Goal: Task Accomplishment & Management: Use online tool/utility

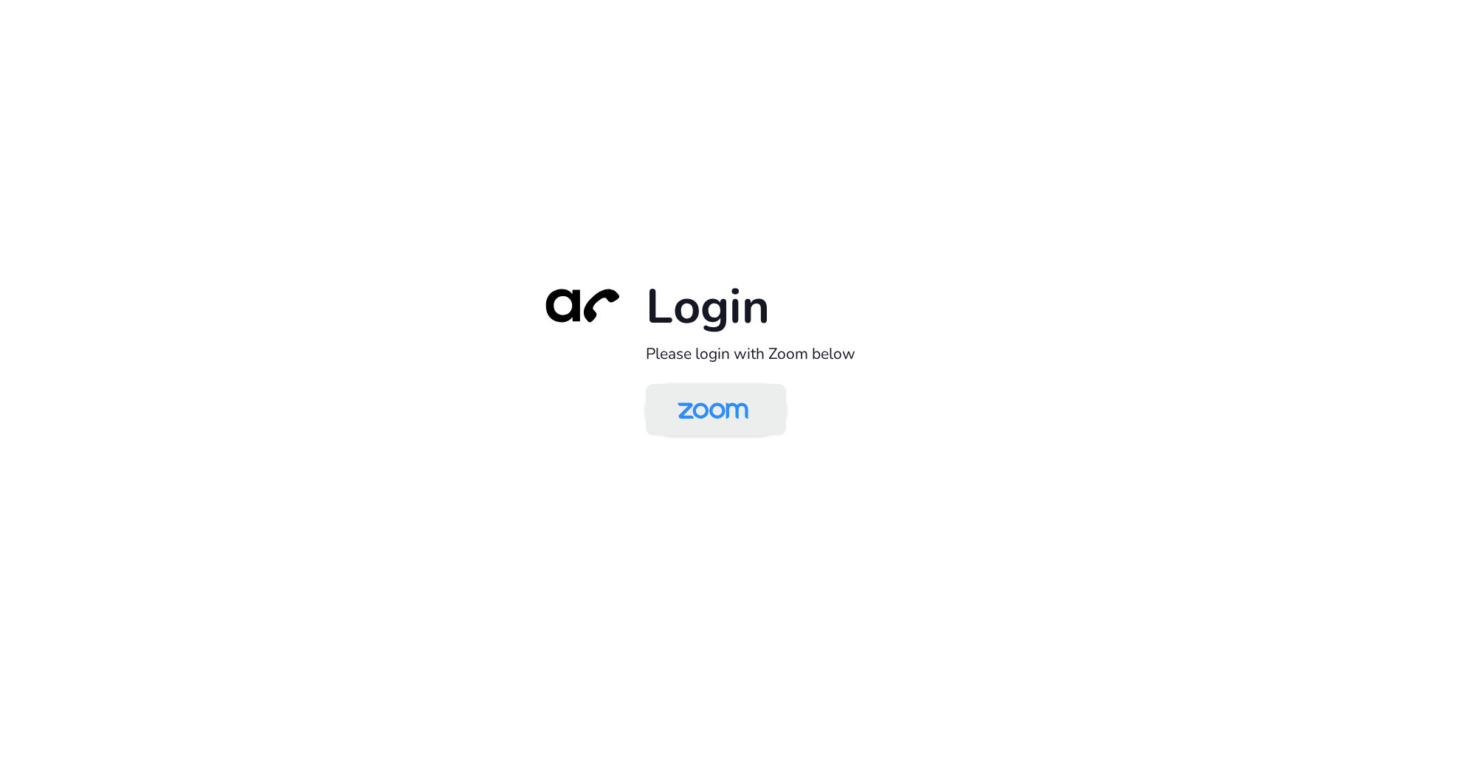
click at [741, 409] on img at bounding box center [713, 411] width 102 height 48
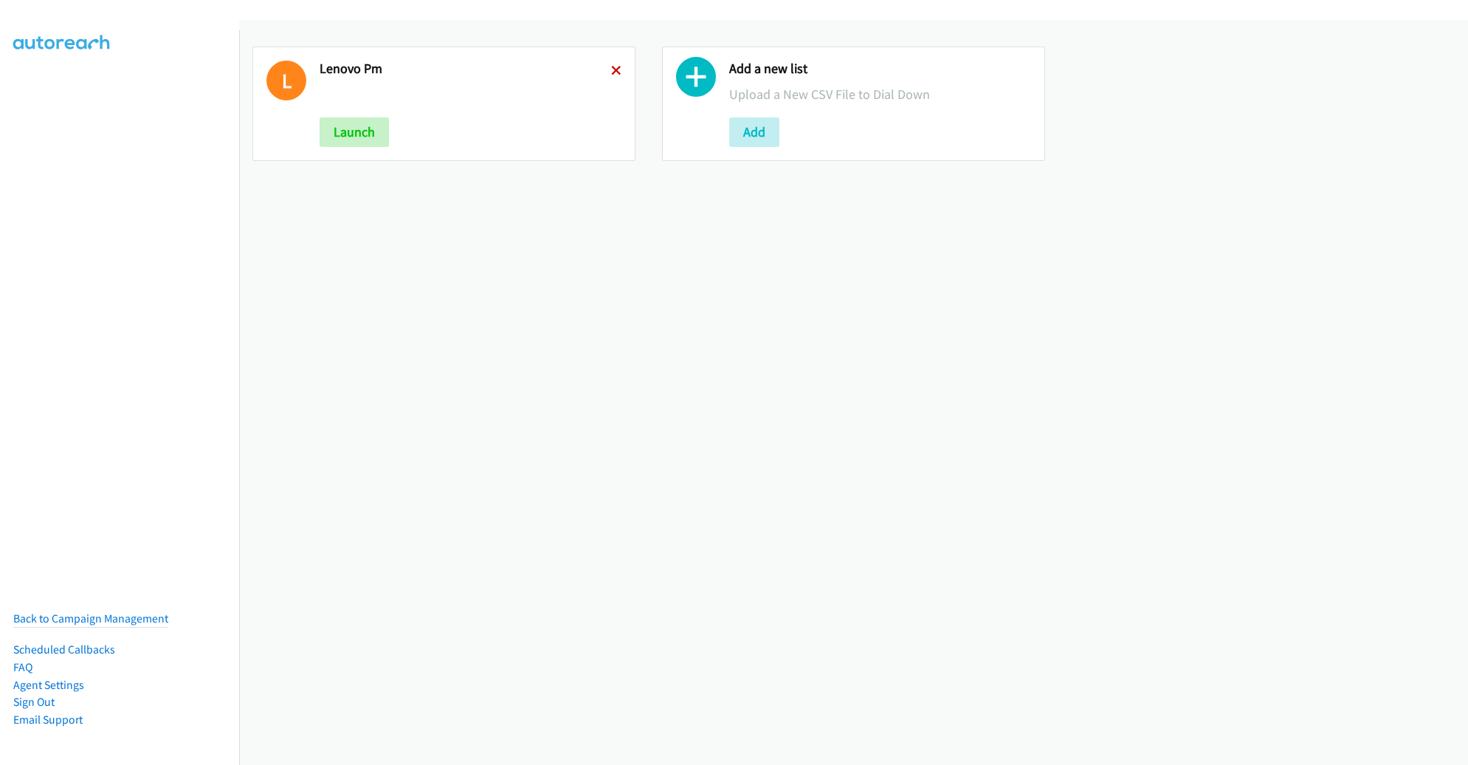
click at [611, 75] on icon at bounding box center [616, 71] width 10 height 10
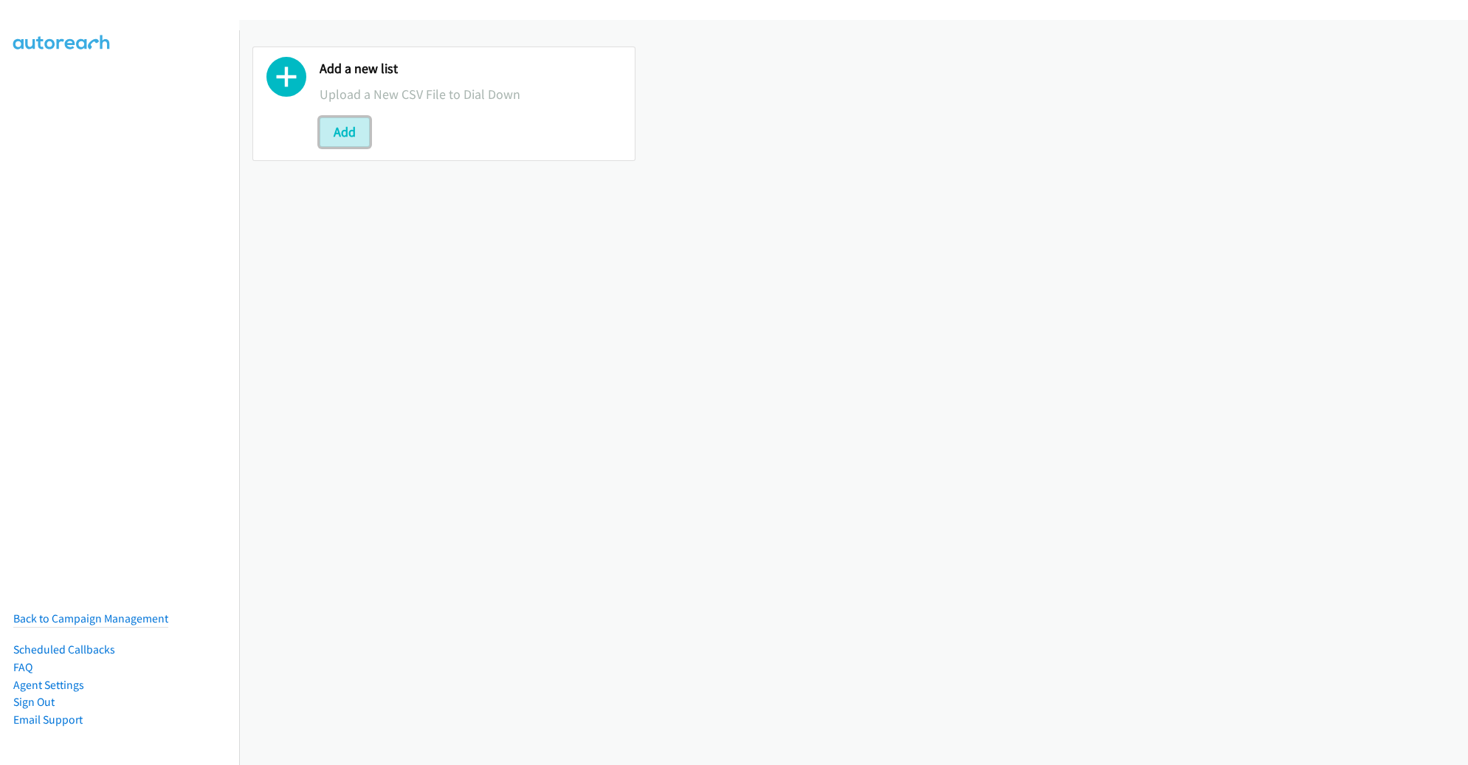
click at [366, 117] on button "Add" at bounding box center [345, 132] width 50 height 30
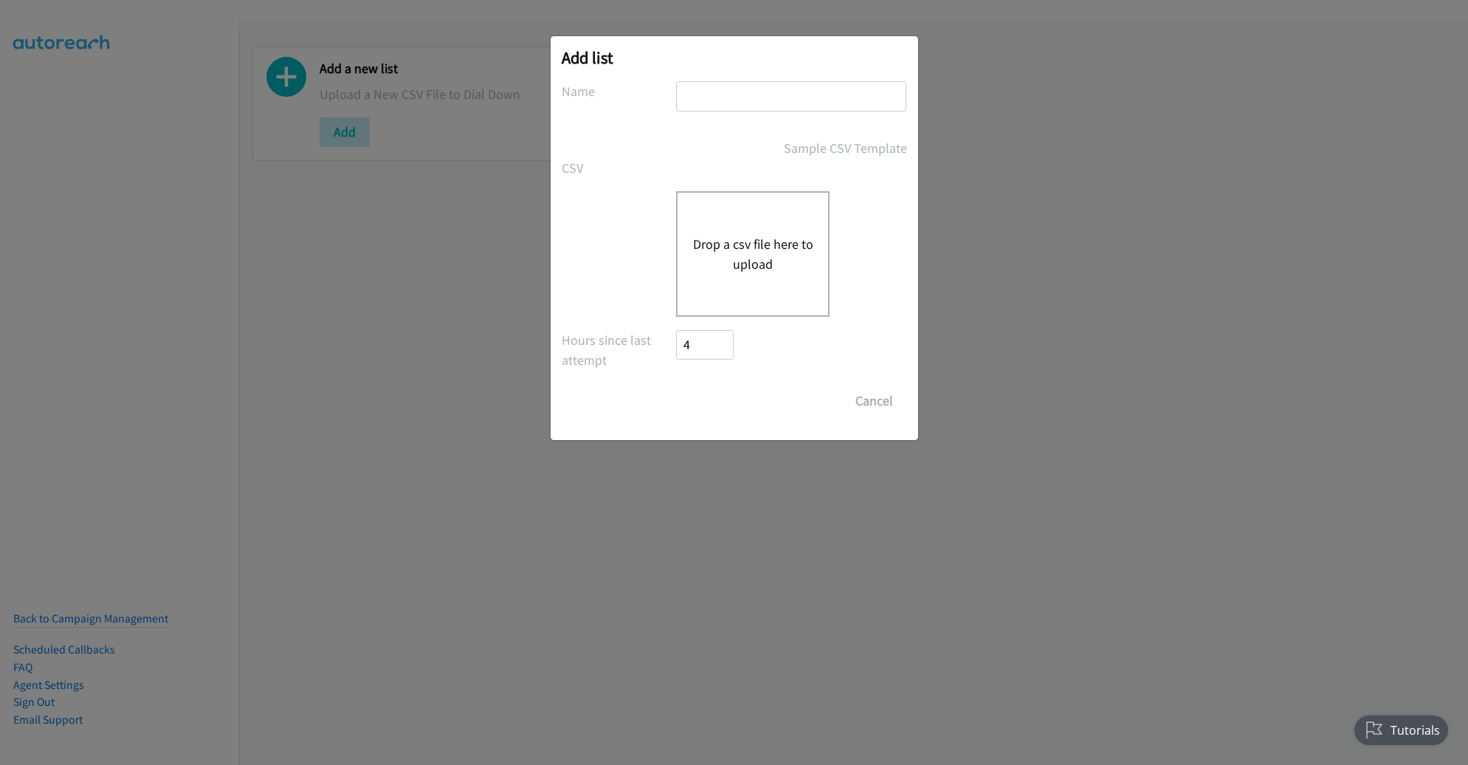
click at [790, 234] on button "Drop a csv file here to upload" at bounding box center [752, 254] width 121 height 40
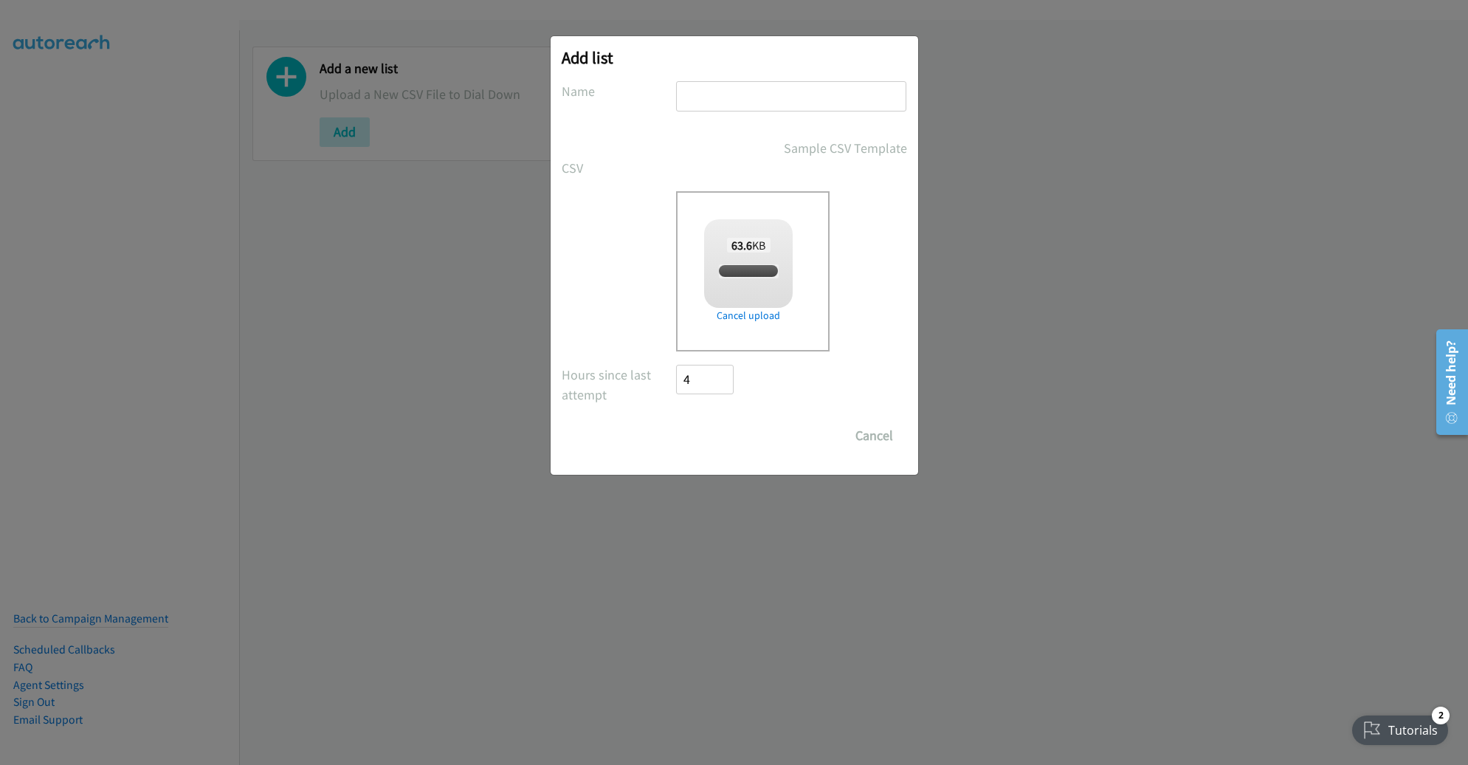
checkbox input "true"
click at [703, 89] on input "text" at bounding box center [791, 96] width 230 height 30
type input "LENOVO SG"
click at [677, 421] on input "Save List" at bounding box center [716, 436] width 78 height 30
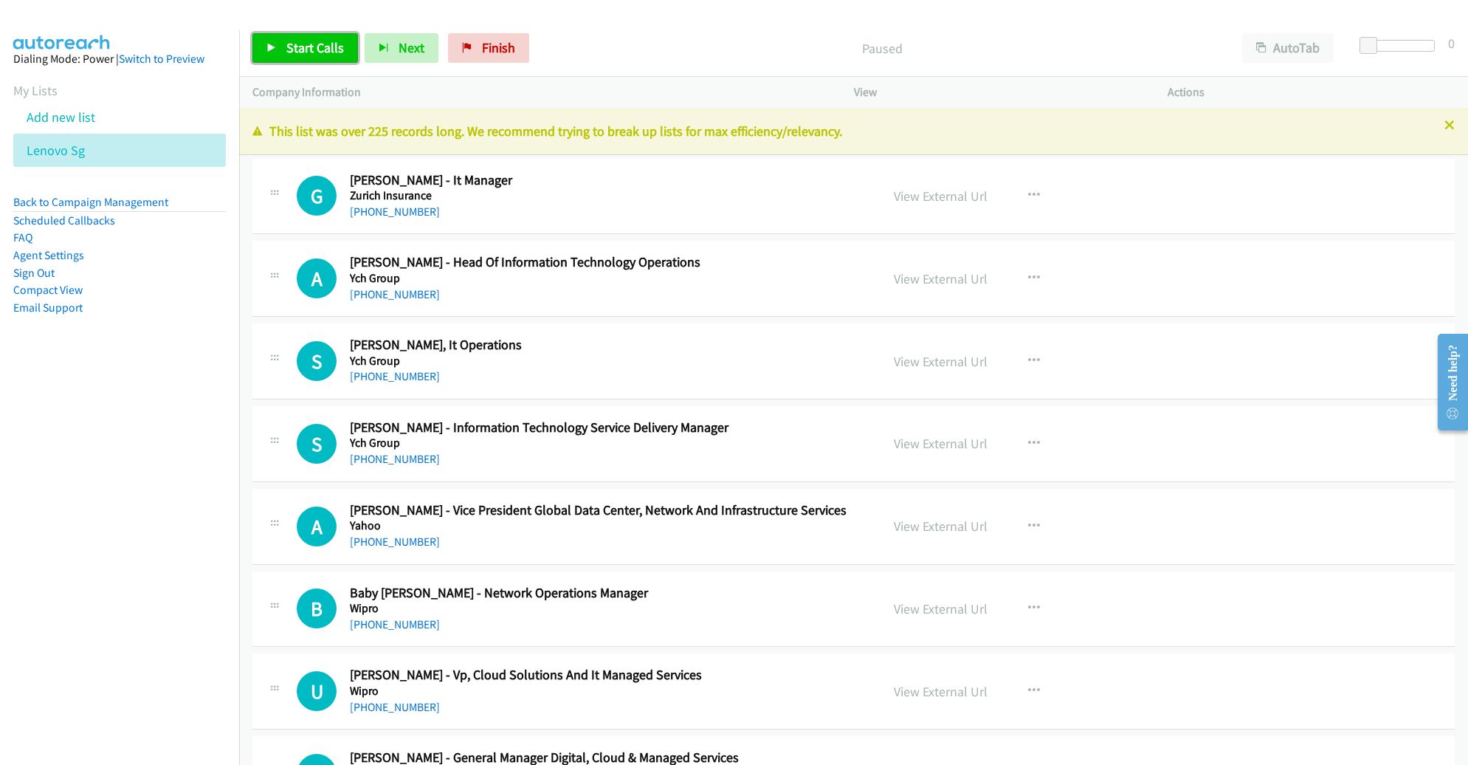
click at [322, 46] on span "Start Calls" at bounding box center [315, 47] width 58 height 17
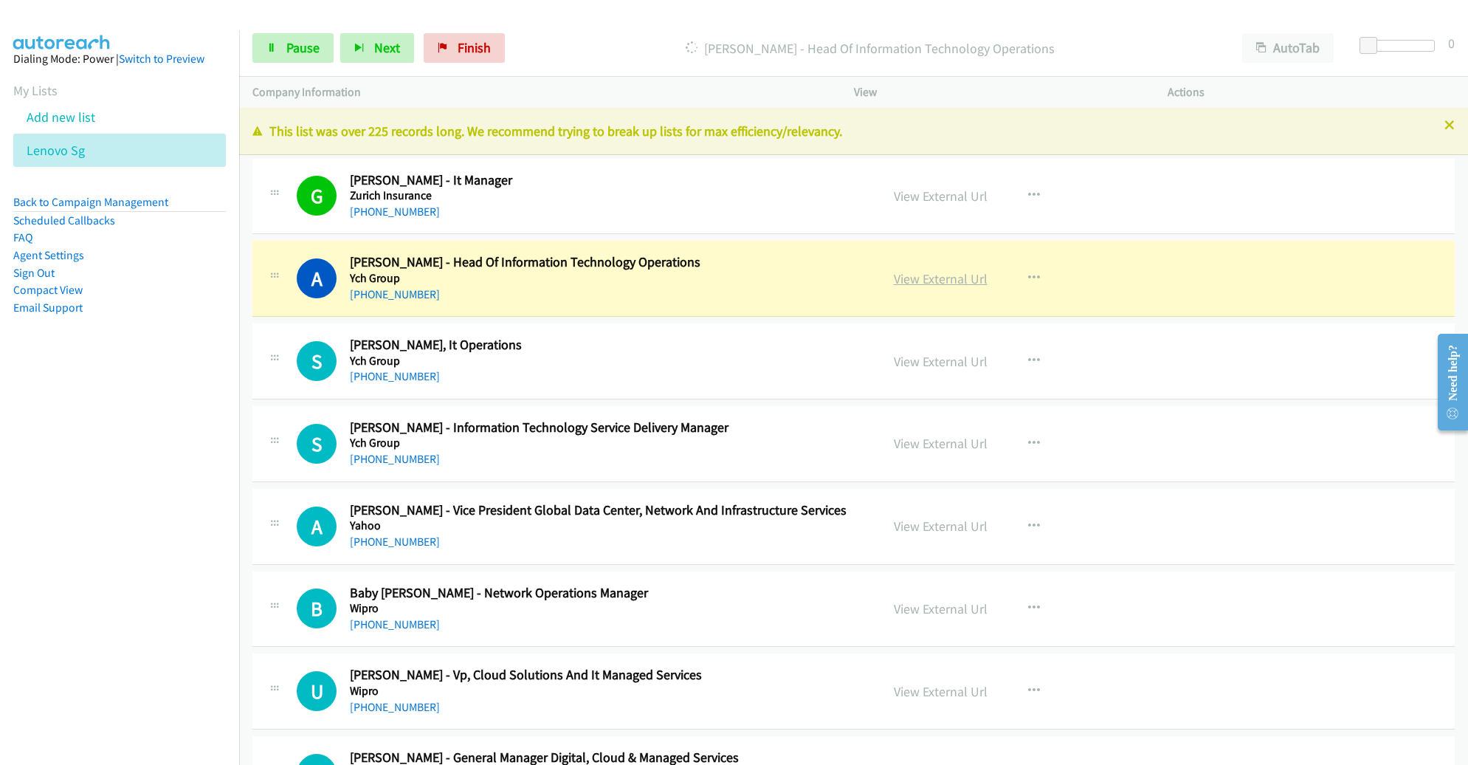
click at [954, 272] on link "View External Url" at bounding box center [941, 278] width 94 height 17
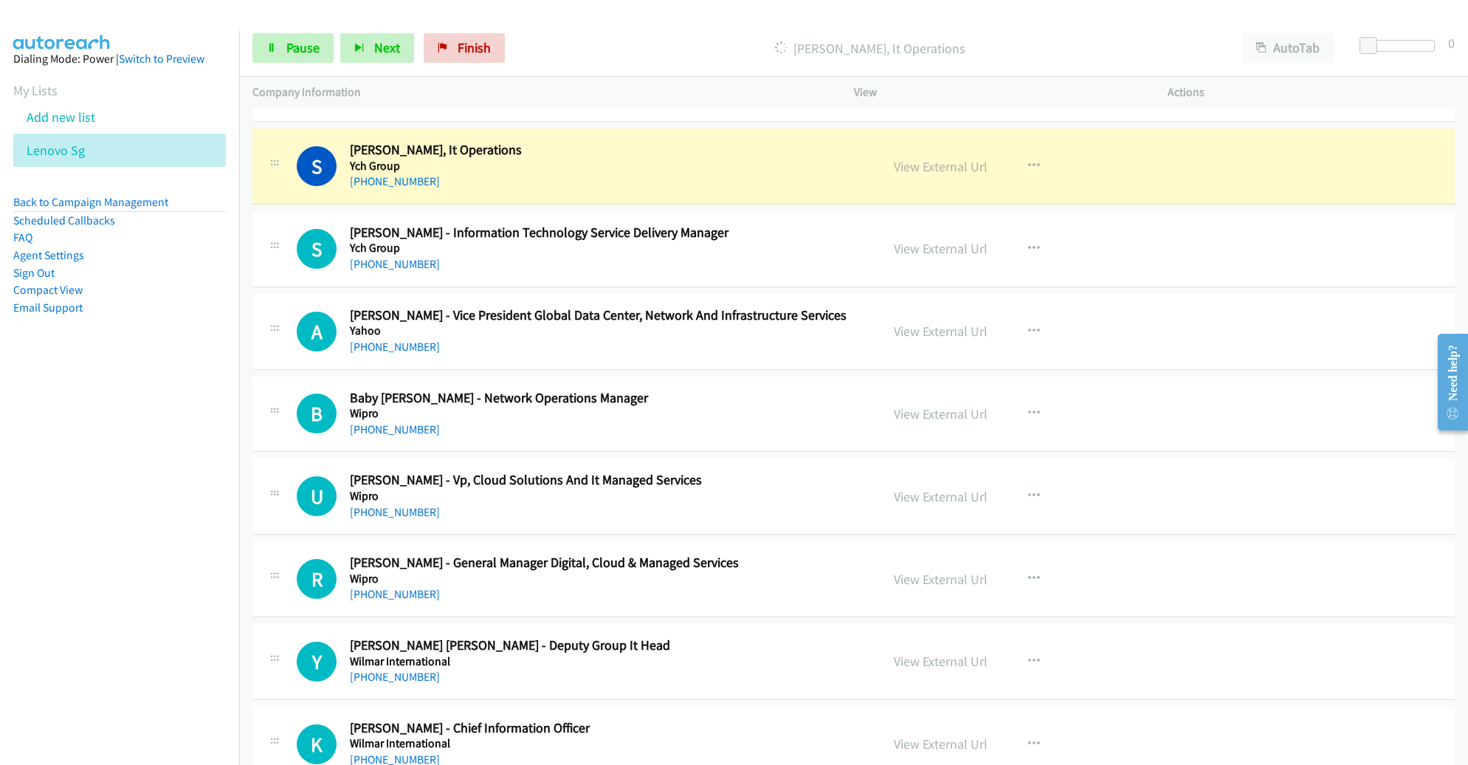
scroll to position [191, 0]
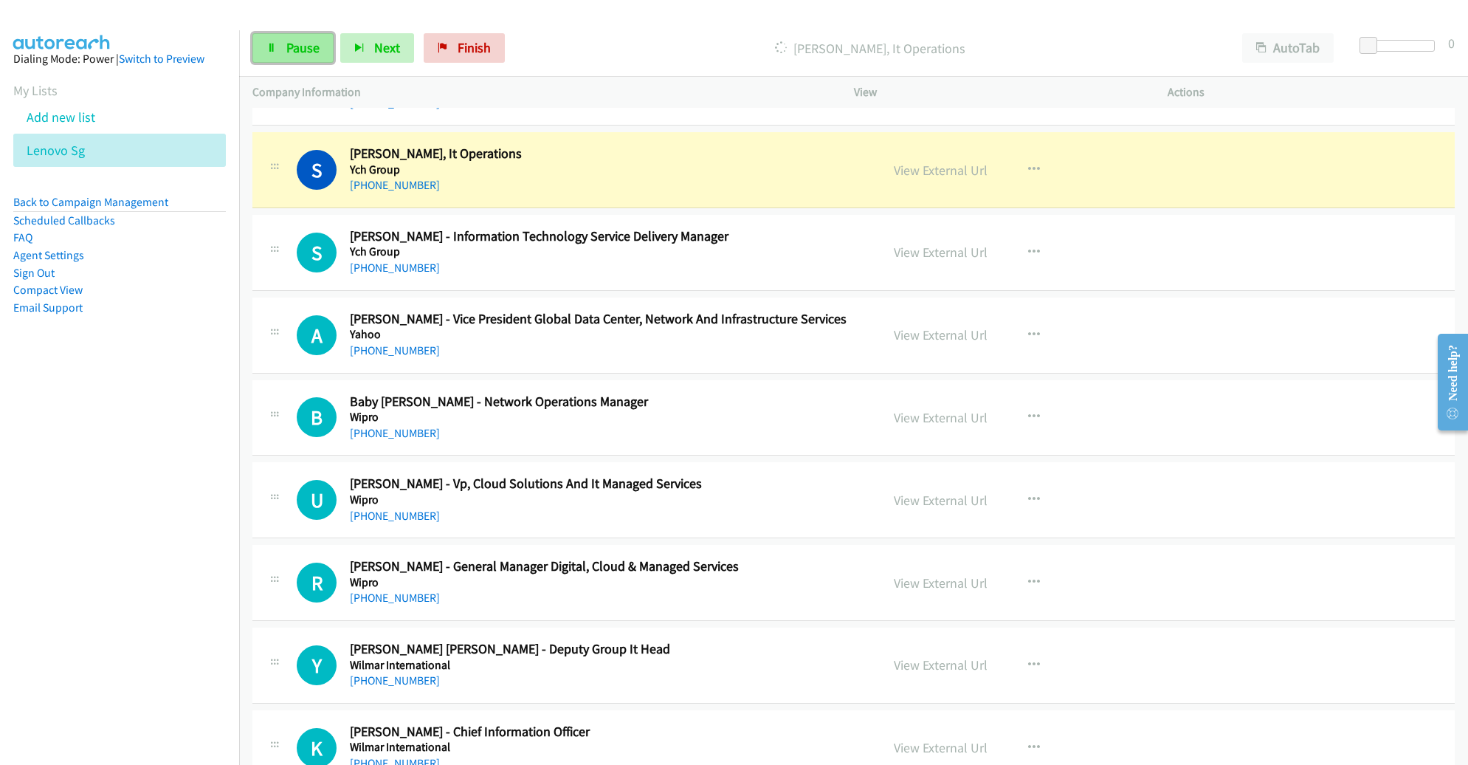
click at [311, 55] on span "Pause" at bounding box center [302, 47] width 33 height 17
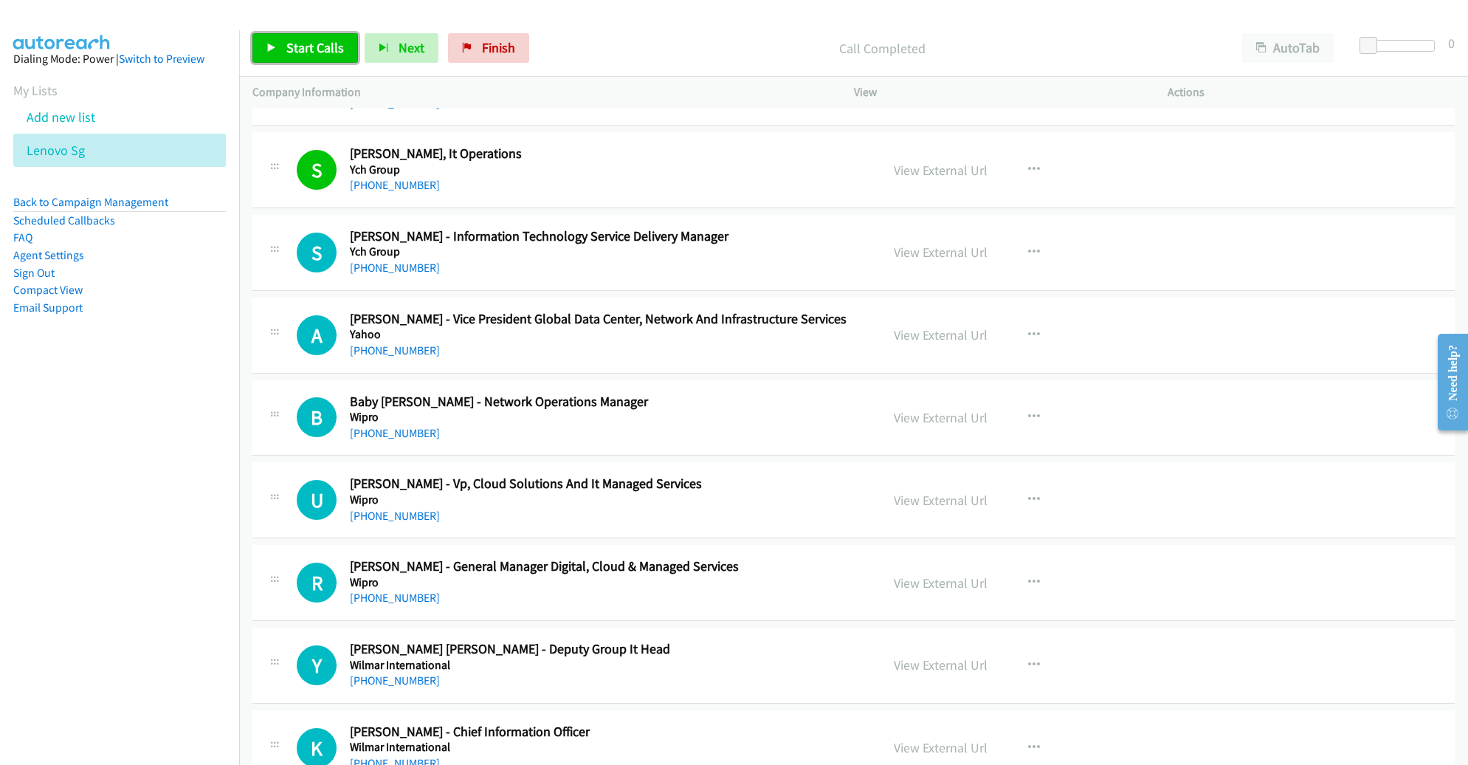
click at [314, 55] on span "Start Calls" at bounding box center [315, 47] width 58 height 17
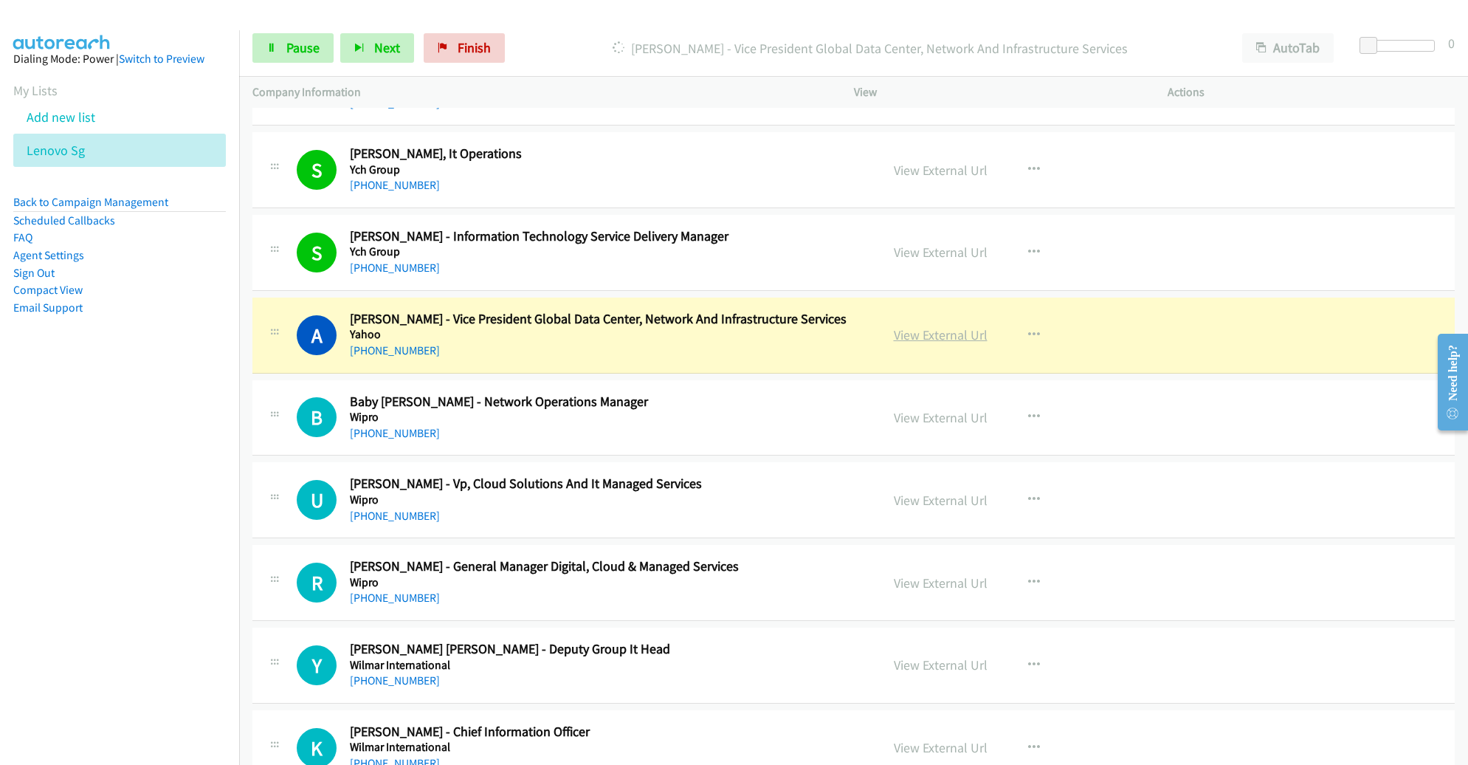
click at [929, 338] on link "View External Url" at bounding box center [941, 334] width 94 height 17
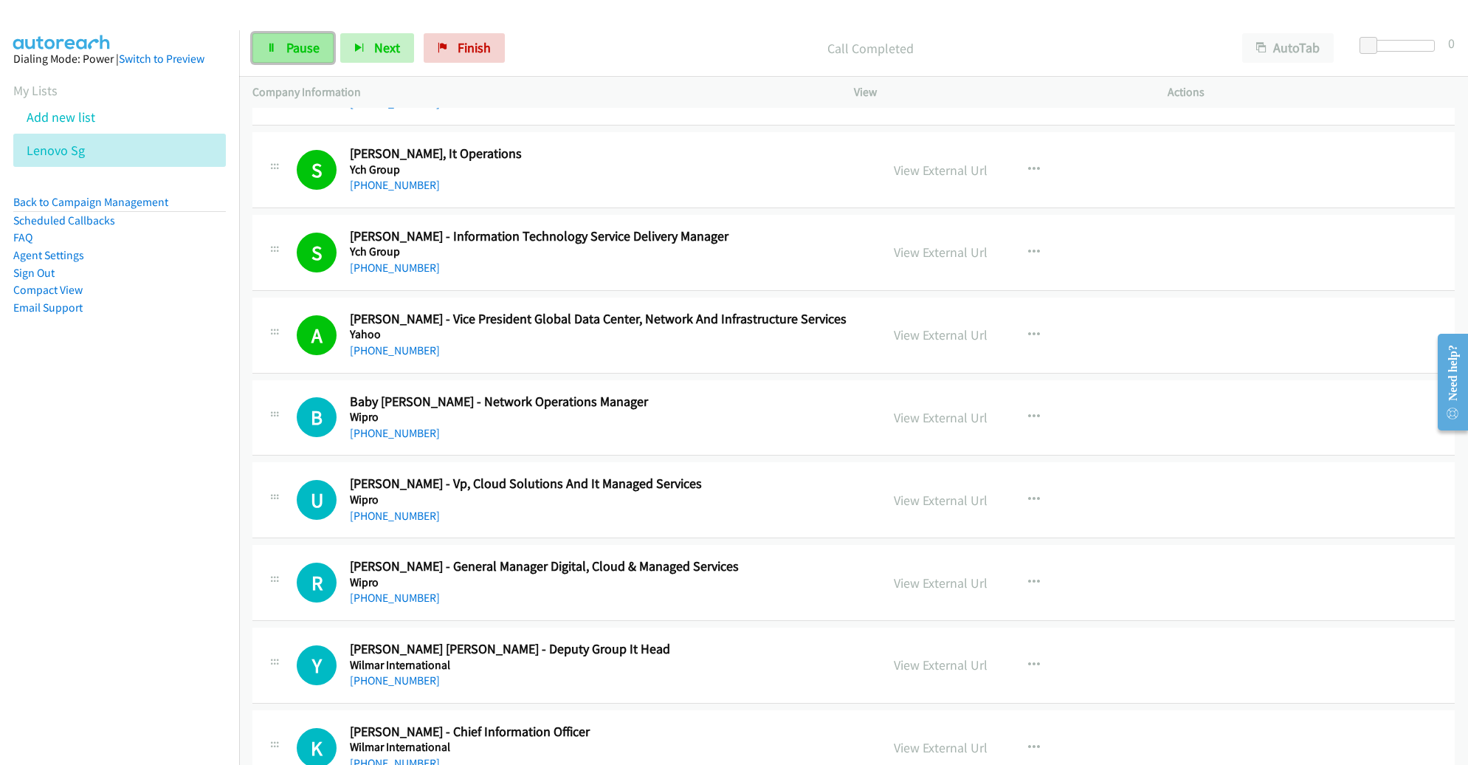
click at [300, 55] on span "Pause" at bounding box center [302, 47] width 33 height 17
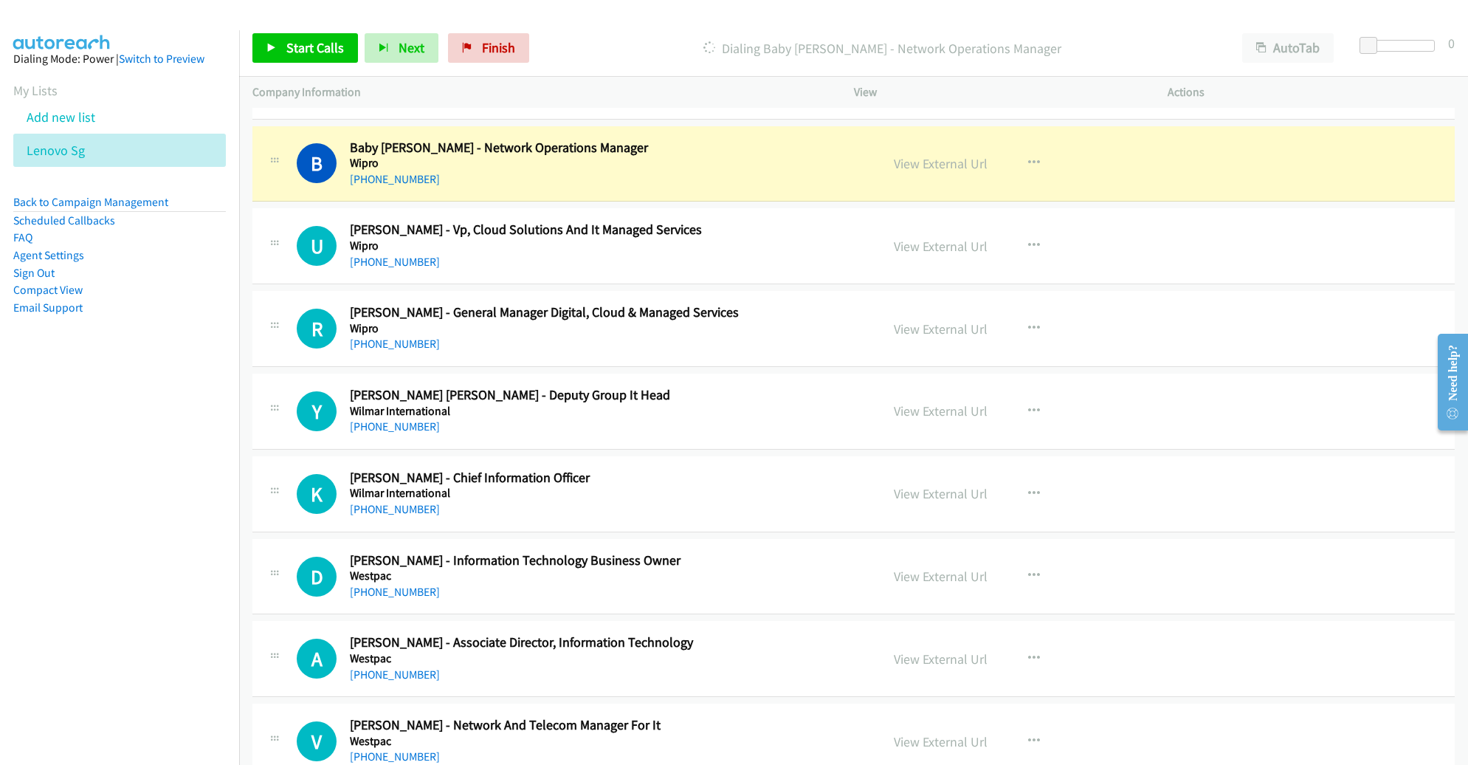
scroll to position [447, 0]
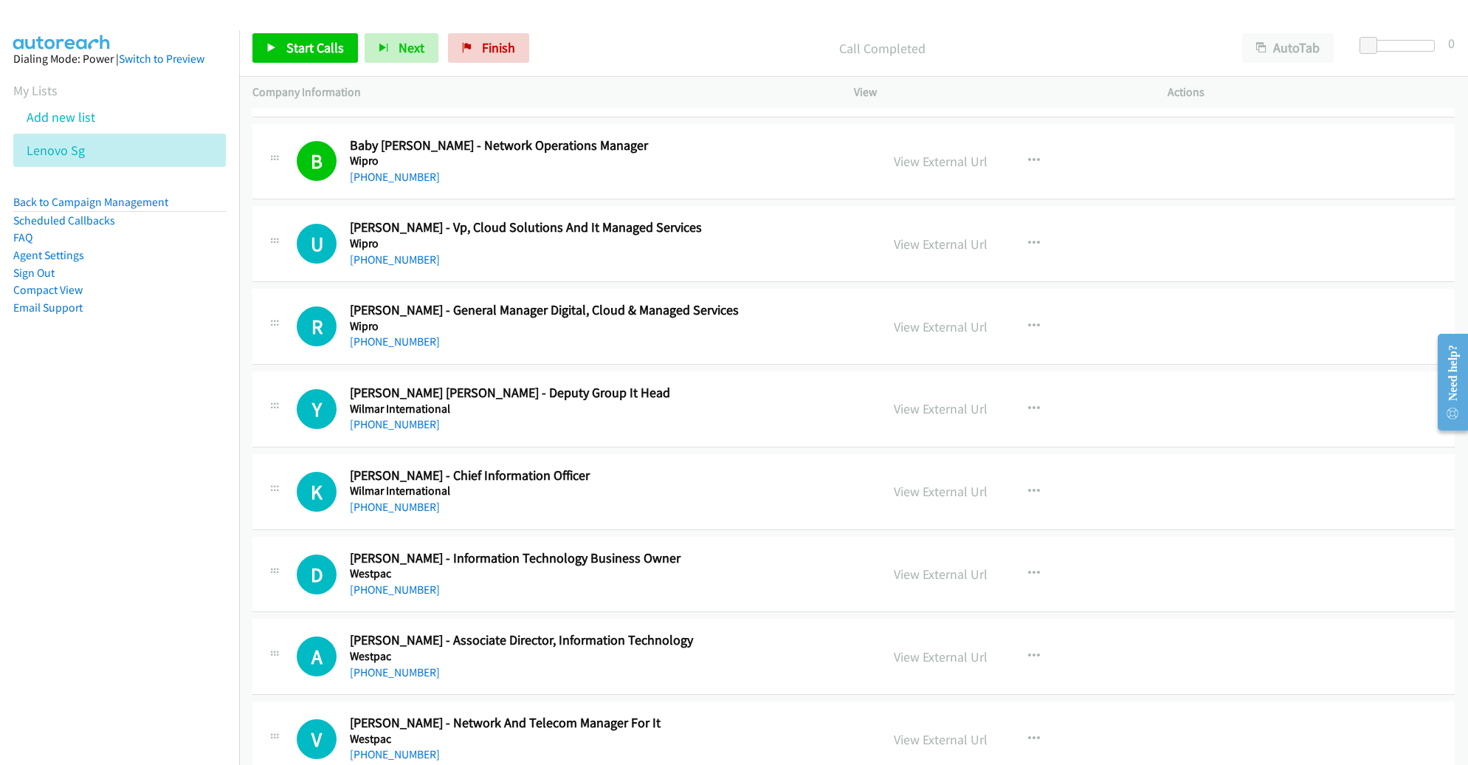
click at [290, 27] on div "Start Calls Pause Next Finish Call Completed AutoTab AutoTab 0" at bounding box center [853, 48] width 1229 height 57
click at [293, 39] on span "Start Calls" at bounding box center [315, 47] width 58 height 17
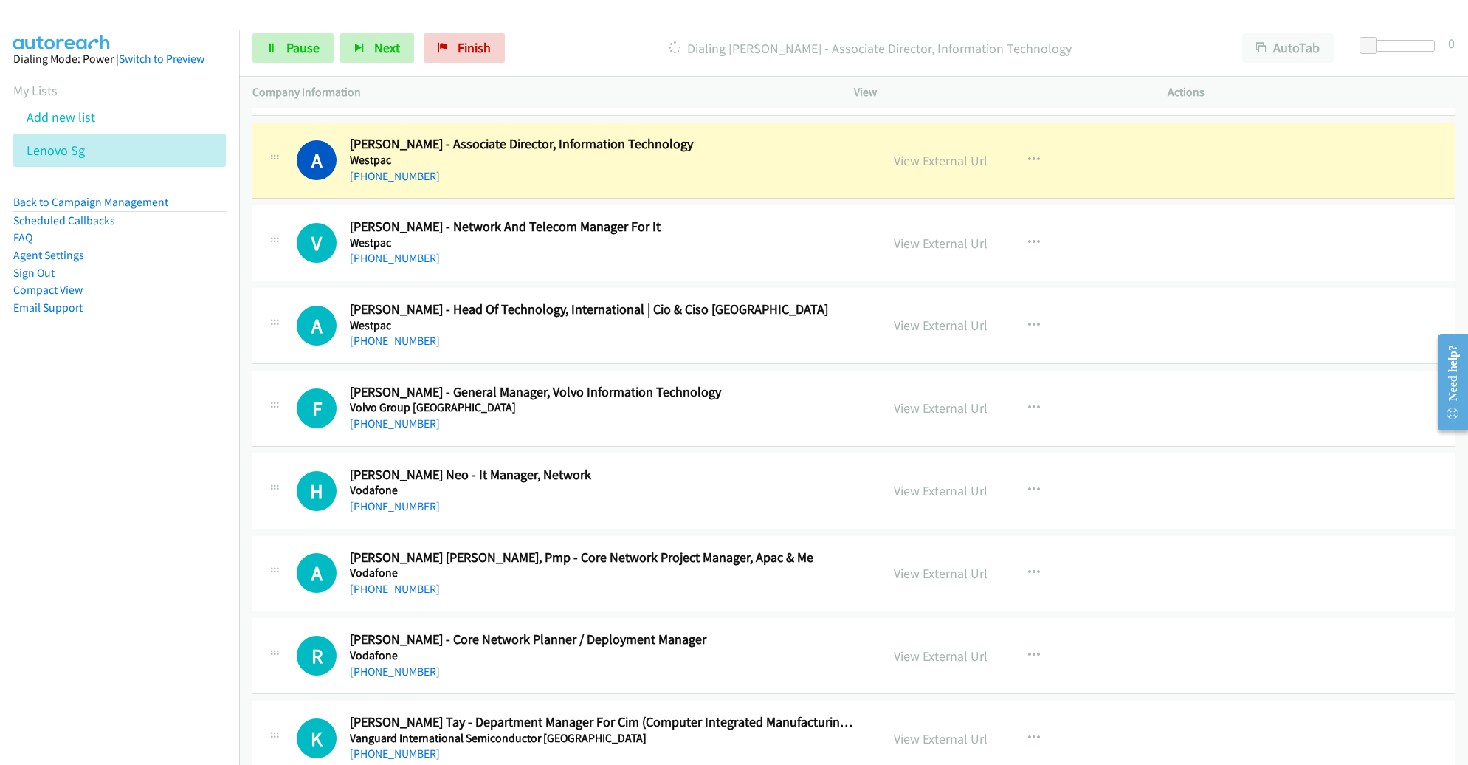
scroll to position [948, 0]
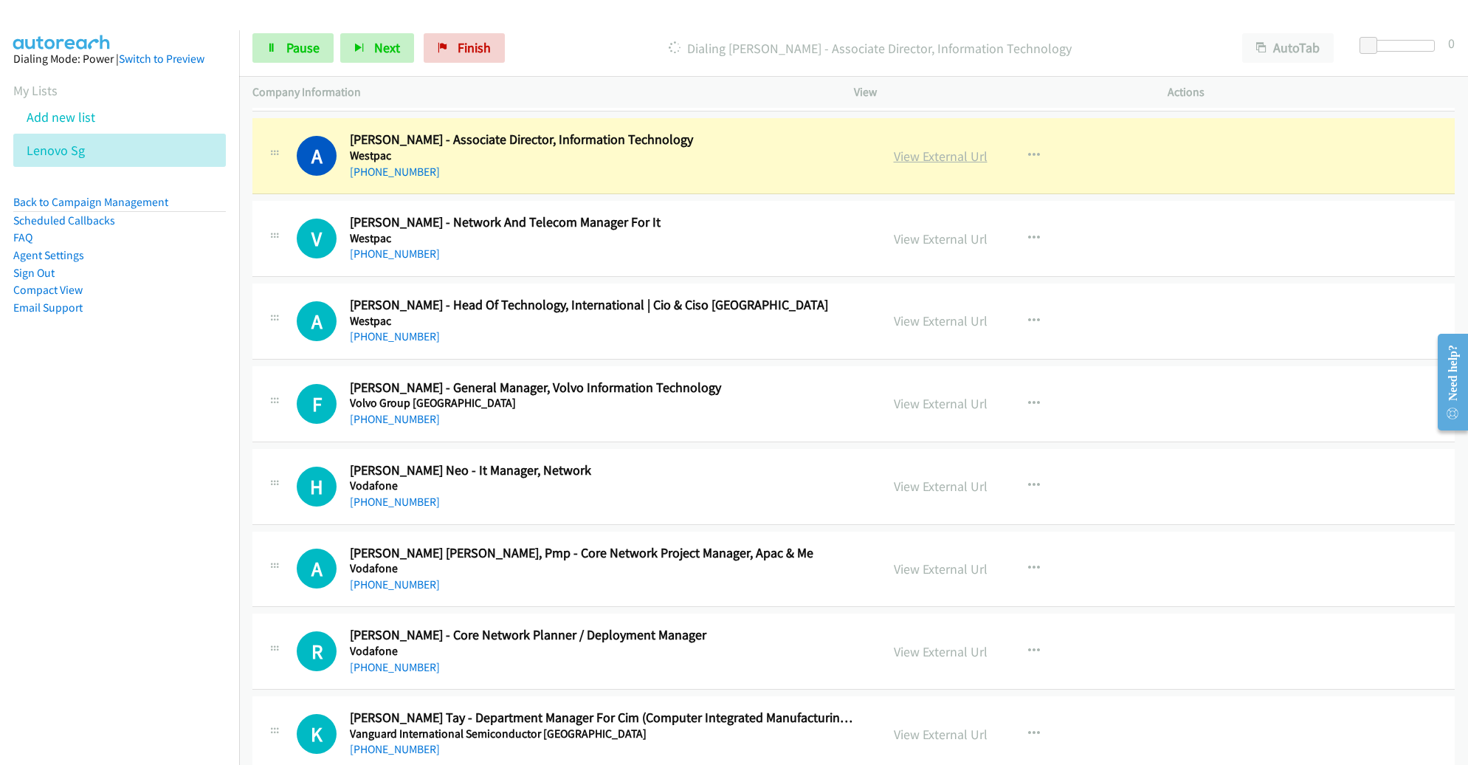
click at [958, 156] on link "View External Url" at bounding box center [941, 156] width 94 height 17
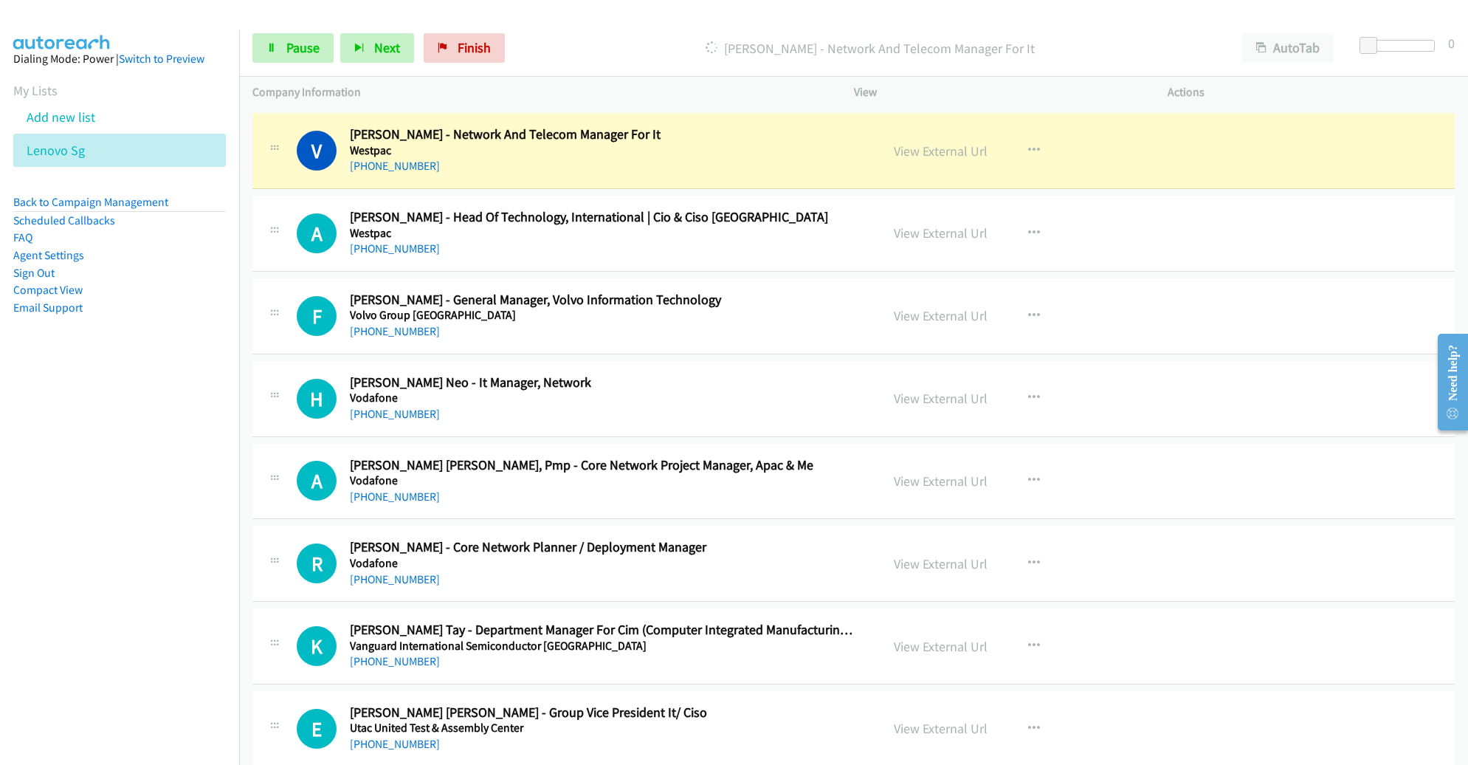
scroll to position [1035, 0]
click at [923, 153] on link "View External Url" at bounding box center [941, 151] width 94 height 17
click at [307, 47] on span "Pause" at bounding box center [302, 47] width 33 height 17
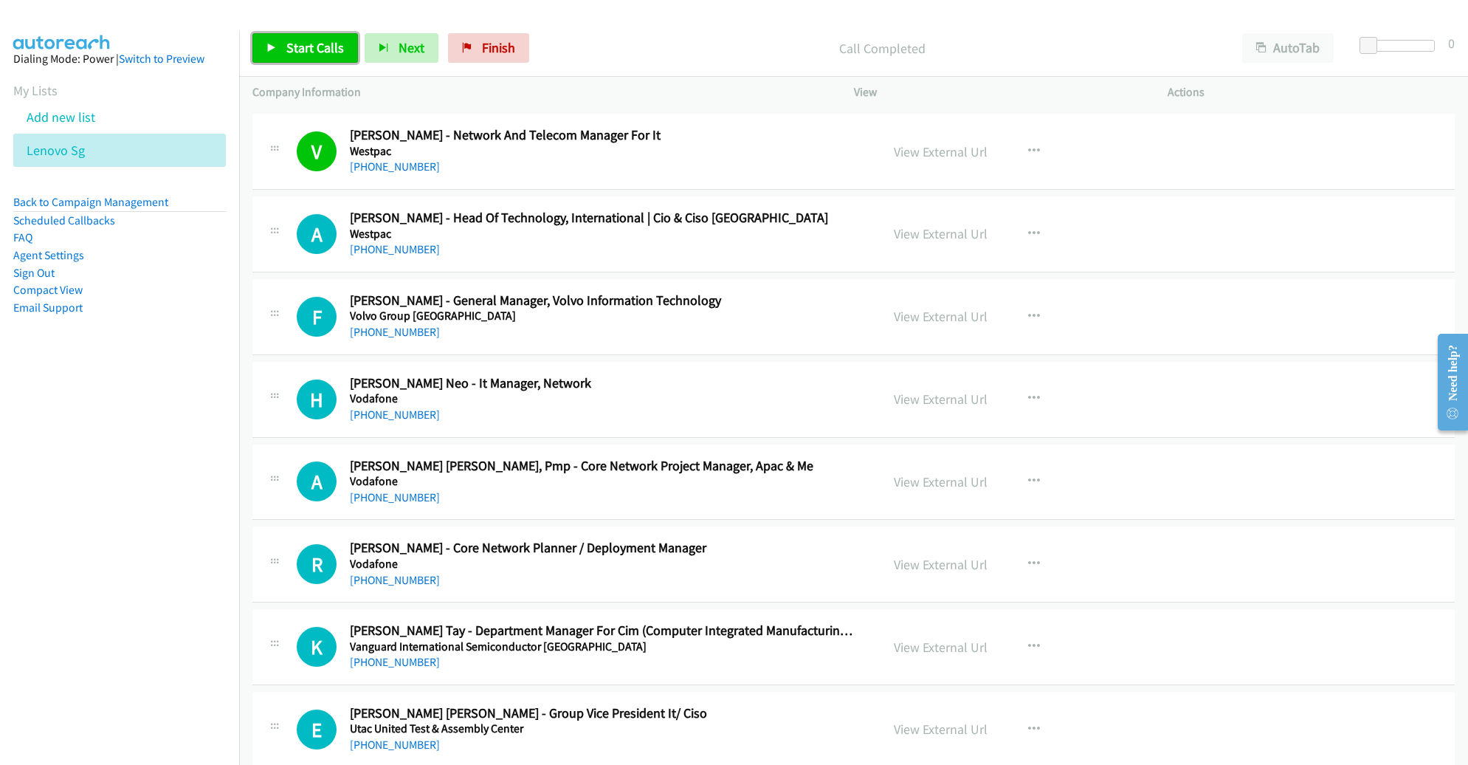
click at [314, 35] on link "Start Calls" at bounding box center [305, 48] width 106 height 30
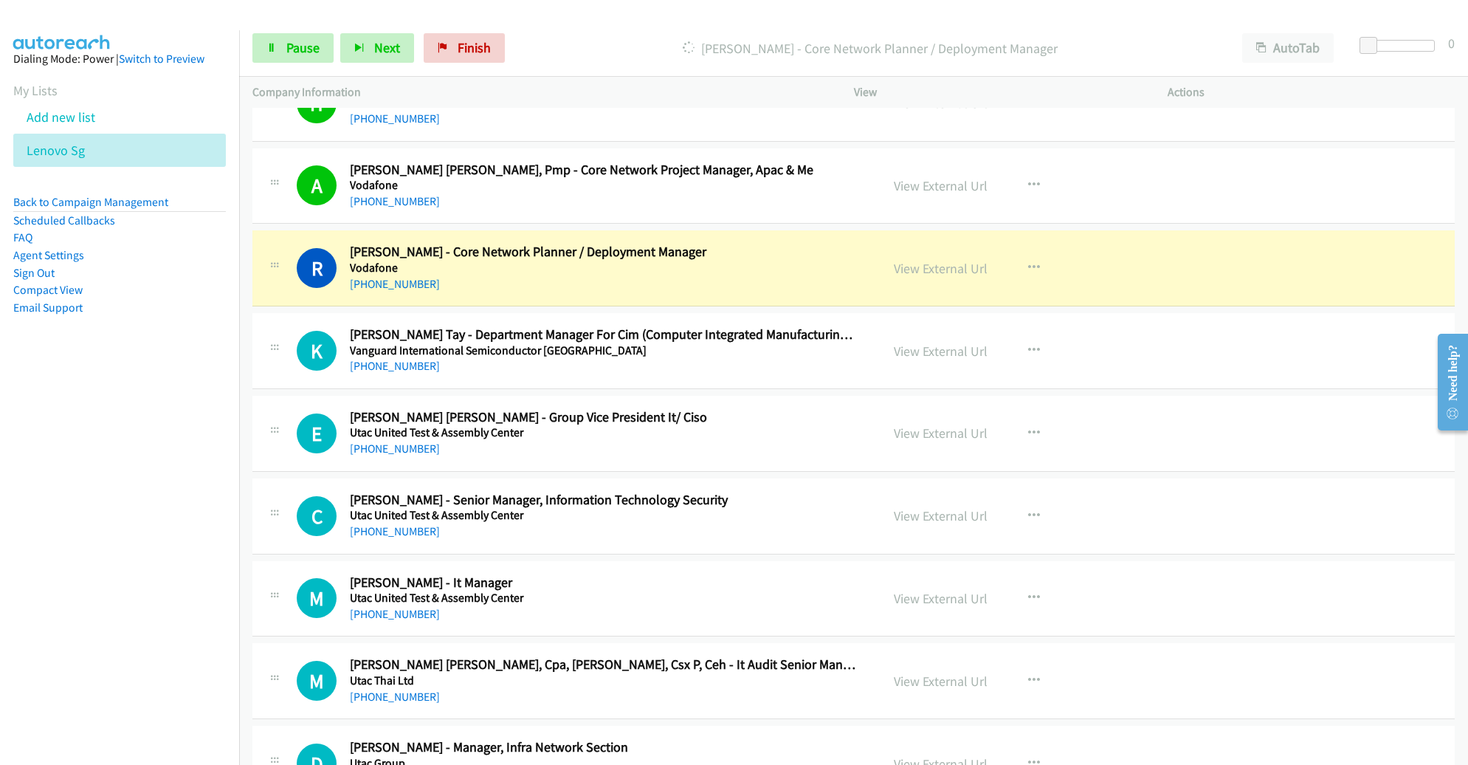
scroll to position [1450, 0]
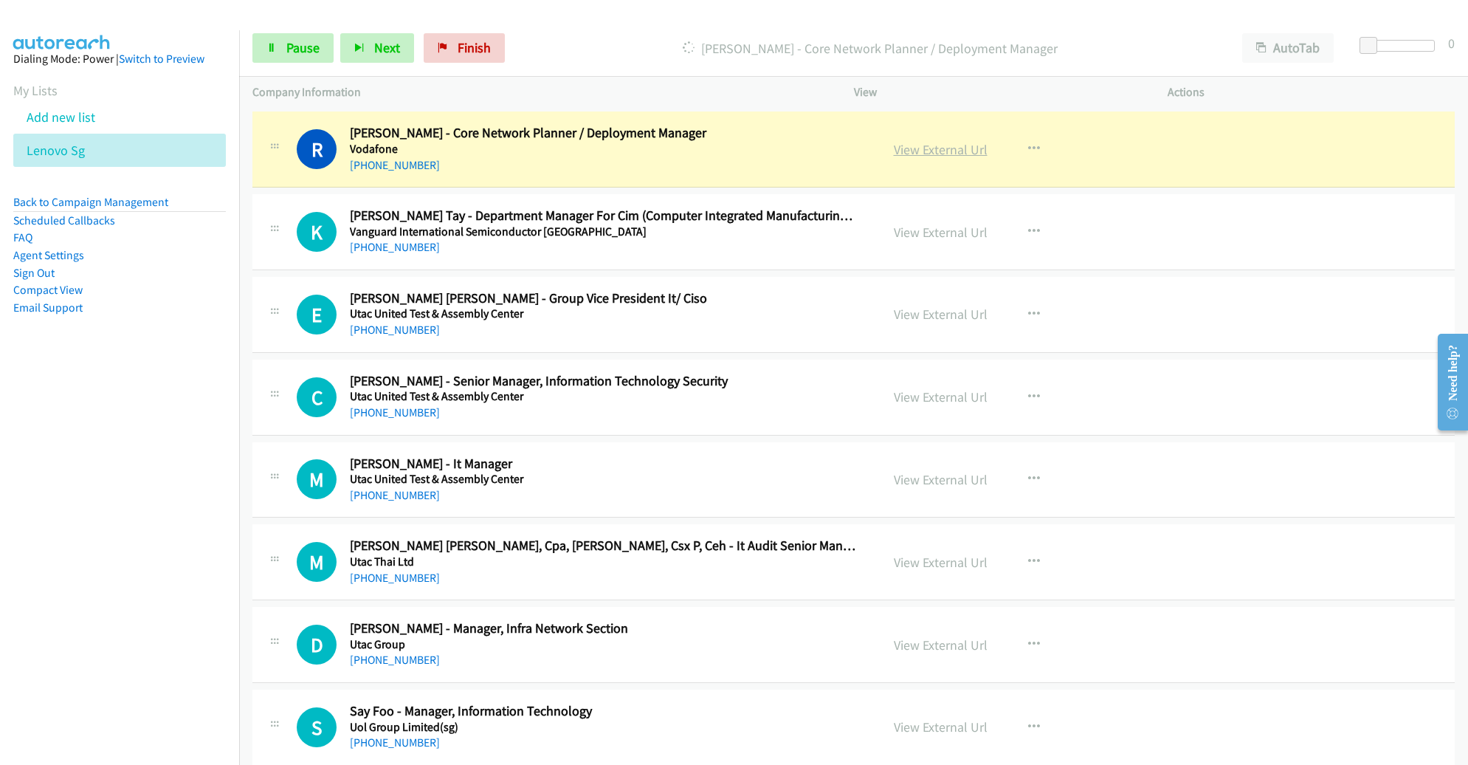
click at [951, 148] on link "View External Url" at bounding box center [941, 149] width 94 height 17
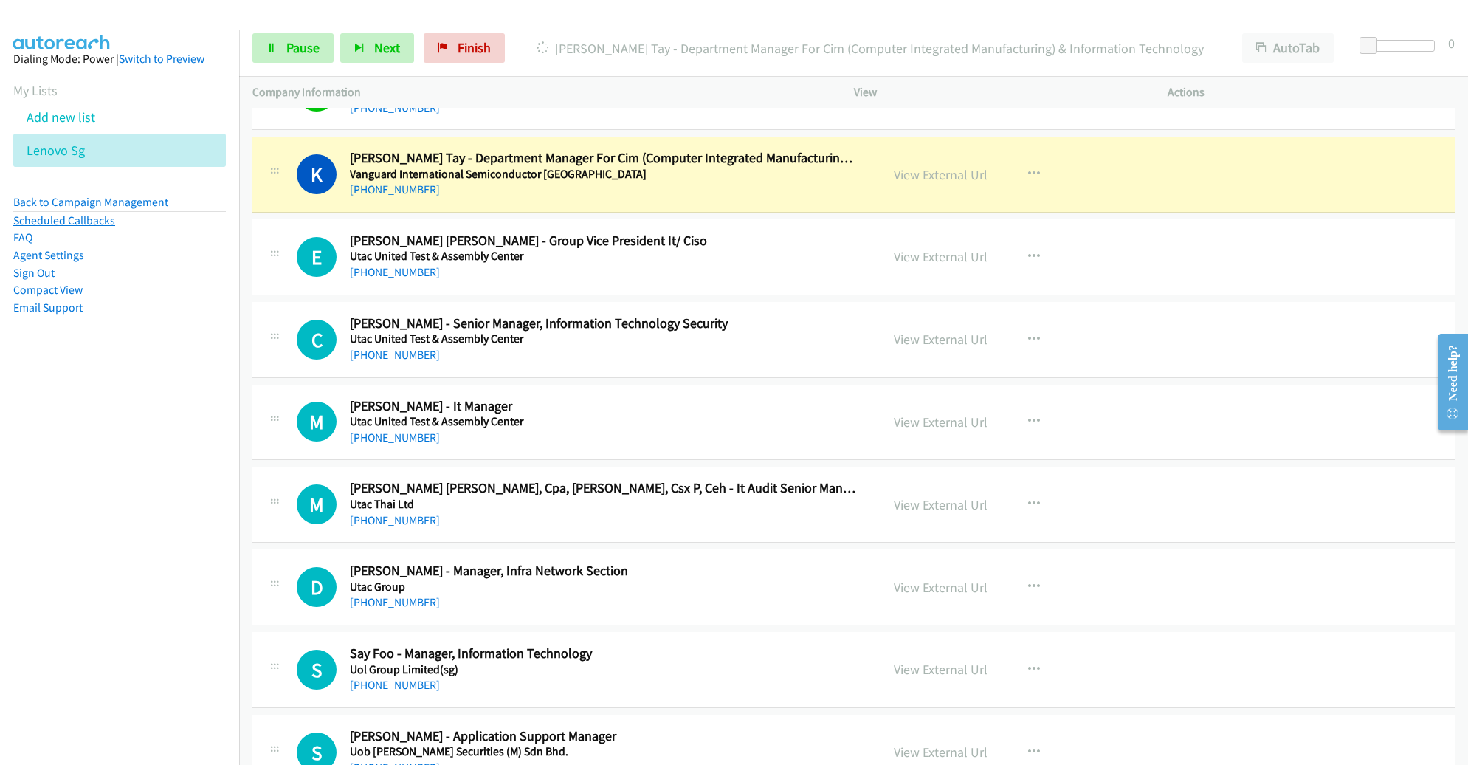
scroll to position [1506, 0]
click at [924, 178] on link "View External Url" at bounding box center [941, 176] width 94 height 17
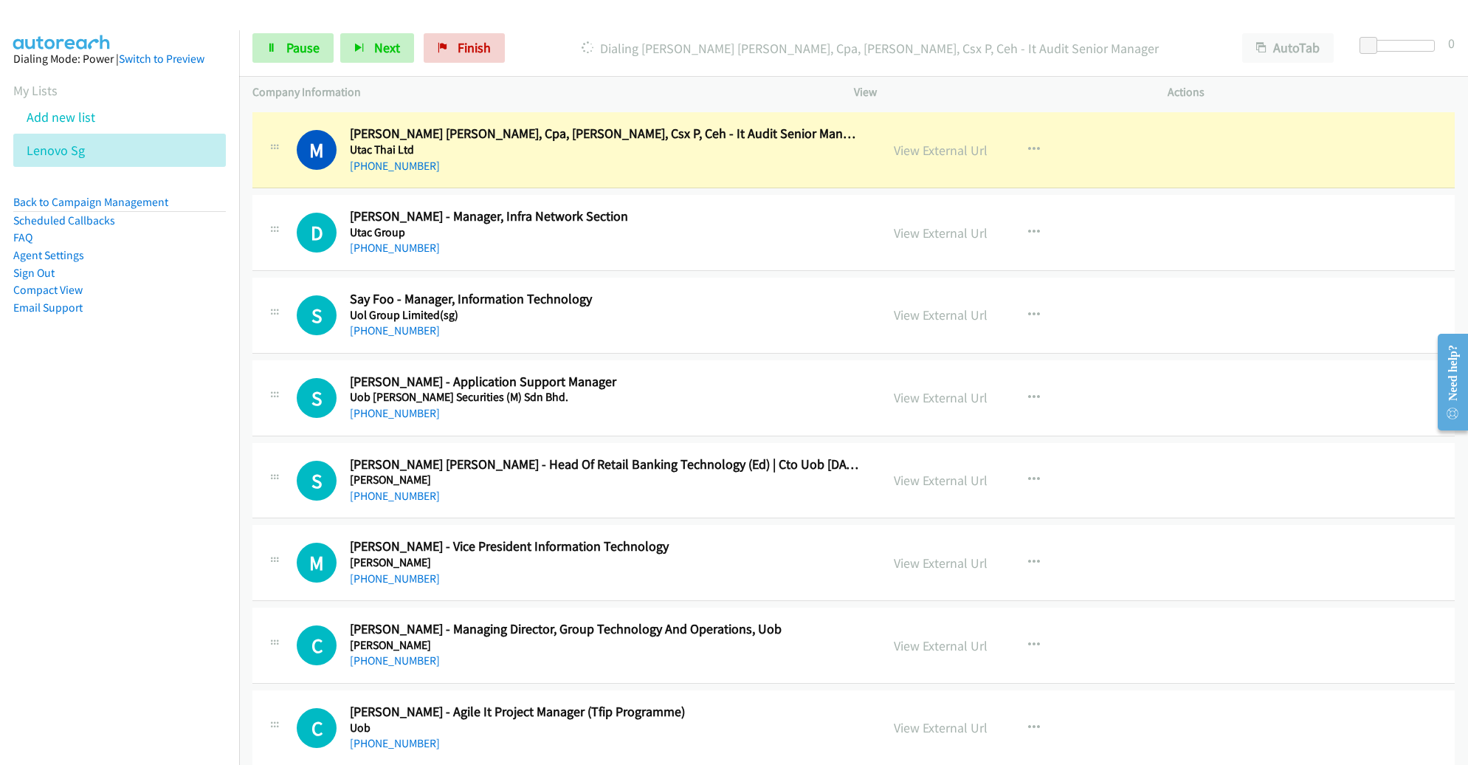
scroll to position [1866, 0]
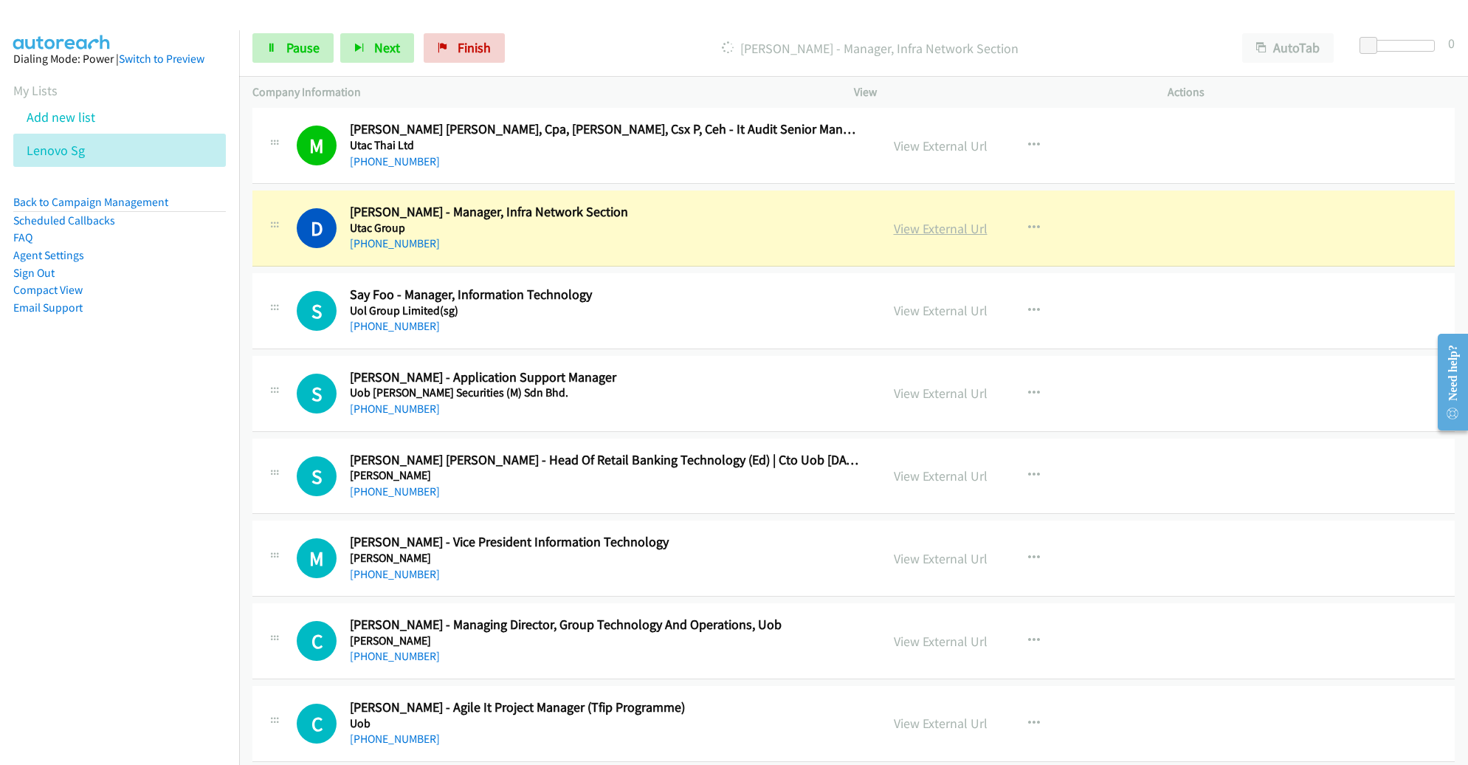
click at [909, 227] on link "View External Url" at bounding box center [941, 228] width 94 height 17
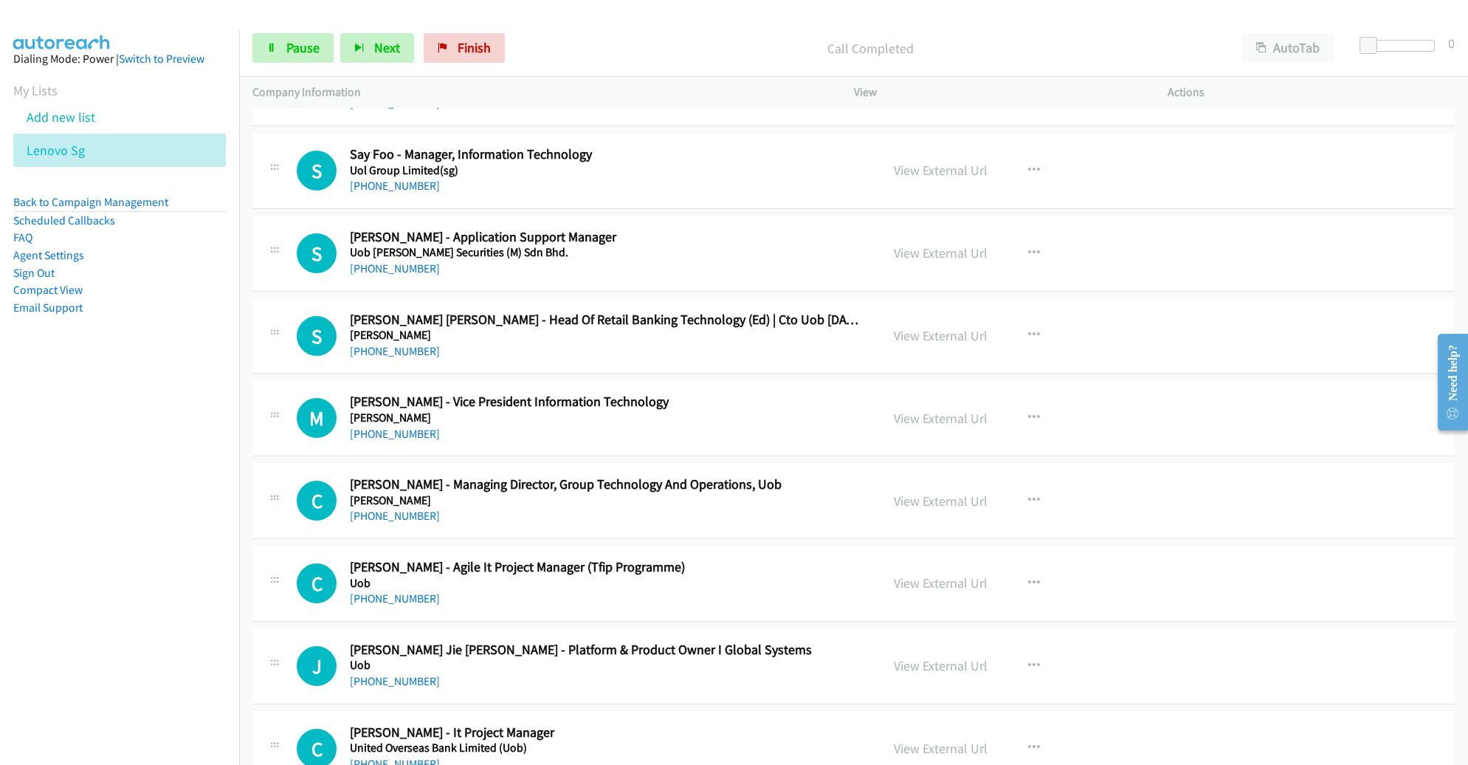
scroll to position [2011, 0]
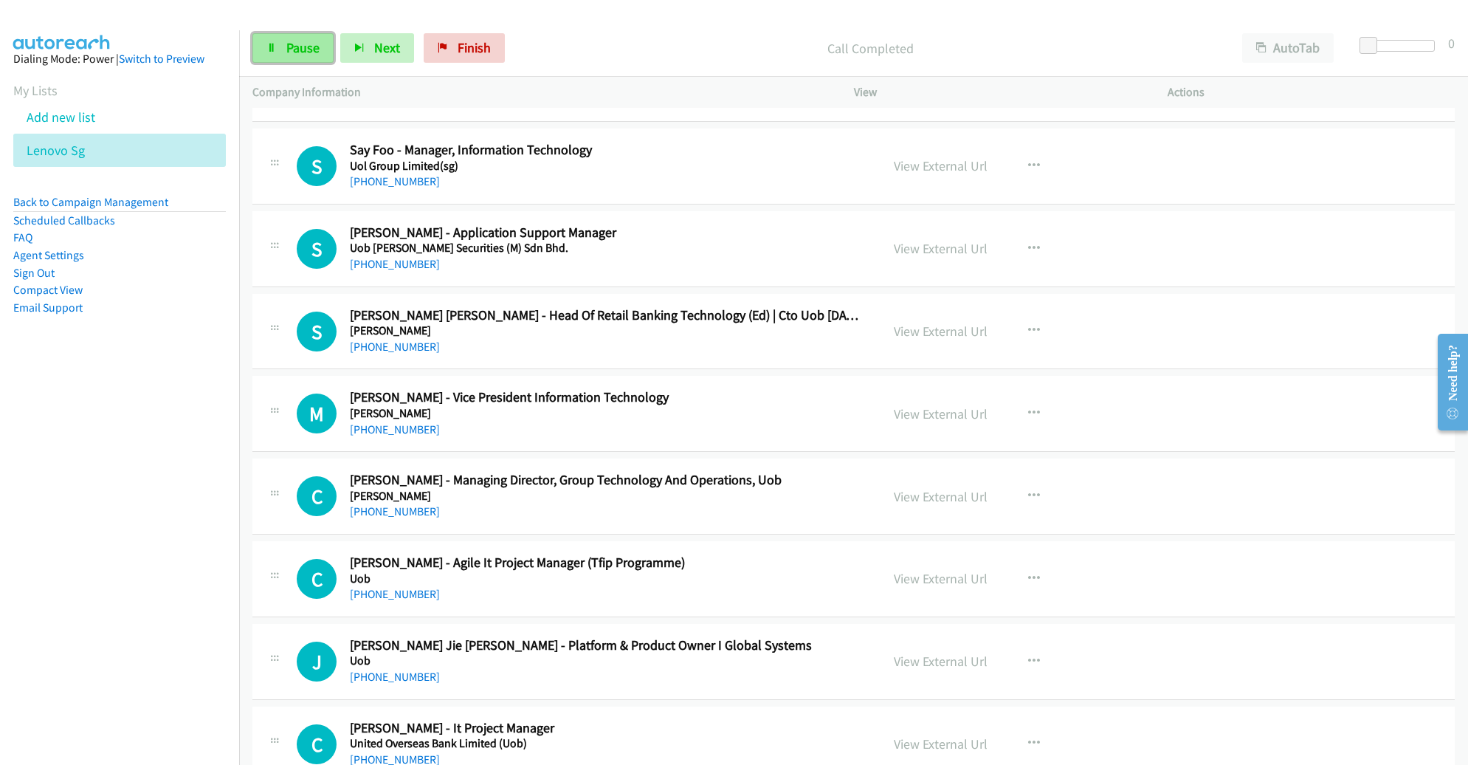
click at [309, 44] on span "Pause" at bounding box center [302, 47] width 33 height 17
click at [278, 37] on link "Start Calls" at bounding box center [305, 48] width 106 height 30
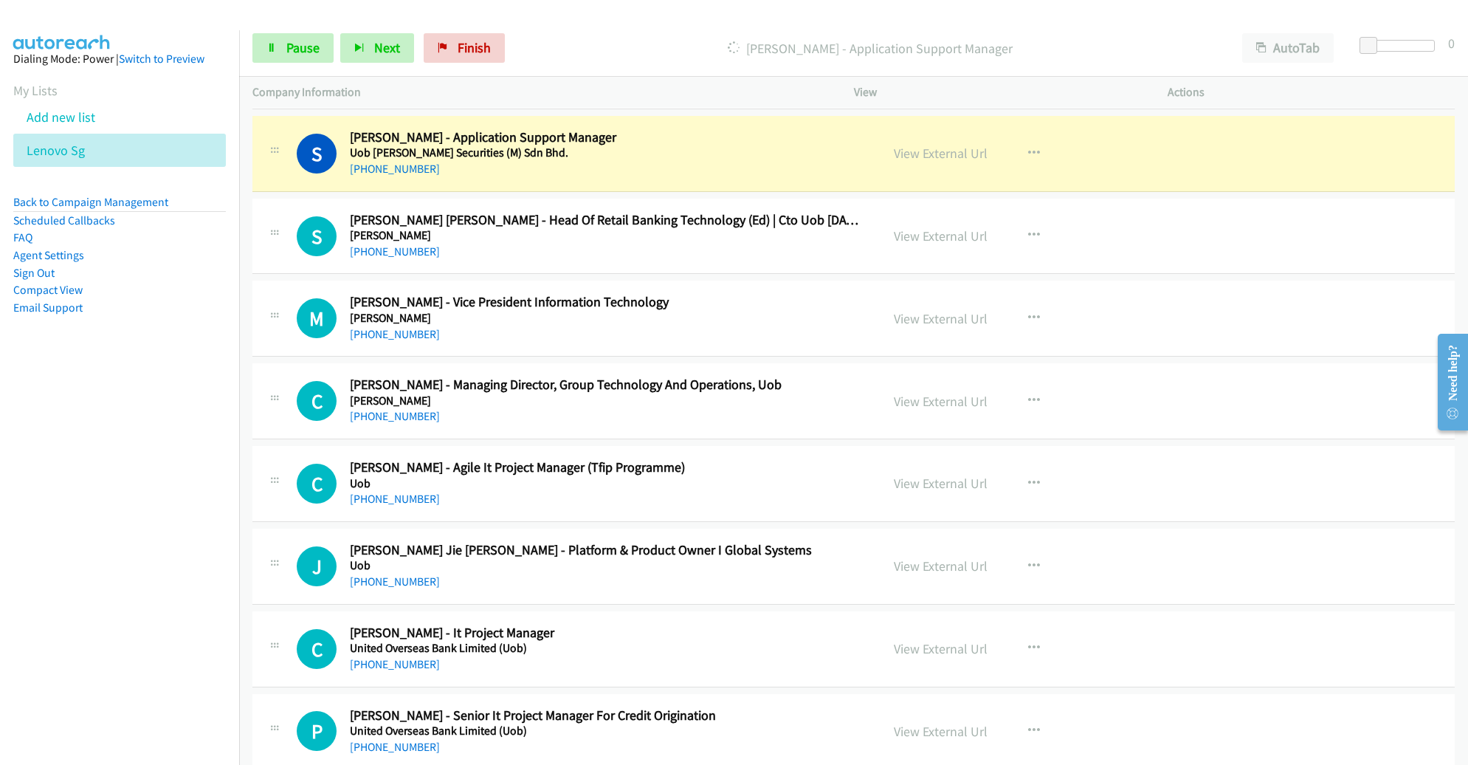
scroll to position [2107, 0]
click at [913, 152] on link "View External Url" at bounding box center [941, 151] width 94 height 17
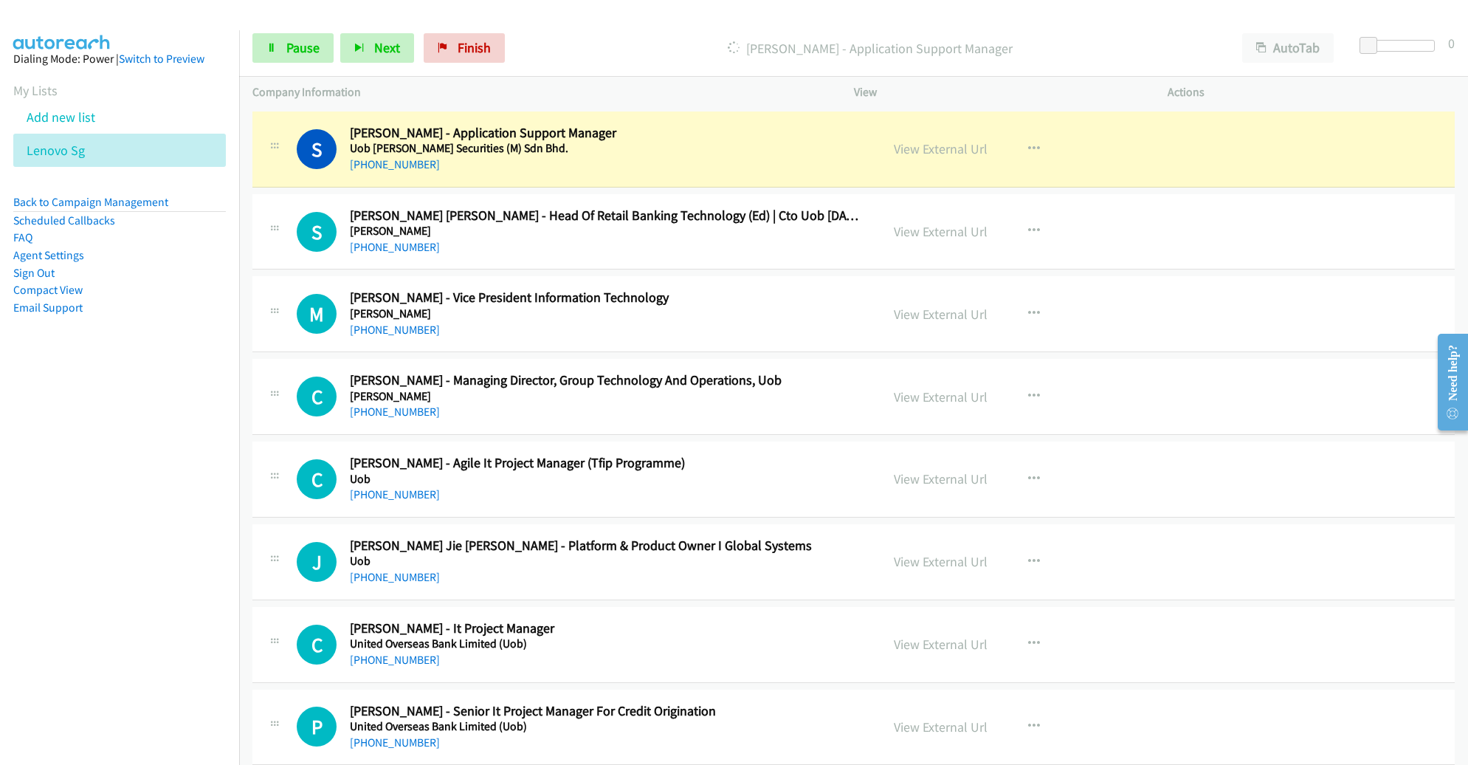
scroll to position [2112, 0]
click at [295, 44] on span "Pause" at bounding box center [302, 47] width 33 height 17
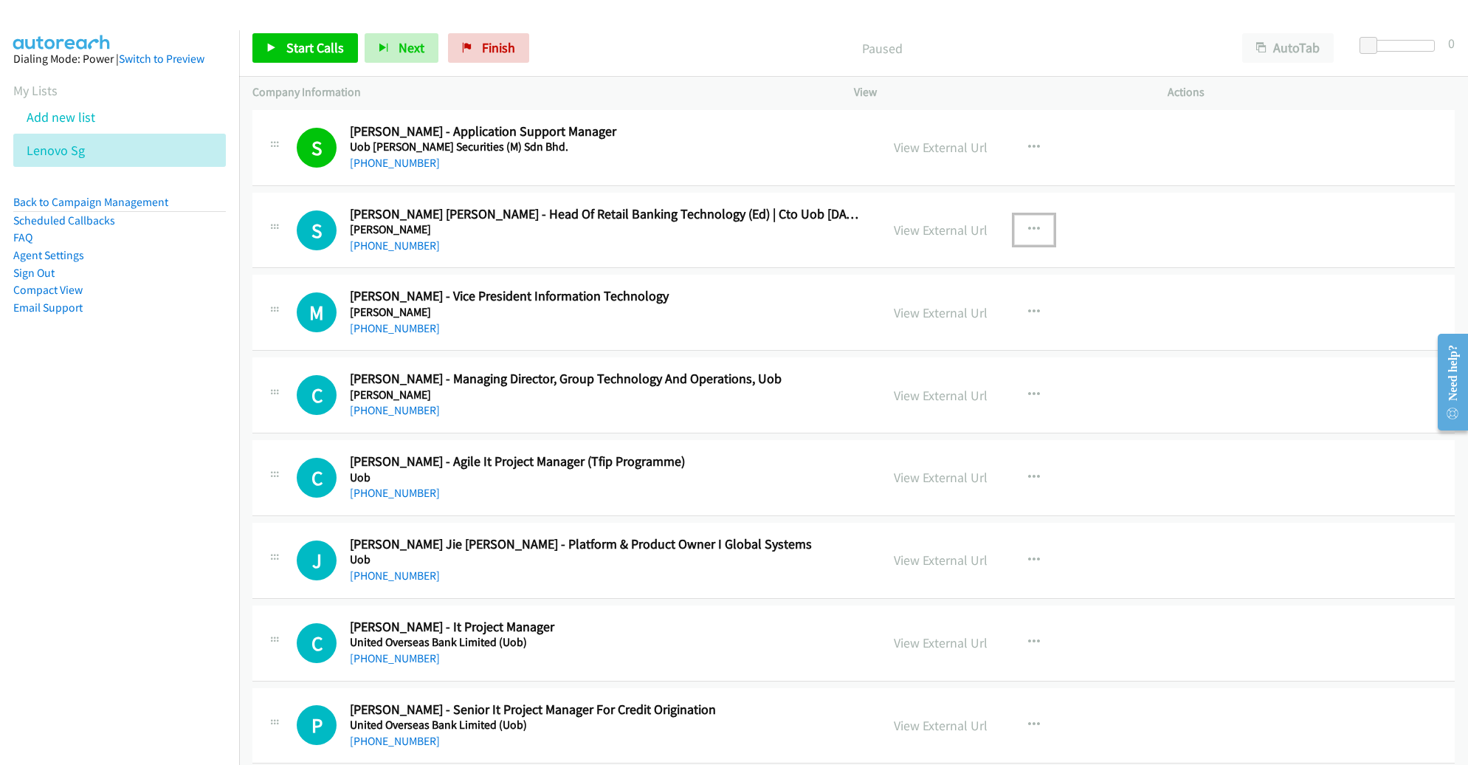
click at [1016, 221] on button "button" at bounding box center [1034, 230] width 40 height 30
click at [960, 351] on link "Remove from list" at bounding box center [955, 356] width 196 height 30
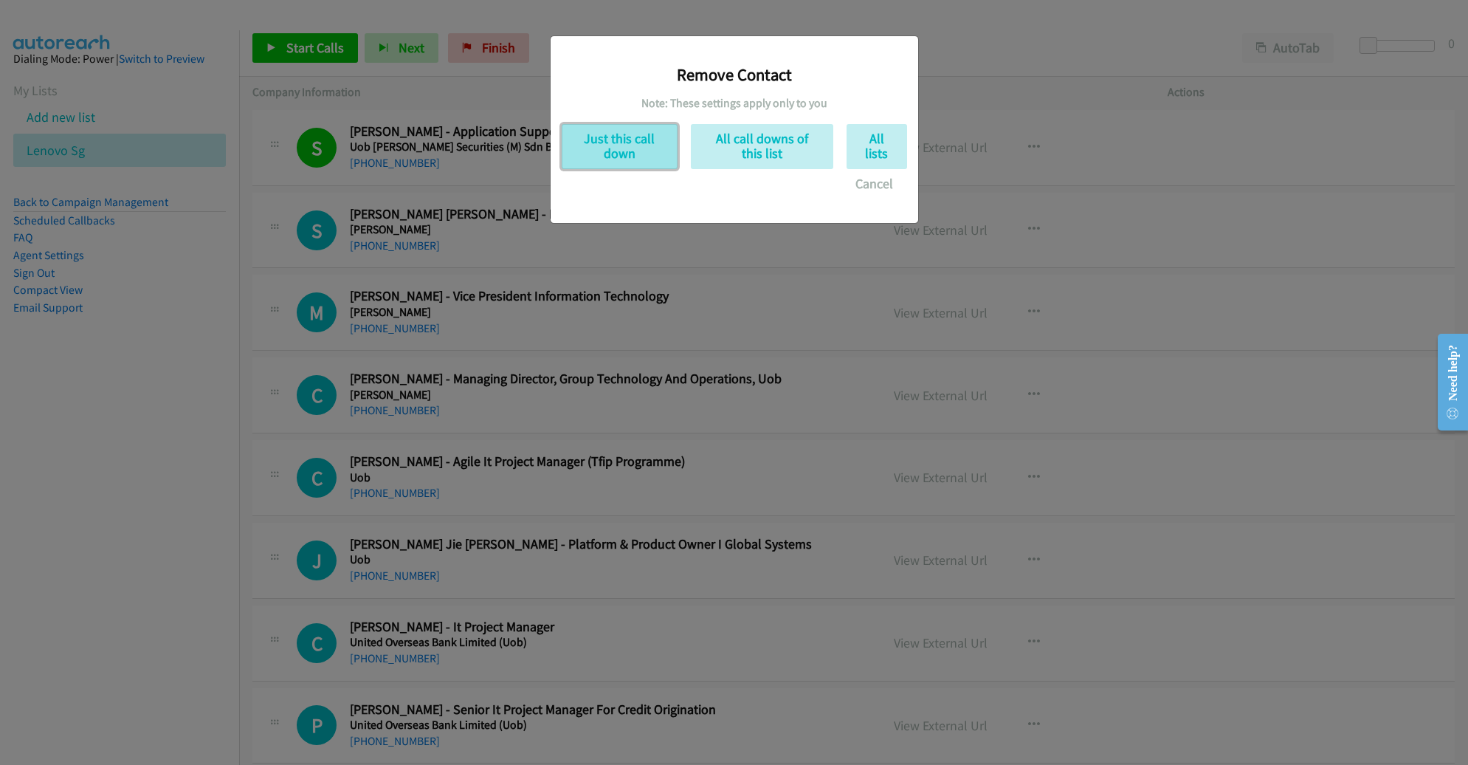
click at [634, 146] on button "Just this call down" at bounding box center [620, 146] width 116 height 45
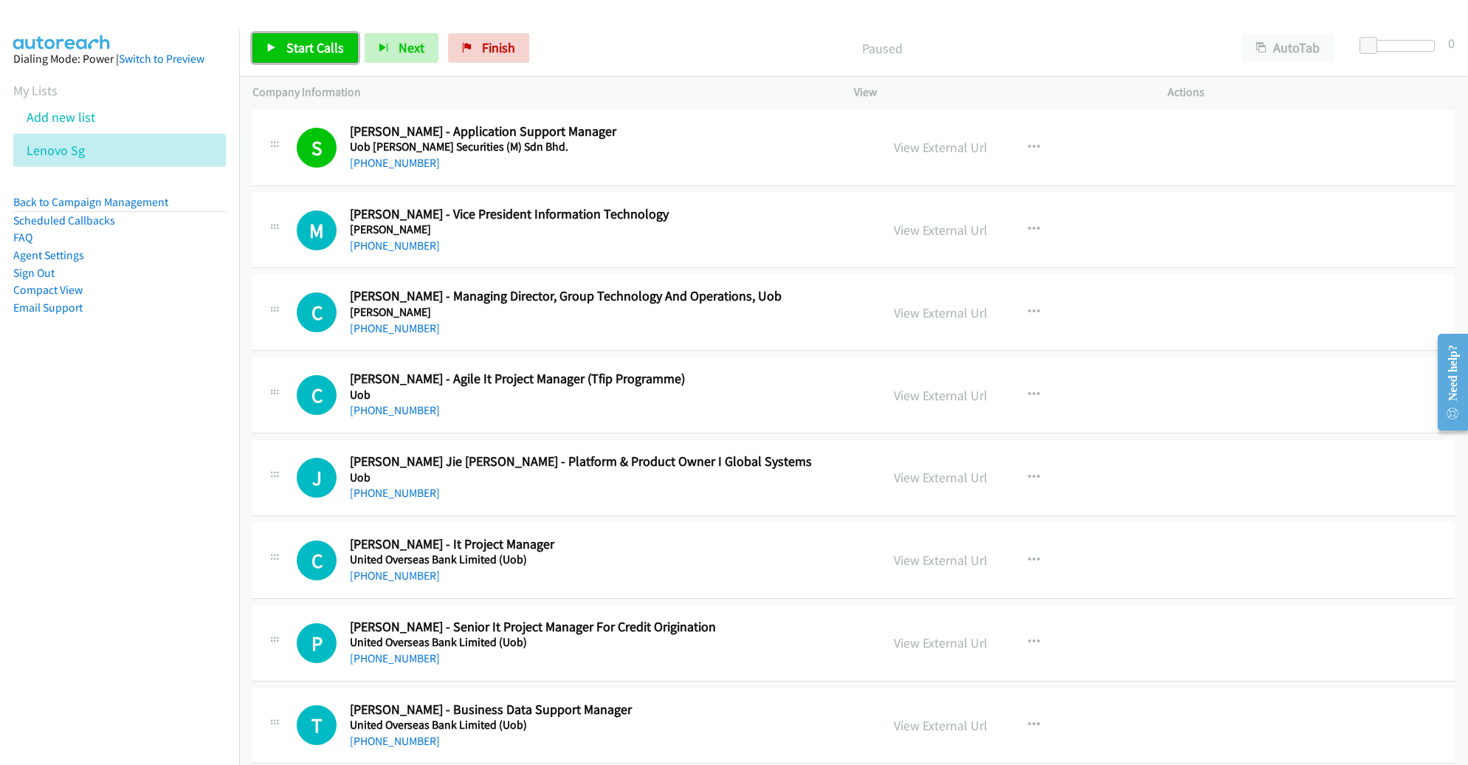
click at [295, 54] on span "Start Calls" at bounding box center [315, 47] width 58 height 17
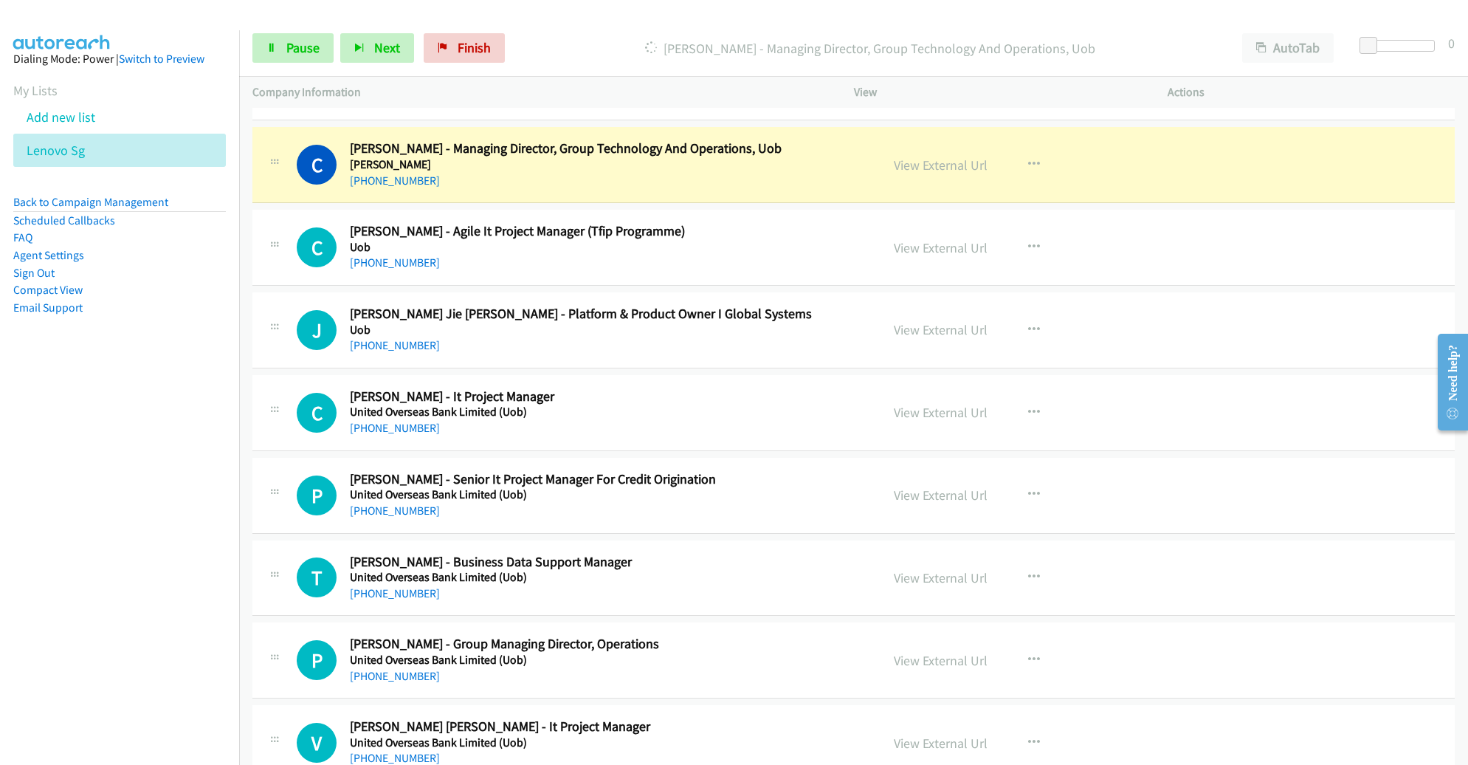
scroll to position [2264, 0]
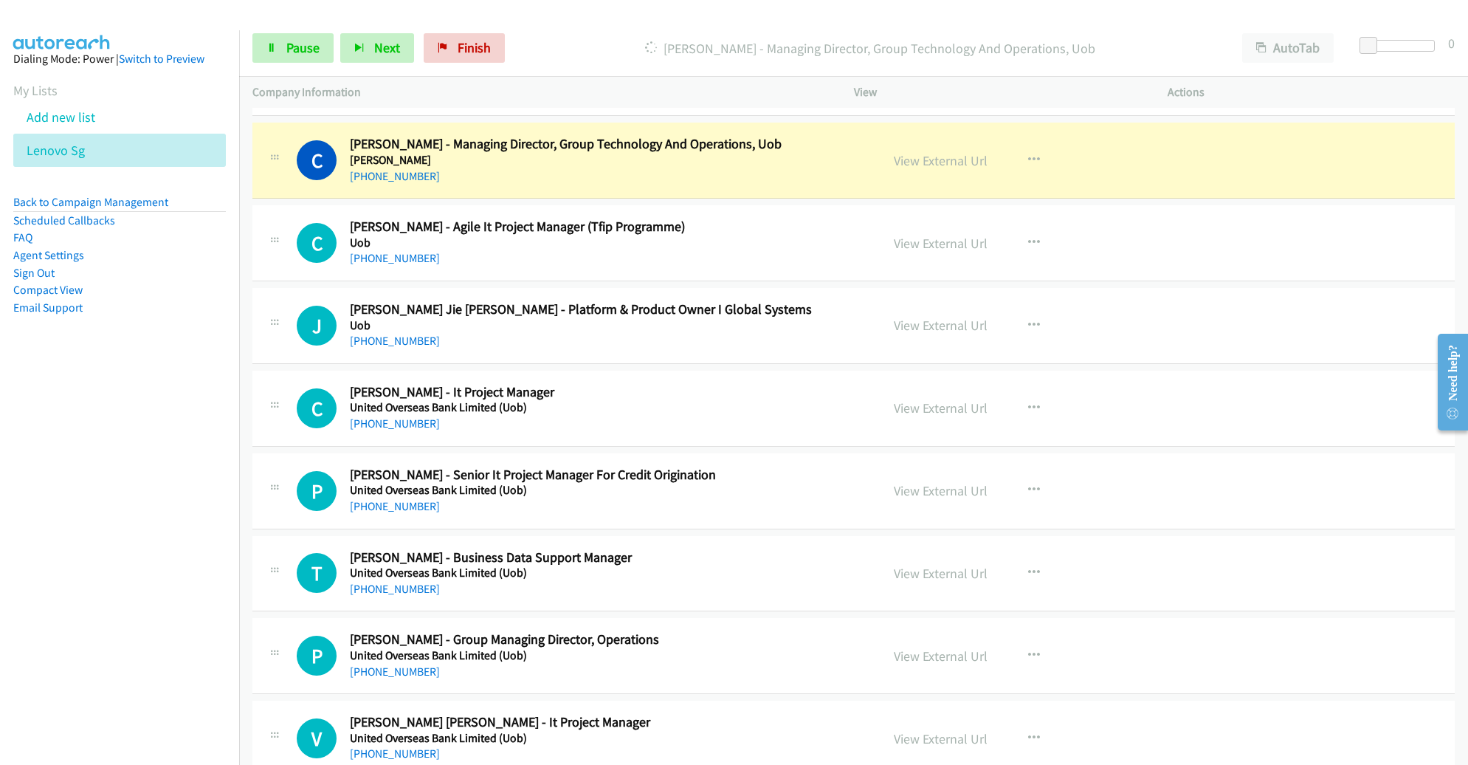
click at [309, 65] on div "Start Calls Pause Next Finish Dialing Chee Sun Kwan - Managing Director, Group …" at bounding box center [853, 48] width 1229 height 57
click at [308, 58] on link "Pause" at bounding box center [292, 48] width 81 height 30
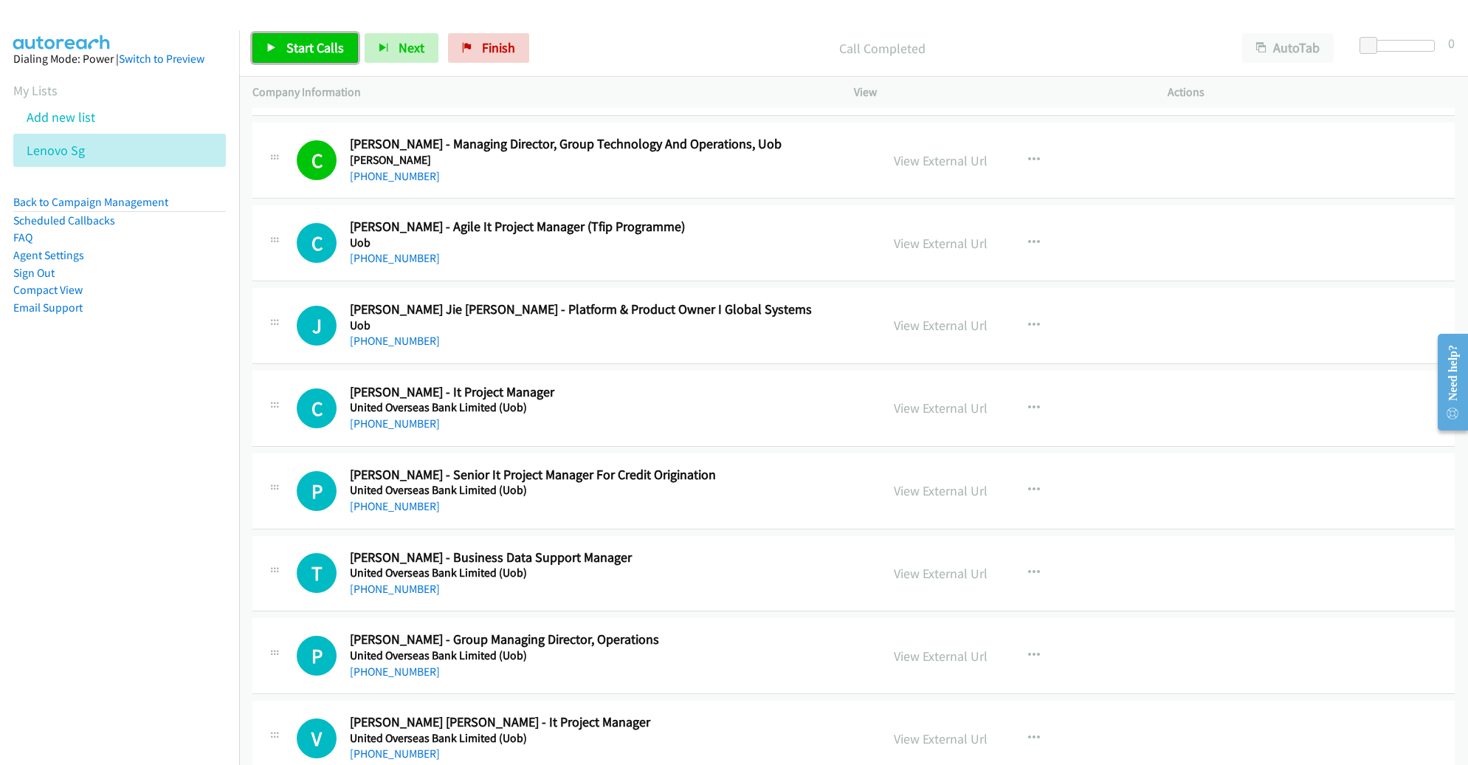
click at [316, 57] on link "Start Calls" at bounding box center [305, 48] width 106 height 30
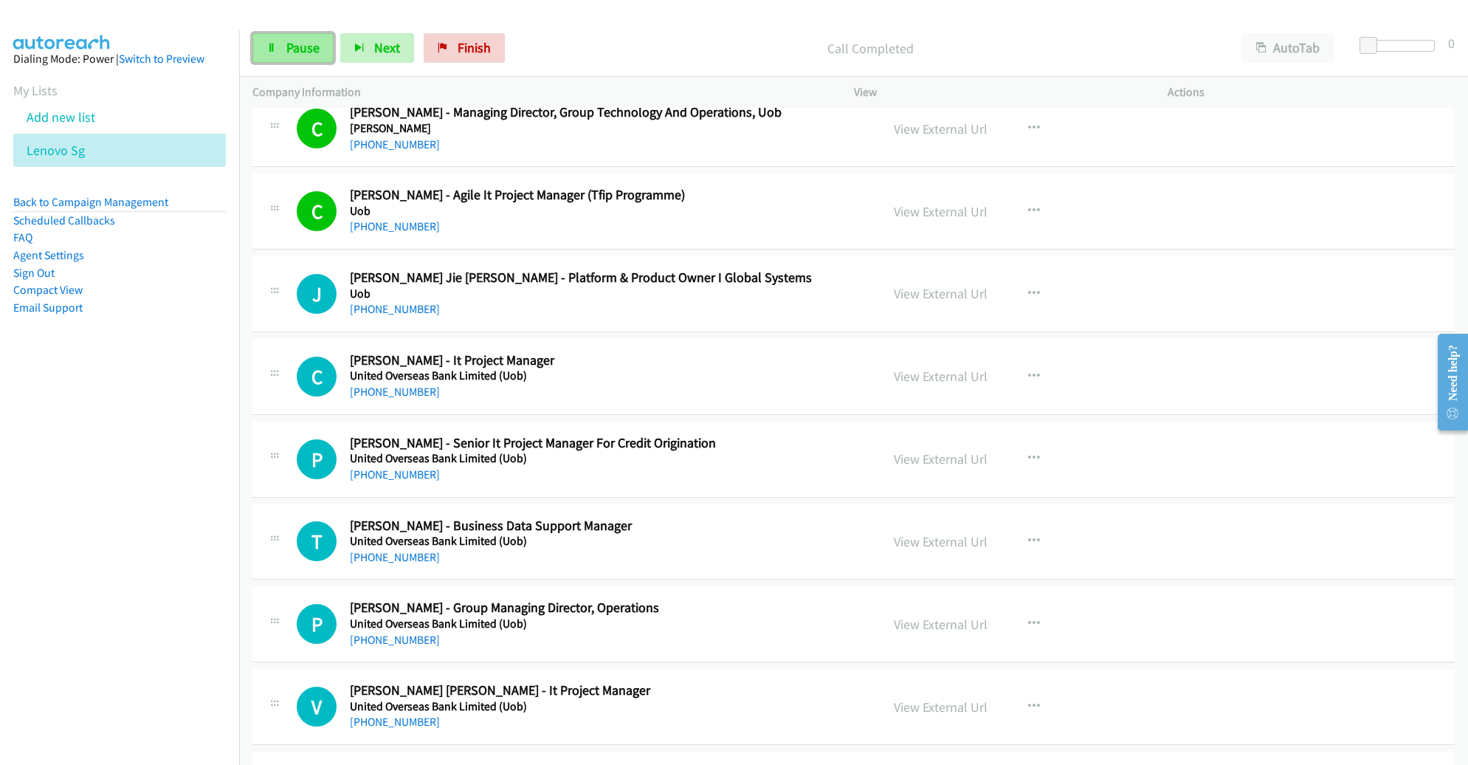
click at [297, 45] on span "Pause" at bounding box center [302, 47] width 33 height 17
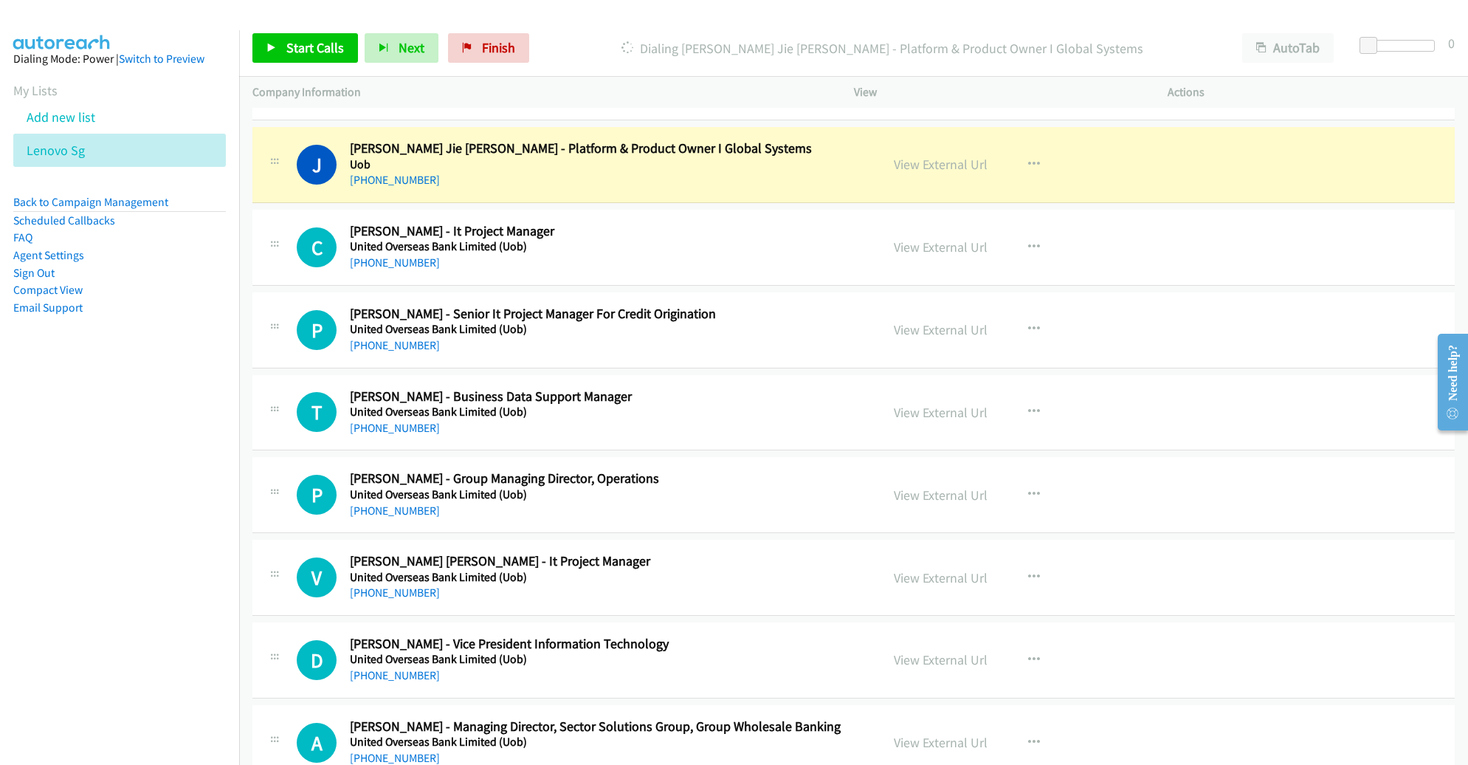
scroll to position [2429, 0]
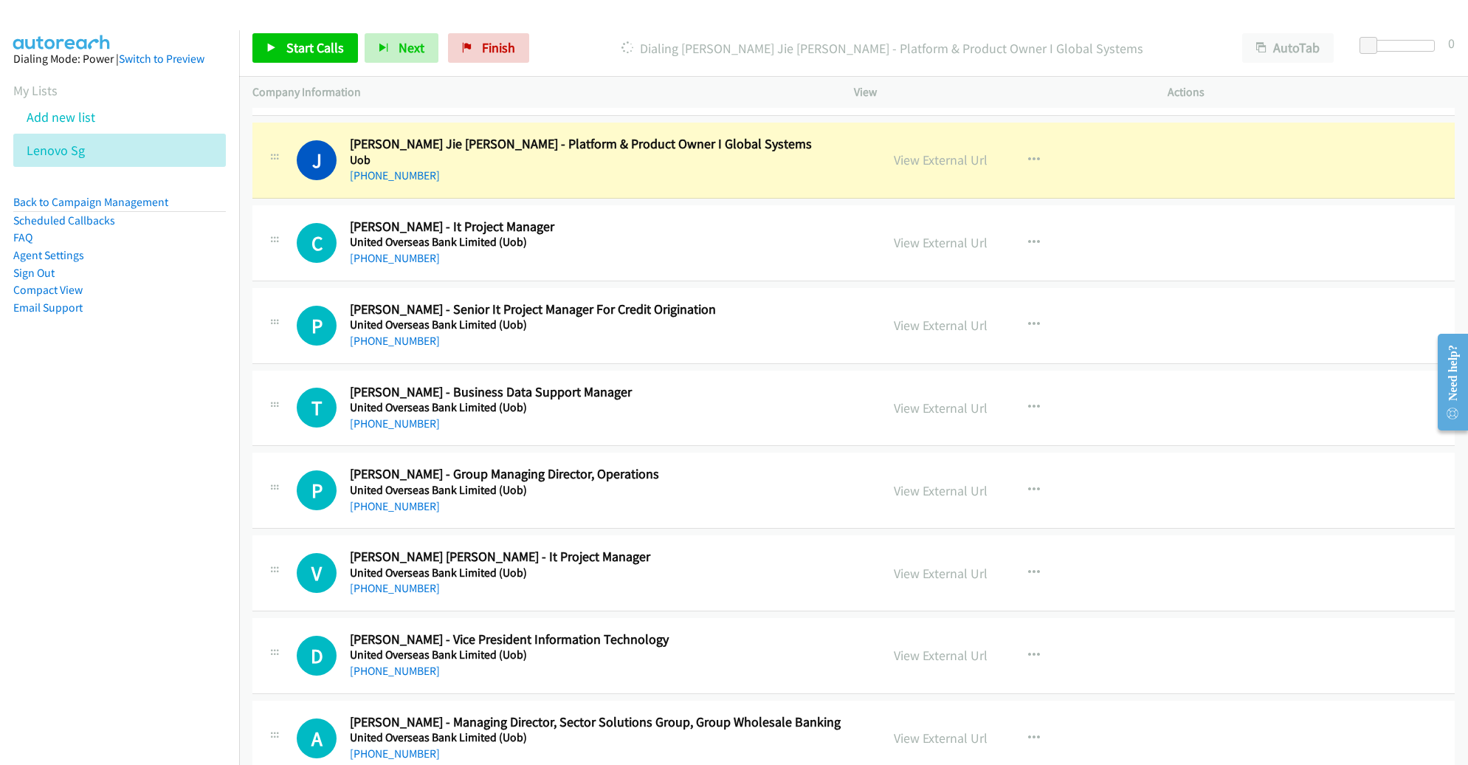
click at [1236, 399] on div "T Callback Scheduled Teddi Tan - Business Data Support Manager United Overseas …" at bounding box center [853, 409] width 1202 height 76
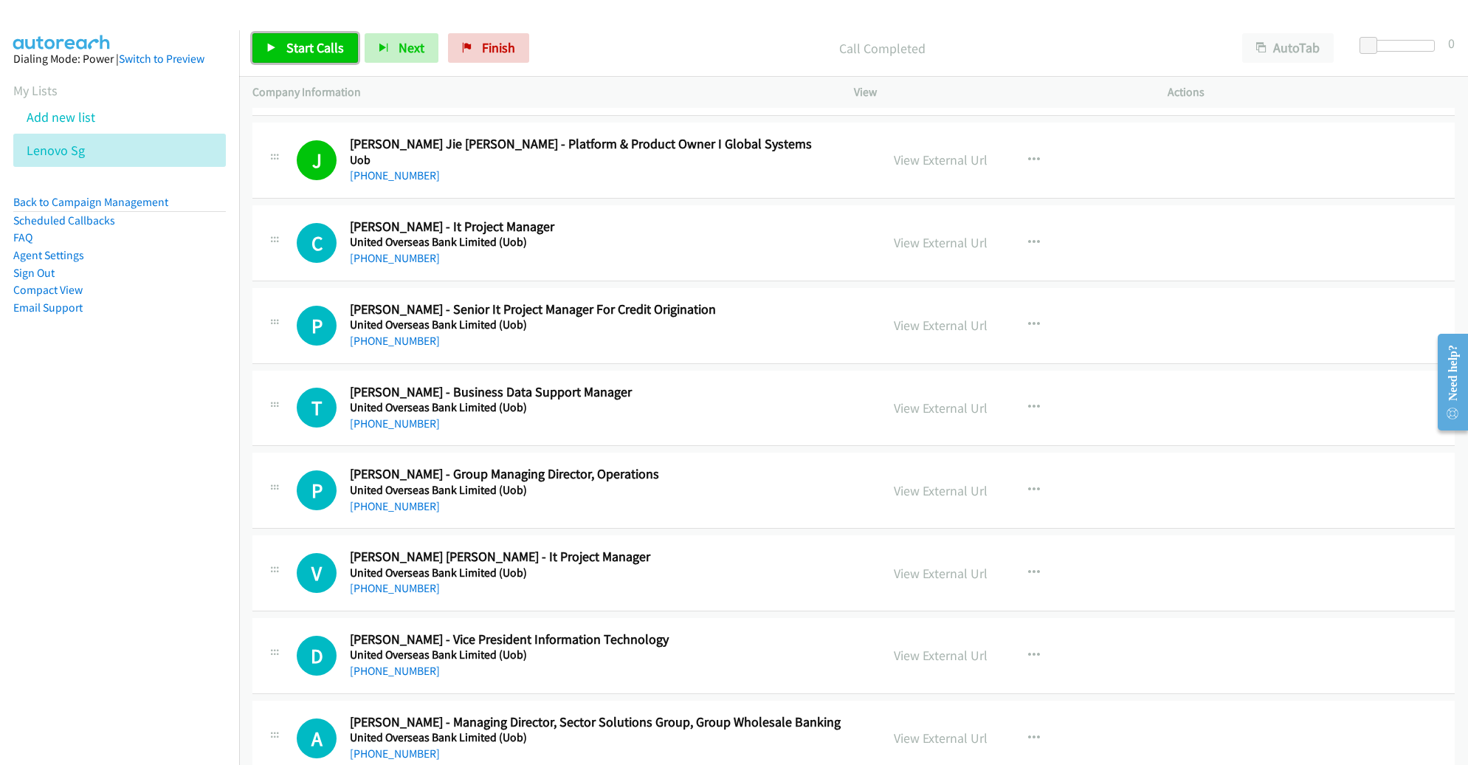
click at [282, 47] on link "Start Calls" at bounding box center [305, 48] width 106 height 30
click at [307, 46] on span "Pause" at bounding box center [302, 47] width 33 height 17
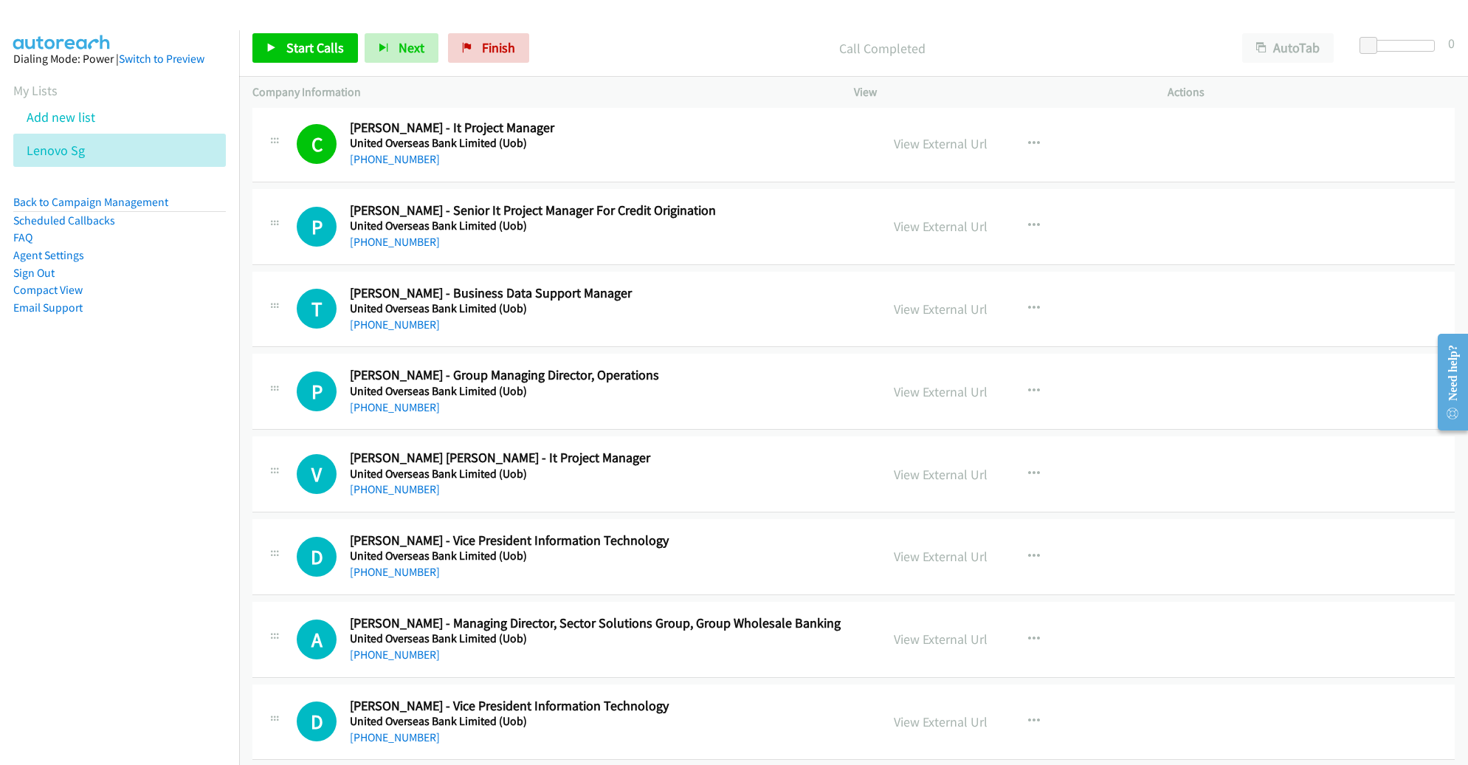
scroll to position [2526, 0]
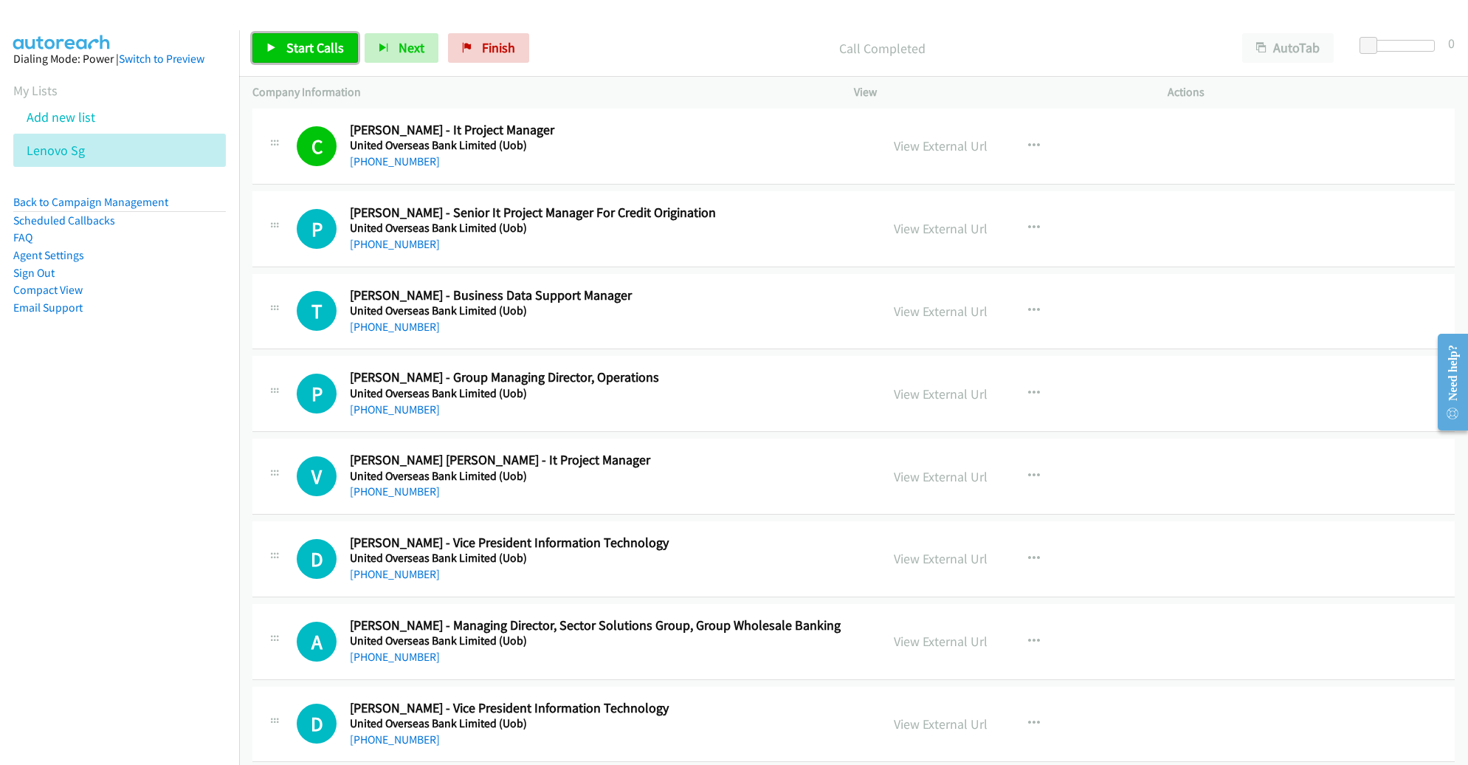
click at [311, 57] on link "Start Calls" at bounding box center [305, 48] width 106 height 30
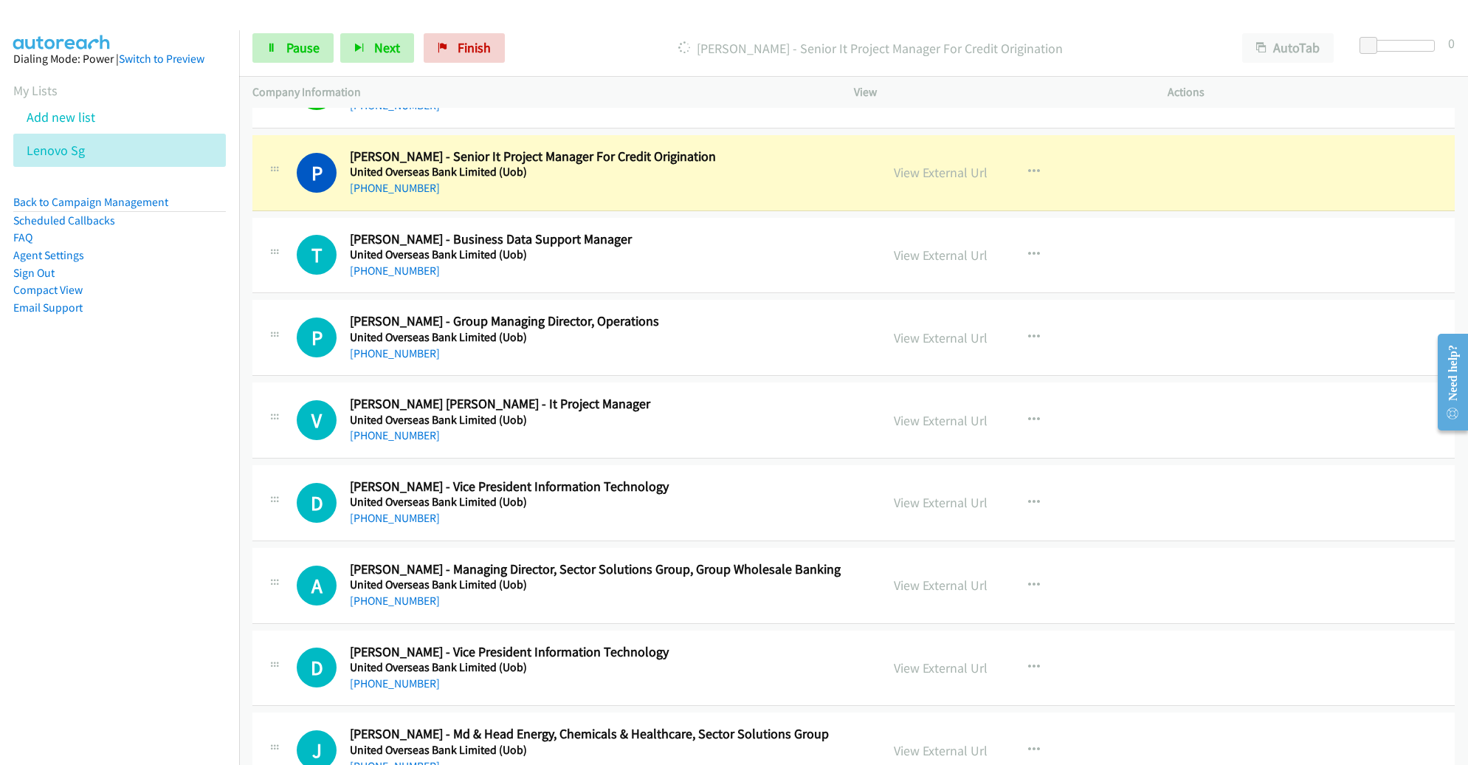
scroll to position [2586, 0]
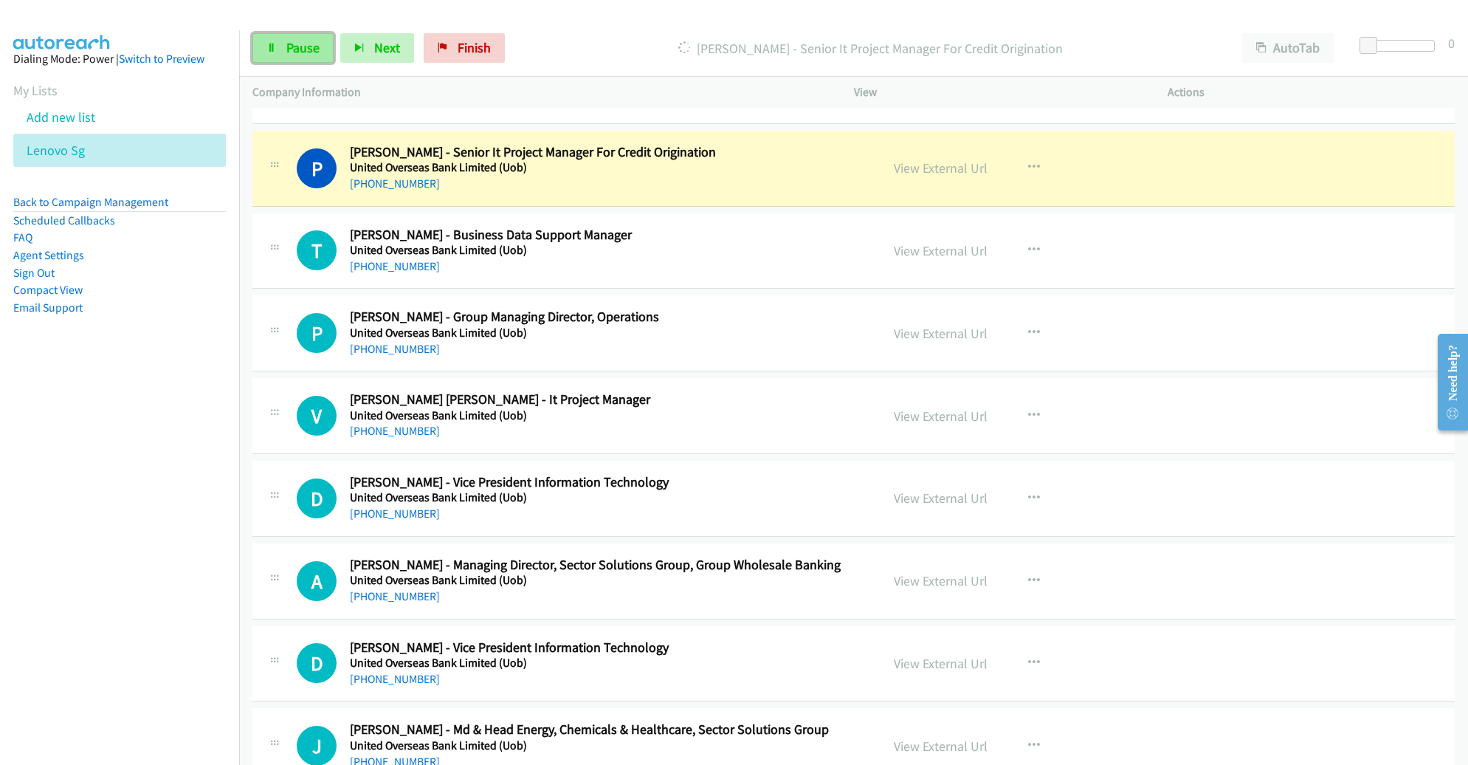
click at [288, 47] on span "Pause" at bounding box center [302, 47] width 33 height 17
click at [289, 47] on span "Start Calls" at bounding box center [315, 47] width 58 height 17
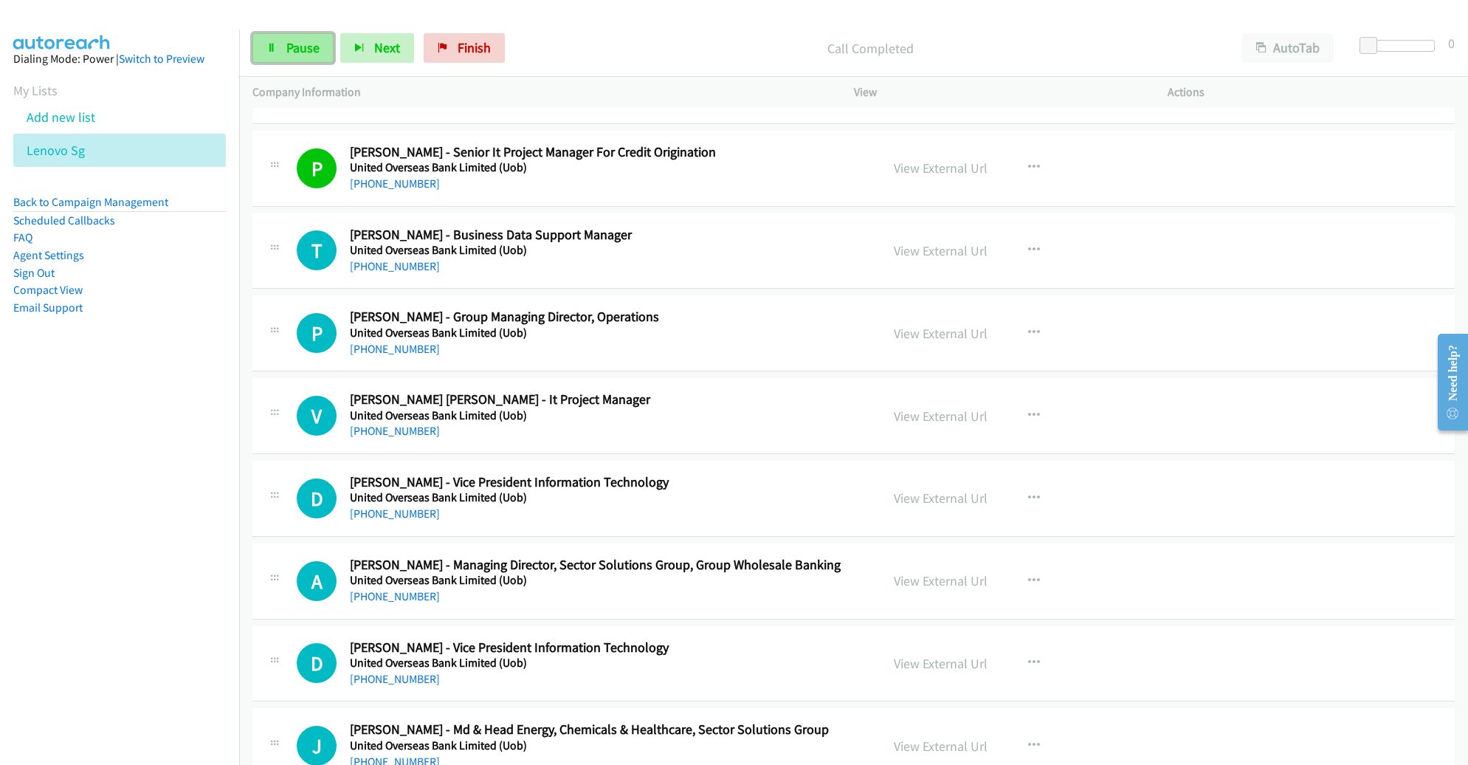
click at [297, 39] on span "Pause" at bounding box center [302, 47] width 33 height 17
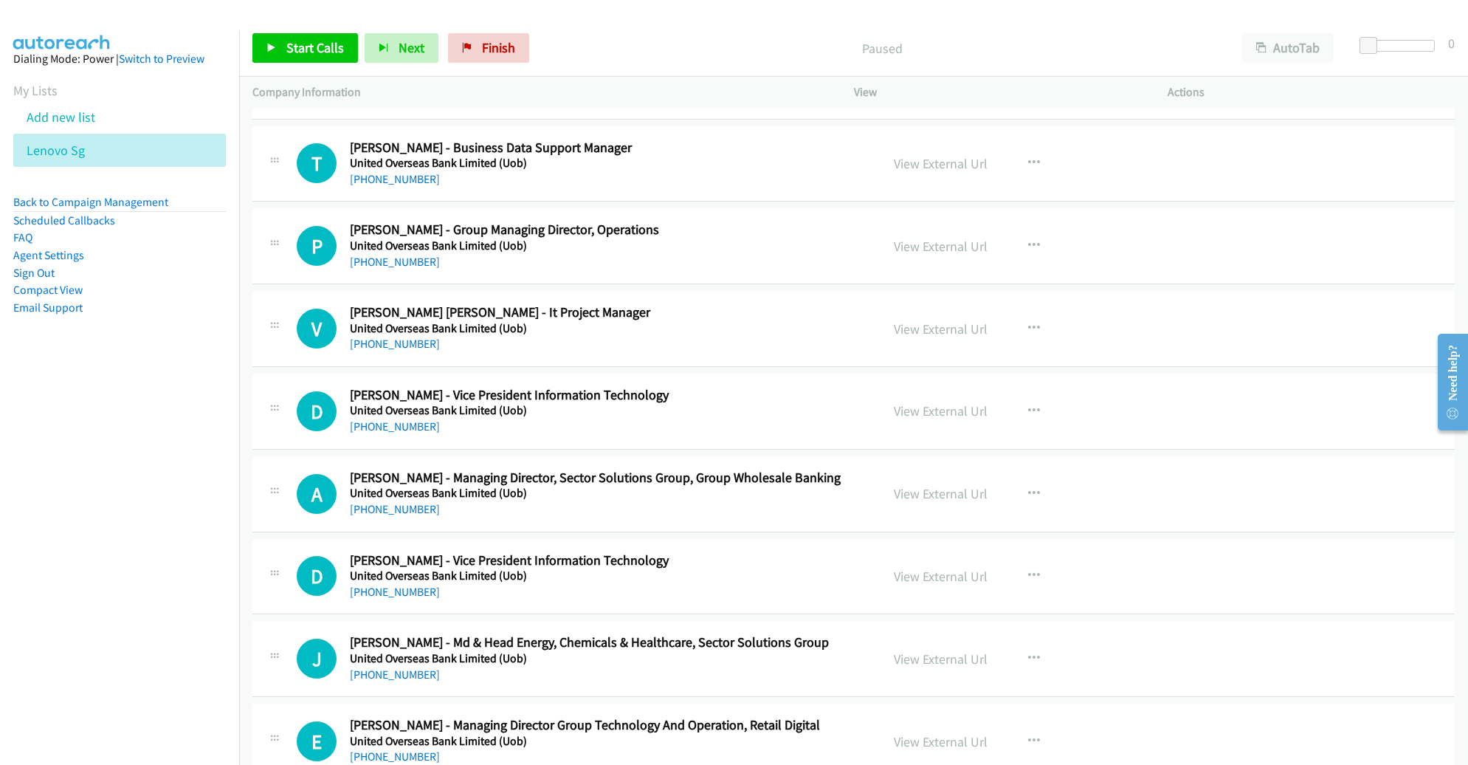
scroll to position [2674, 0]
click at [315, 44] on span "Start Calls" at bounding box center [315, 47] width 58 height 17
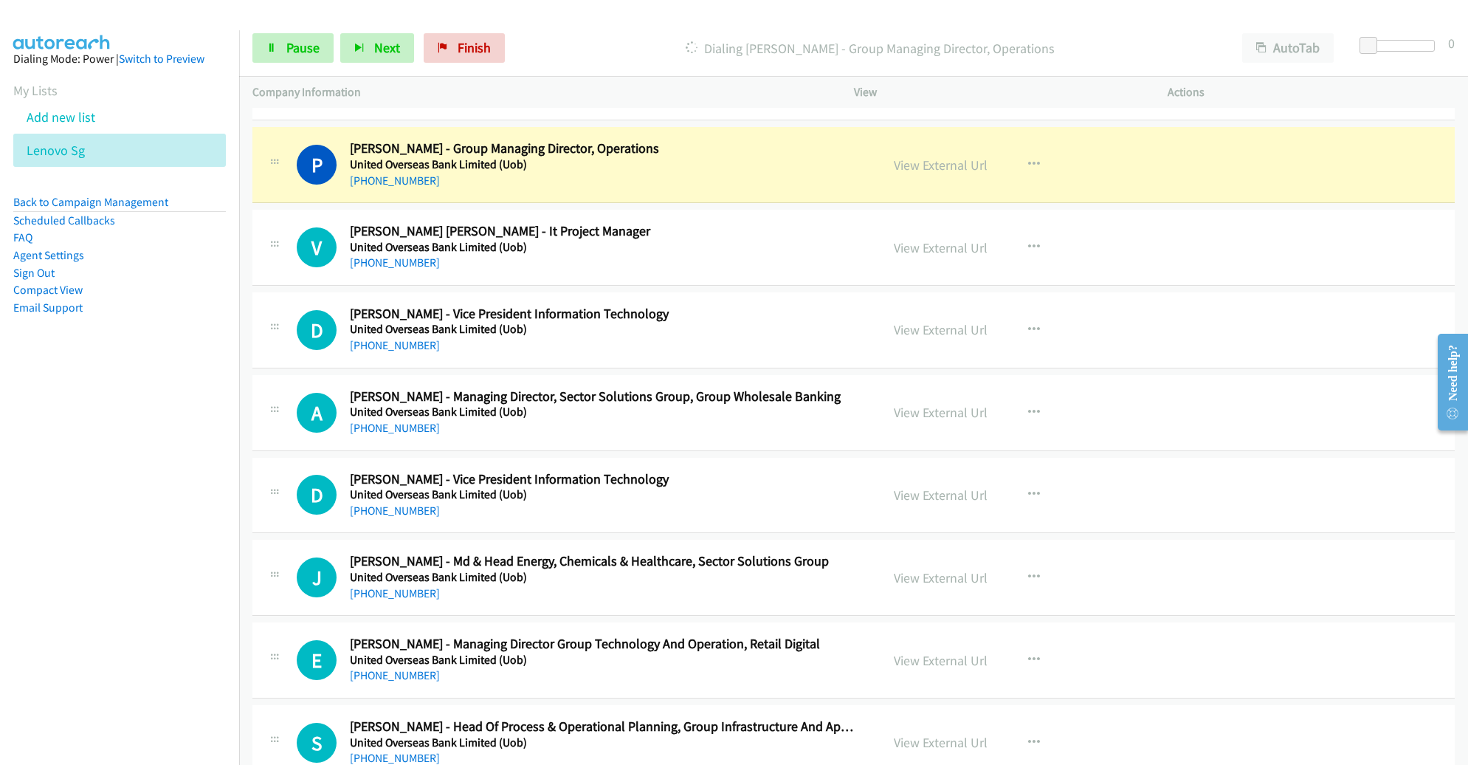
scroll to position [2756, 0]
click at [918, 156] on link "View External Url" at bounding box center [941, 163] width 94 height 17
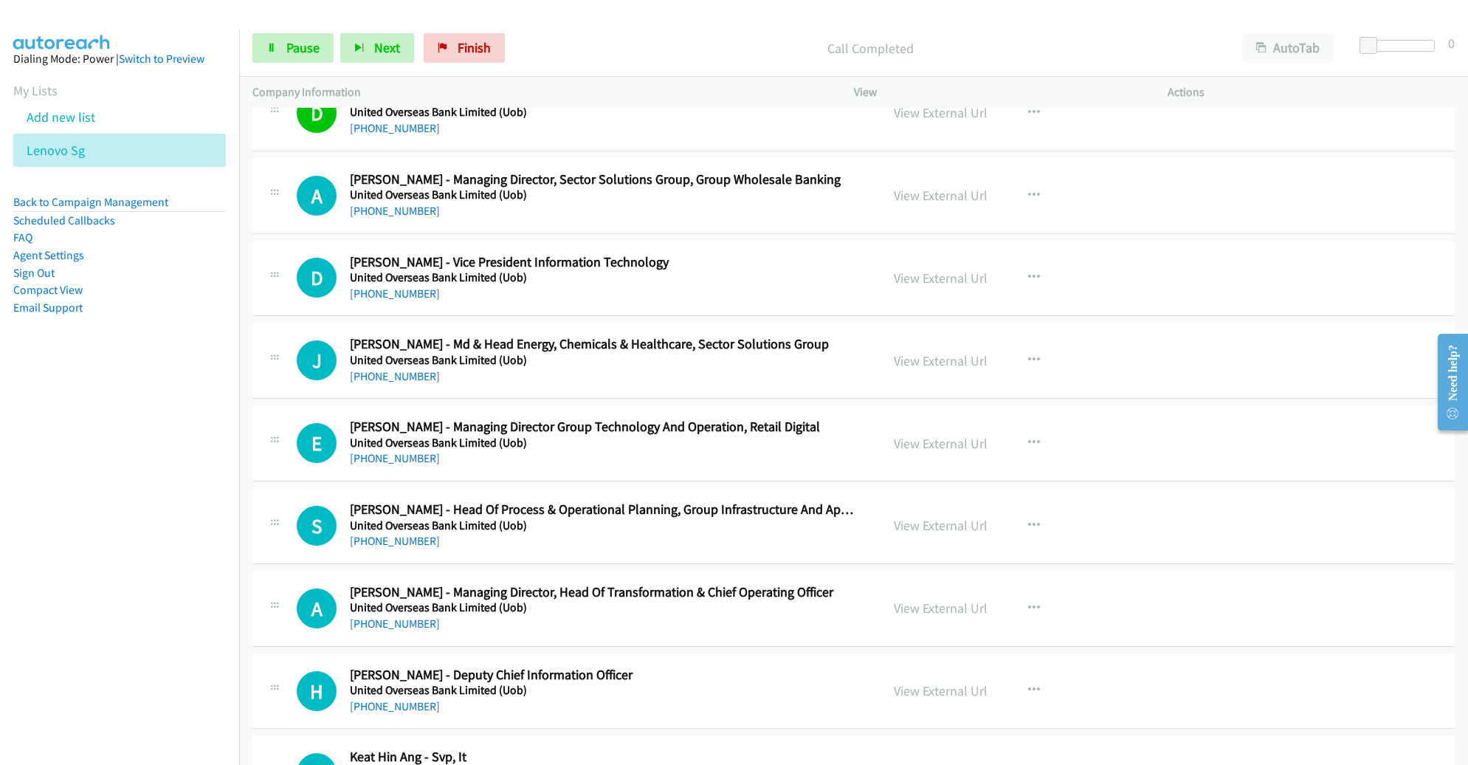
scroll to position [3017, 0]
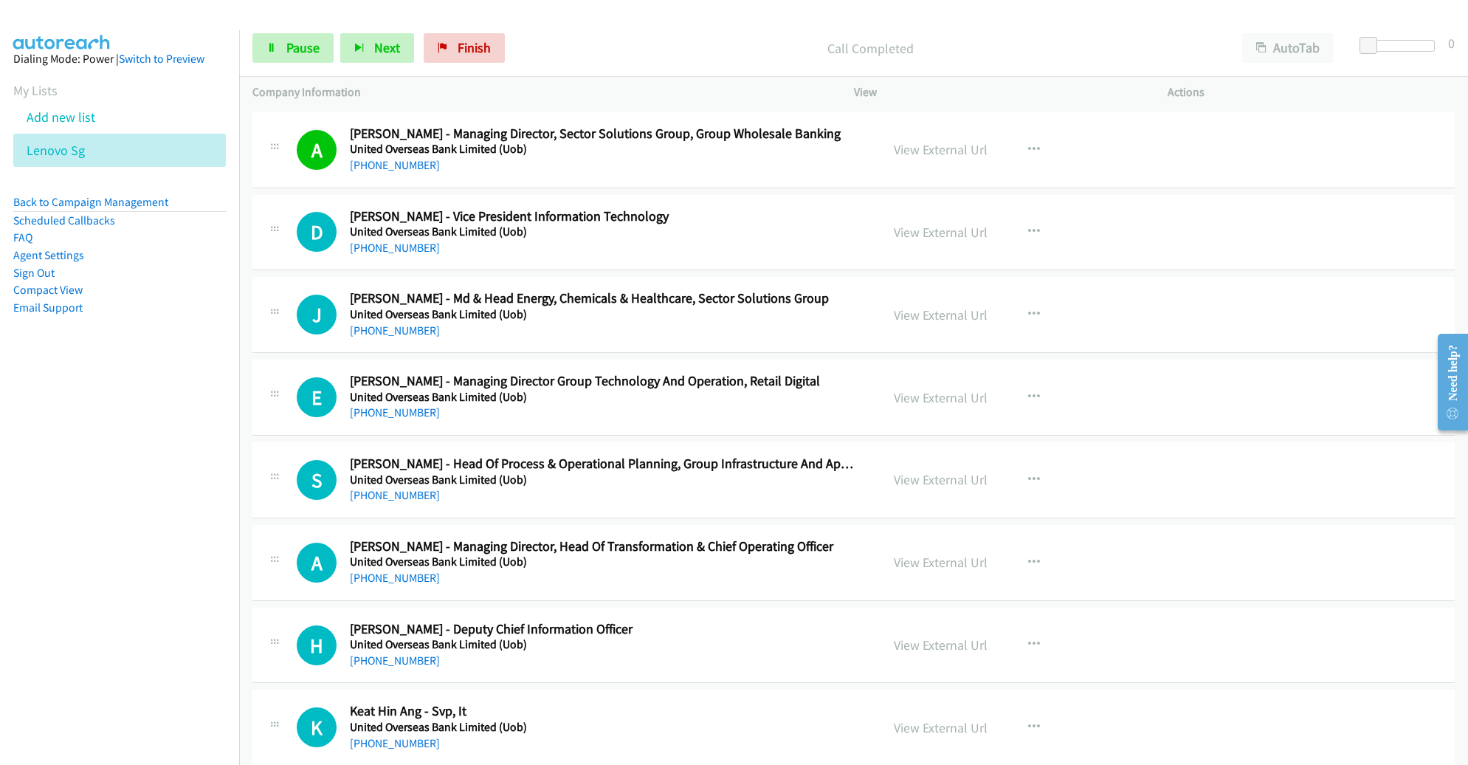
click at [844, 195] on div "D Callback Scheduled Divya Rajendranath - Vice President Information Technology…" at bounding box center [853, 233] width 1202 height 76
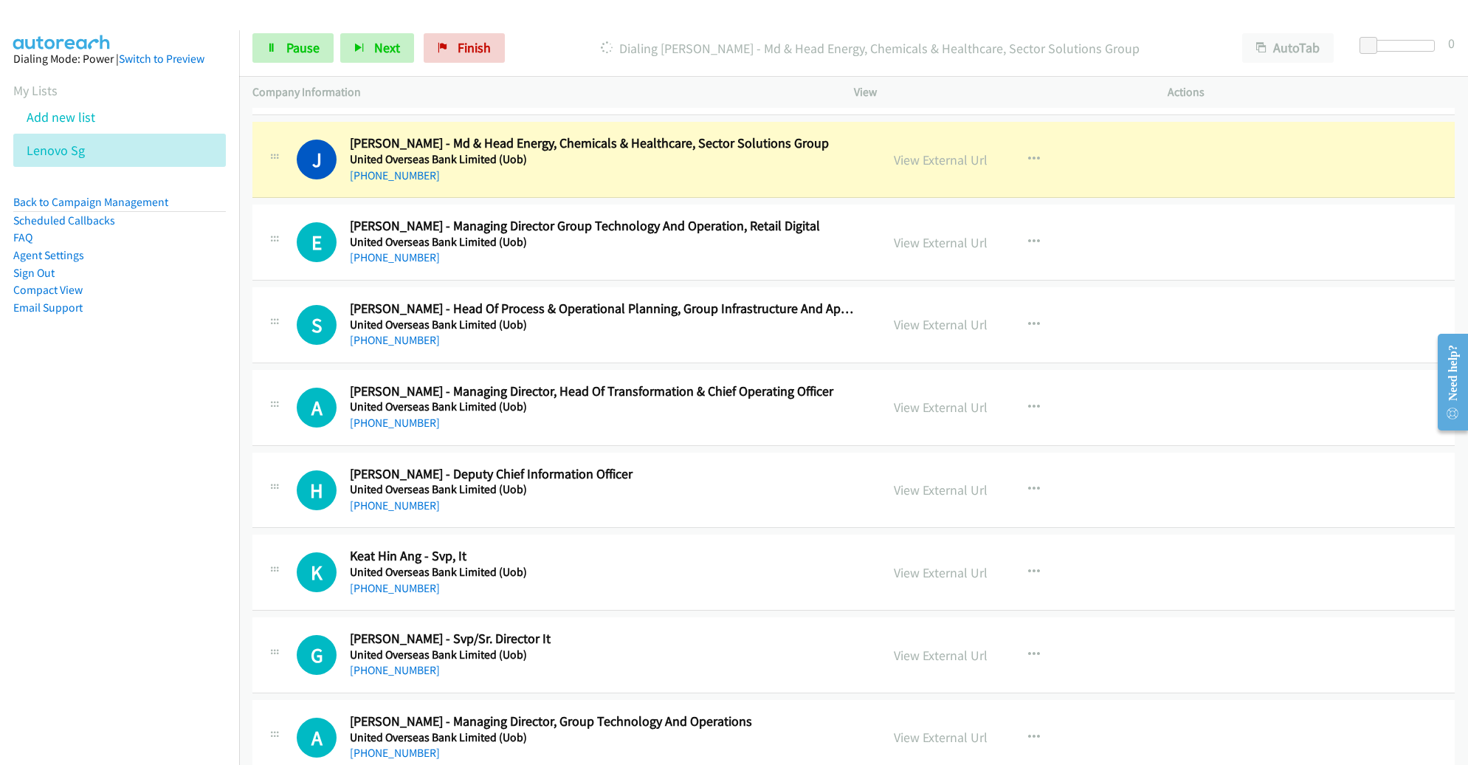
scroll to position [3177, 0]
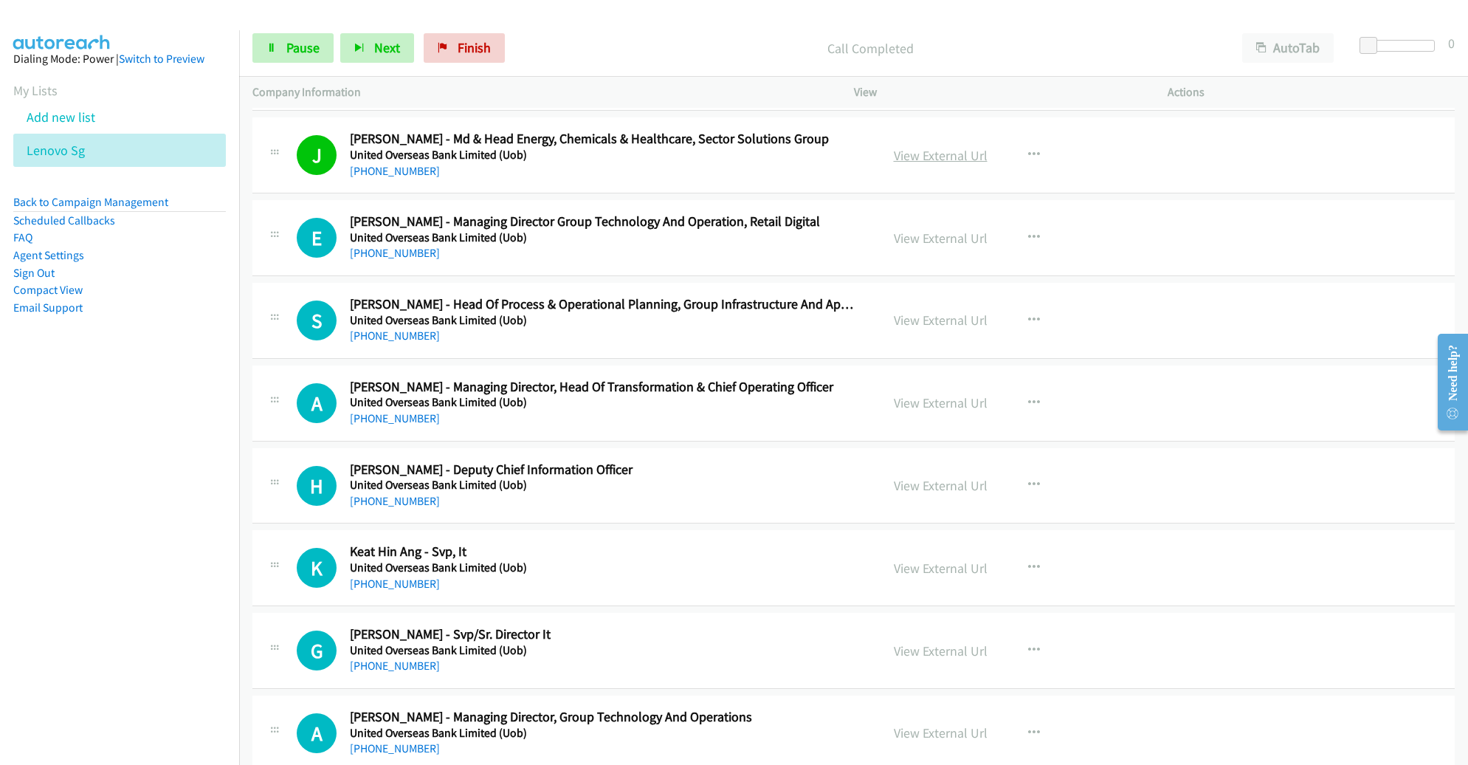
click at [935, 147] on link "View External Url" at bounding box center [941, 155] width 94 height 17
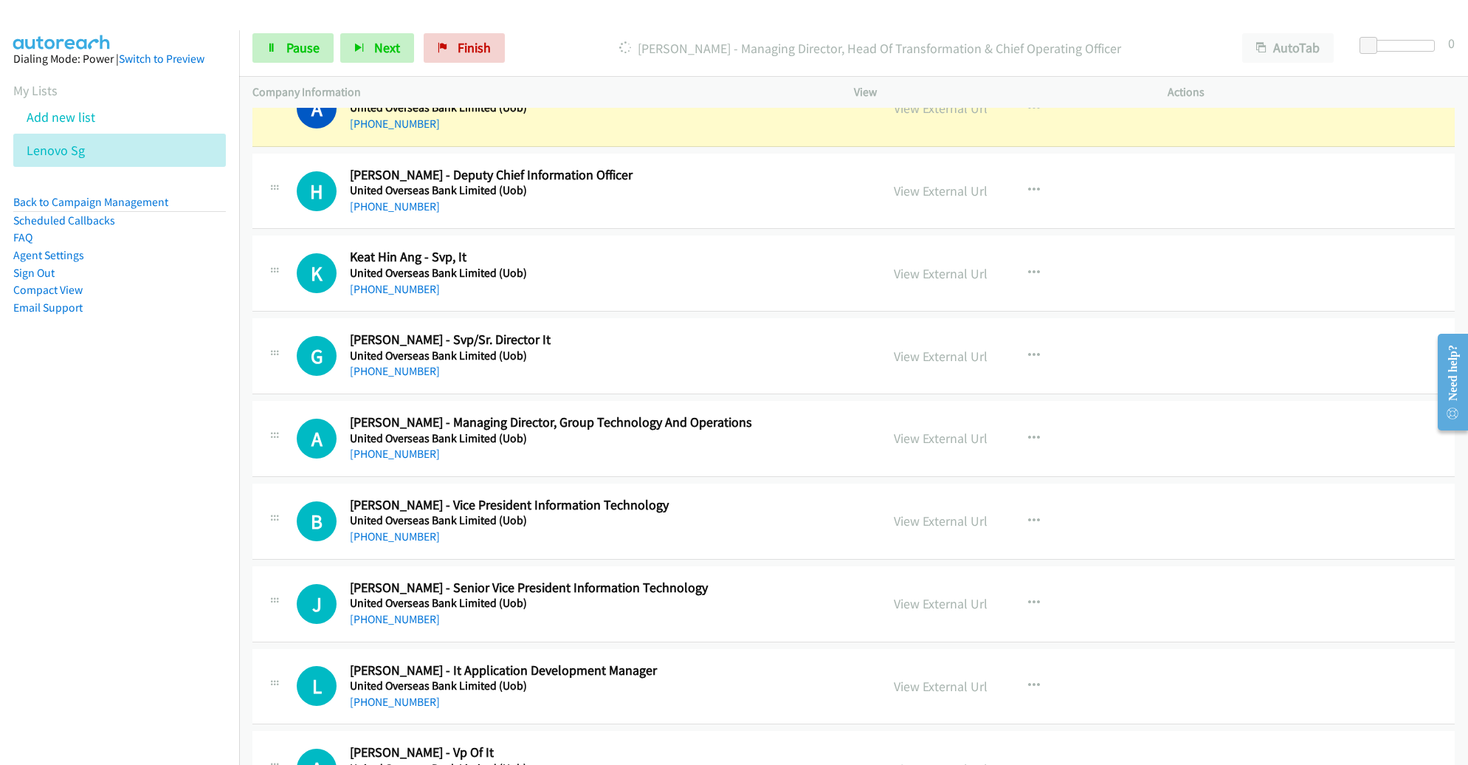
scroll to position [3503, 0]
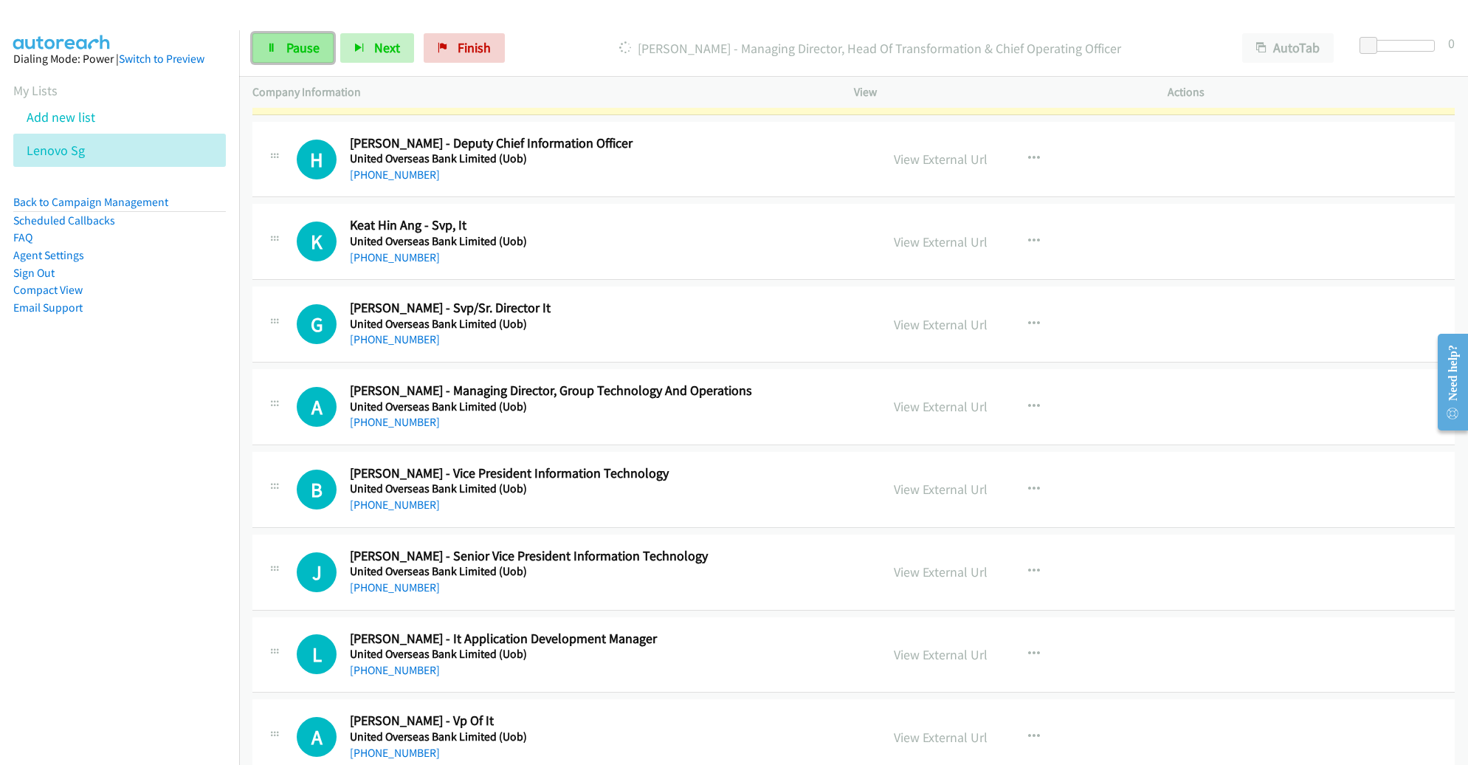
click at [289, 44] on span "Pause" at bounding box center [302, 47] width 33 height 17
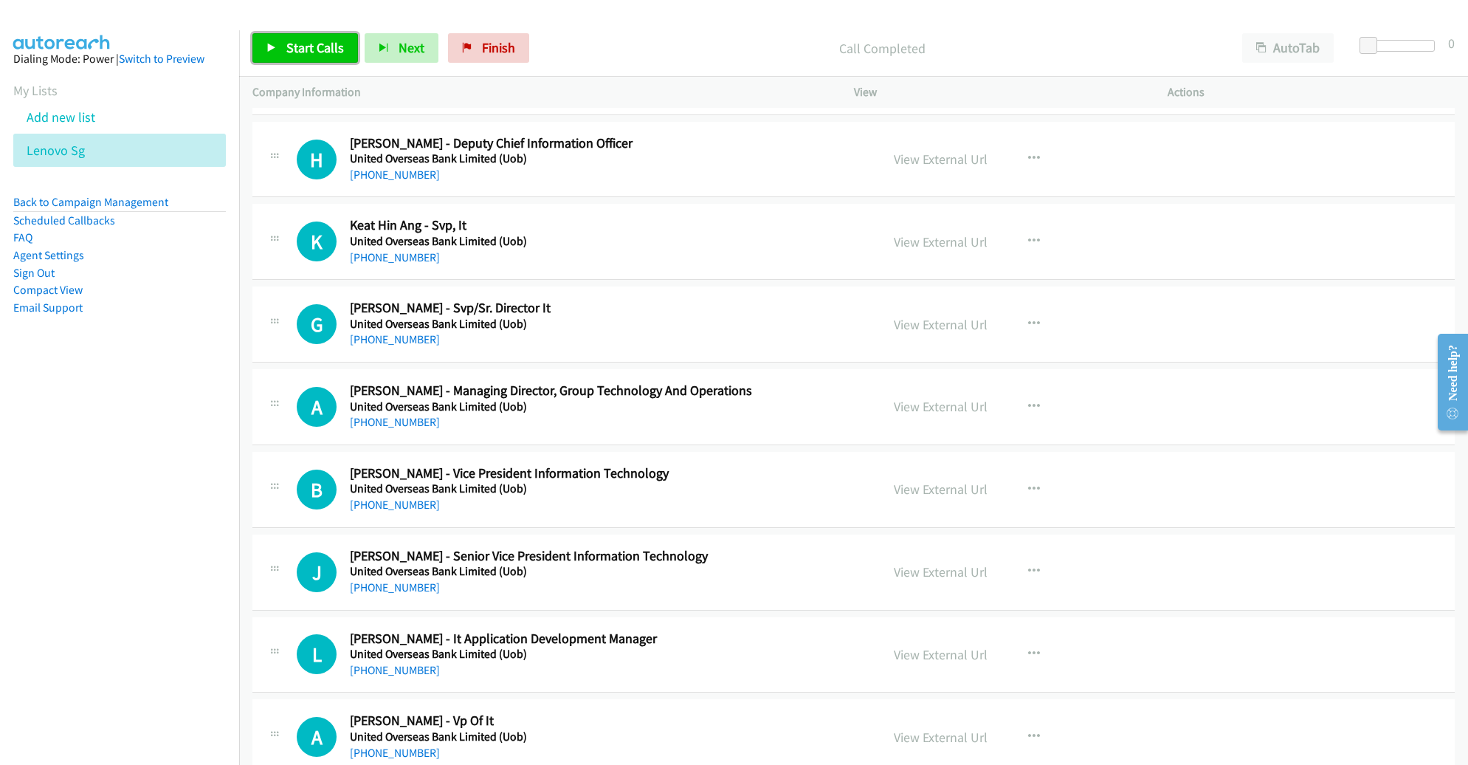
click at [288, 44] on span "Start Calls" at bounding box center [315, 47] width 58 height 17
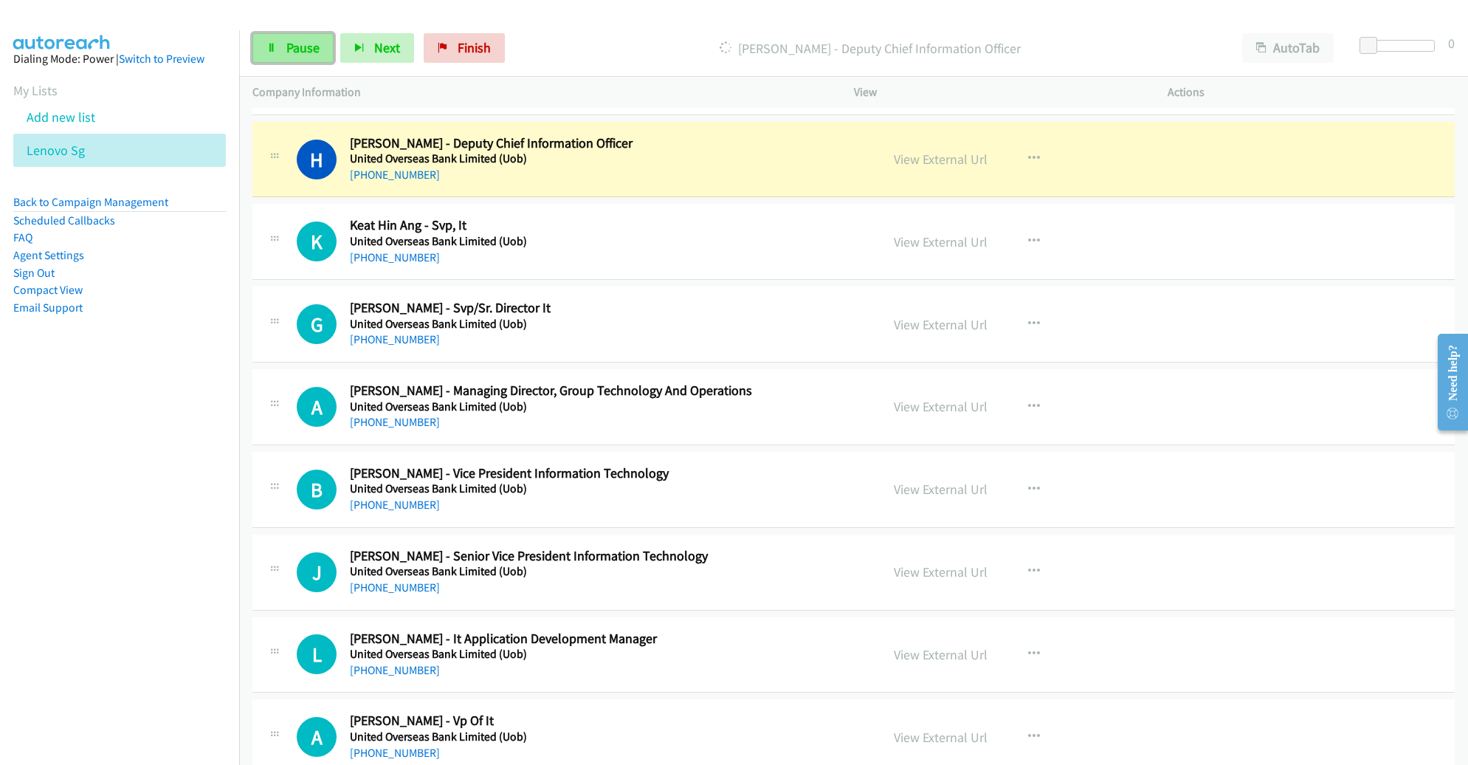
click at [326, 45] on link "Pause" at bounding box center [292, 48] width 81 height 30
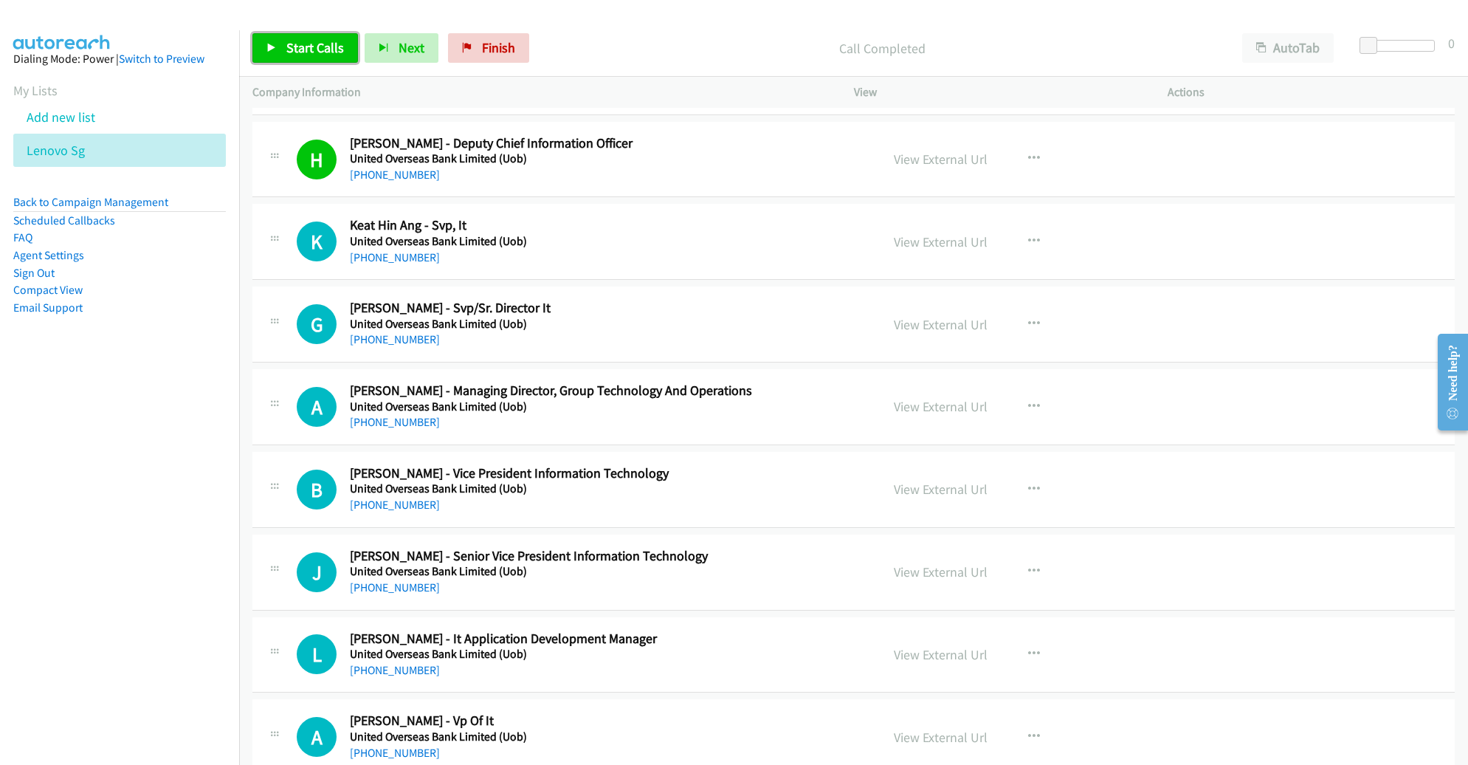
click at [298, 49] on span "Start Calls" at bounding box center [315, 47] width 58 height 17
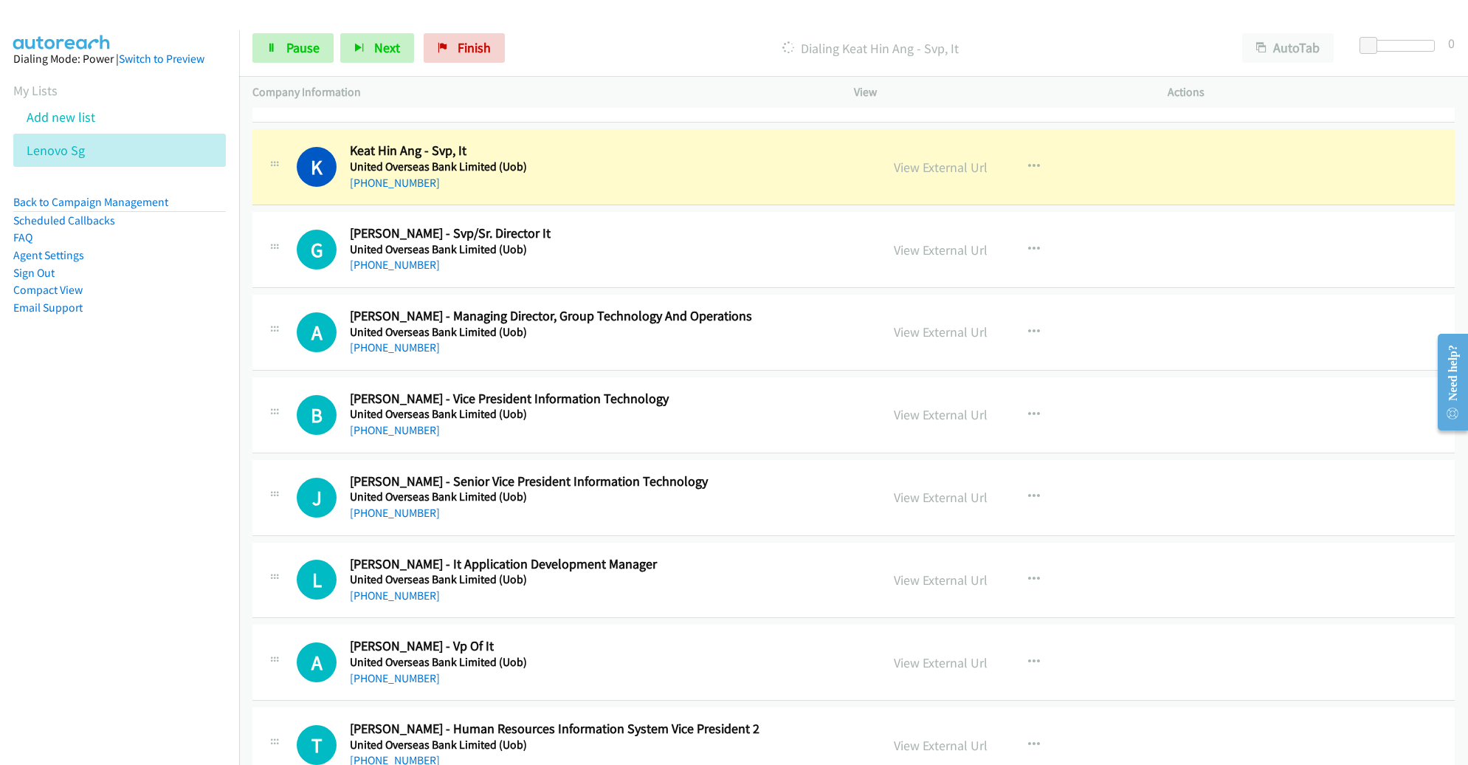
scroll to position [3578, 0]
click at [951, 160] on link "View External Url" at bounding box center [941, 166] width 94 height 17
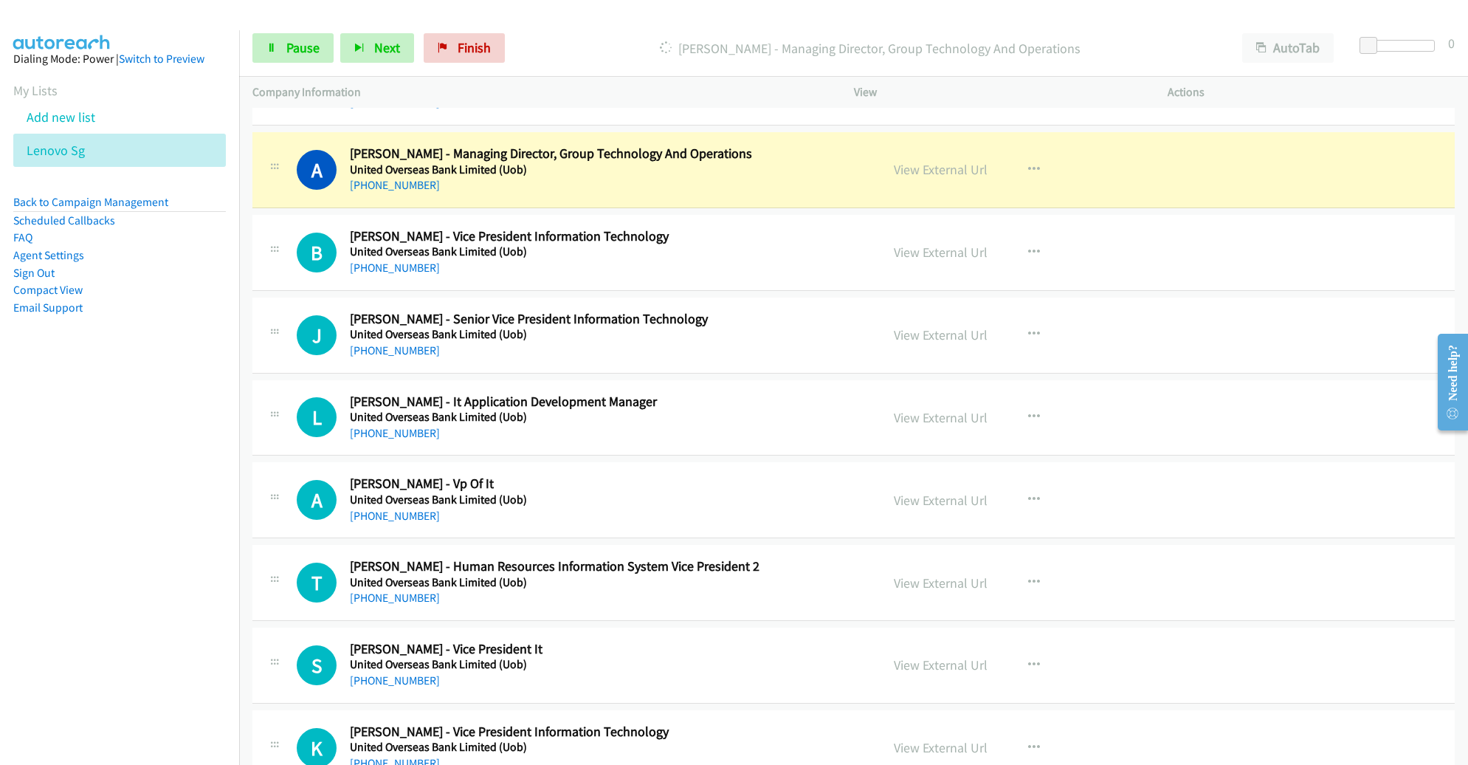
scroll to position [3744, 0]
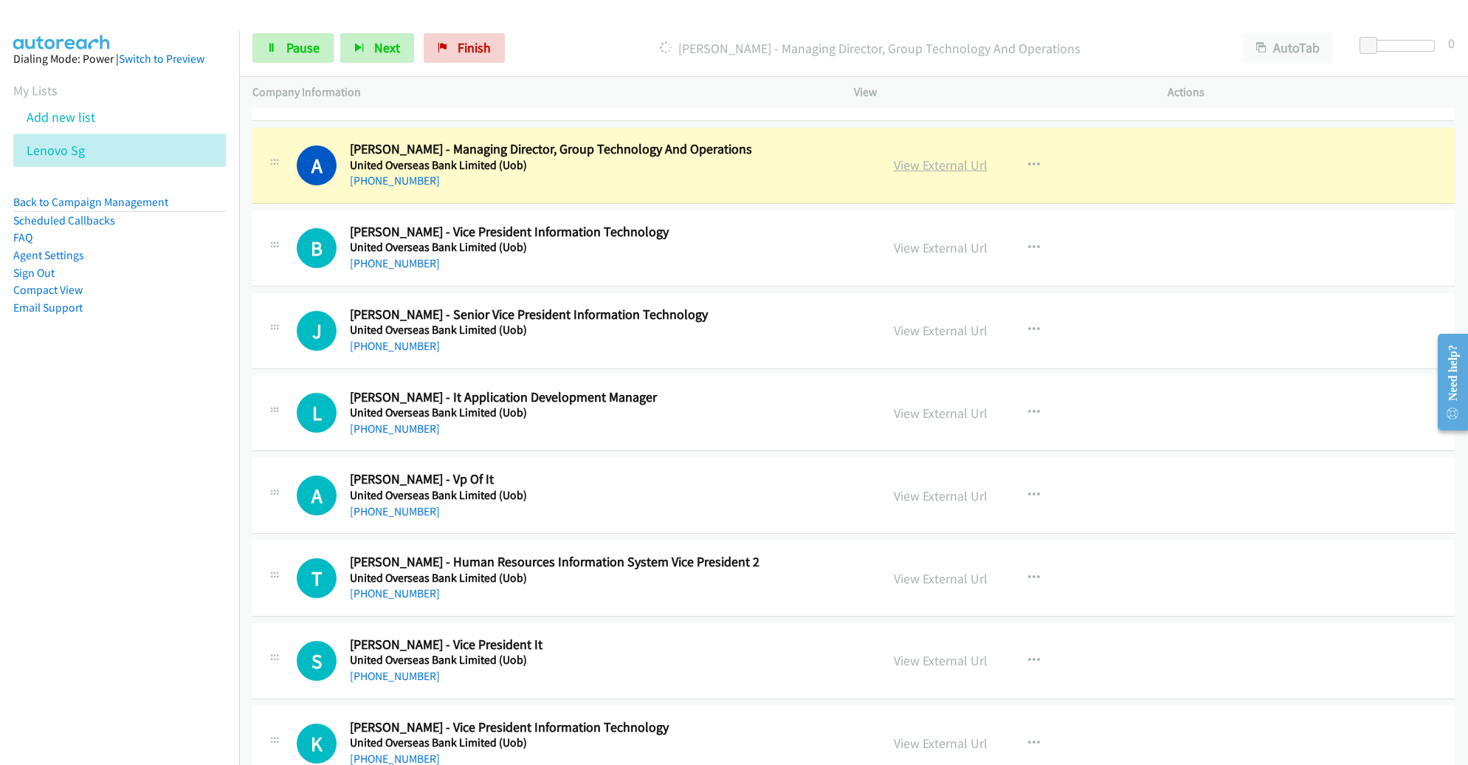
click at [894, 159] on link "View External Url" at bounding box center [941, 164] width 94 height 17
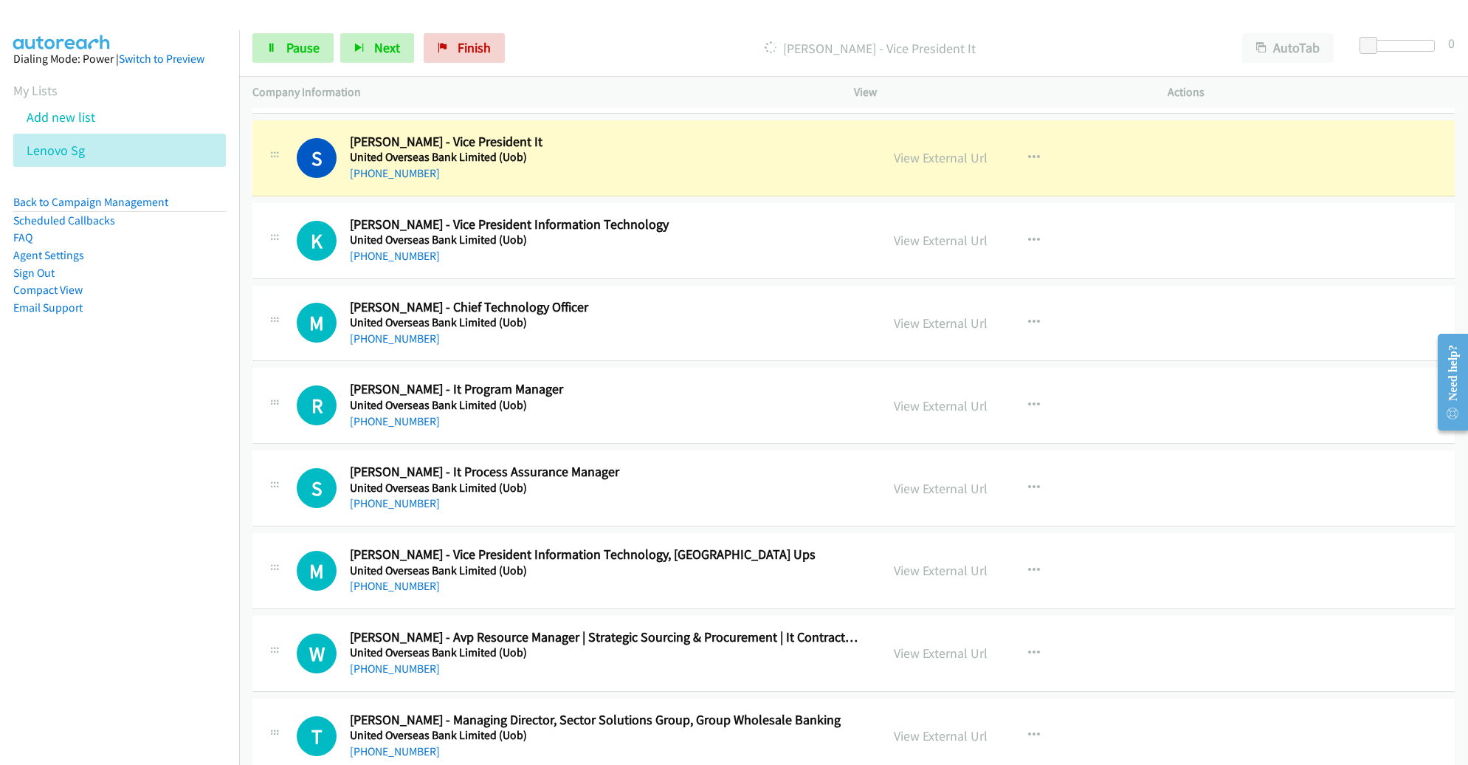
scroll to position [4248, 0]
click at [930, 148] on link "View External Url" at bounding box center [941, 156] width 94 height 17
click at [295, 49] on span "Pause" at bounding box center [302, 47] width 33 height 17
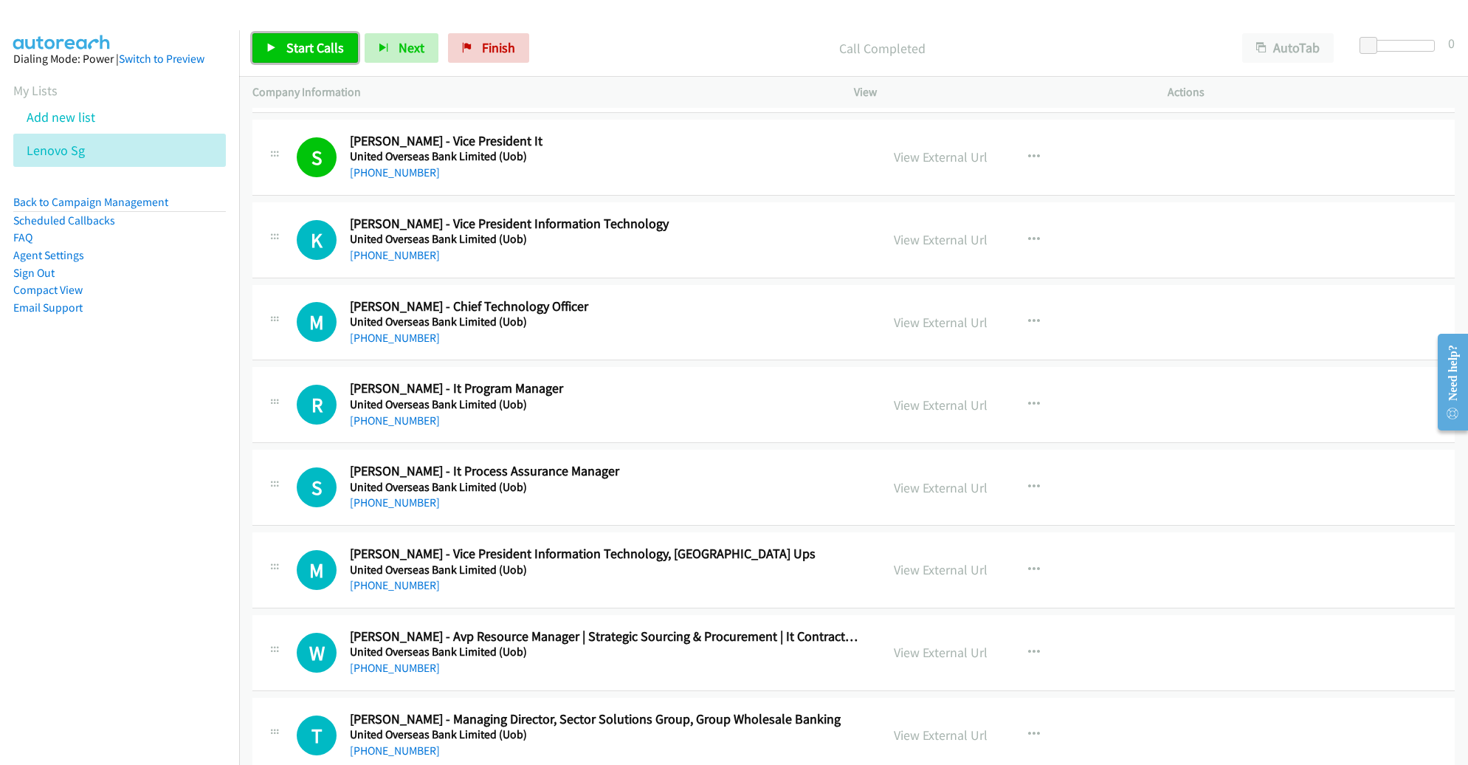
click at [309, 44] on span "Start Calls" at bounding box center [315, 47] width 58 height 17
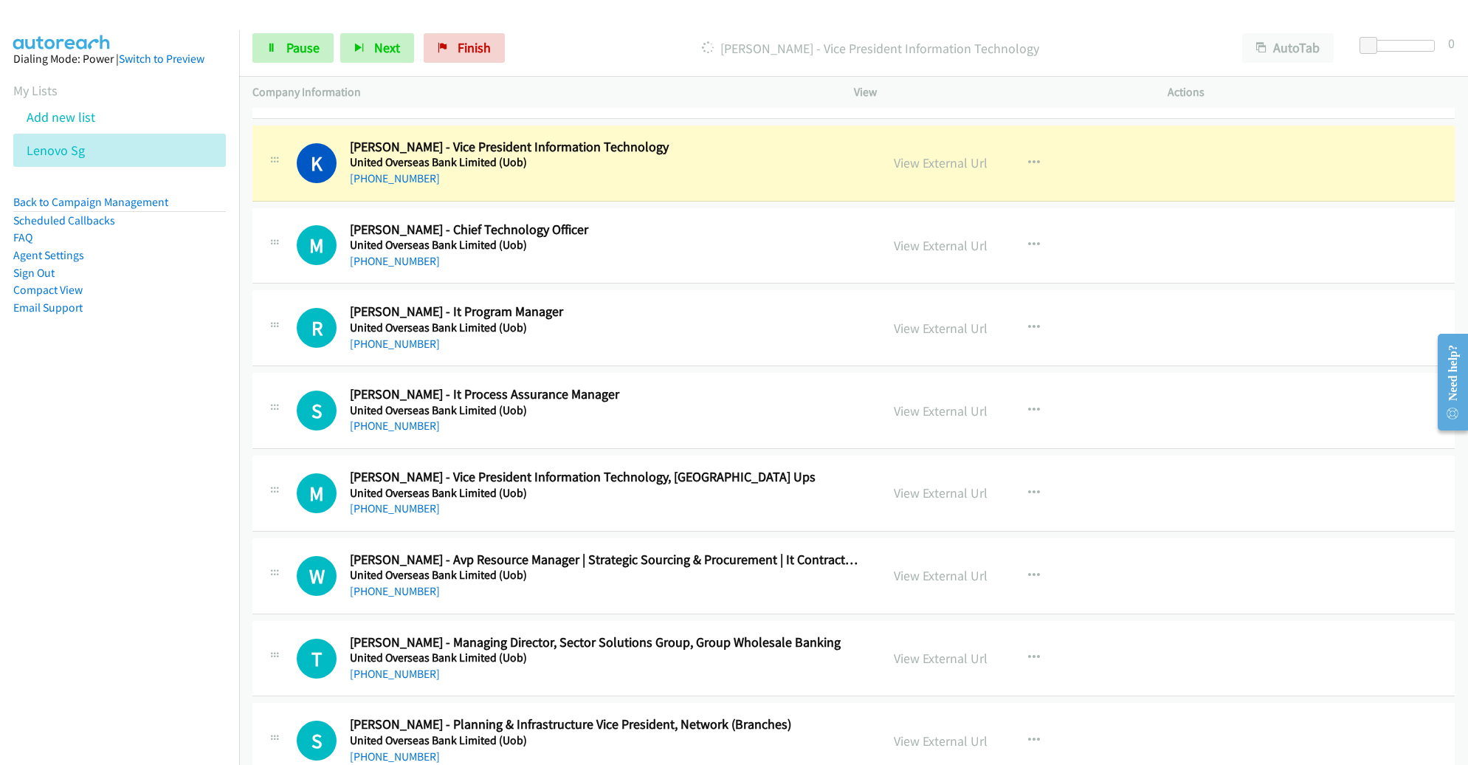
scroll to position [4323, 0]
click at [926, 156] on link "View External Url" at bounding box center [941, 164] width 94 height 17
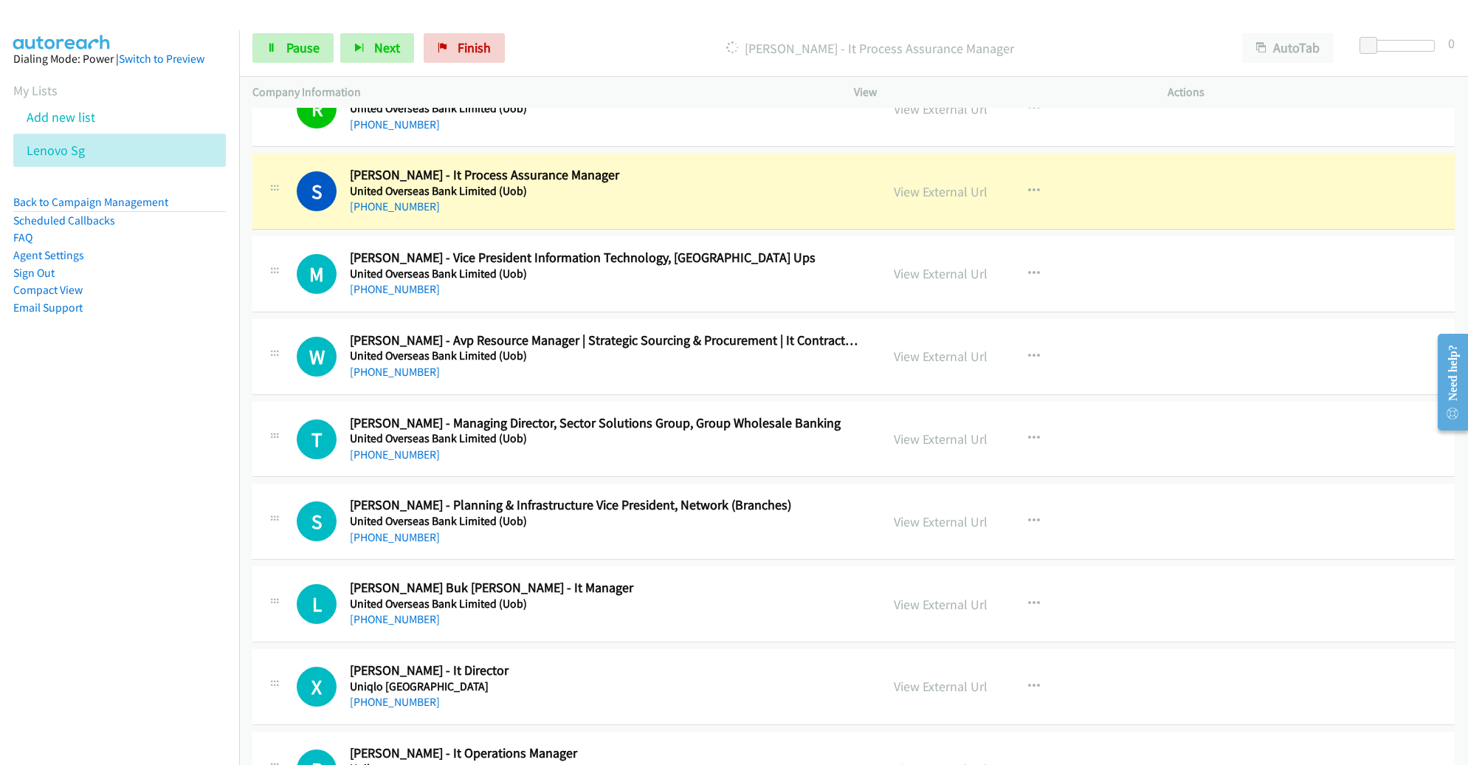
scroll to position [4567, 0]
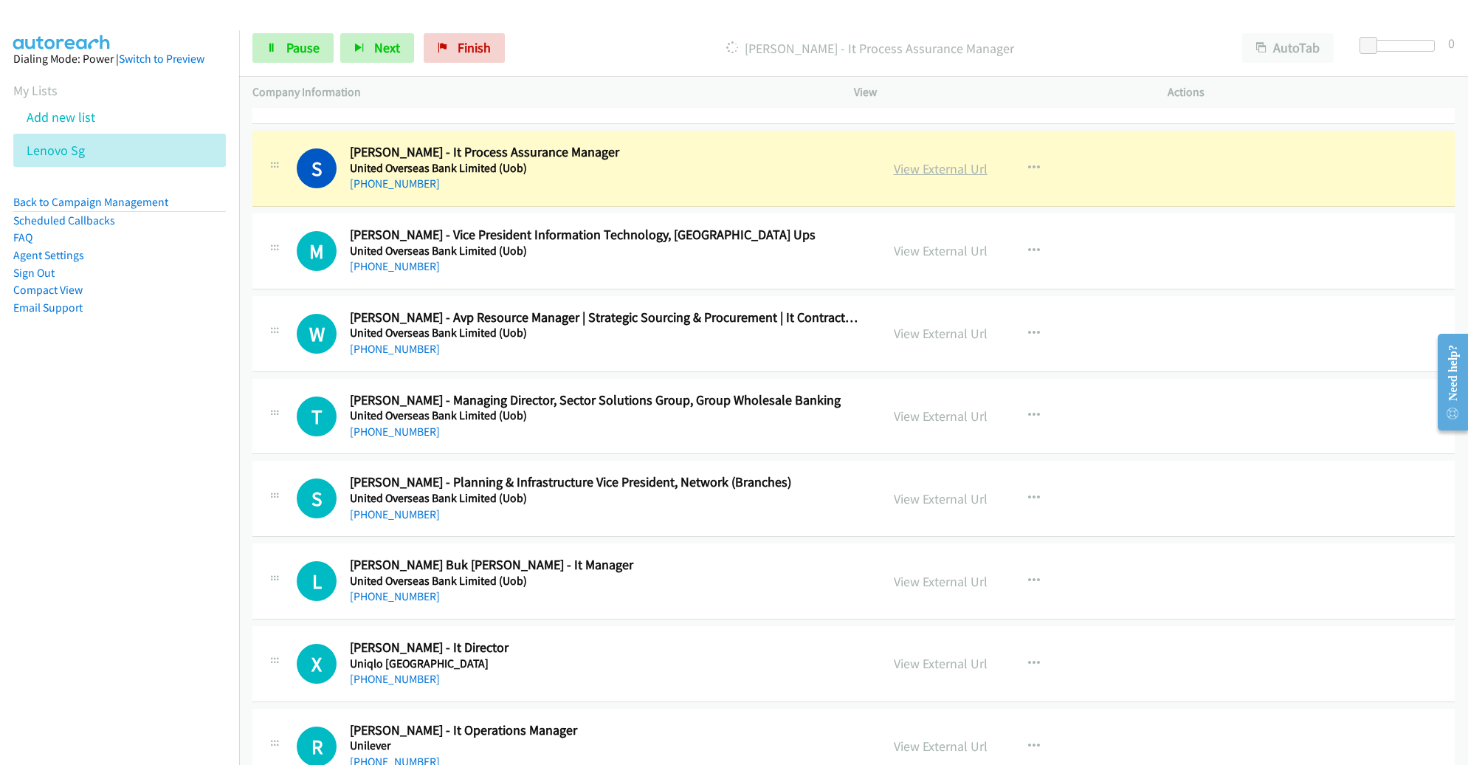
click at [906, 160] on link "View External Url" at bounding box center [941, 168] width 94 height 17
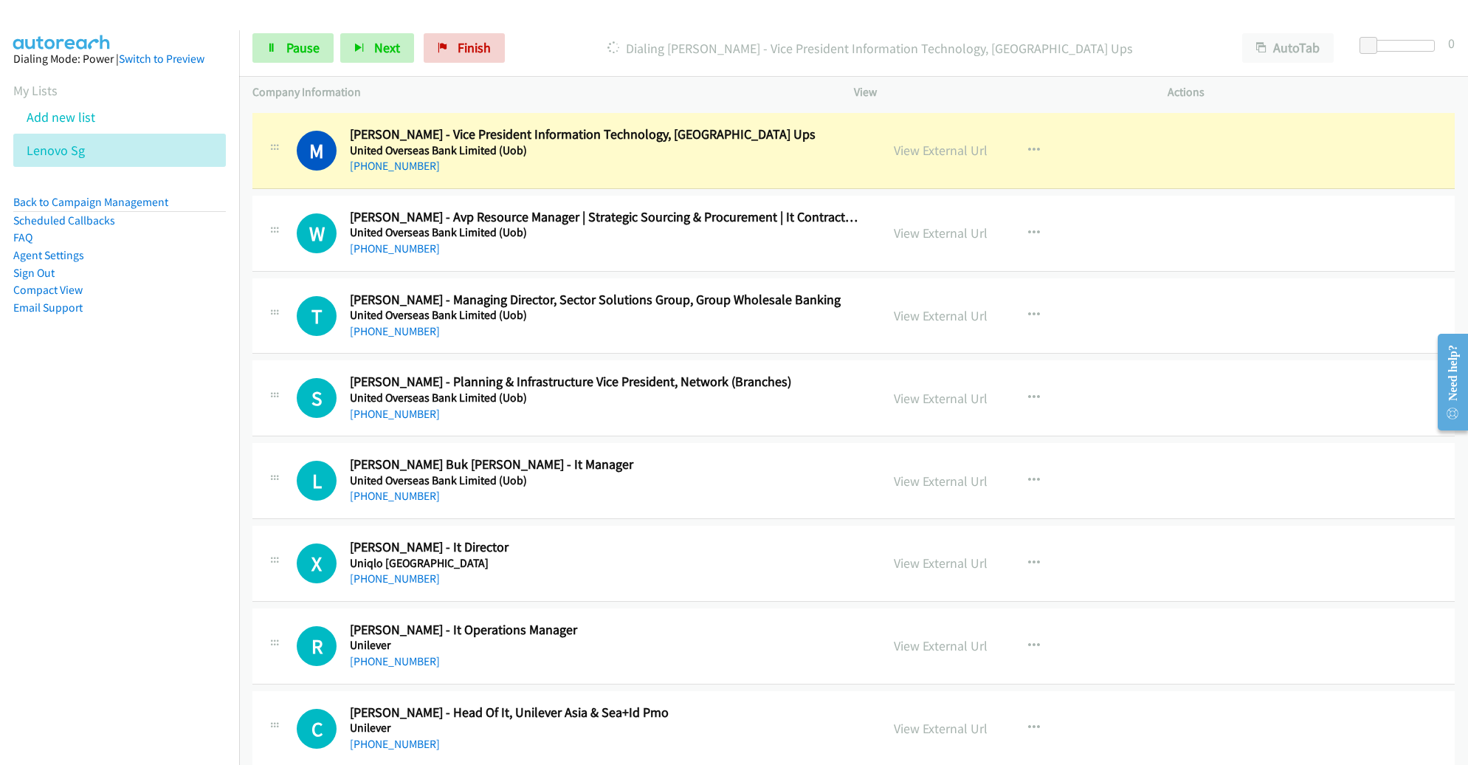
scroll to position [4663, 0]
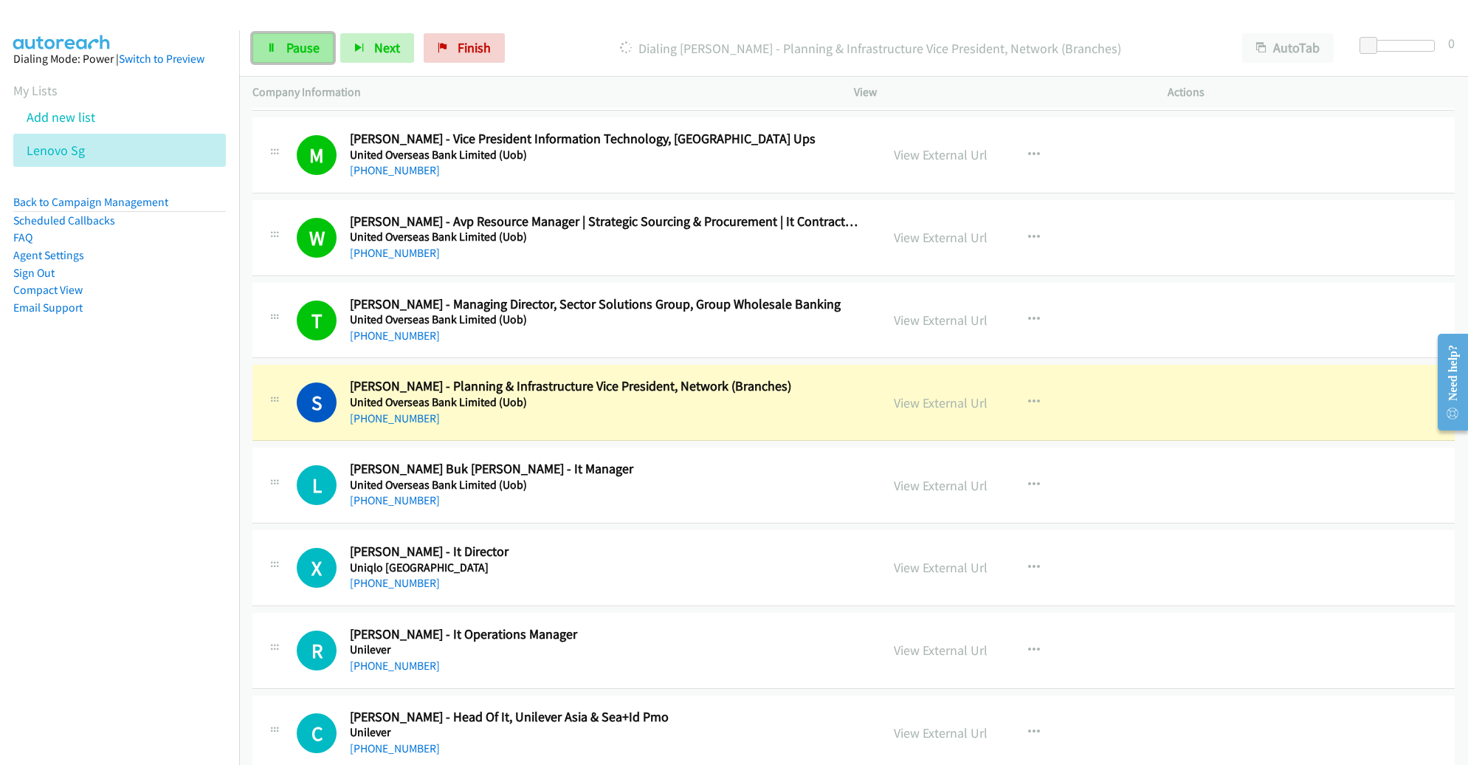
click at [310, 44] on span "Pause" at bounding box center [302, 47] width 33 height 17
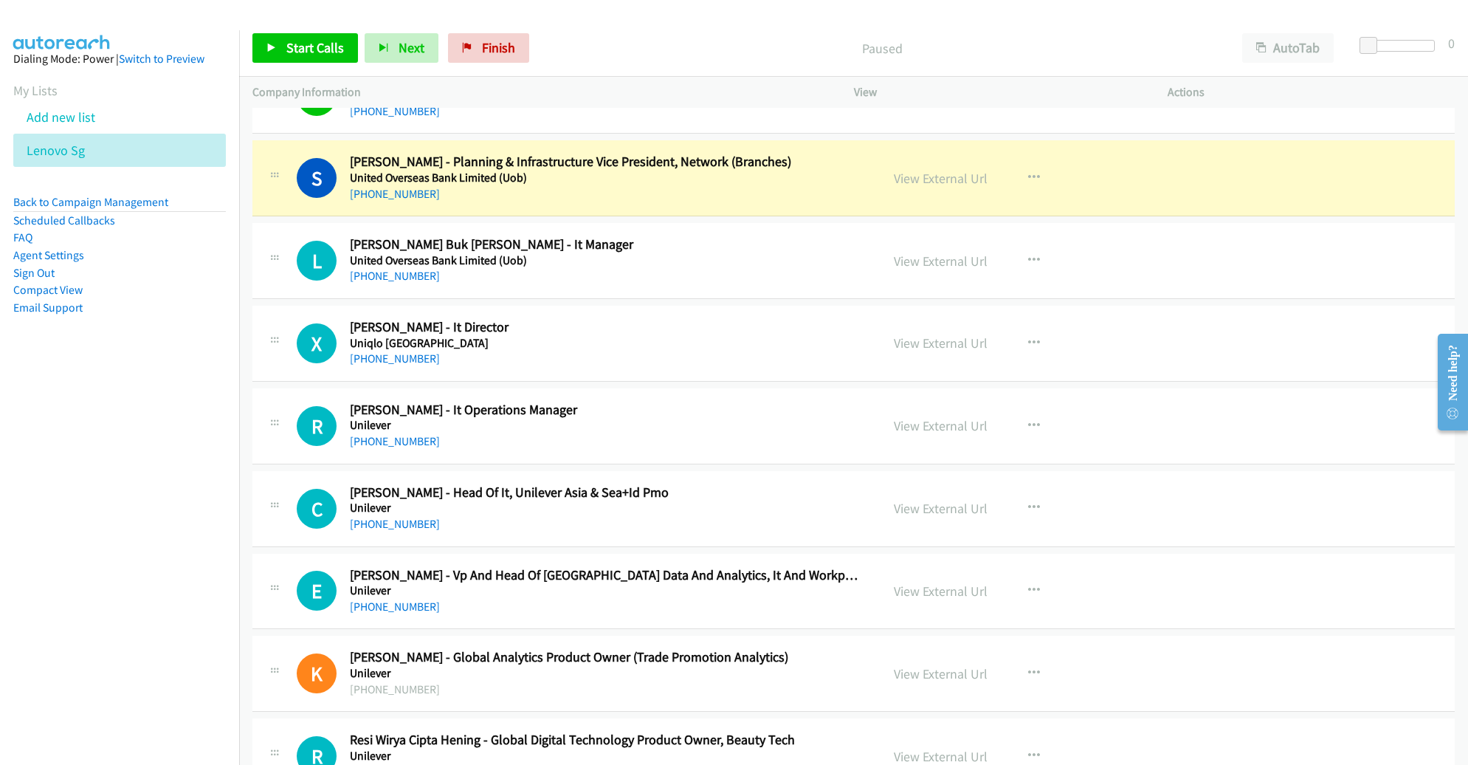
scroll to position [4887, 0]
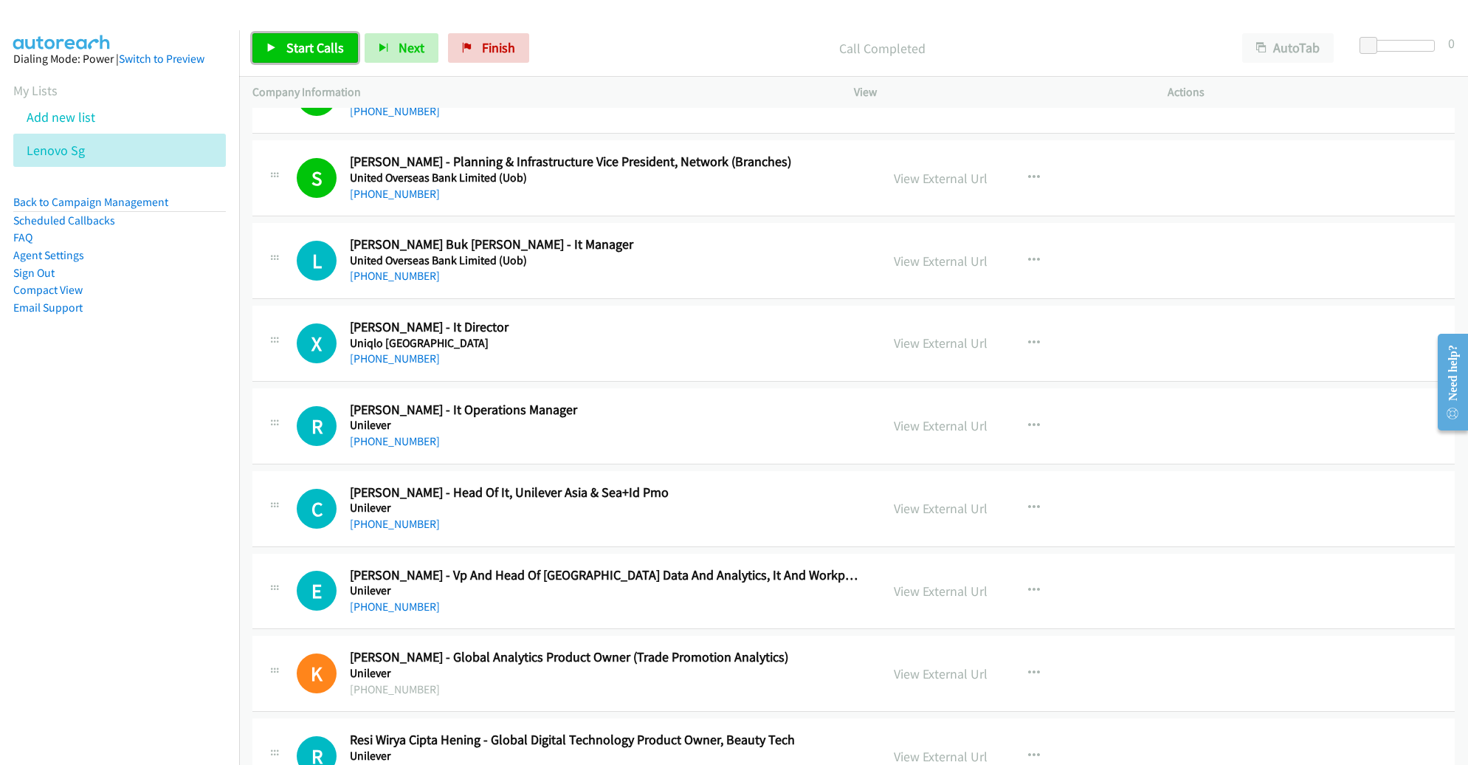
click at [329, 41] on span "Start Calls" at bounding box center [315, 47] width 58 height 17
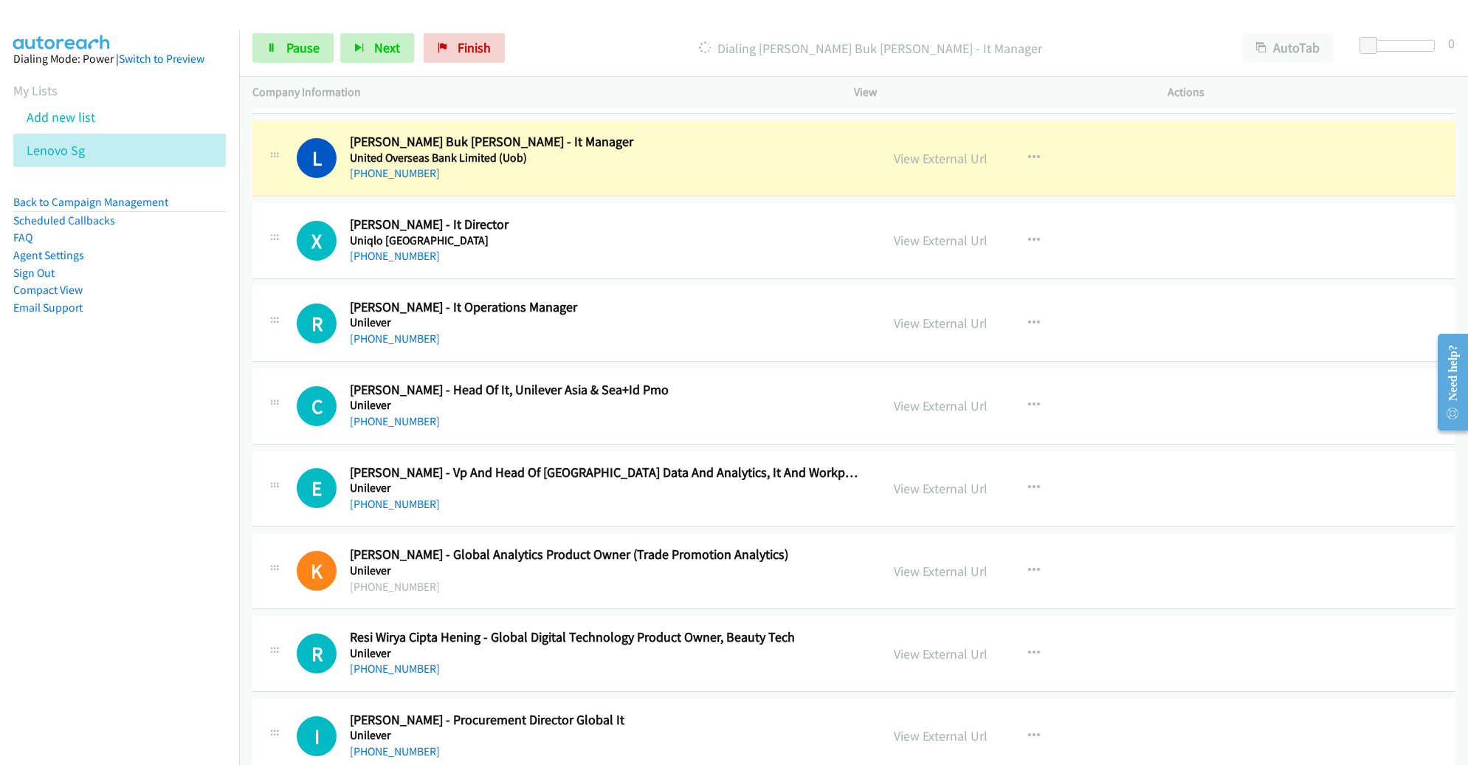
scroll to position [4985, 0]
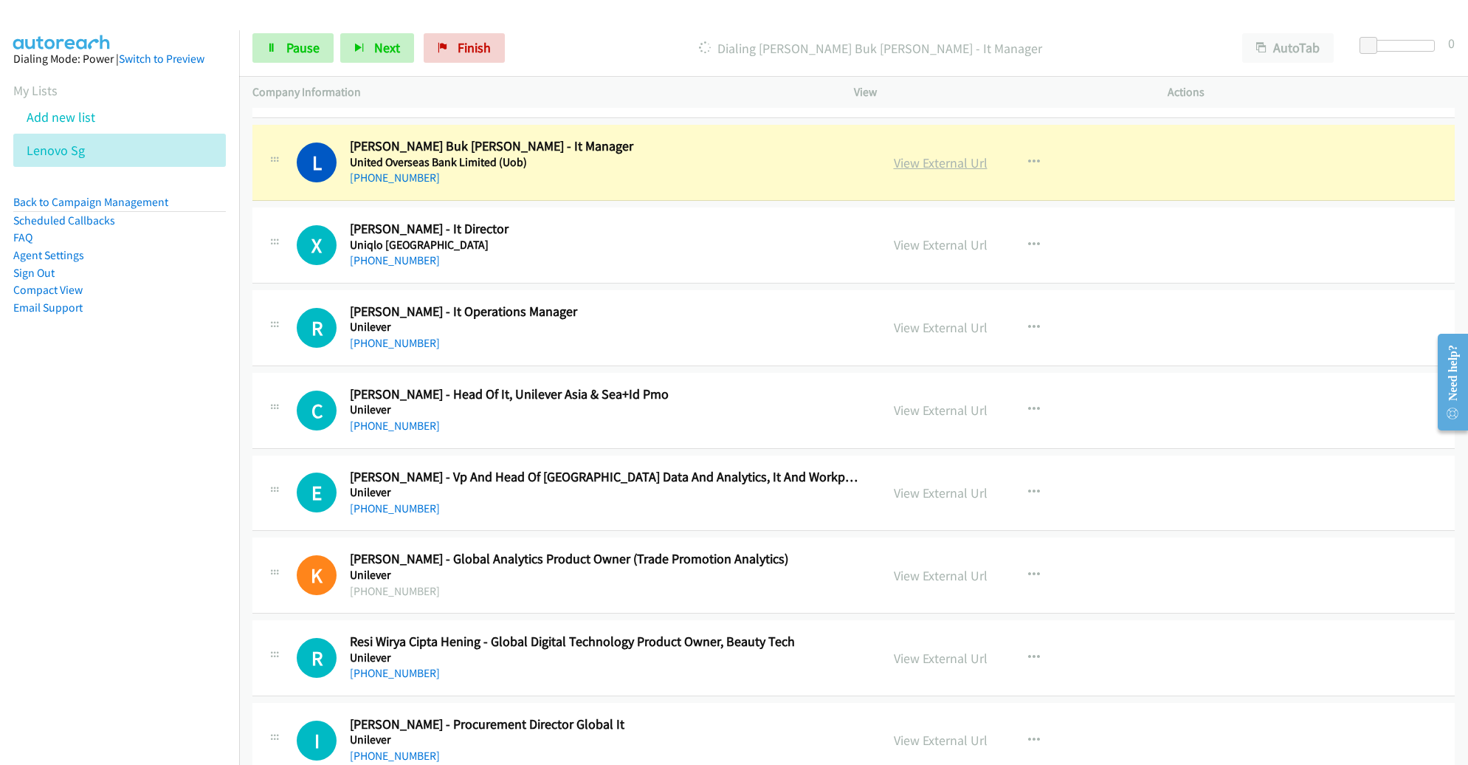
click at [941, 157] on link "View External Url" at bounding box center [941, 162] width 94 height 17
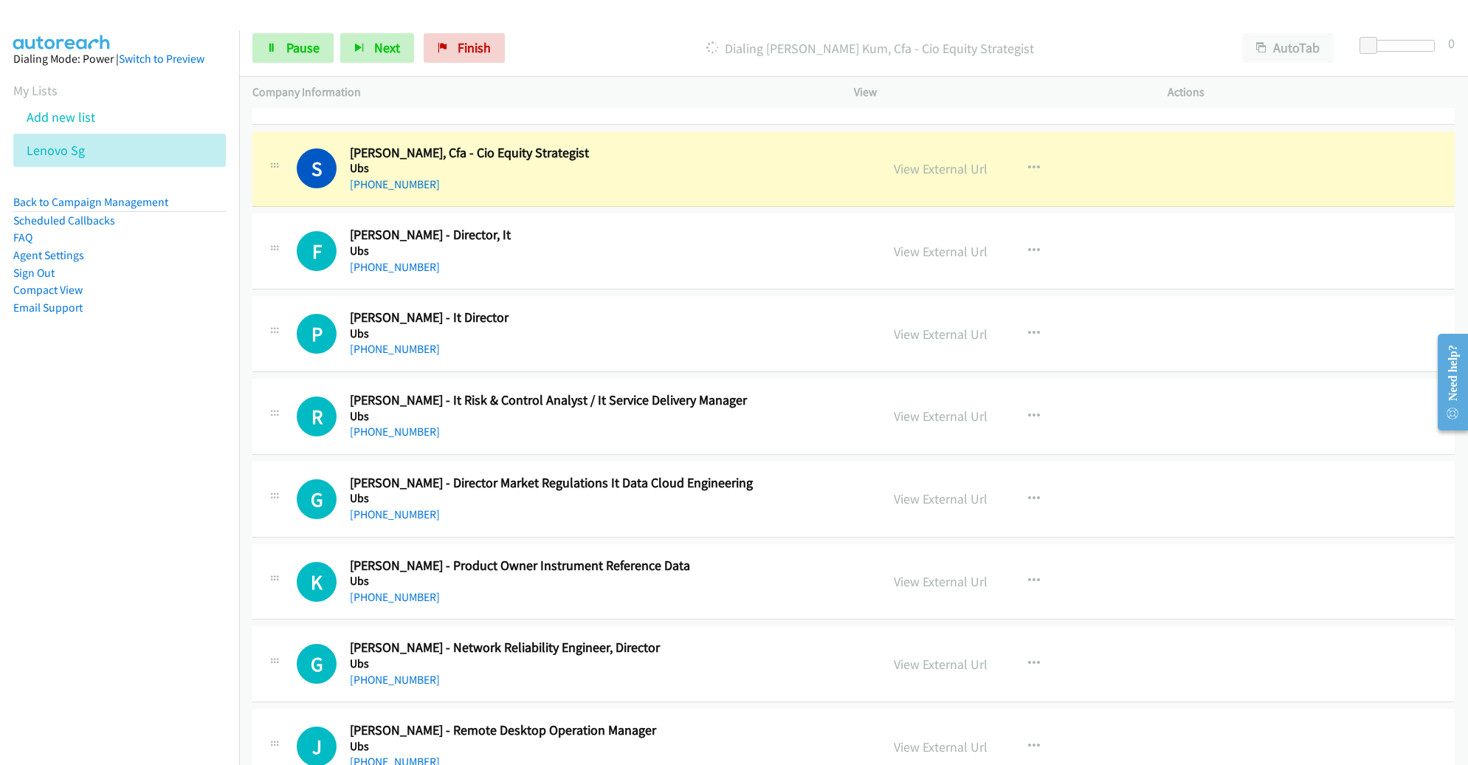
scroll to position [5726, 0]
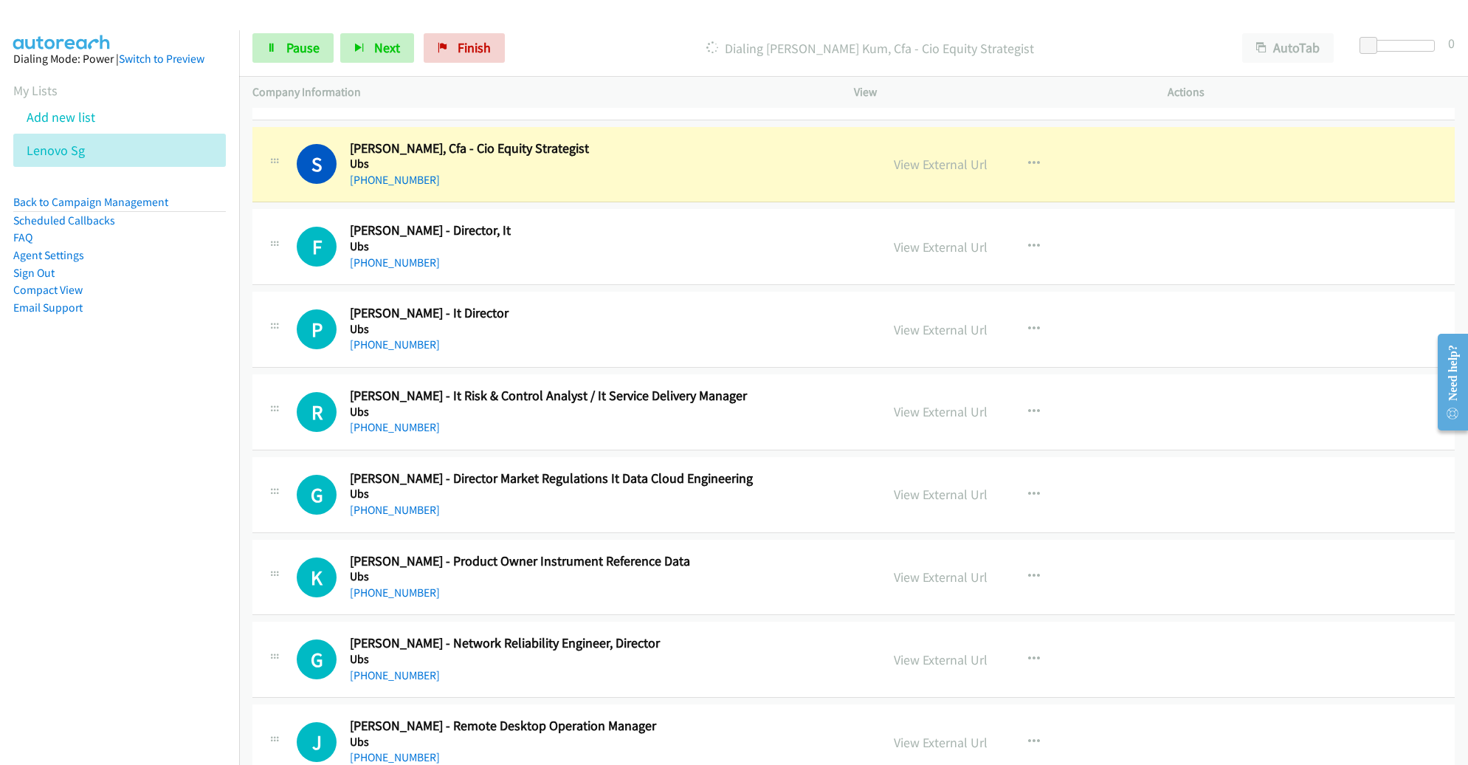
click at [776, 224] on h2 "Felix Tan - Director, It" at bounding box center [604, 230] width 509 height 17
click at [916, 156] on link "View External Url" at bounding box center [941, 164] width 94 height 17
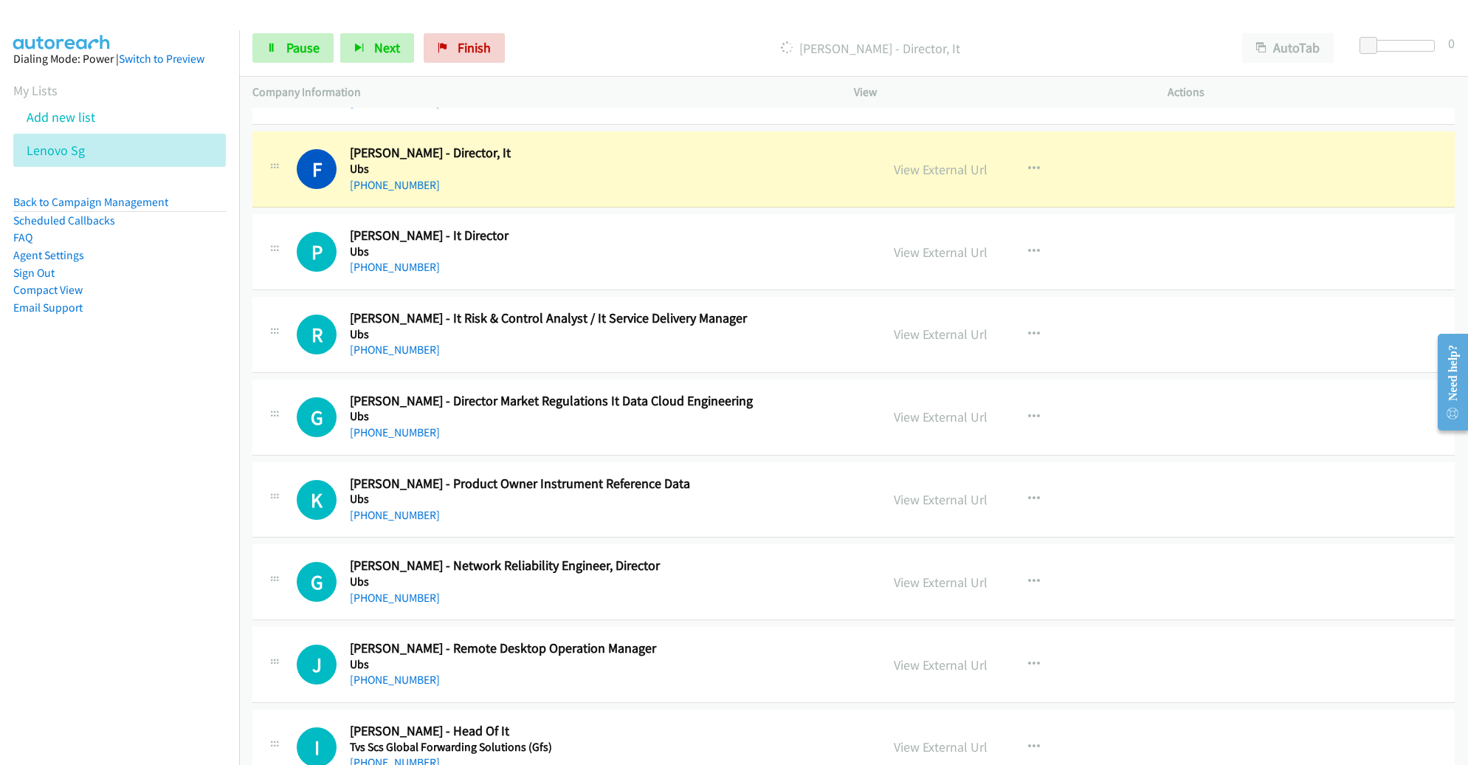
scroll to position [5804, 0]
click at [920, 161] on link "View External Url" at bounding box center [941, 169] width 94 height 17
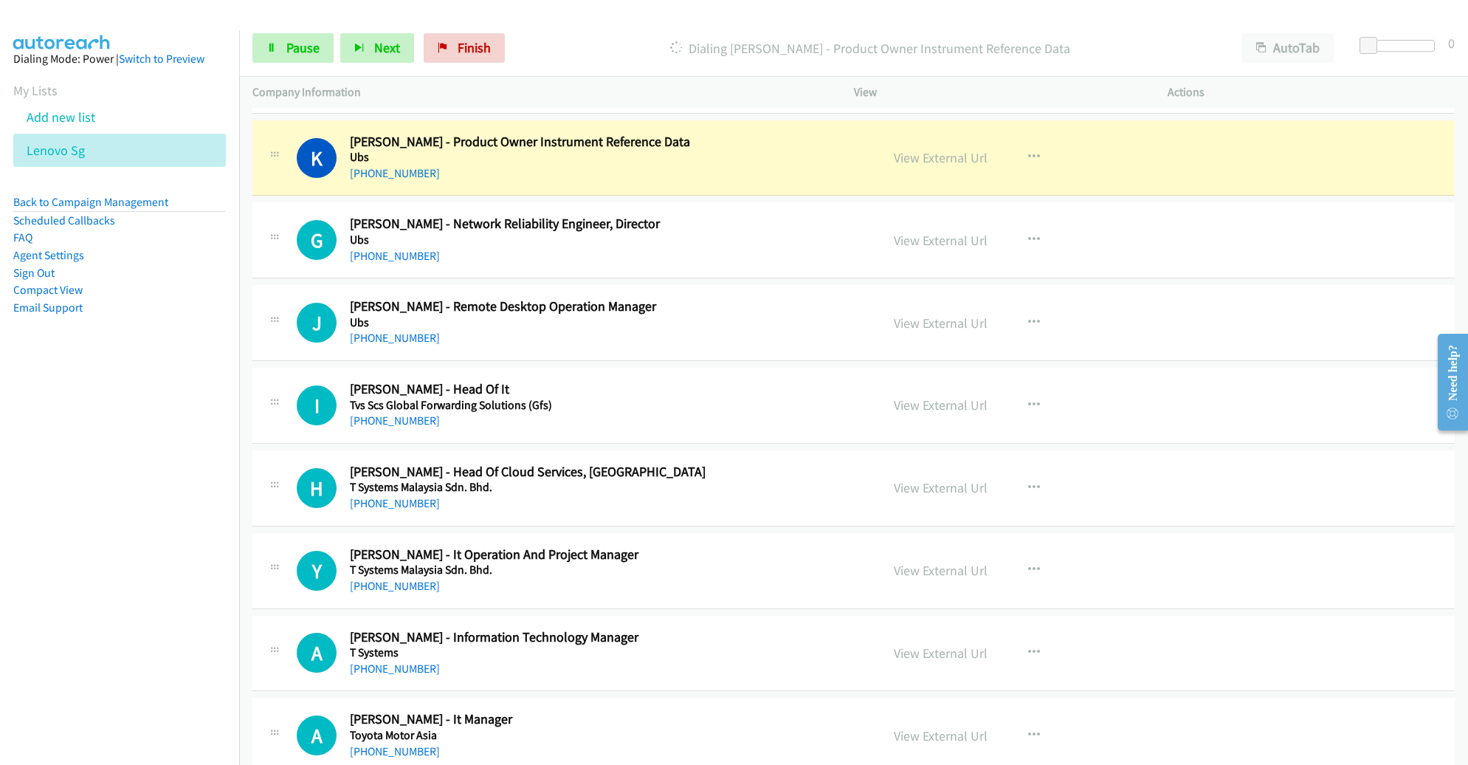
scroll to position [6146, 0]
click at [1016, 226] on button "button" at bounding box center [1034, 239] width 40 height 30
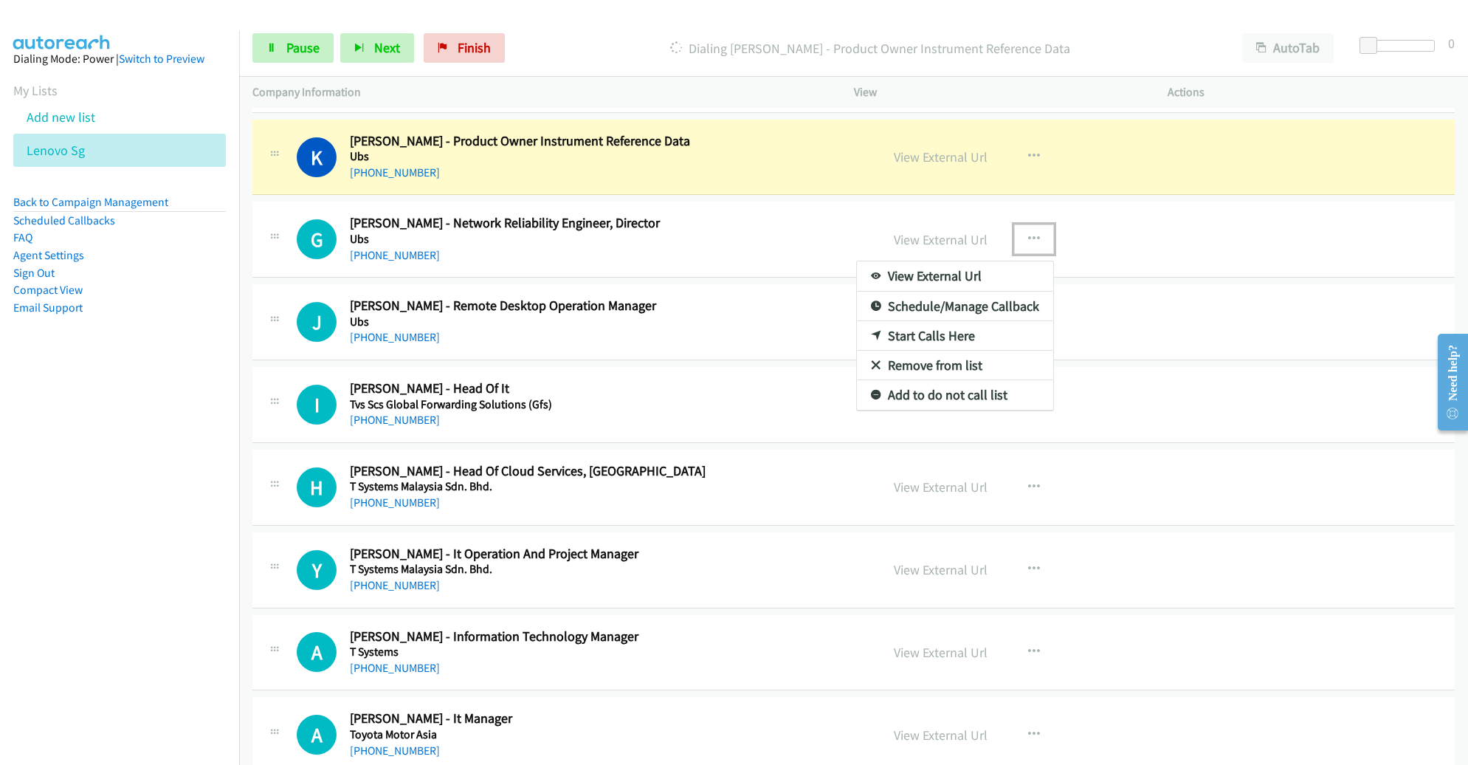
click at [957, 351] on link "Remove from list" at bounding box center [955, 366] width 196 height 30
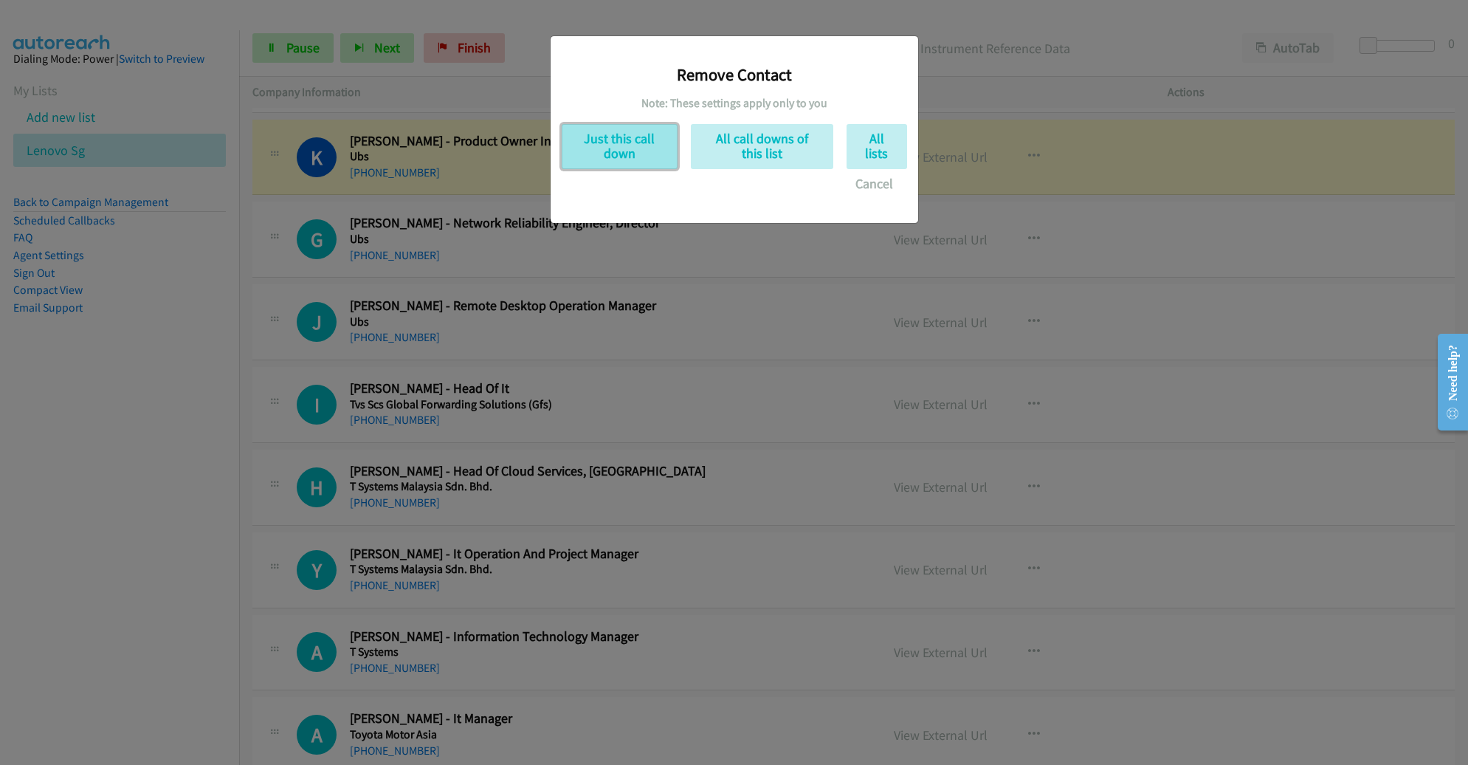
click at [648, 156] on button "Just this call down" at bounding box center [620, 146] width 116 height 45
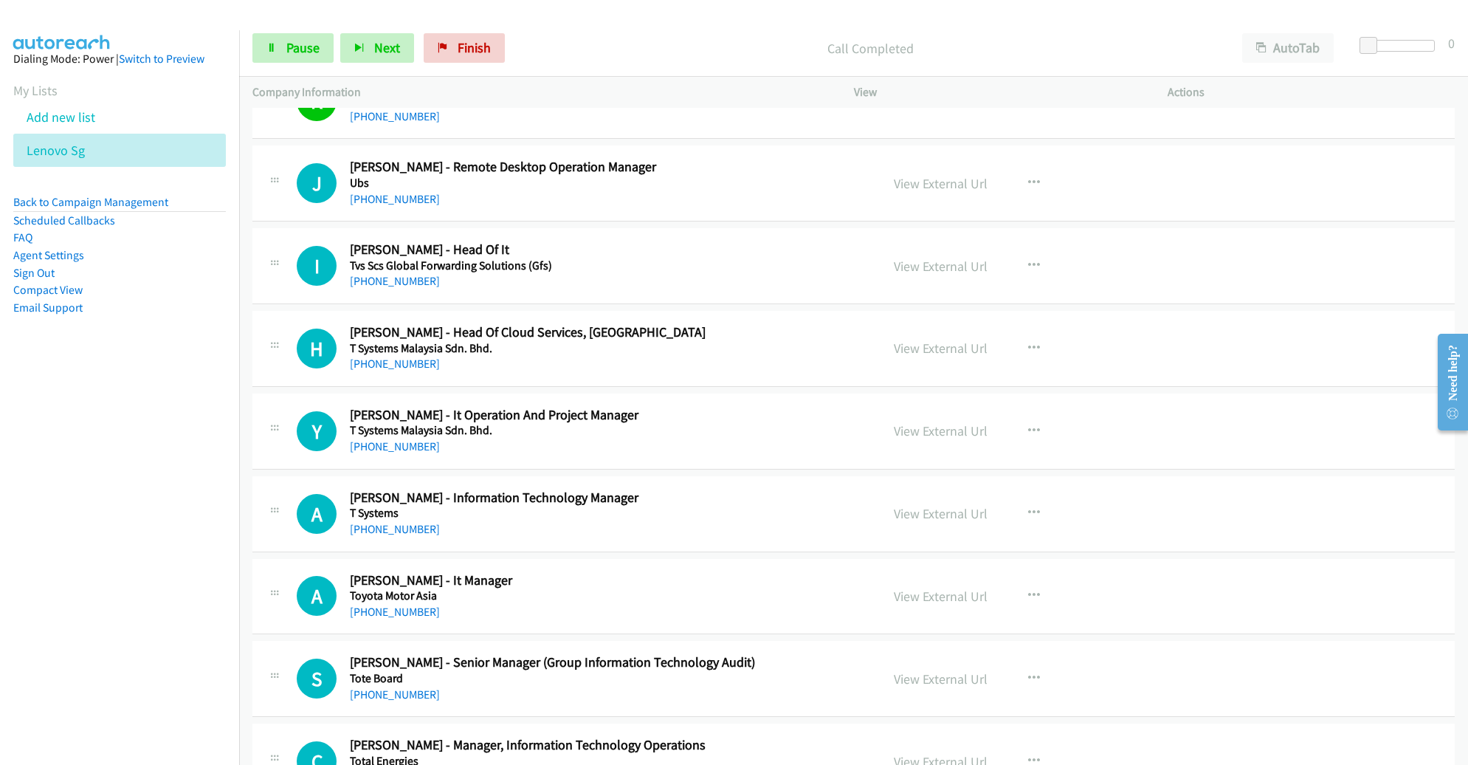
scroll to position [6227, 0]
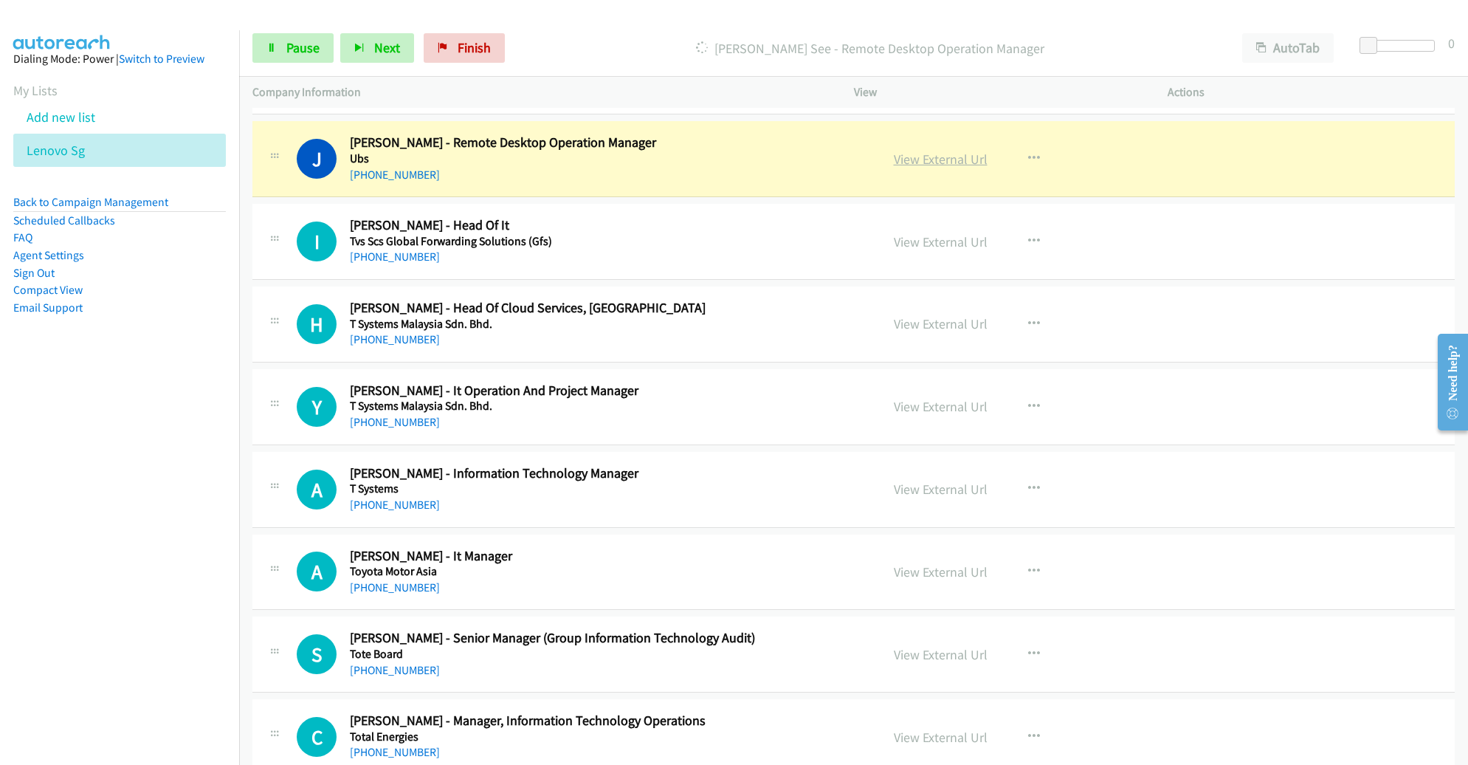
click at [936, 151] on link "View External Url" at bounding box center [941, 159] width 94 height 17
click at [314, 44] on span "Pause" at bounding box center [302, 47] width 33 height 17
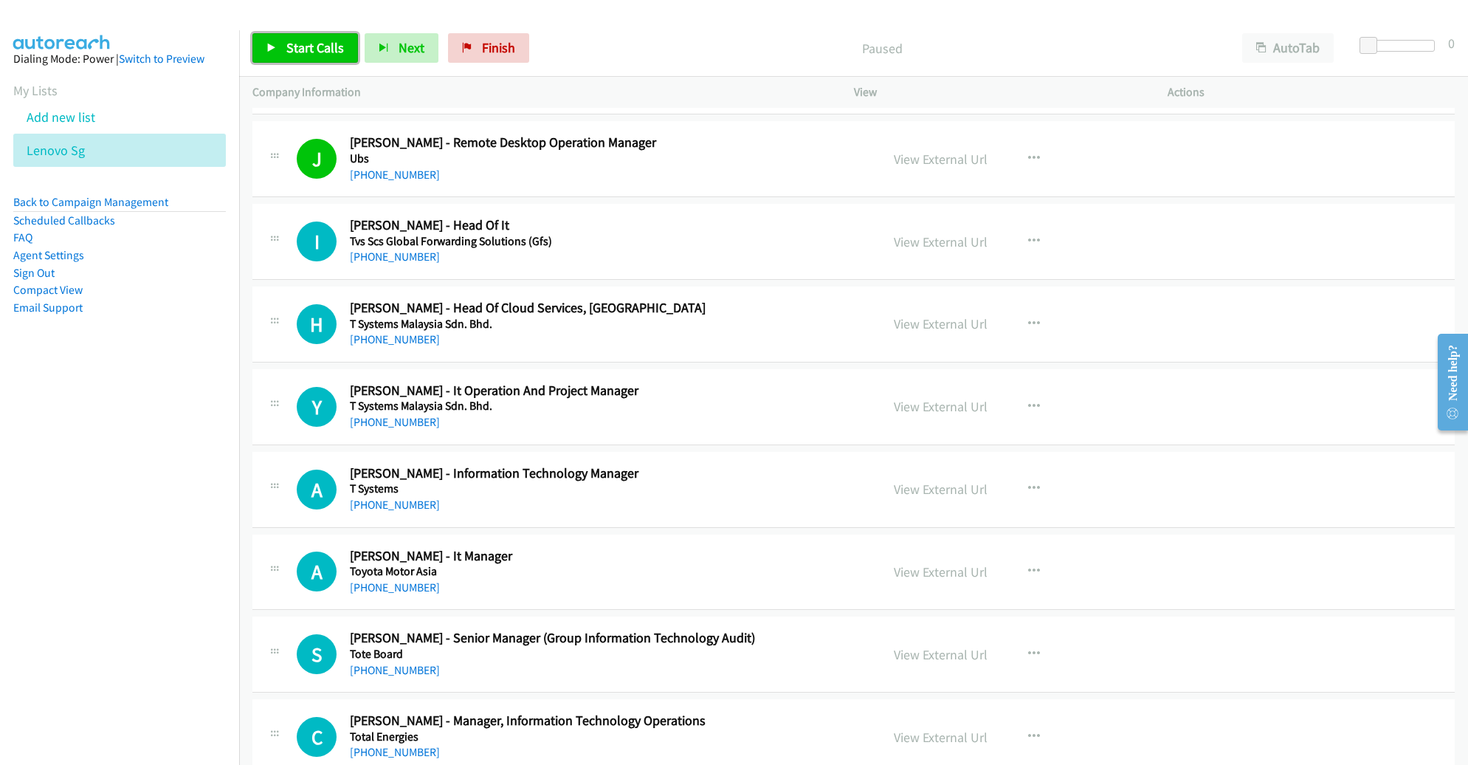
click at [324, 55] on span "Start Calls" at bounding box center [315, 47] width 58 height 17
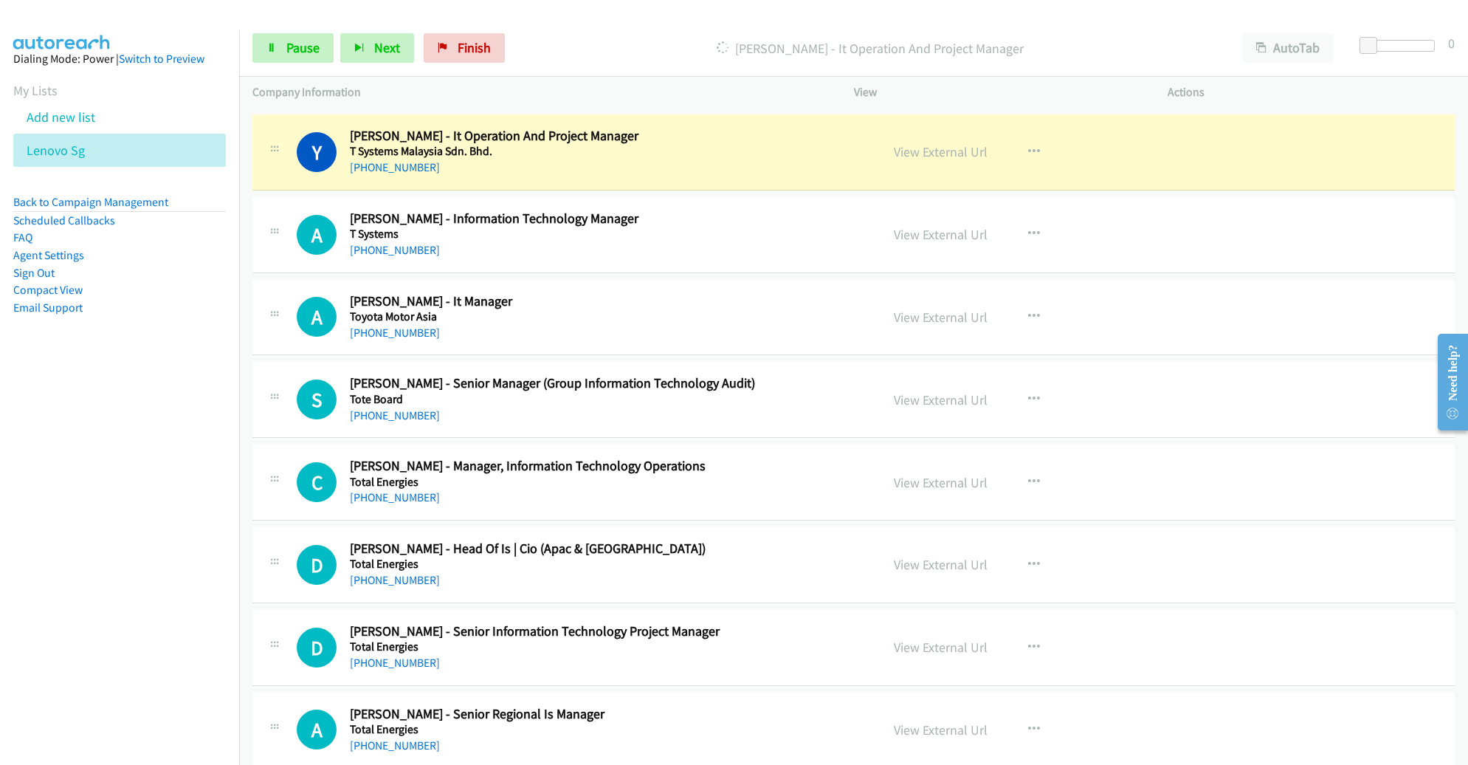
scroll to position [6477, 0]
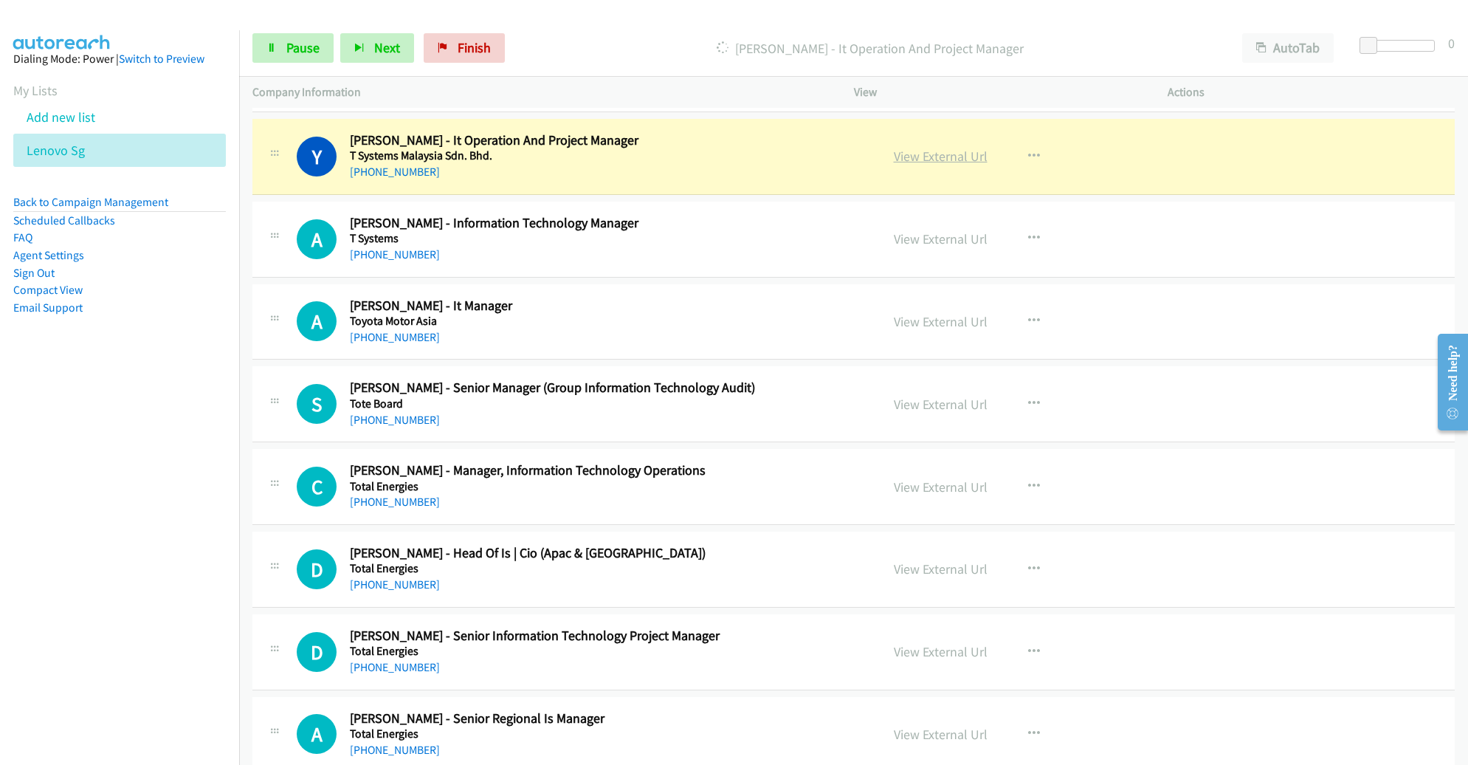
click at [937, 148] on link "View External Url" at bounding box center [941, 156] width 94 height 17
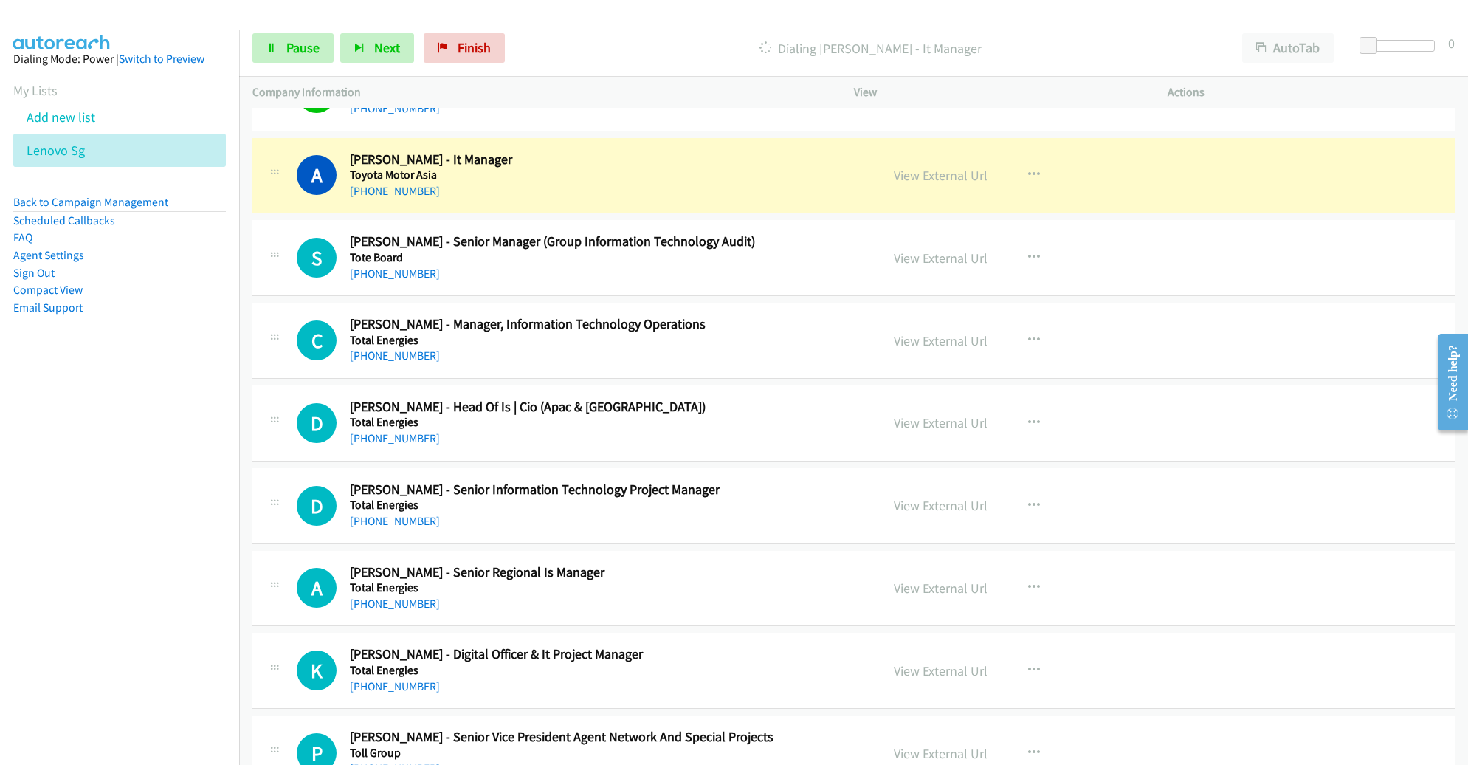
scroll to position [6624, 0]
click at [904, 166] on link "View External Url" at bounding box center [941, 174] width 94 height 17
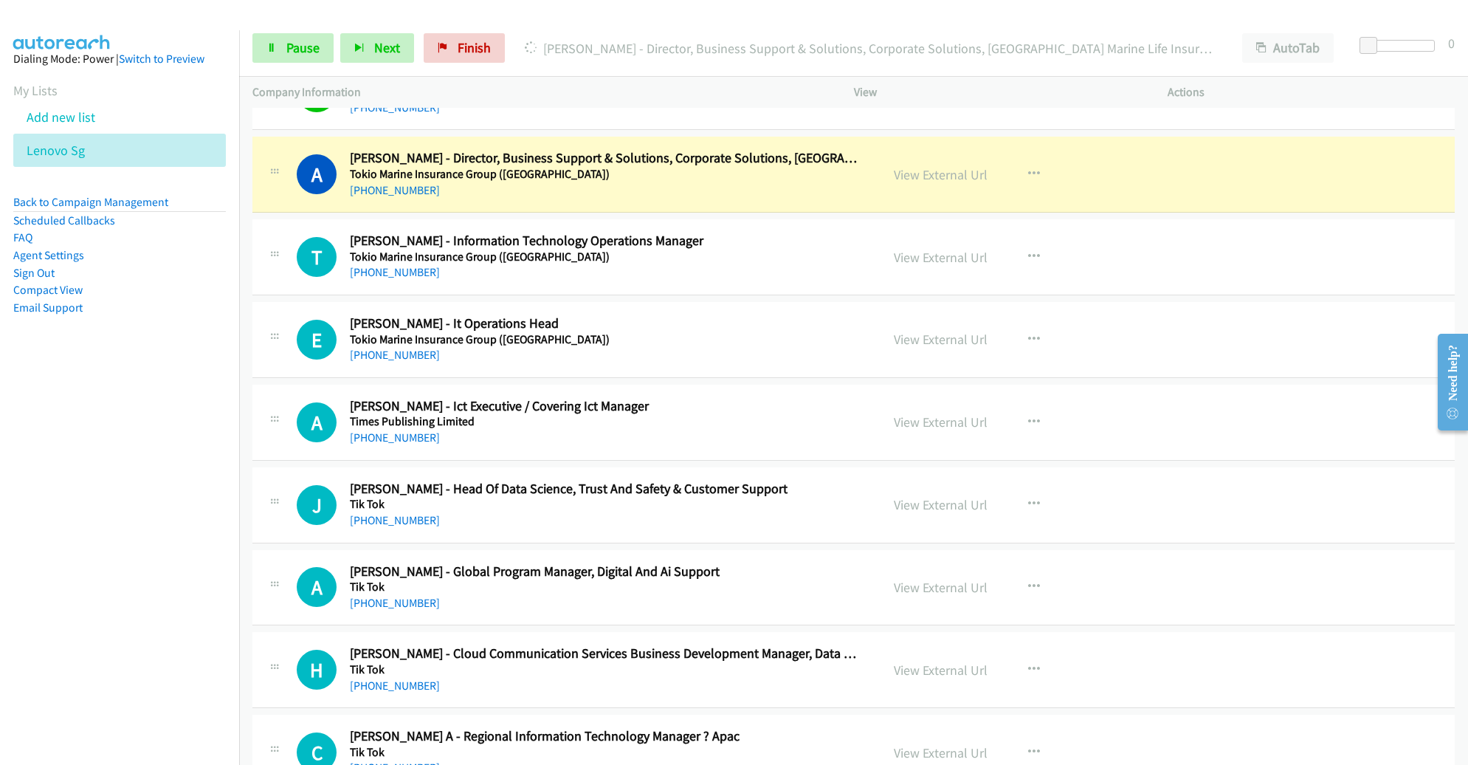
scroll to position [7527, 0]
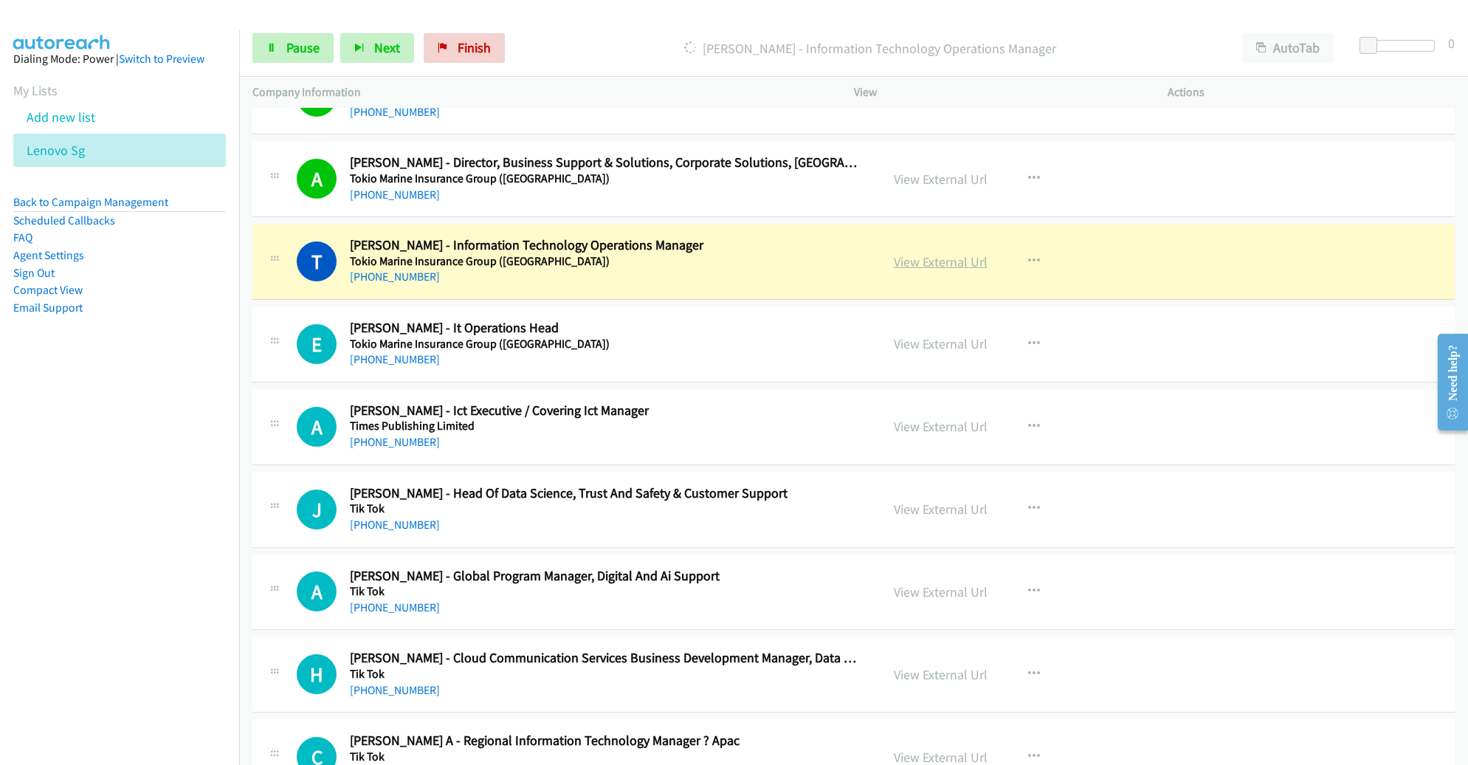
click at [906, 253] on link "View External Url" at bounding box center [941, 261] width 94 height 17
click at [295, 47] on span "Pause" at bounding box center [302, 47] width 33 height 17
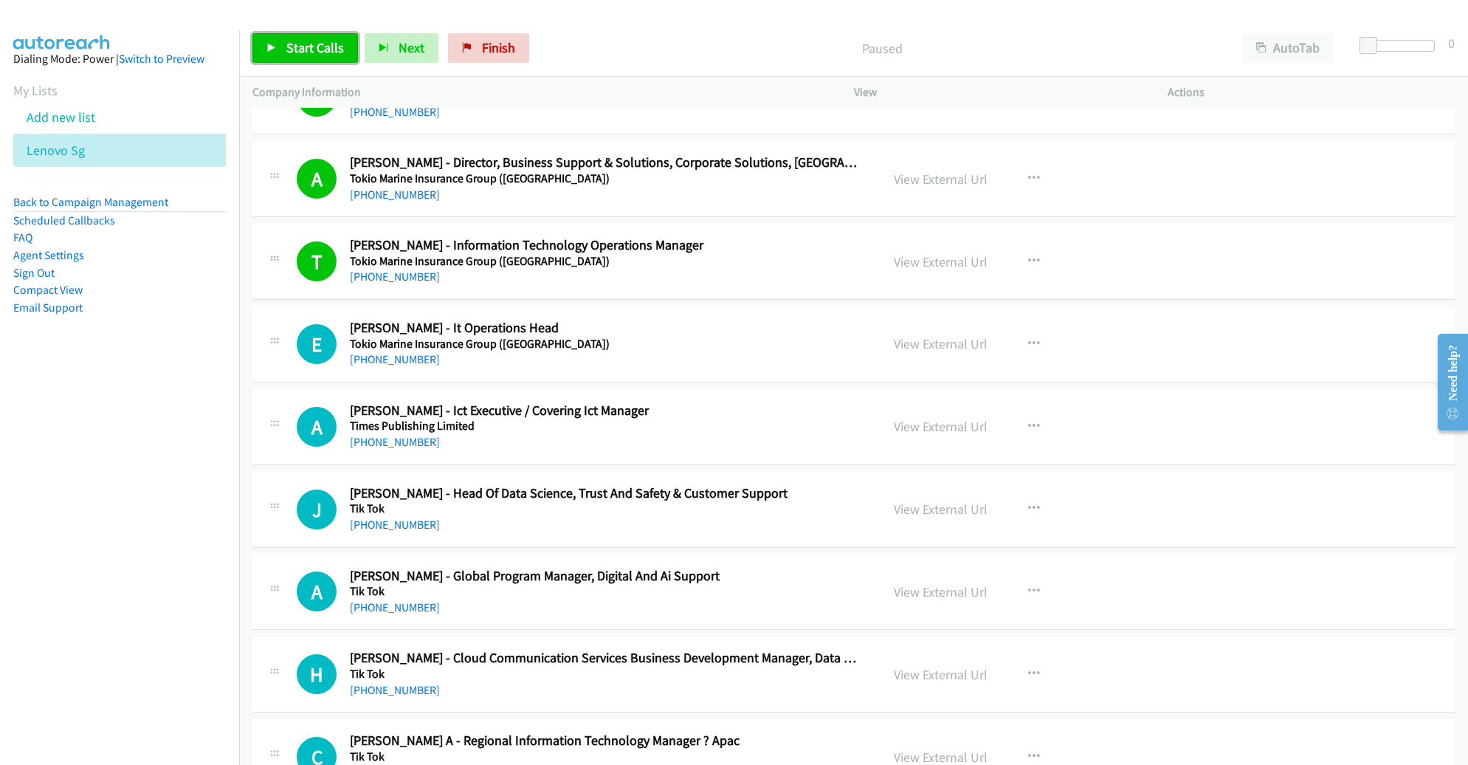
click at [315, 49] on span "Start Calls" at bounding box center [315, 47] width 58 height 17
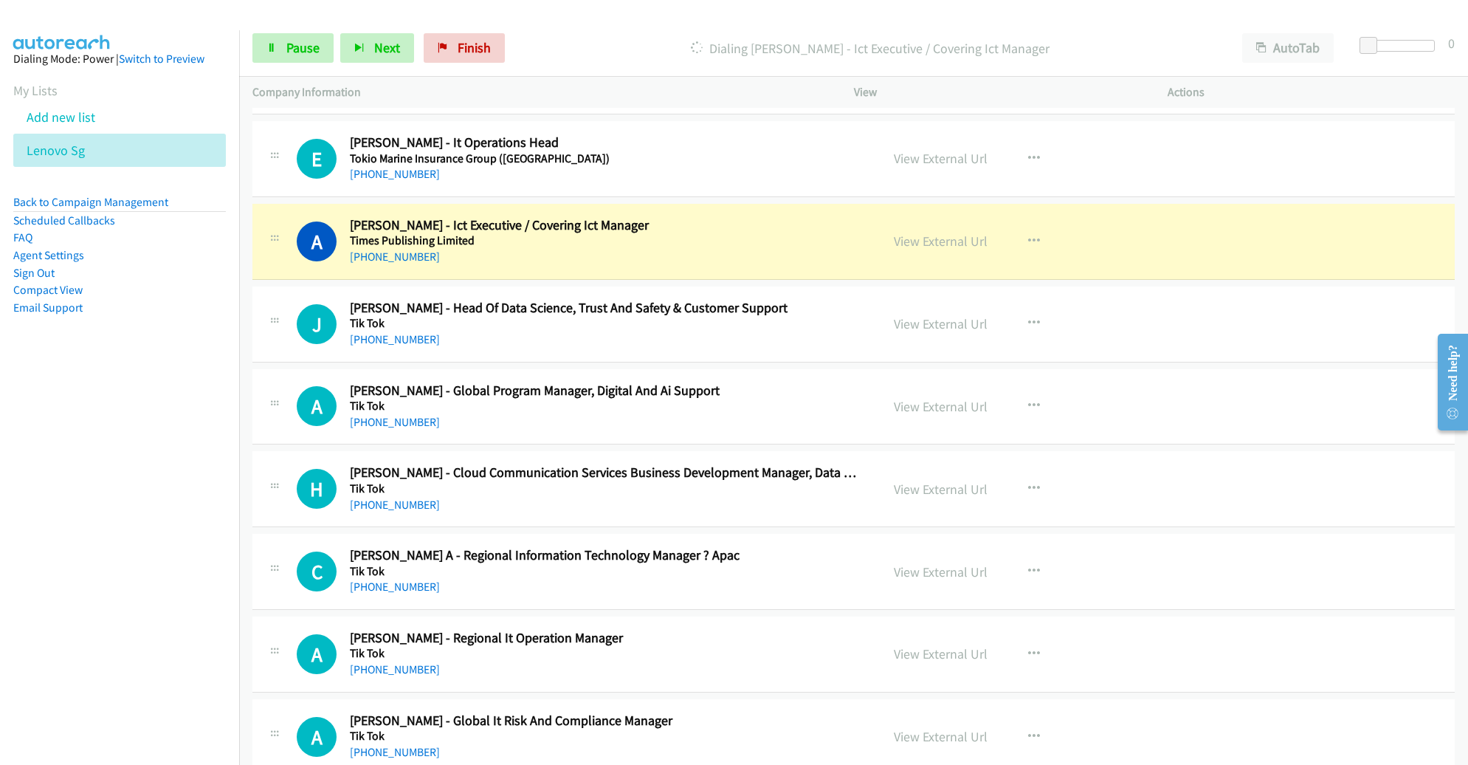
scroll to position [7784, 0]
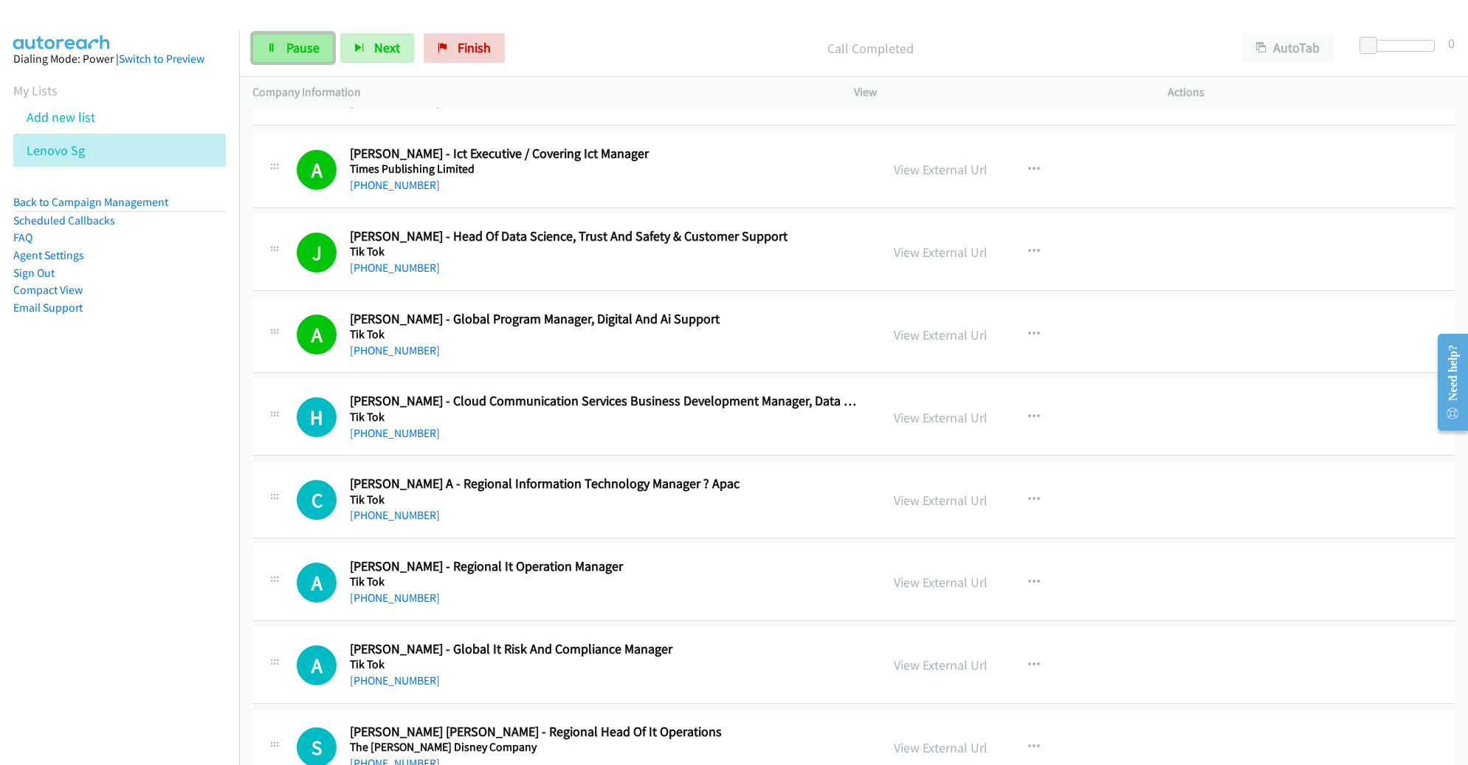
click at [272, 50] on icon at bounding box center [271, 49] width 10 height 10
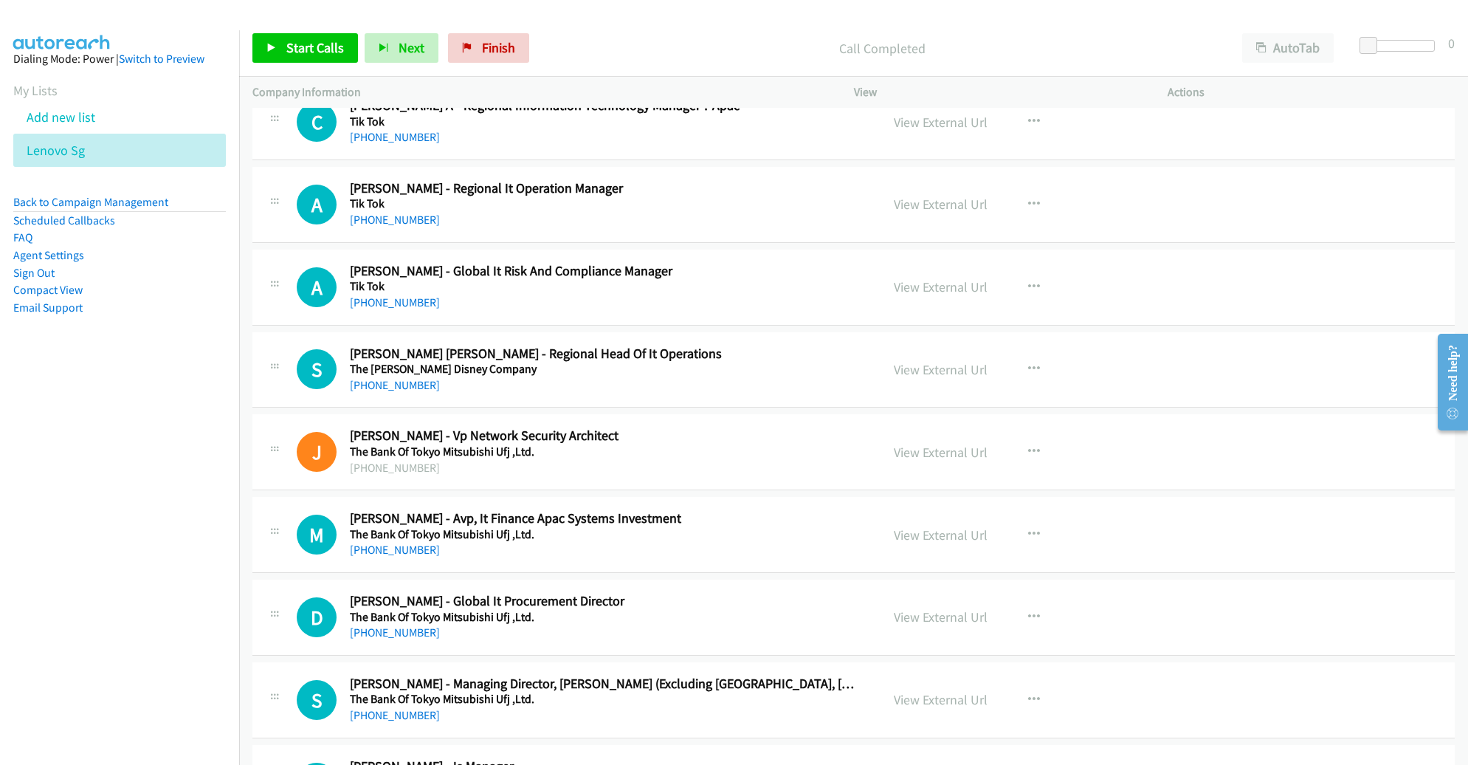
scroll to position [8124, 0]
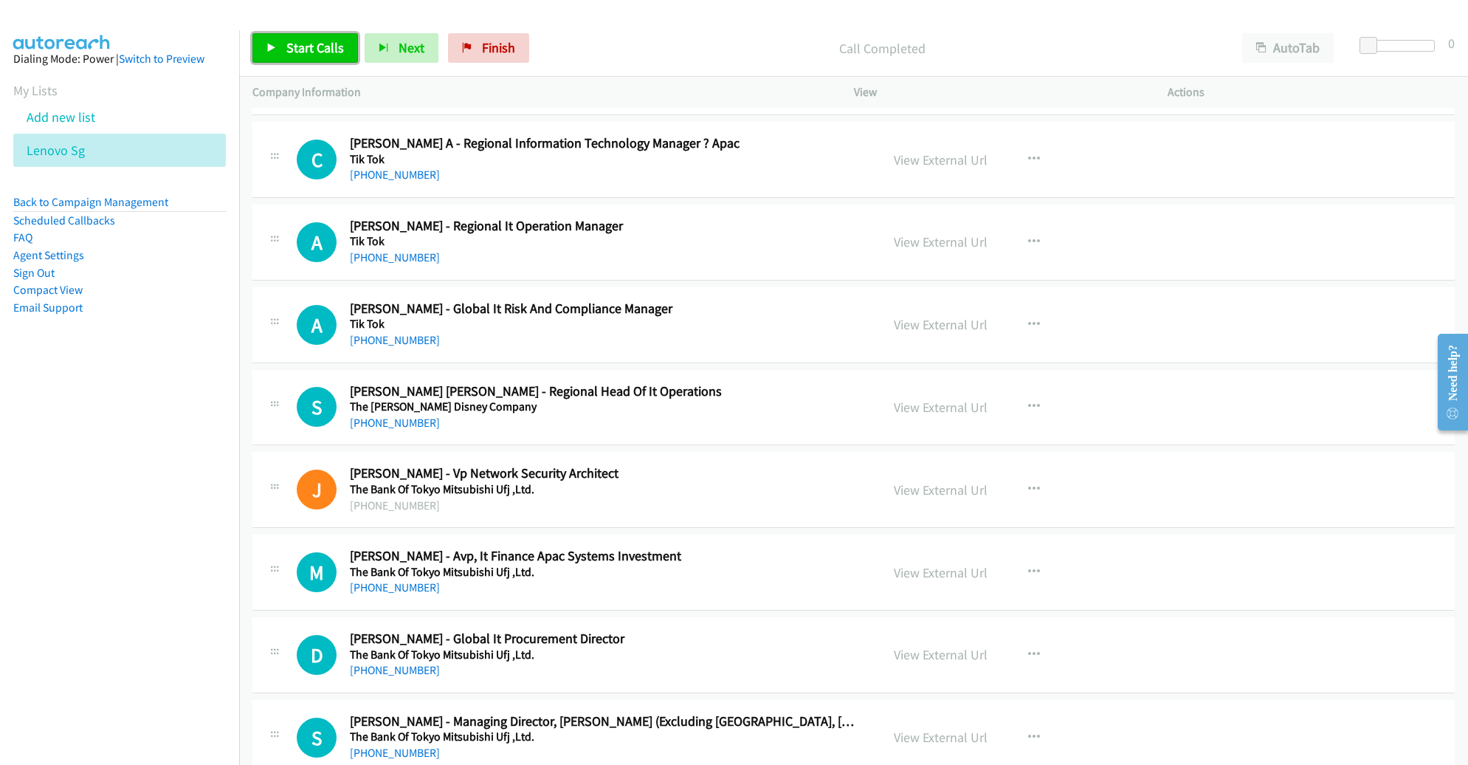
click at [309, 55] on span "Start Calls" at bounding box center [315, 47] width 58 height 17
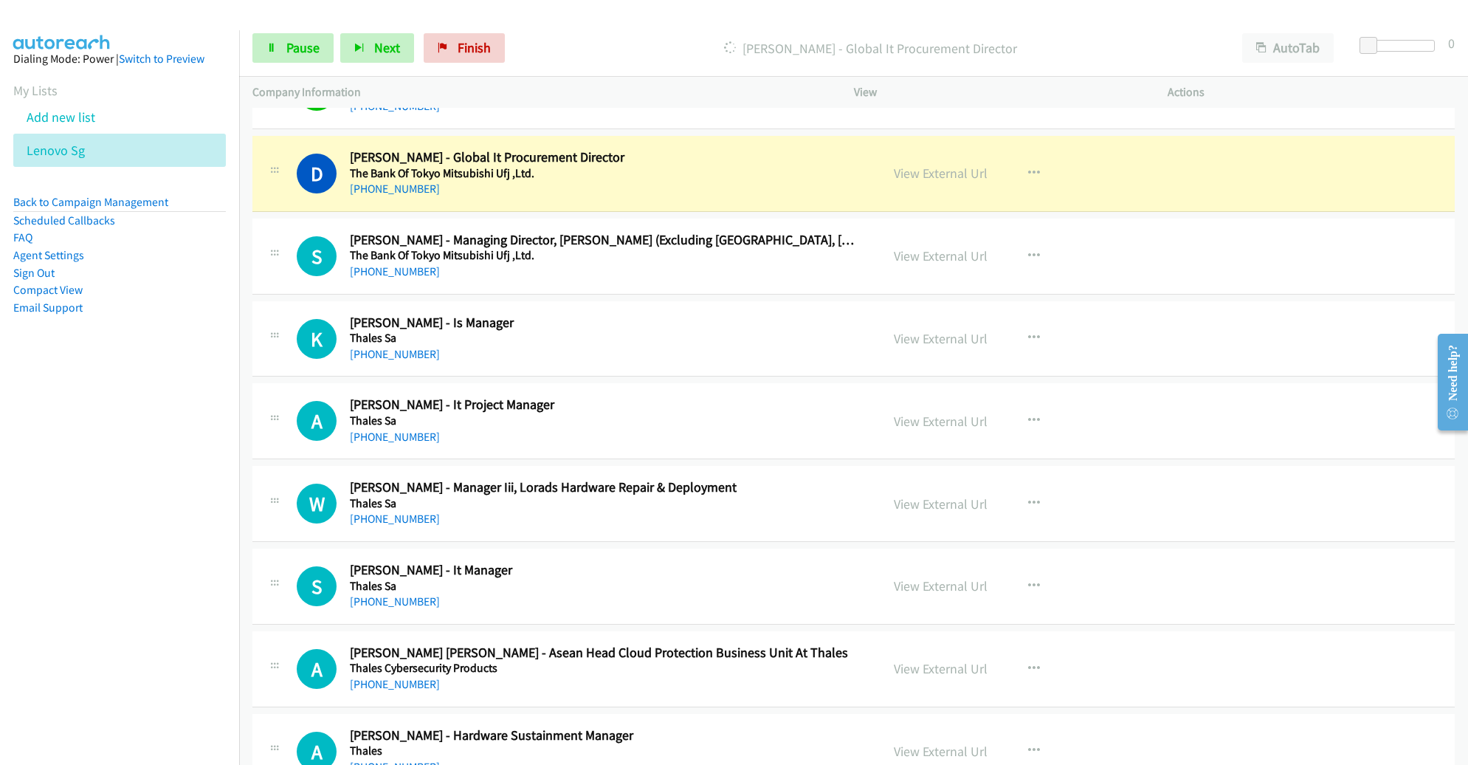
scroll to position [8606, 0]
click at [930, 164] on link "View External Url" at bounding box center [941, 172] width 94 height 17
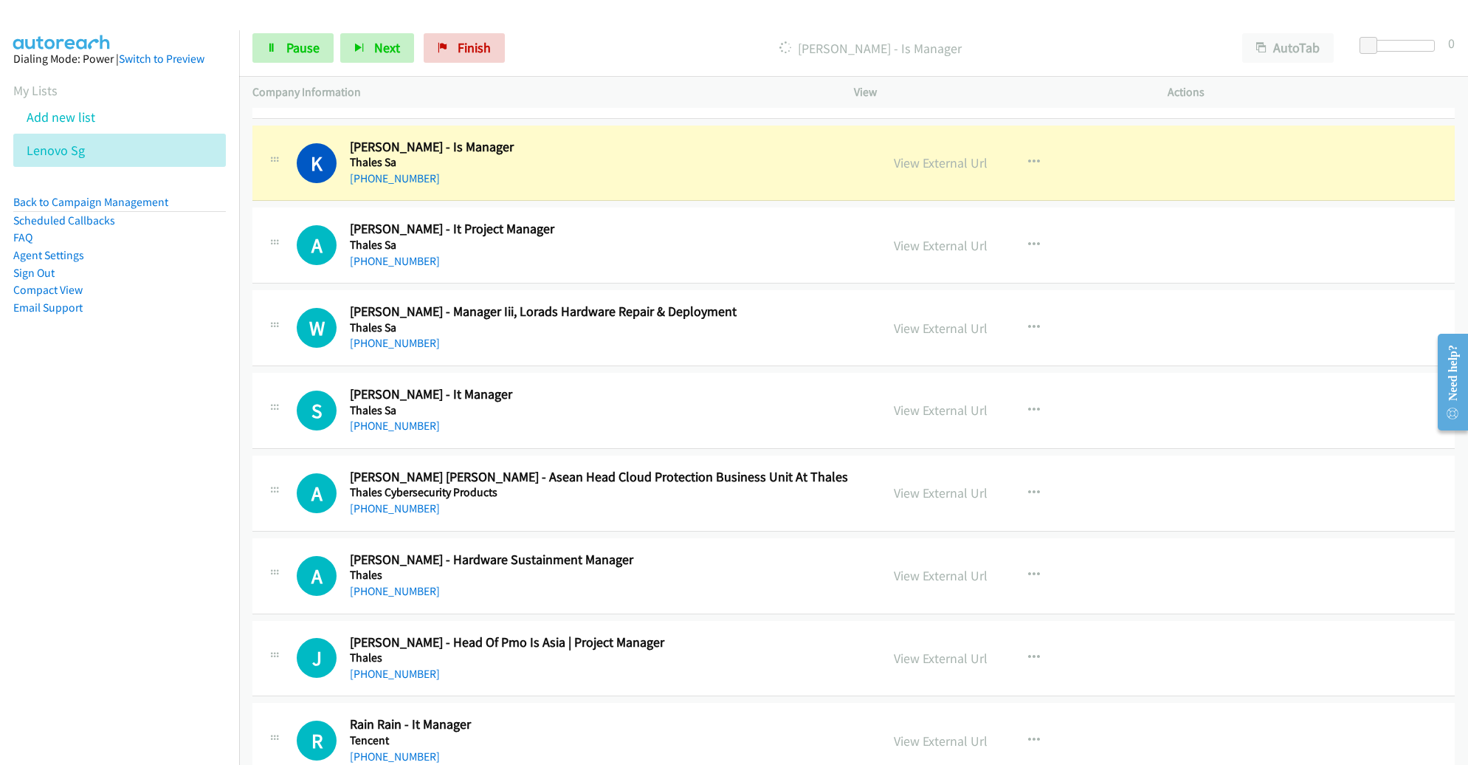
scroll to position [8777, 0]
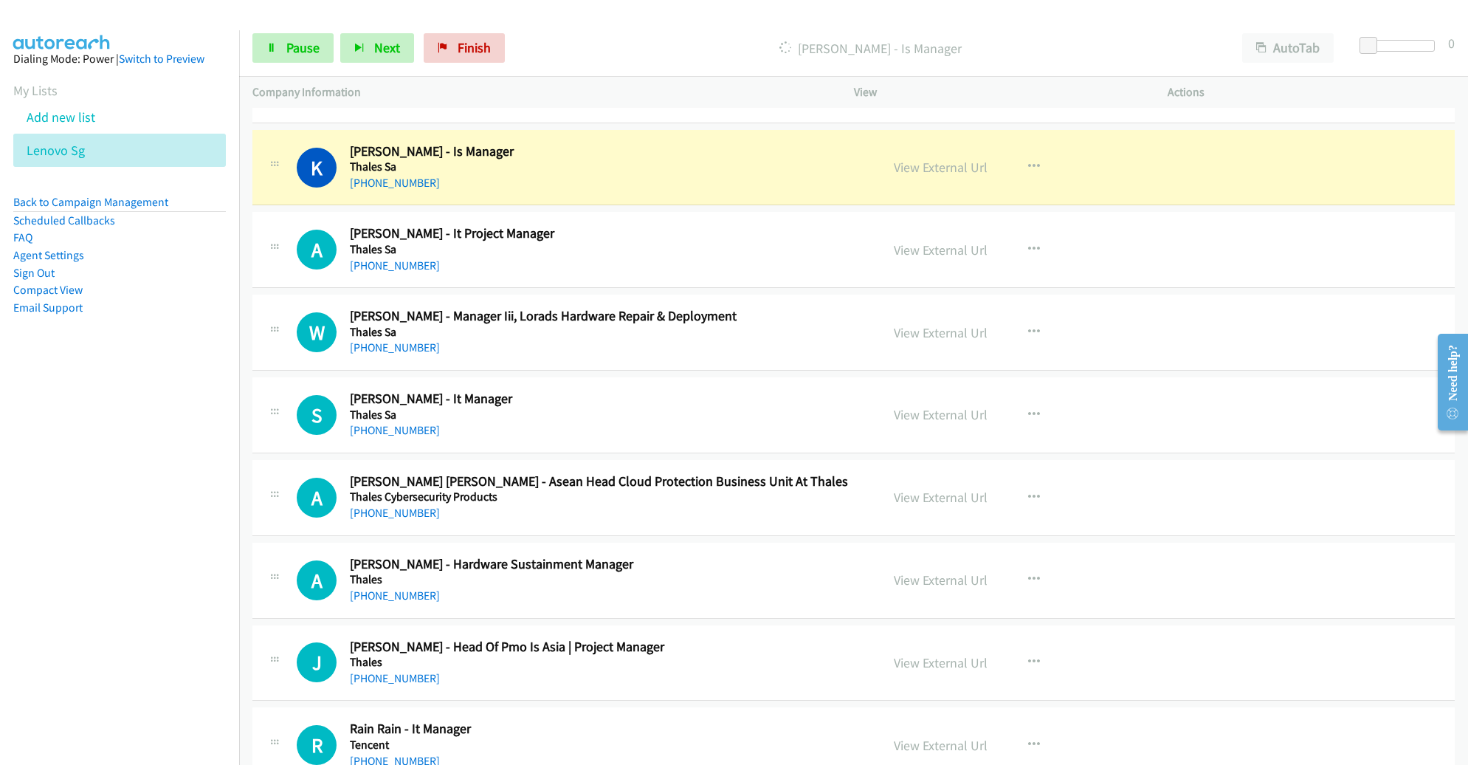
click at [822, 174] on div "+65 9712 2010" at bounding box center [604, 183] width 509 height 18
click at [828, 242] on h5 "Thales Sa" at bounding box center [604, 249] width 509 height 15
click at [851, 182] on div "K Callback Scheduled Koh Yong Seng - Is Manager Thales Sa Asia/Singapore +65 97…" at bounding box center [853, 168] width 1202 height 76
click at [947, 159] on link "View External Url" at bounding box center [941, 167] width 94 height 17
click at [296, 52] on span "Pause" at bounding box center [302, 47] width 33 height 17
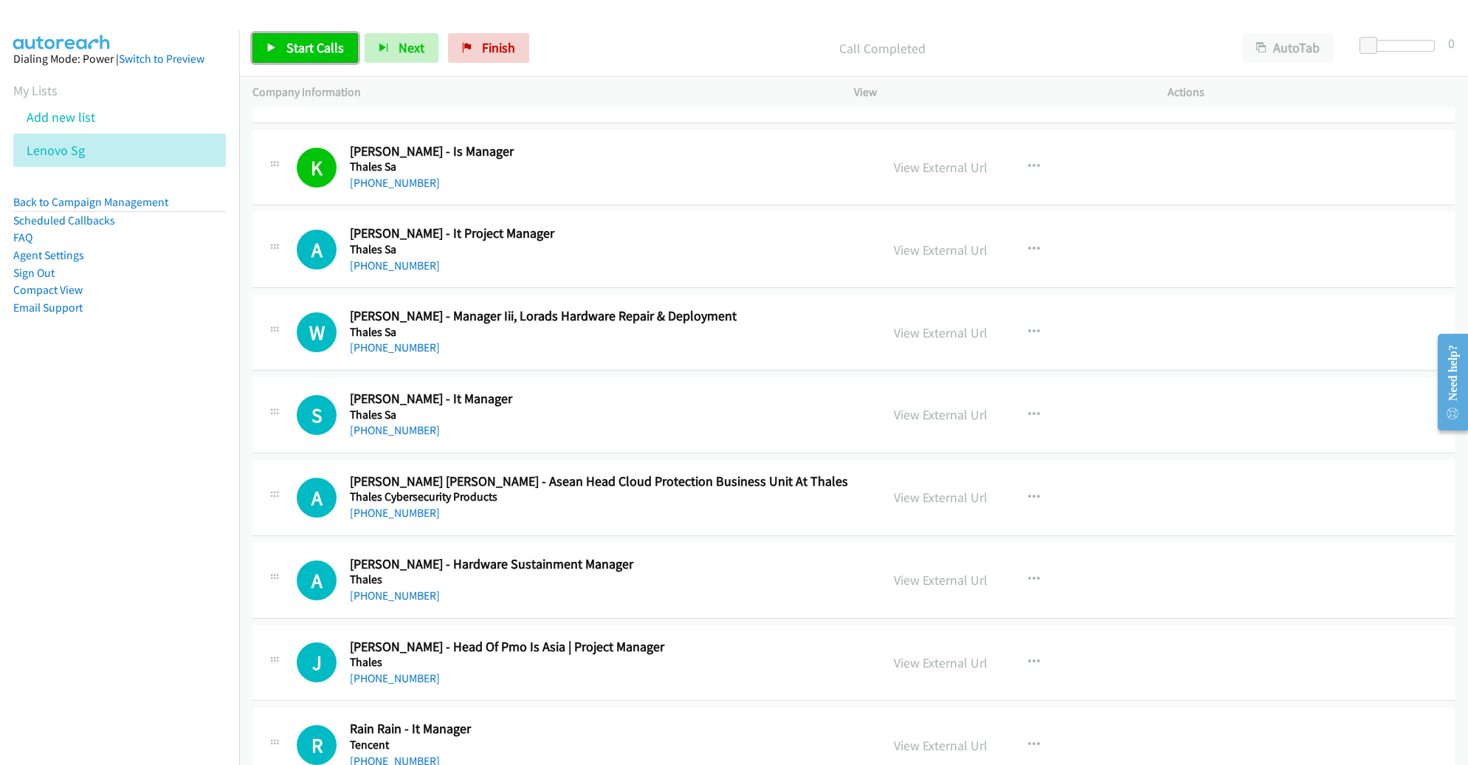
click at [305, 48] on span "Start Calls" at bounding box center [315, 47] width 58 height 17
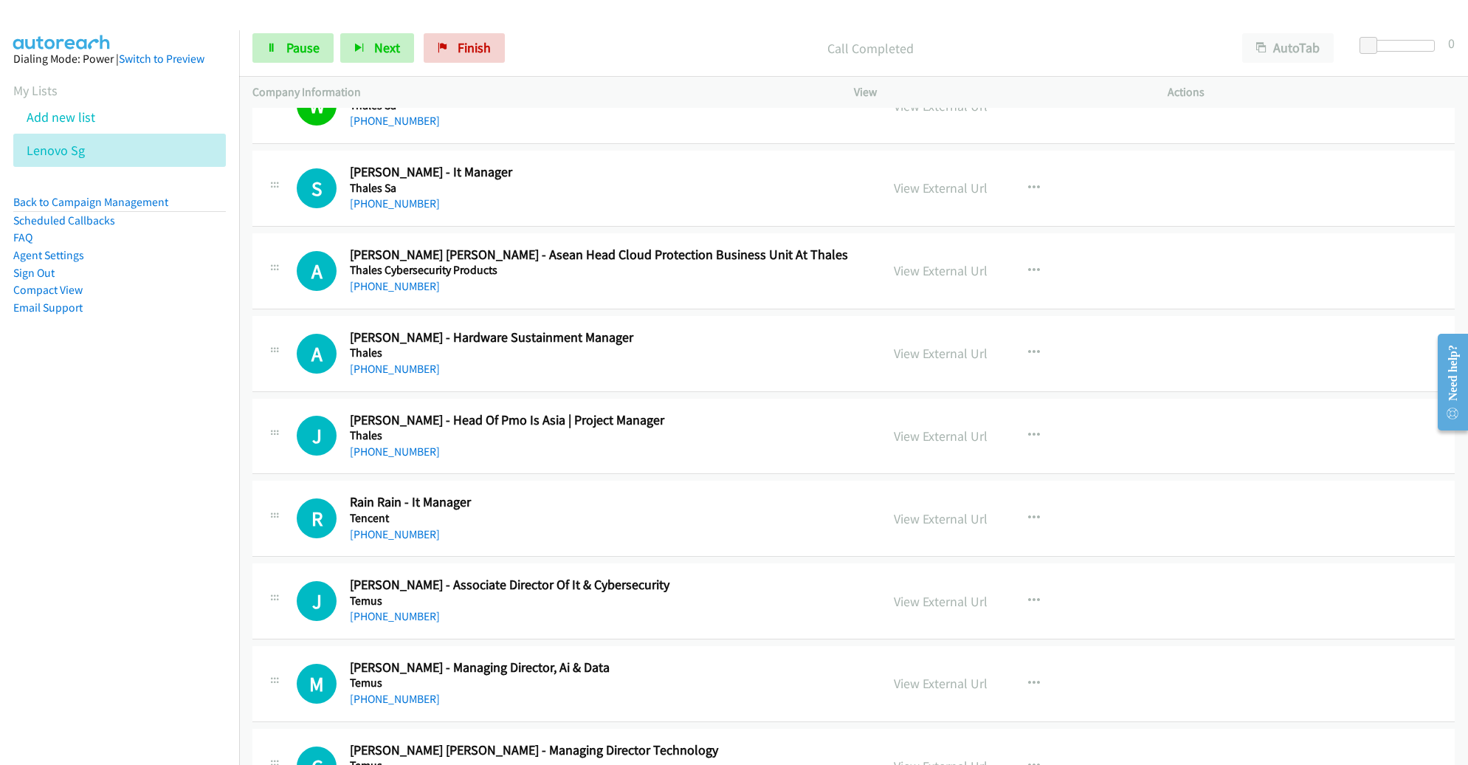
scroll to position [9027, 0]
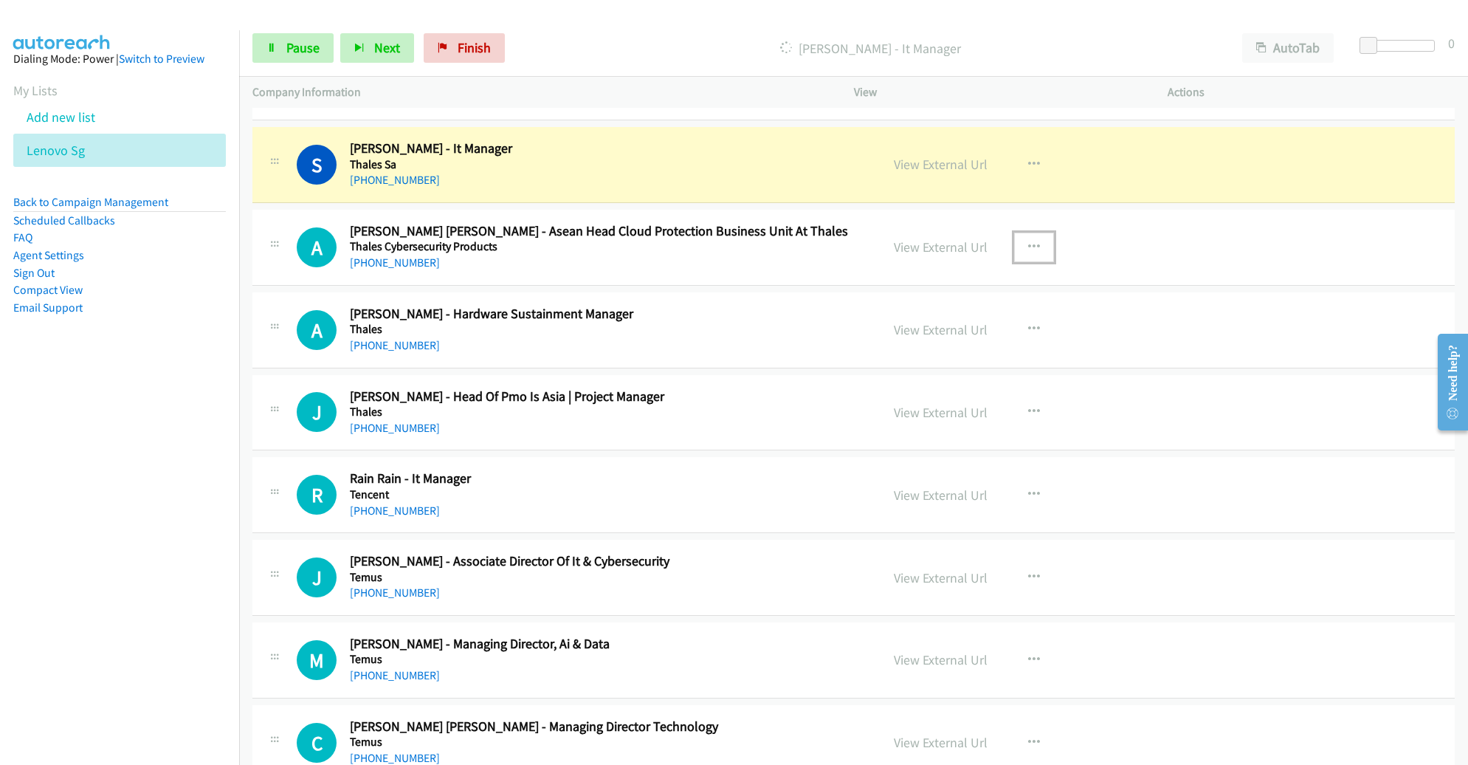
click at [1033, 233] on button "button" at bounding box center [1034, 248] width 40 height 30
click at [970, 359] on link "Remove from list" at bounding box center [955, 374] width 196 height 30
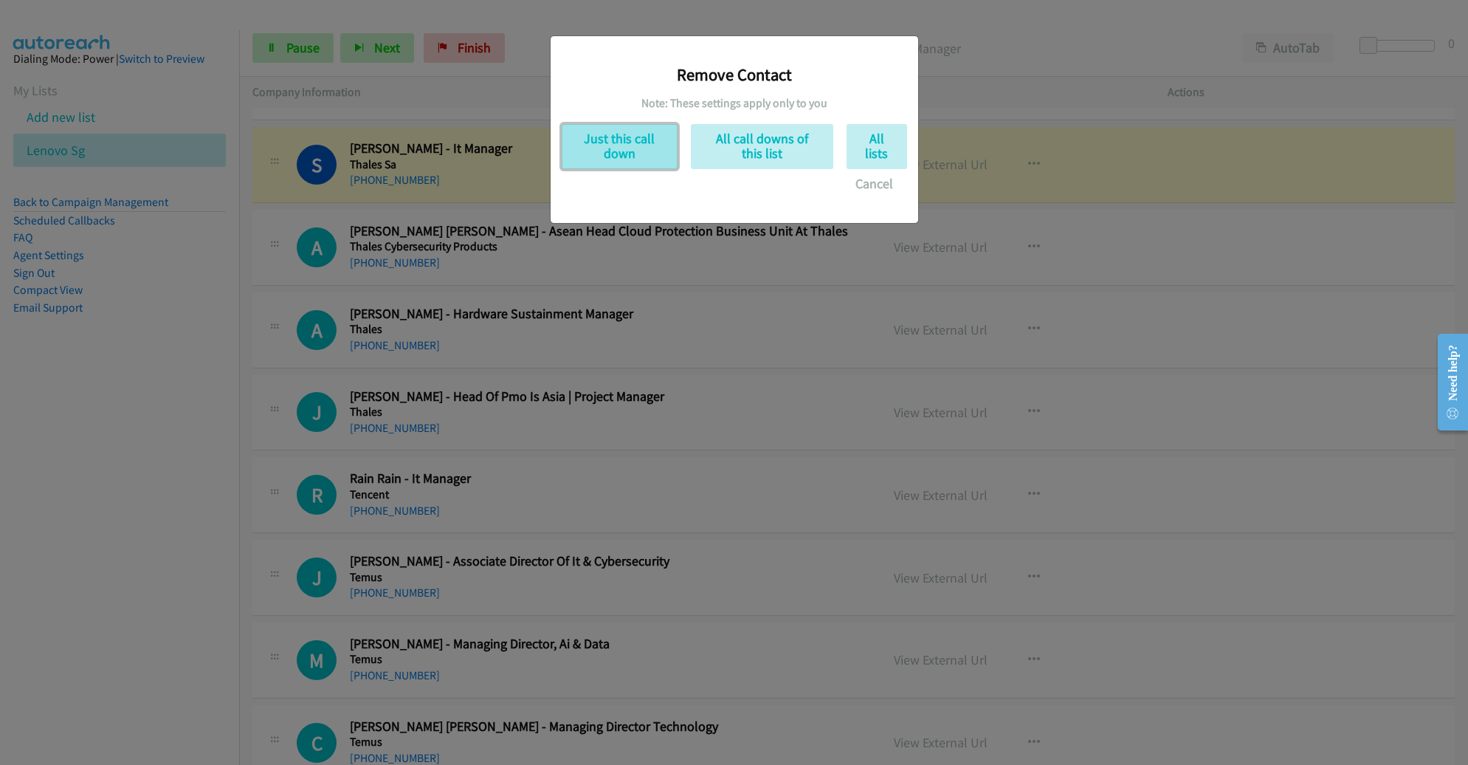
click at [625, 148] on button "Just this call down" at bounding box center [620, 146] width 116 height 45
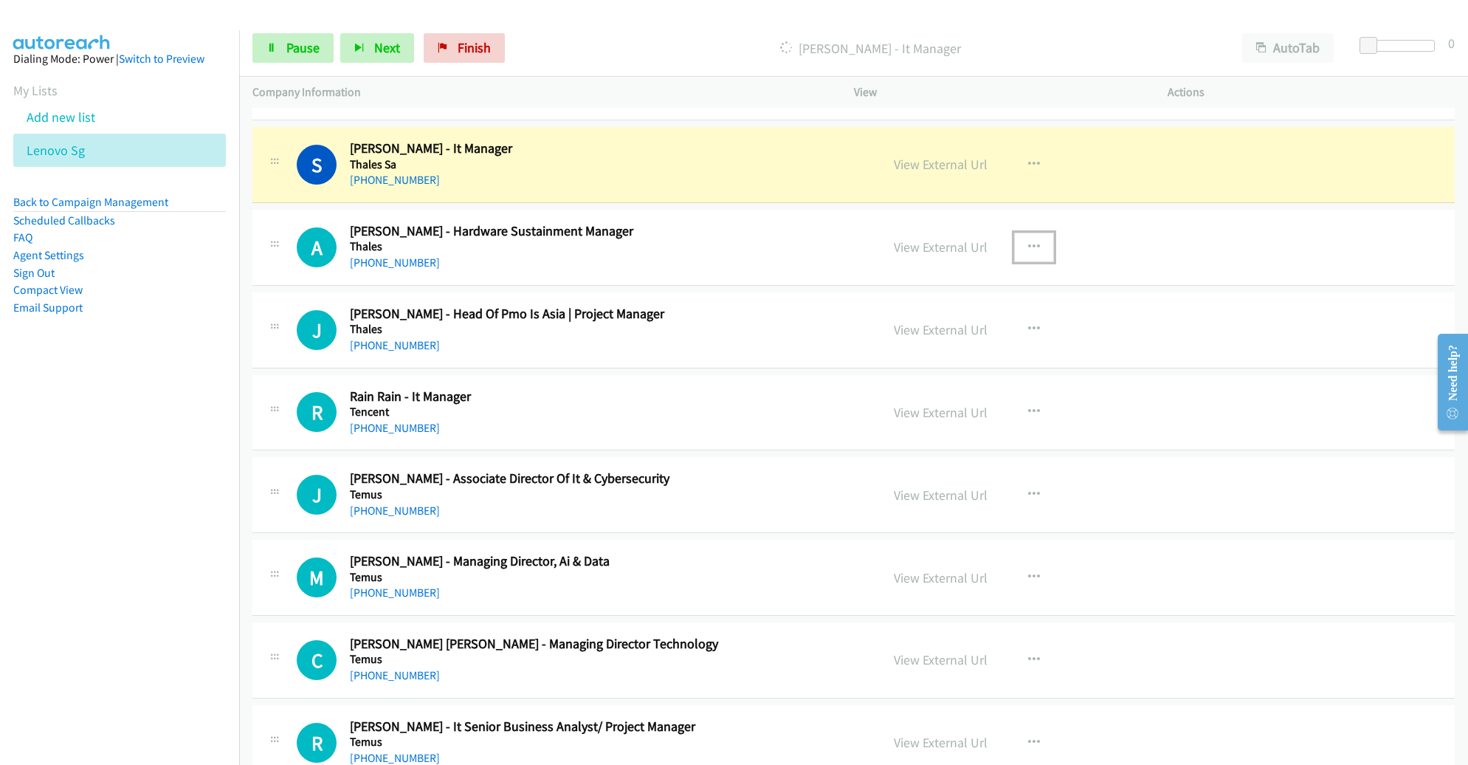
click at [1028, 241] on icon "button" at bounding box center [1034, 247] width 12 height 12
click at [949, 359] on link "Remove from list" at bounding box center [955, 374] width 196 height 30
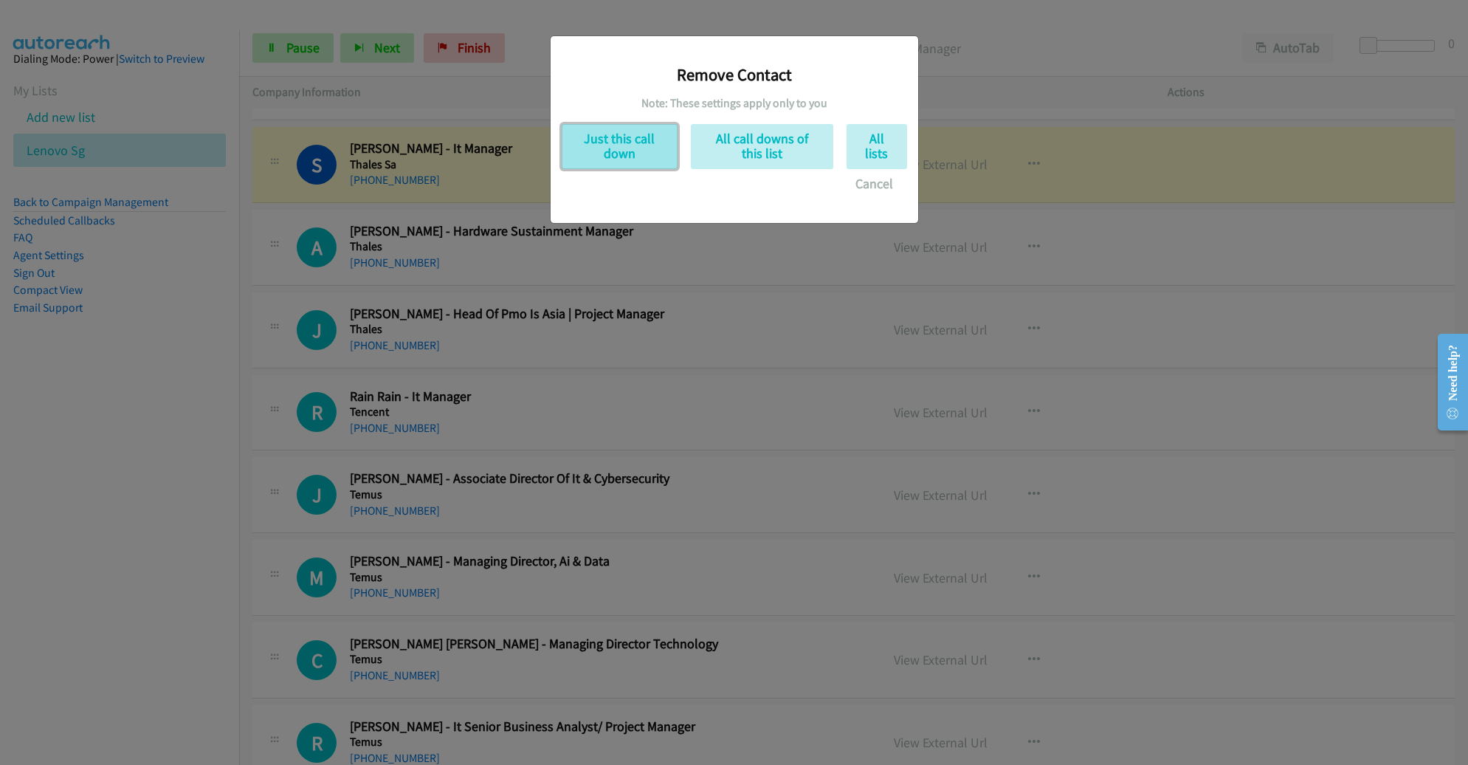
click at [640, 144] on button "Just this call down" at bounding box center [620, 146] width 116 height 45
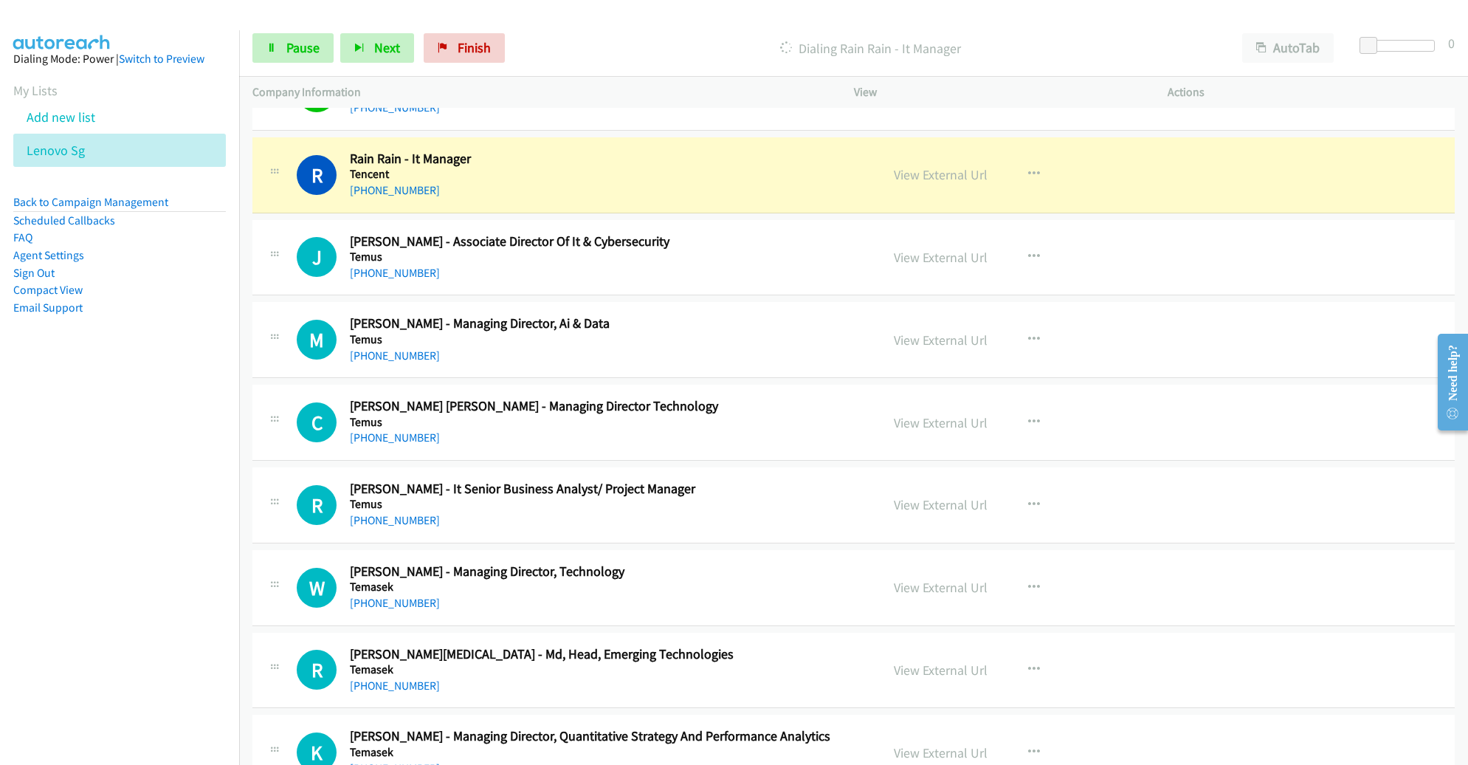
scroll to position [9183, 0]
click at [941, 165] on link "View External Url" at bounding box center [941, 173] width 94 height 17
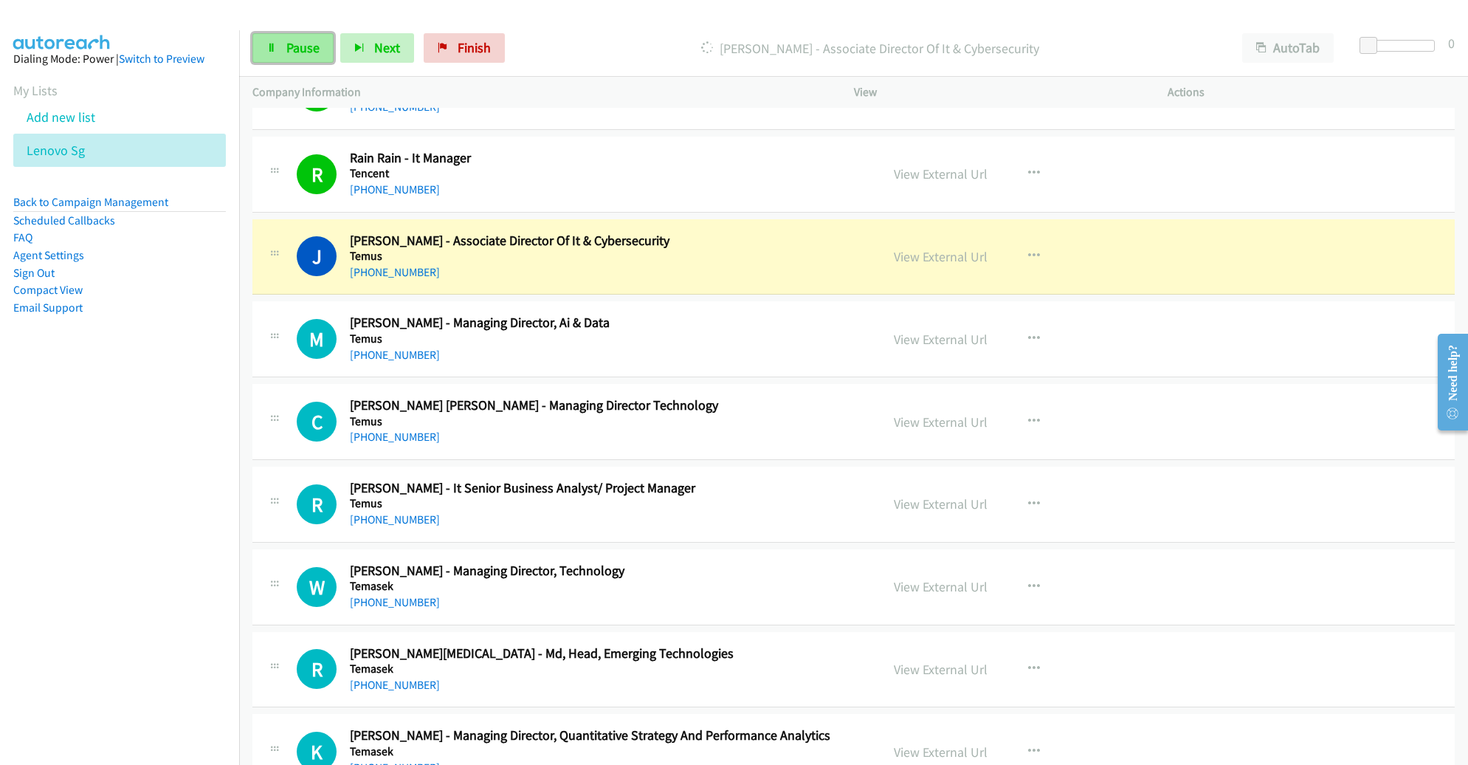
click at [286, 52] on span "Pause" at bounding box center [302, 47] width 33 height 17
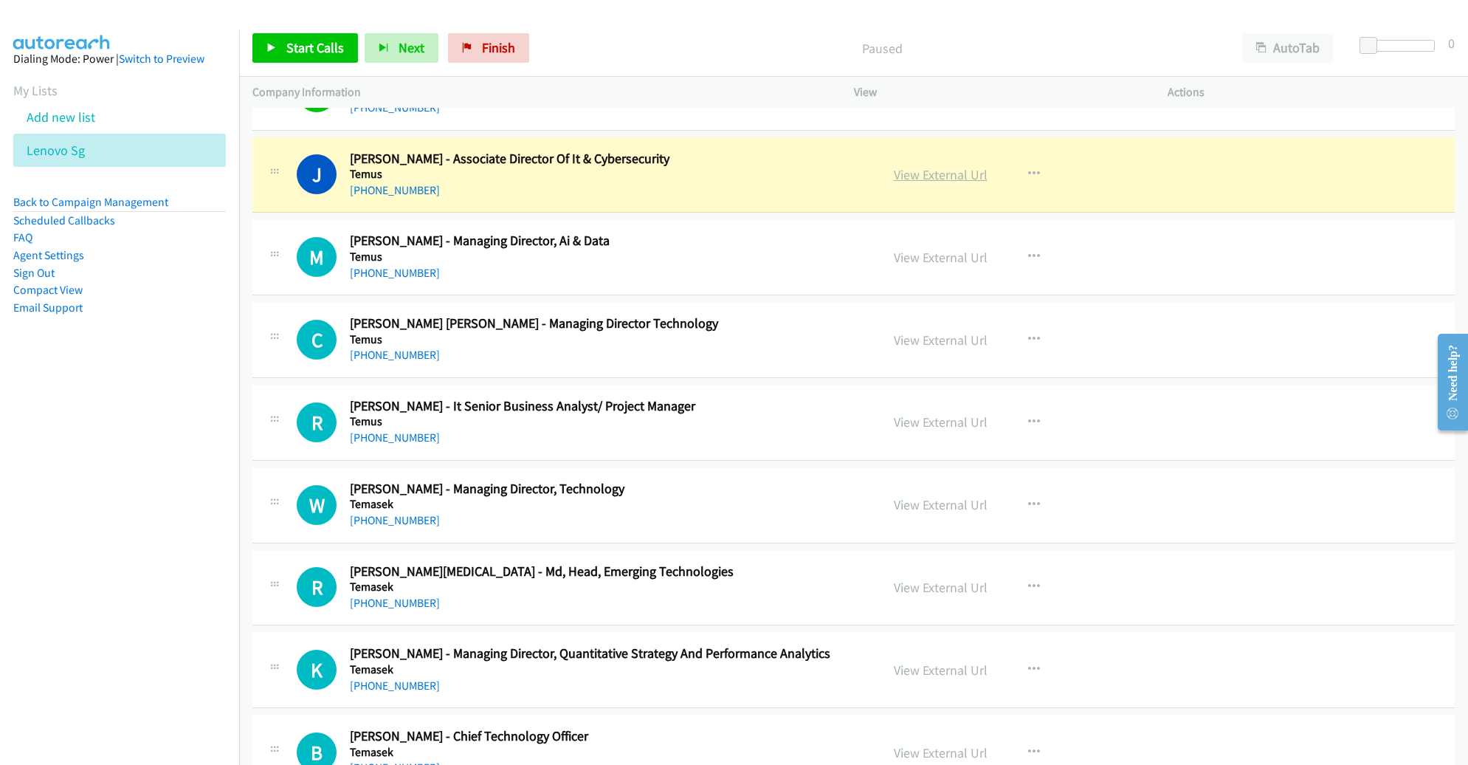
scroll to position [9265, 0]
click at [940, 165] on link "View External Url" at bounding box center [941, 173] width 94 height 17
click at [917, 165] on link "View External Url" at bounding box center [941, 173] width 94 height 17
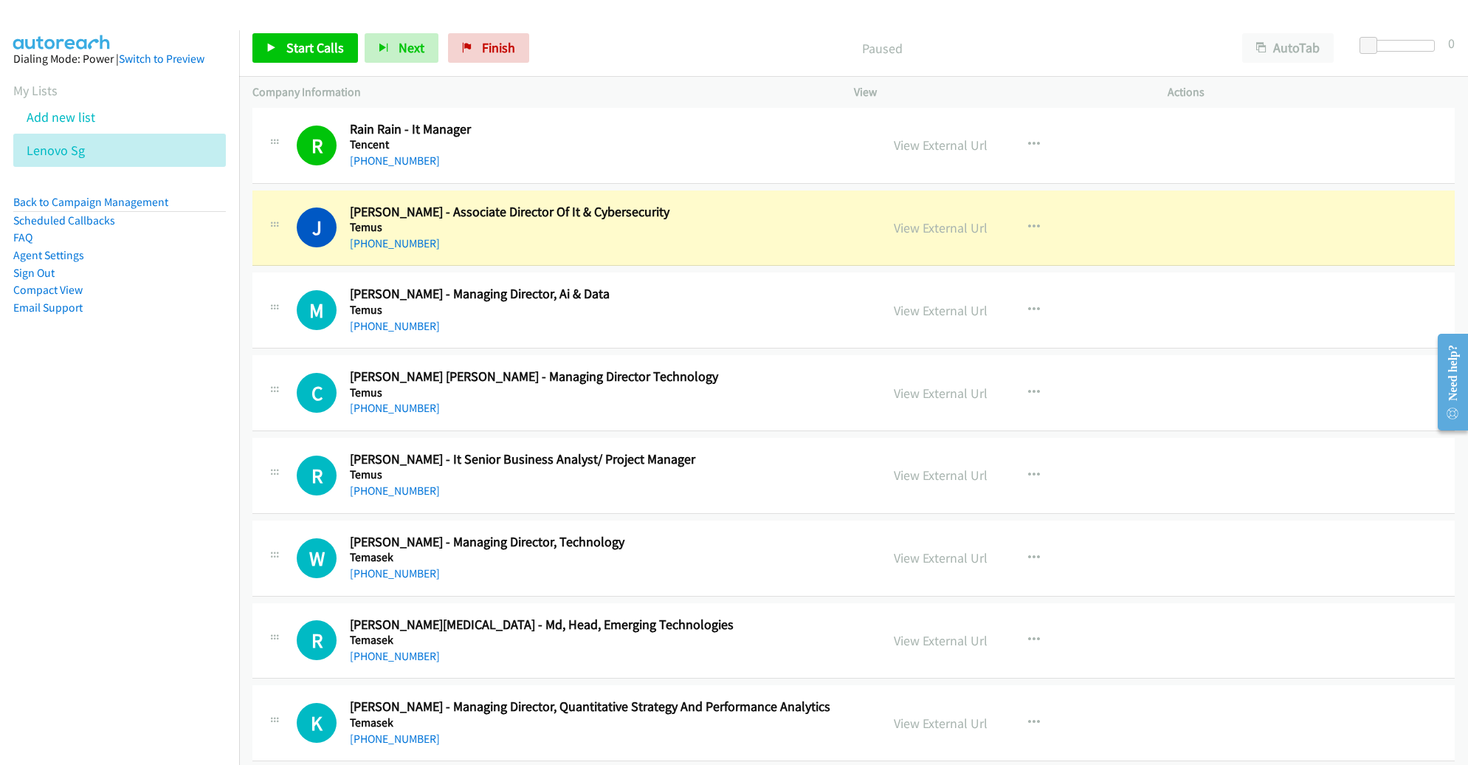
scroll to position [9099, 0]
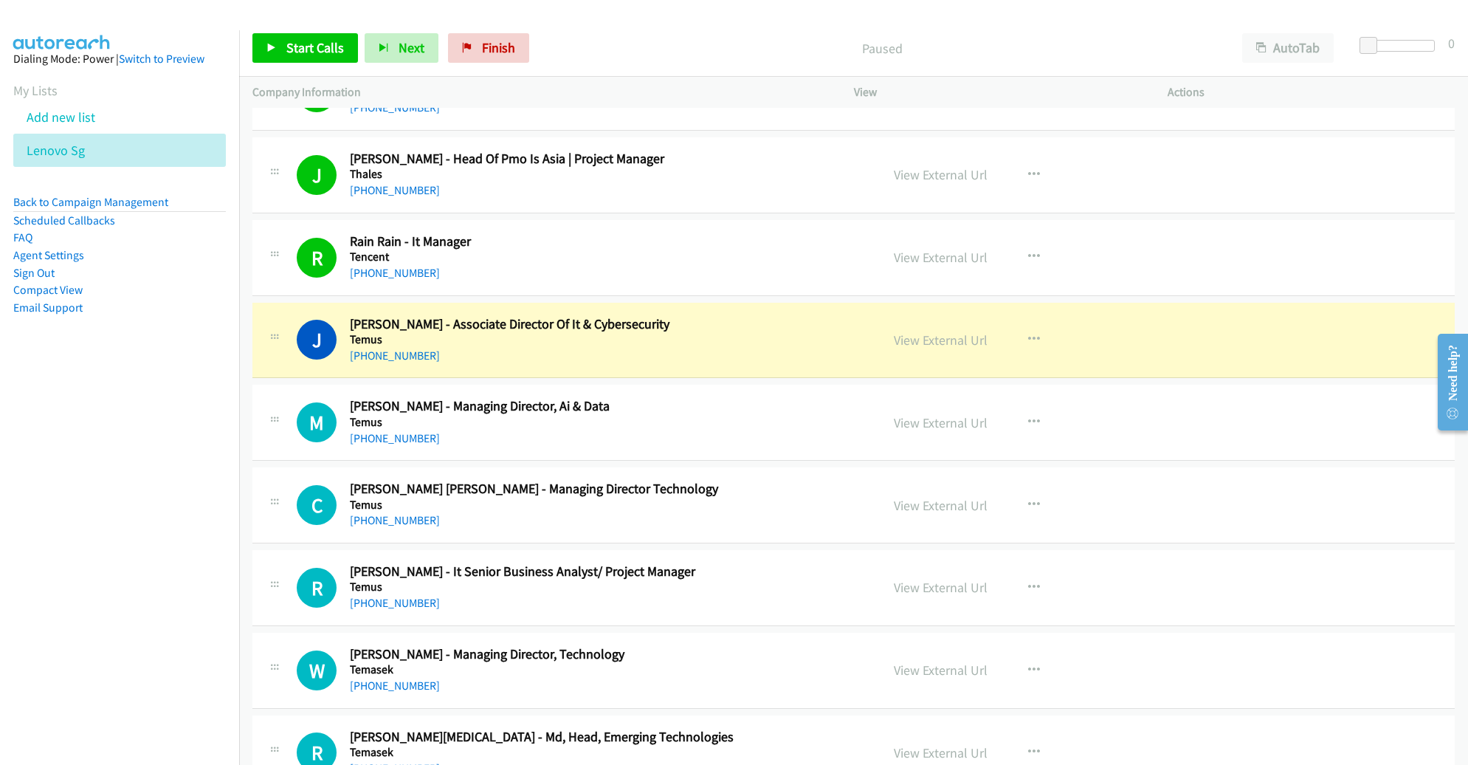
click at [799, 398] on h2 "Matt Johnson - Managing Director, Ai & Data" at bounding box center [604, 406] width 509 height 17
click at [937, 331] on link "View External Url" at bounding box center [941, 339] width 94 height 17
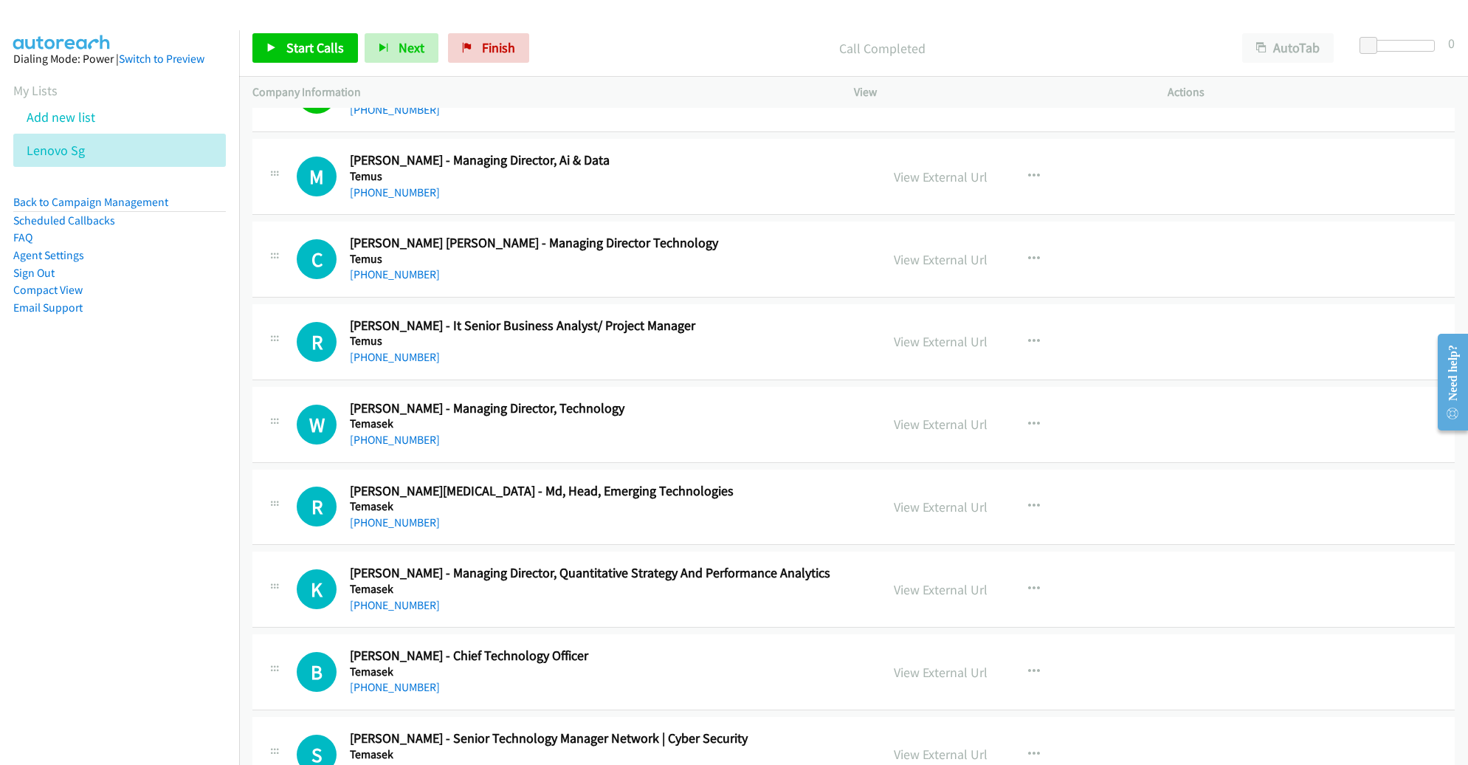
scroll to position [9342, 0]
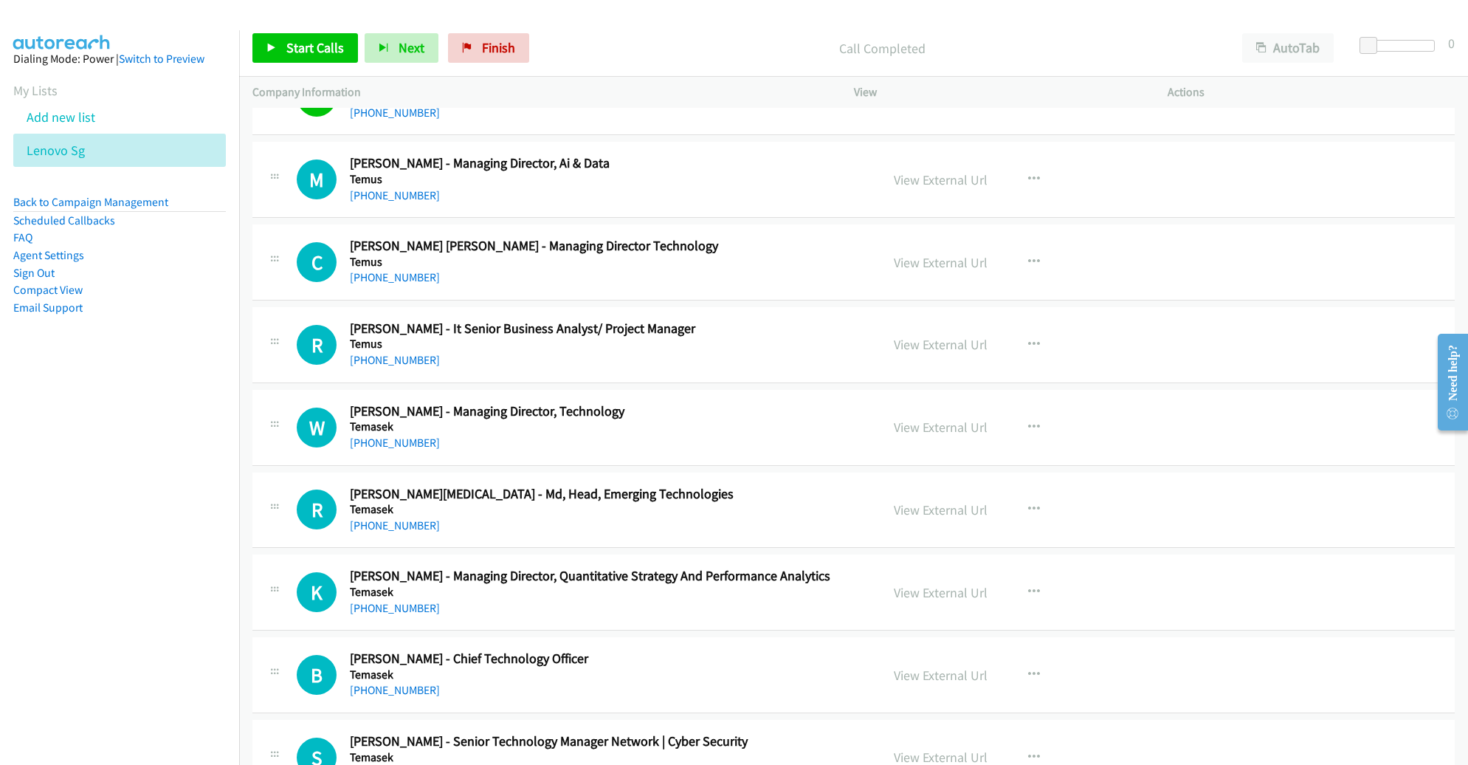
click at [314, 27] on div "Start Calls Pause Next Finish Call Completed AutoTab AutoTab 0" at bounding box center [853, 48] width 1229 height 57
click at [309, 41] on span "Start Calls" at bounding box center [315, 47] width 58 height 17
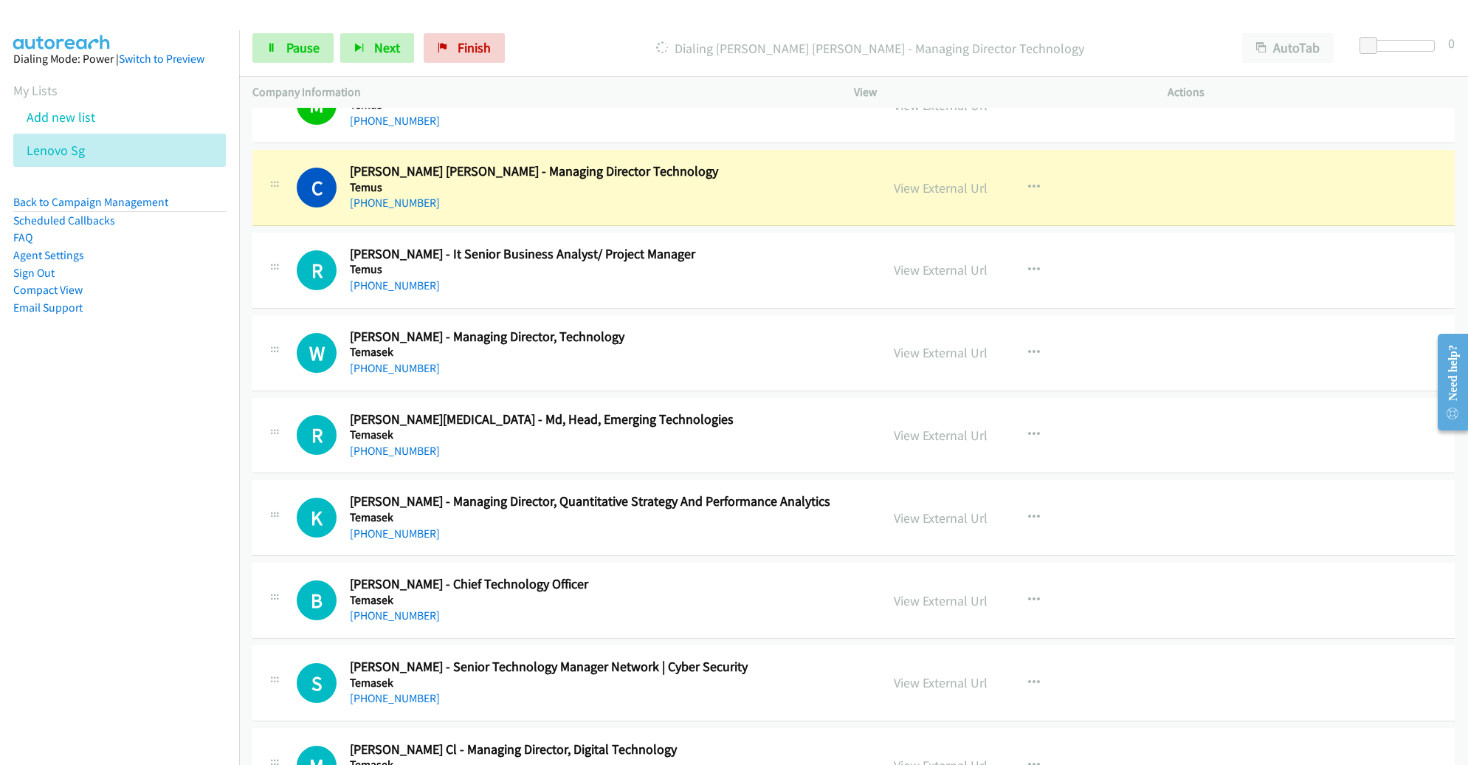
scroll to position [9421, 0]
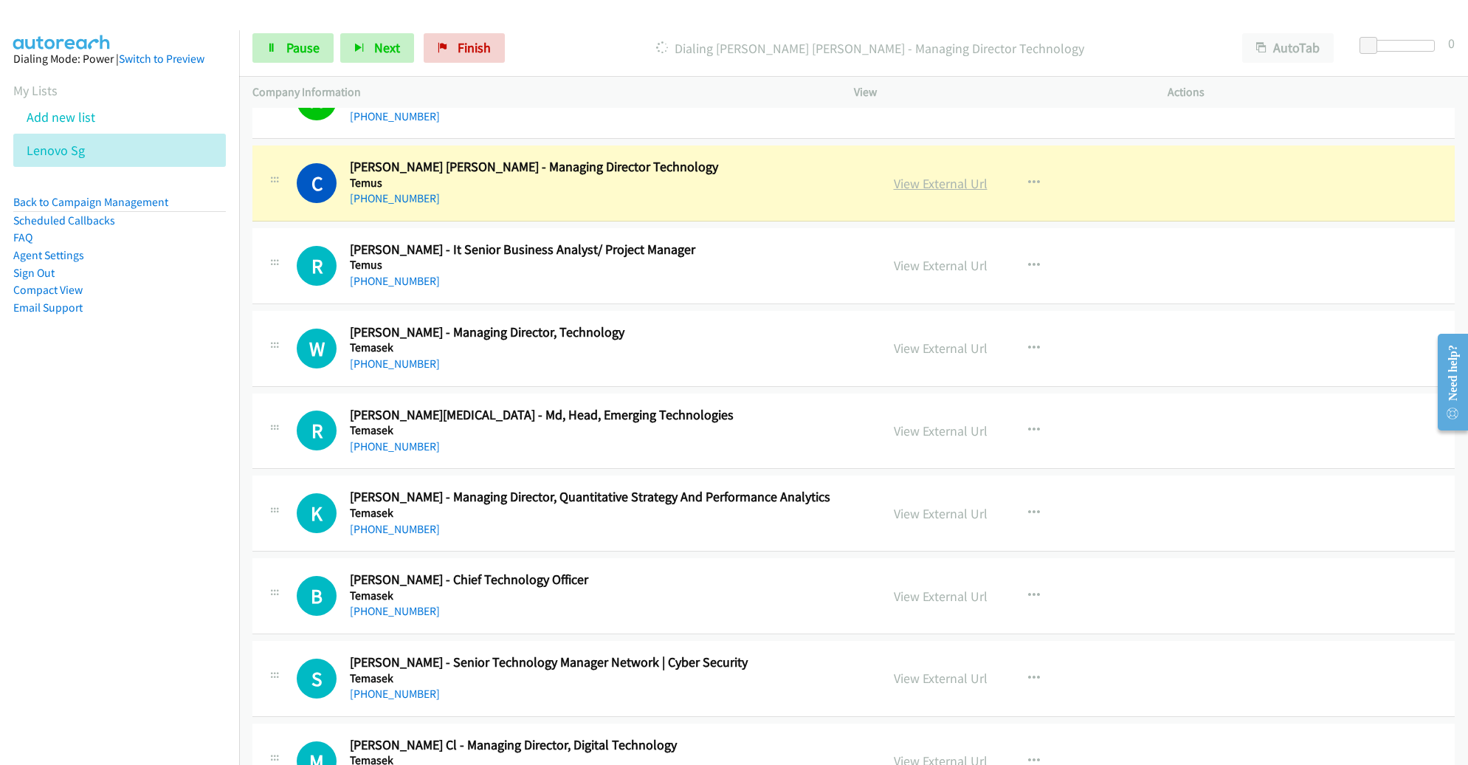
click at [917, 175] on link "View External Url" at bounding box center [941, 183] width 94 height 17
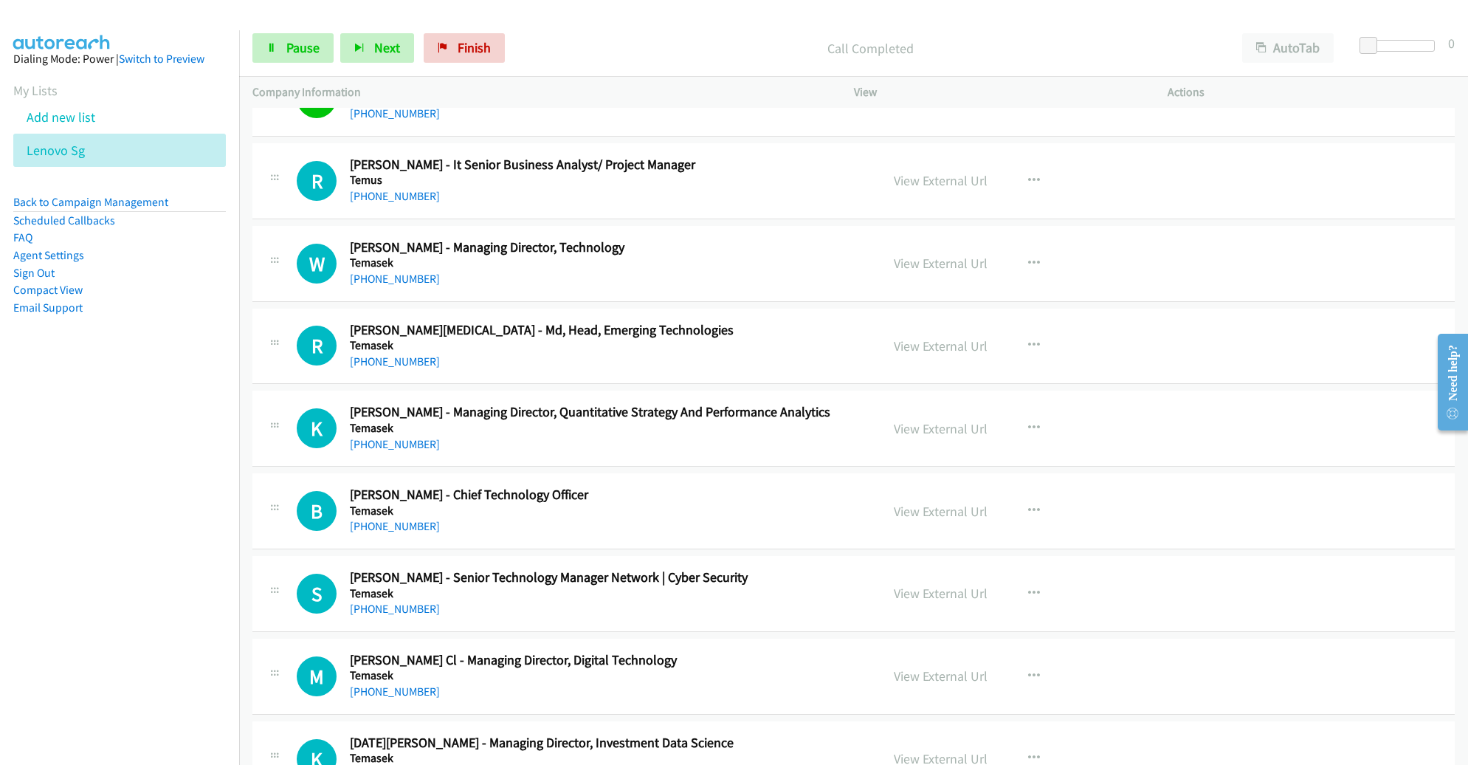
scroll to position [9527, 0]
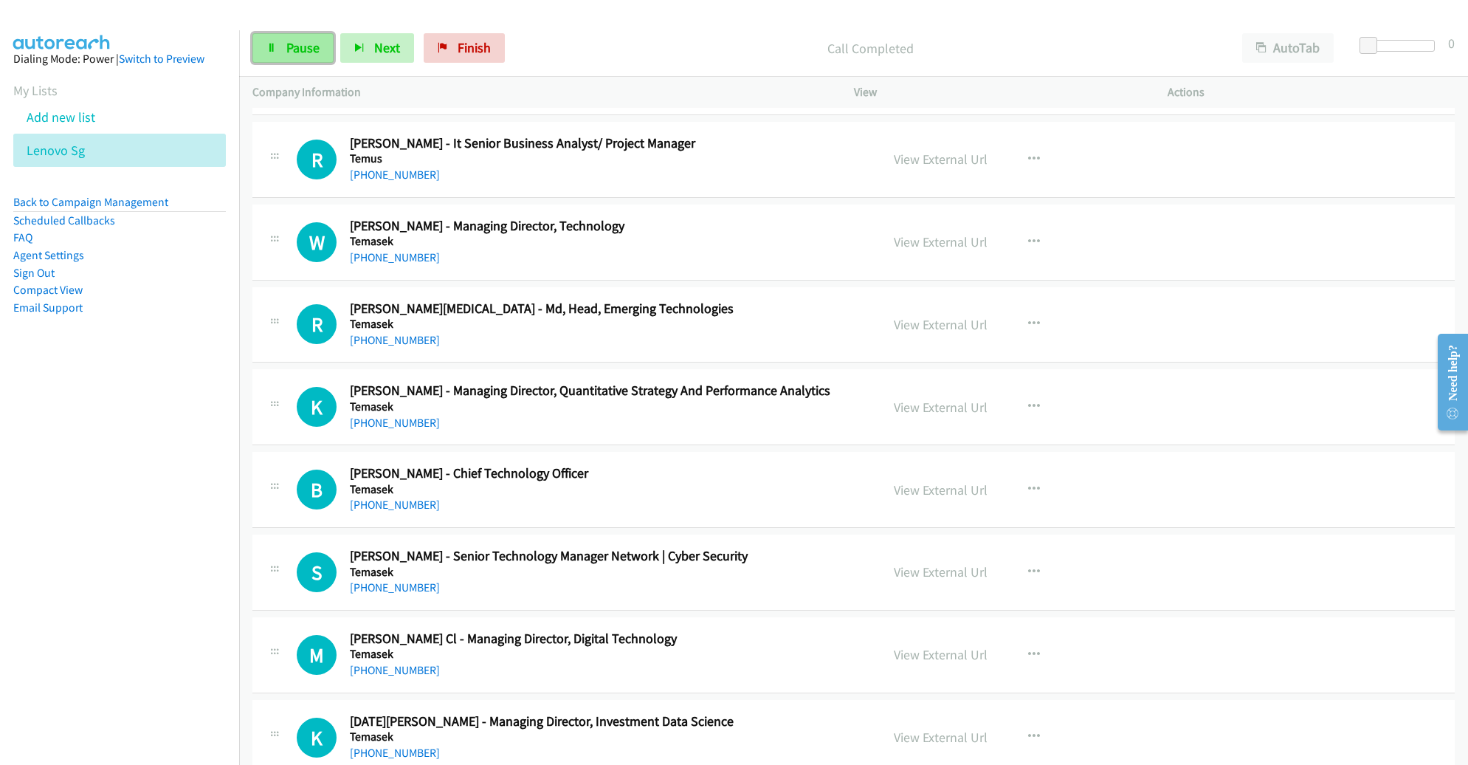
click at [301, 52] on span "Pause" at bounding box center [302, 47] width 33 height 17
click at [320, 57] on link "Start Calls" at bounding box center [305, 48] width 106 height 30
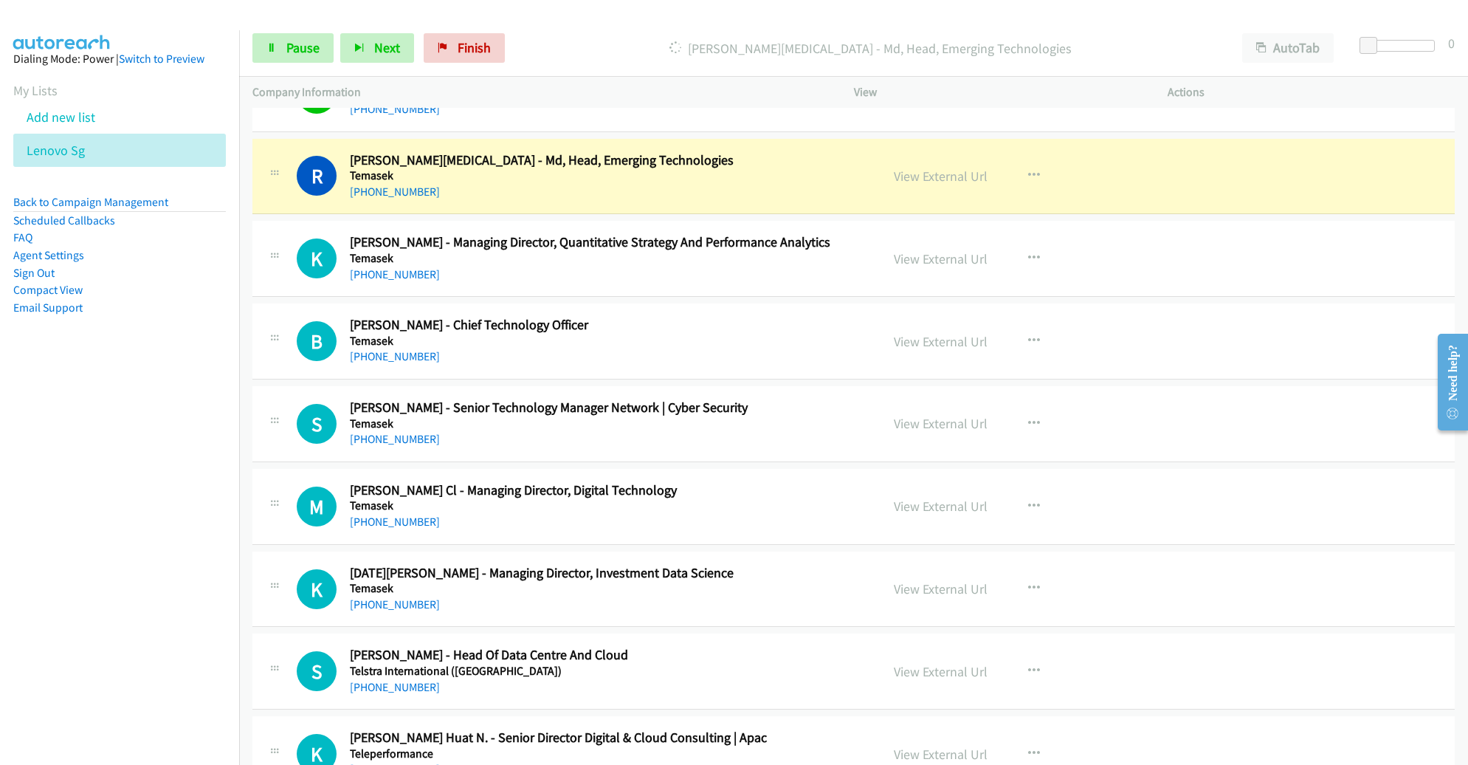
scroll to position [9680, 0]
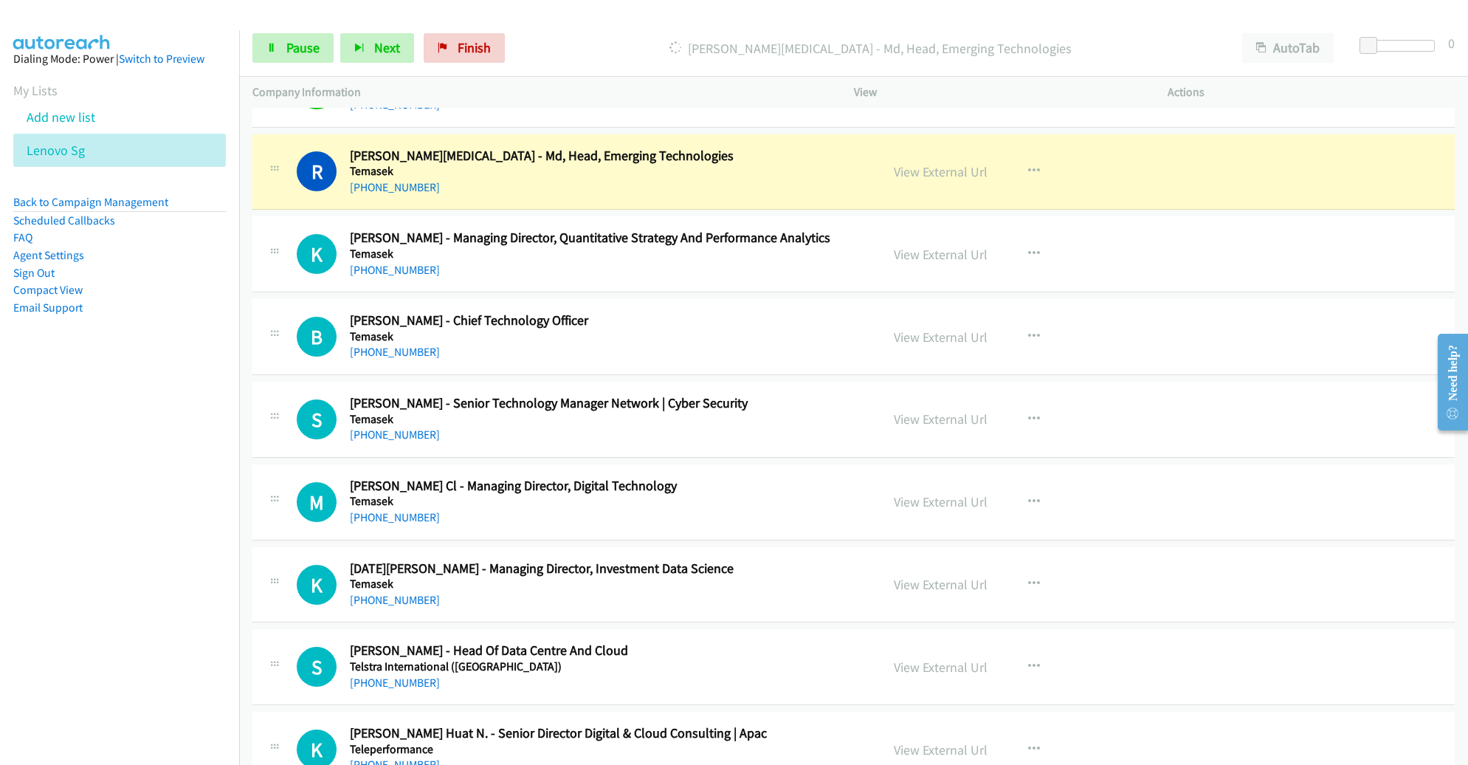
click at [827, 258] on div "K Callback Scheduled Kevin Chang - Managing Director, Quantitative Strategy And…" at bounding box center [853, 254] width 1202 height 76
click at [840, 179] on div "+65 9818 1431" at bounding box center [604, 188] width 509 height 18
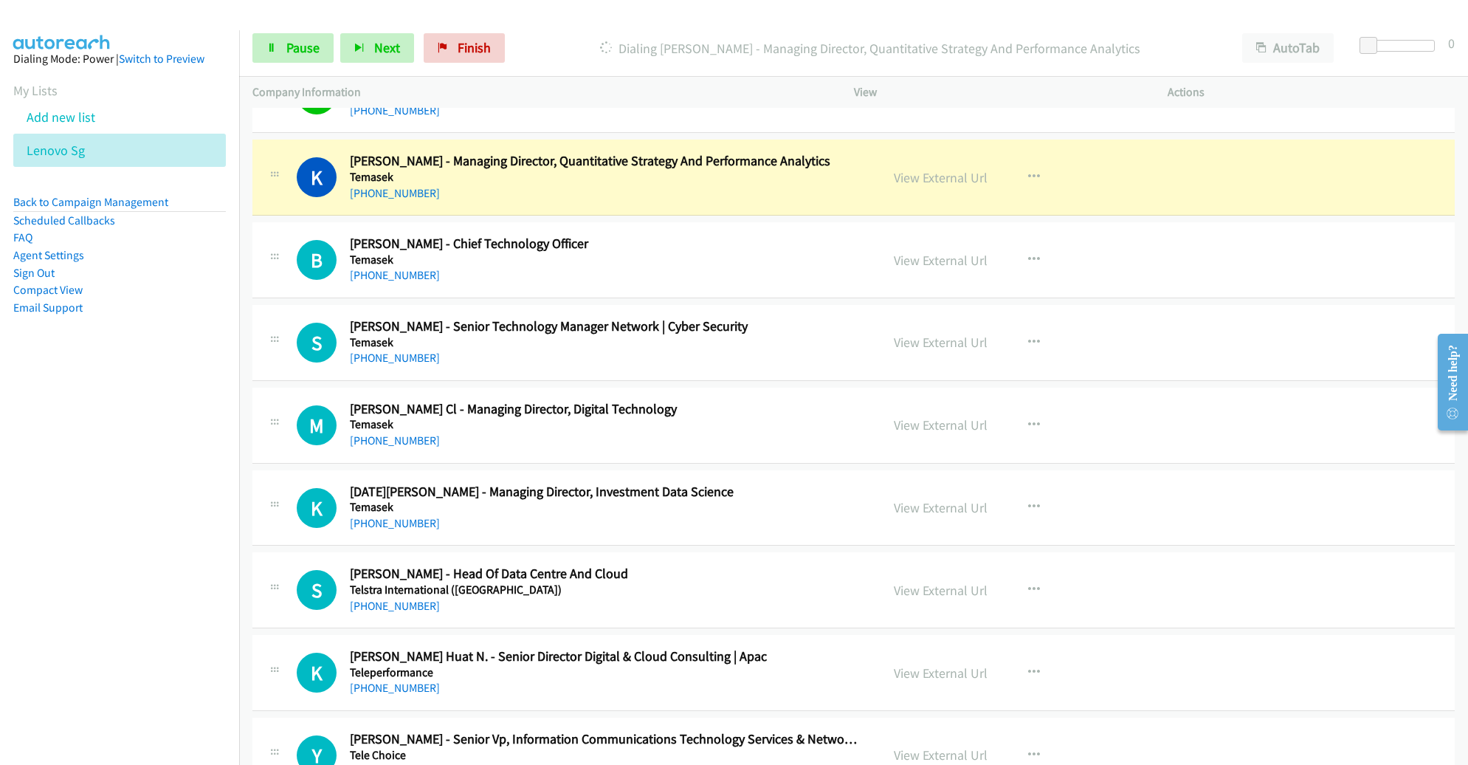
scroll to position [9758, 0]
click at [822, 264] on div "B Callback Scheduled Baskara Rao - Chief Technology Officer Temasek Asia/Singap…" at bounding box center [853, 259] width 1202 height 76
click at [864, 176] on div "K Callback Scheduled Kevin Chang - Managing Director, Quantitative Strategy And…" at bounding box center [566, 175] width 628 height 49
click at [917, 168] on link "View External Url" at bounding box center [941, 176] width 94 height 17
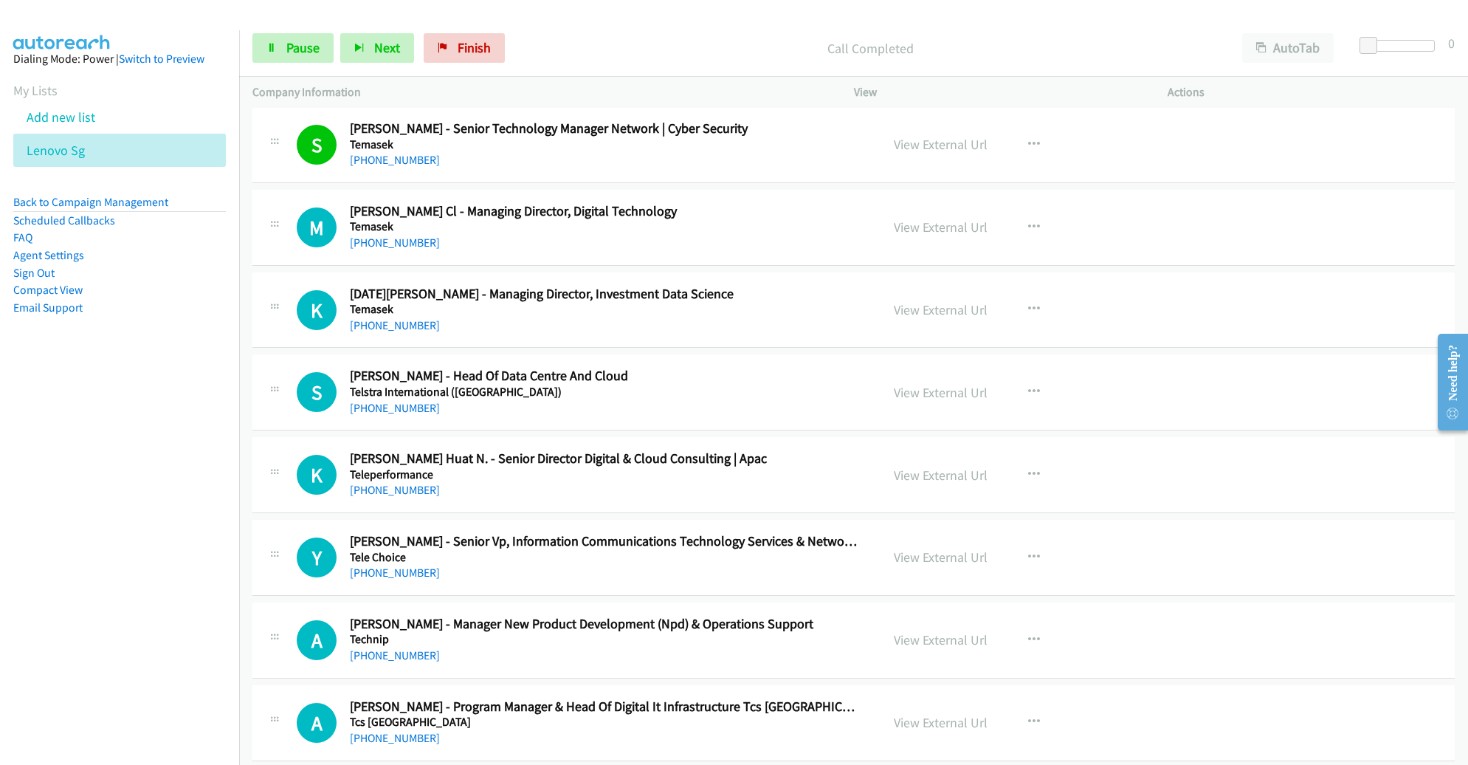
scroll to position [9958, 0]
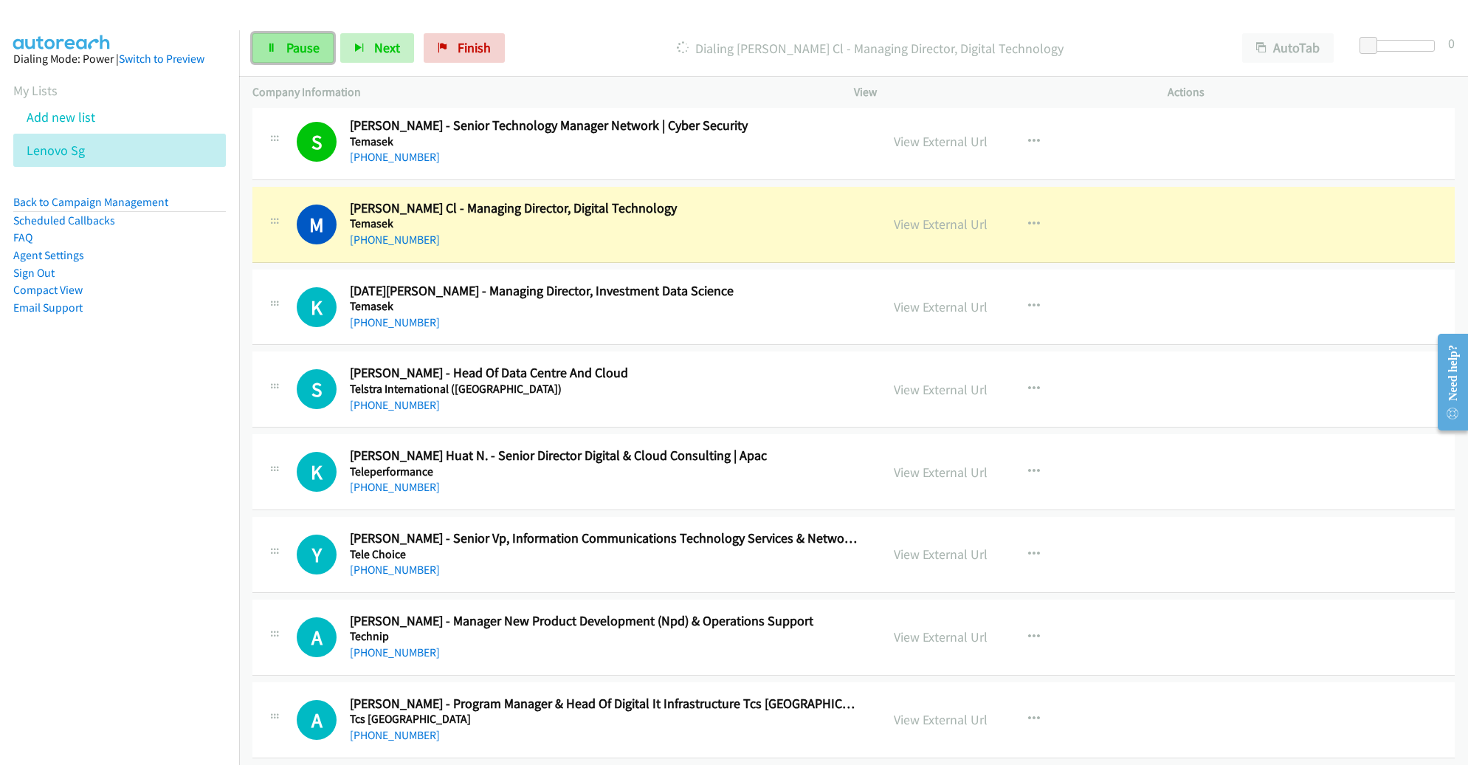
click at [303, 57] on link "Pause" at bounding box center [292, 48] width 81 height 30
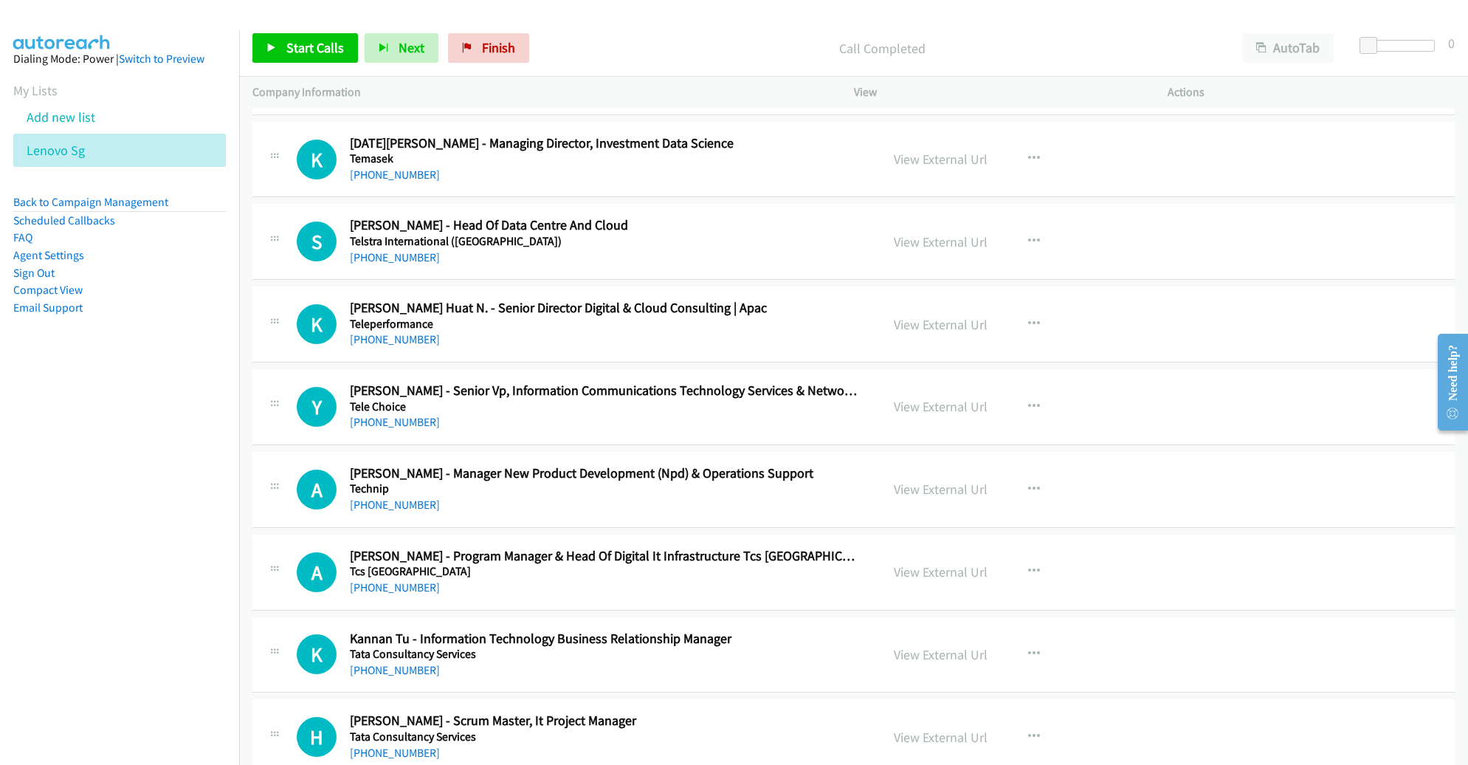
scroll to position [10104, 0]
click at [306, 47] on span "Start Calls" at bounding box center [315, 47] width 58 height 17
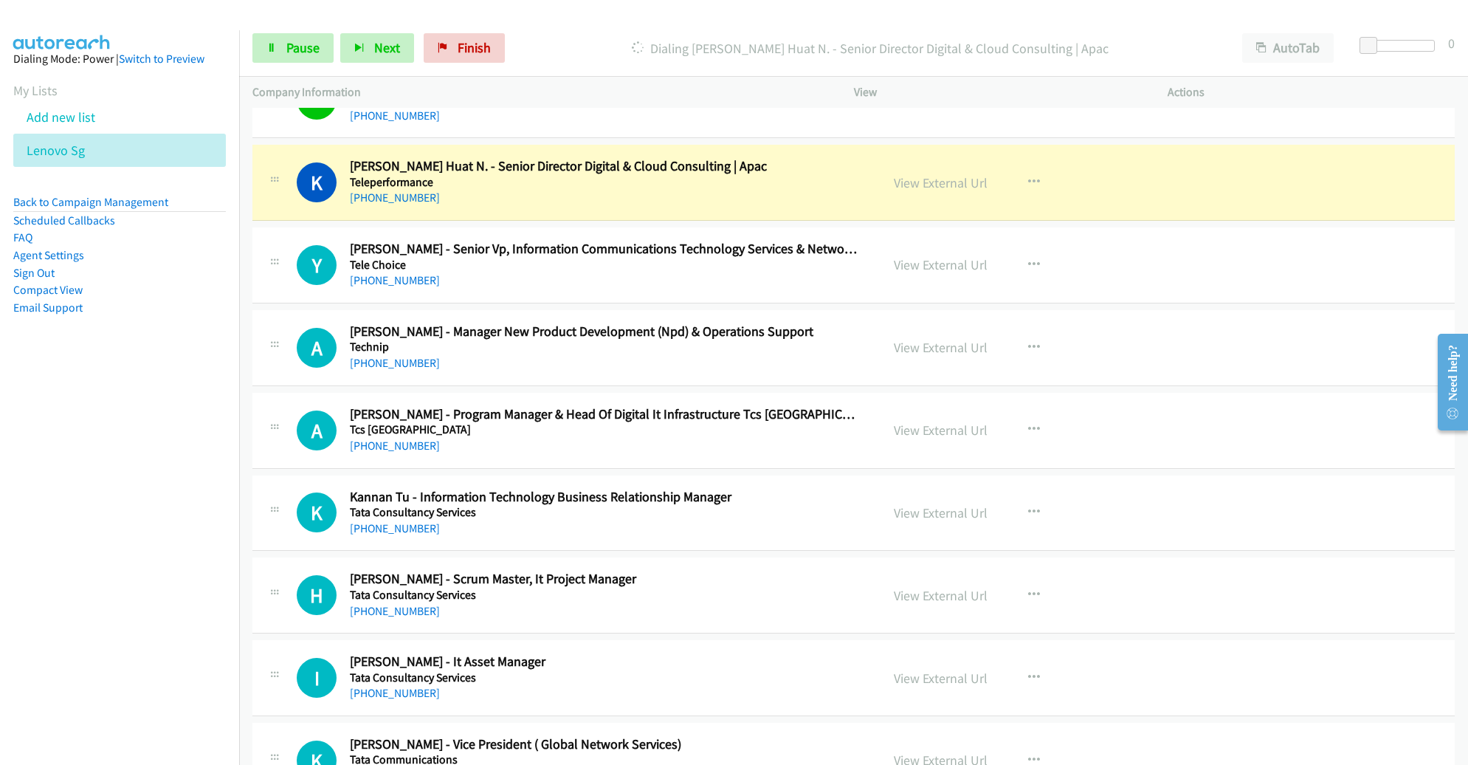
scroll to position [10251, 0]
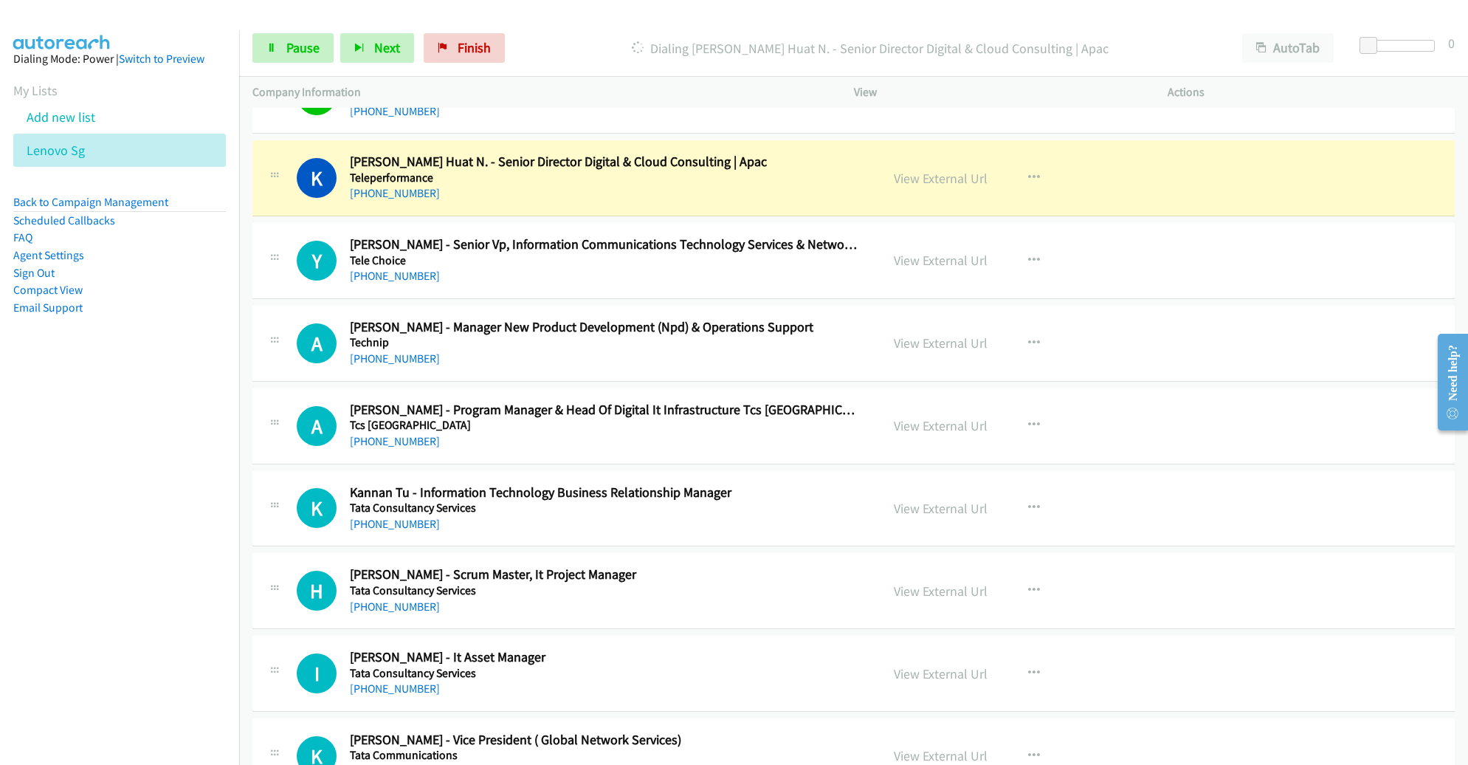
click at [1112, 236] on div "View External Url View External Url Schedule/Manage Callback Start Calls Here R…" at bounding box center [1044, 260] width 327 height 49
click at [894, 184] on div "K Callback Scheduled Koon Huat N. - Senior Director Digital & Cloud Consulting …" at bounding box center [853, 178] width 1202 height 76
click at [932, 170] on link "View External Url" at bounding box center [941, 178] width 94 height 17
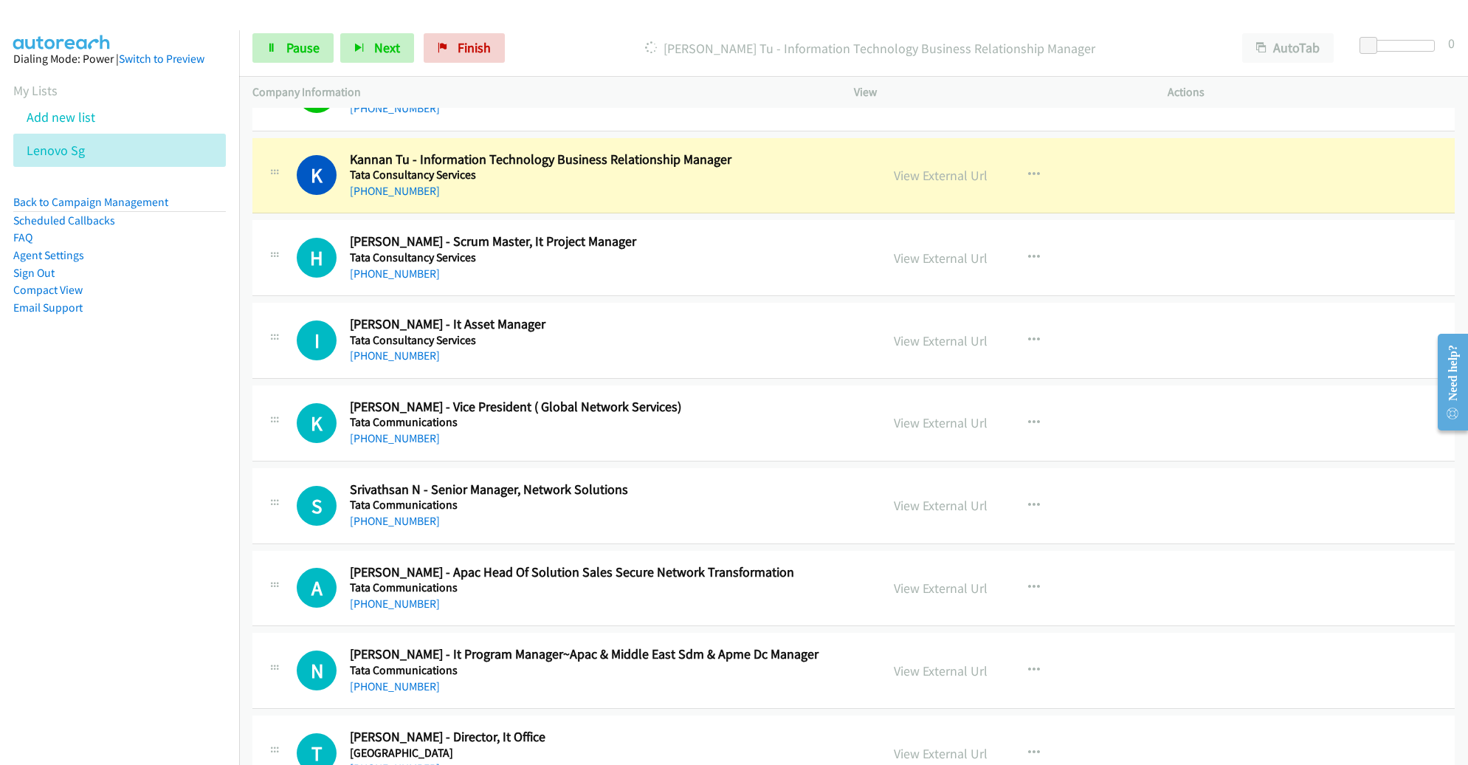
scroll to position [10584, 0]
click at [943, 167] on link "View External Url" at bounding box center [941, 175] width 94 height 17
click at [303, 49] on span "Pause" at bounding box center [302, 47] width 33 height 17
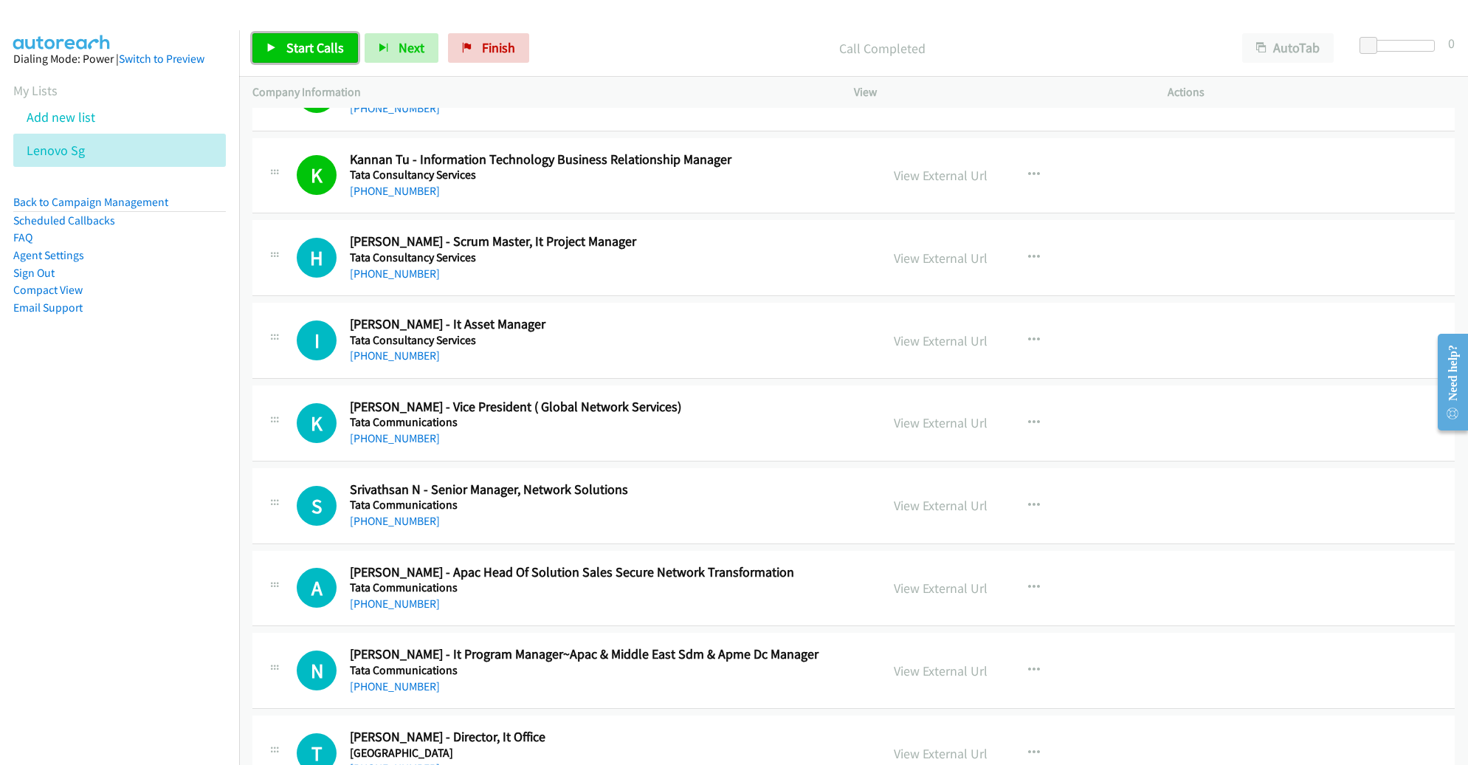
click at [299, 39] on span "Start Calls" at bounding box center [315, 47] width 58 height 17
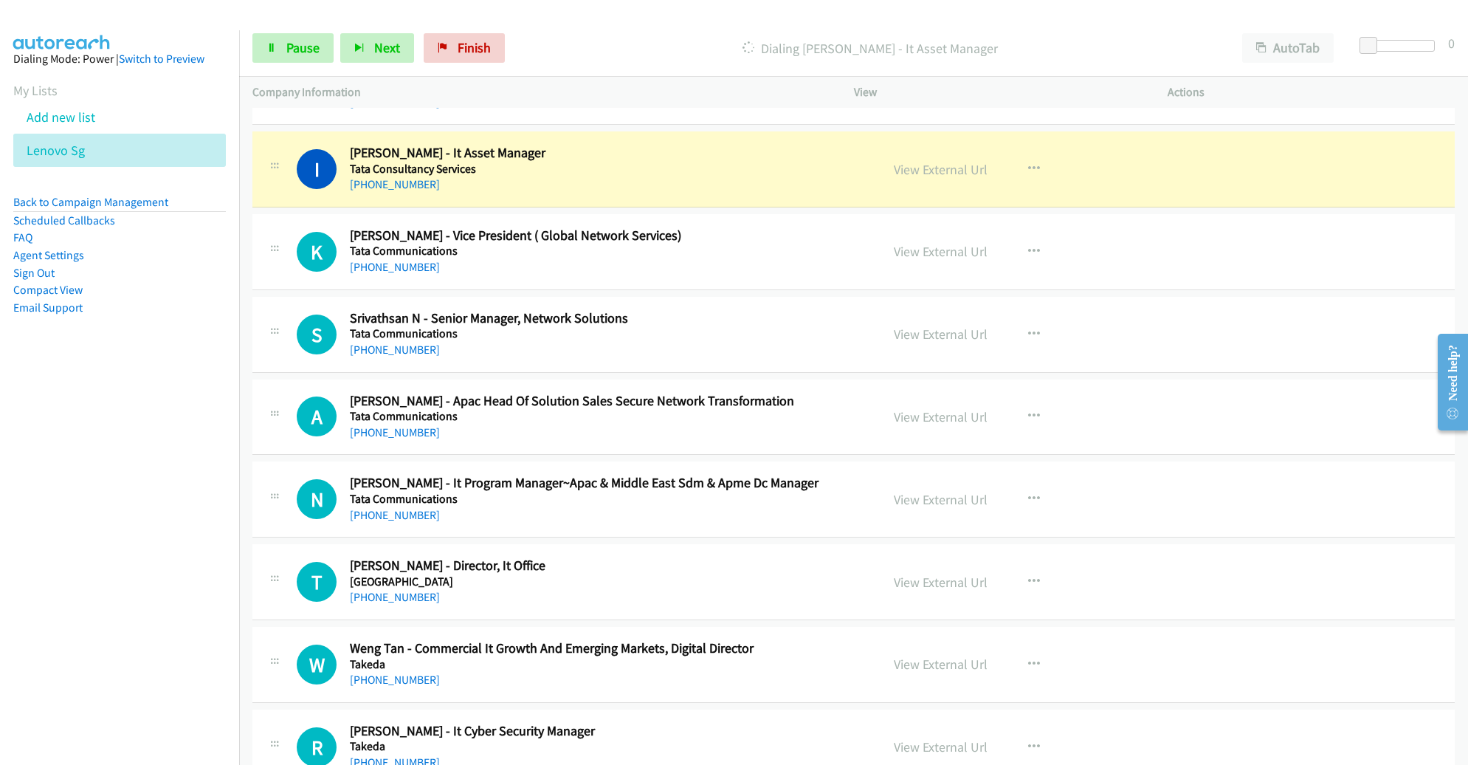
scroll to position [10757, 0]
click at [802, 213] on div "K Callback Scheduled Kapil Kumar Jain - Vice President ( Global Network Service…" at bounding box center [853, 251] width 1202 height 76
click at [905, 159] on link "View External Url" at bounding box center [941, 167] width 94 height 17
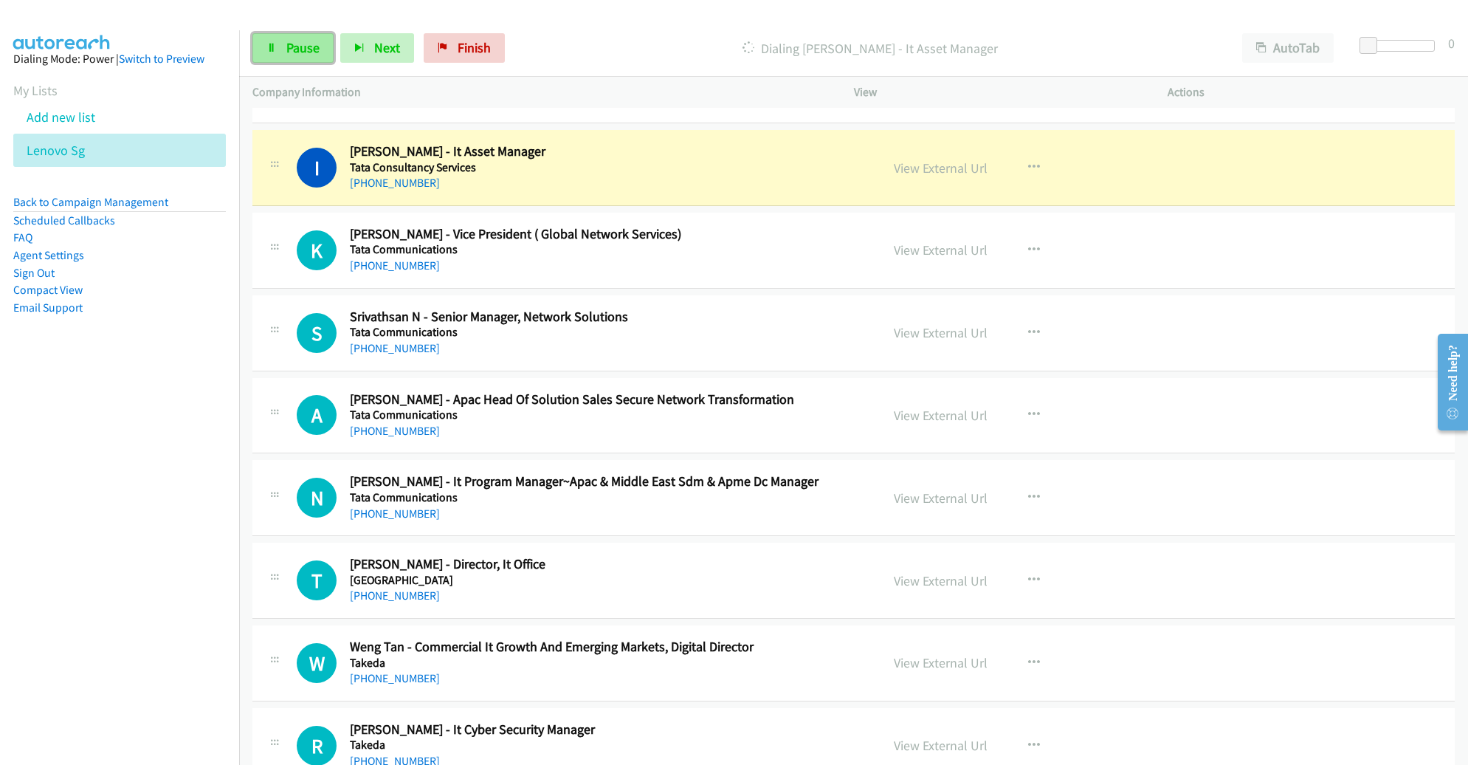
click at [303, 55] on span "Pause" at bounding box center [302, 47] width 33 height 17
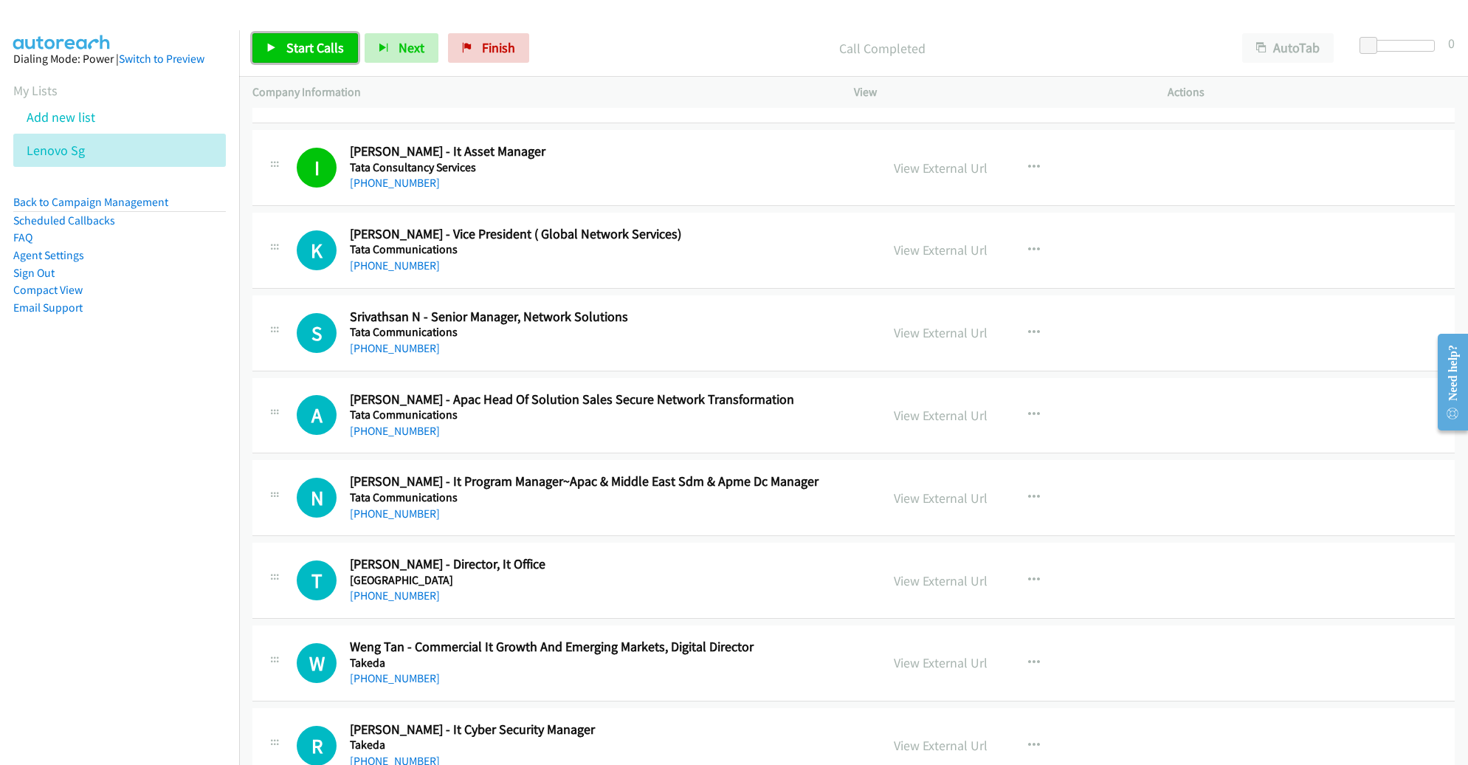
click at [300, 46] on span "Start Calls" at bounding box center [315, 47] width 58 height 17
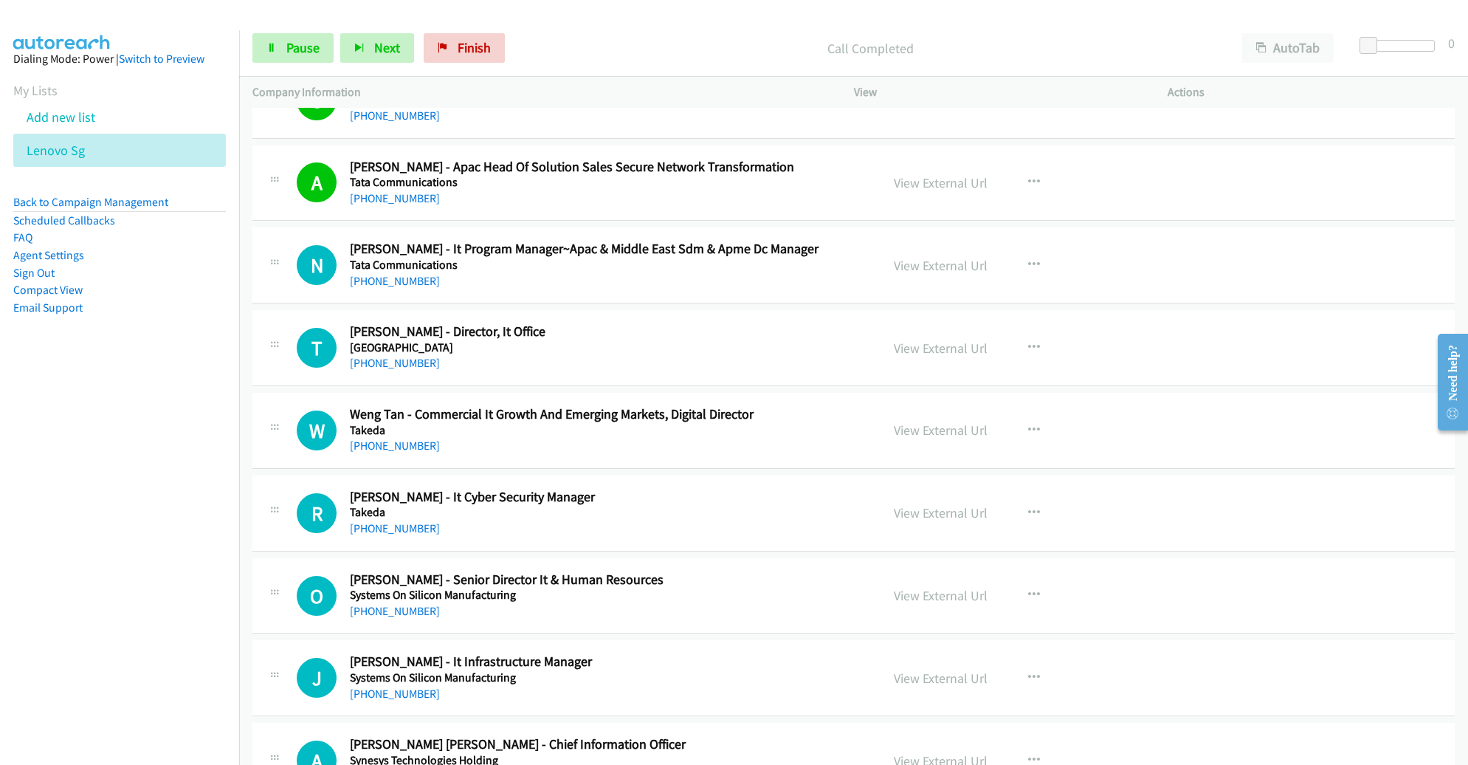
scroll to position [10991, 0]
click at [284, 58] on link "Pause" at bounding box center [292, 48] width 81 height 30
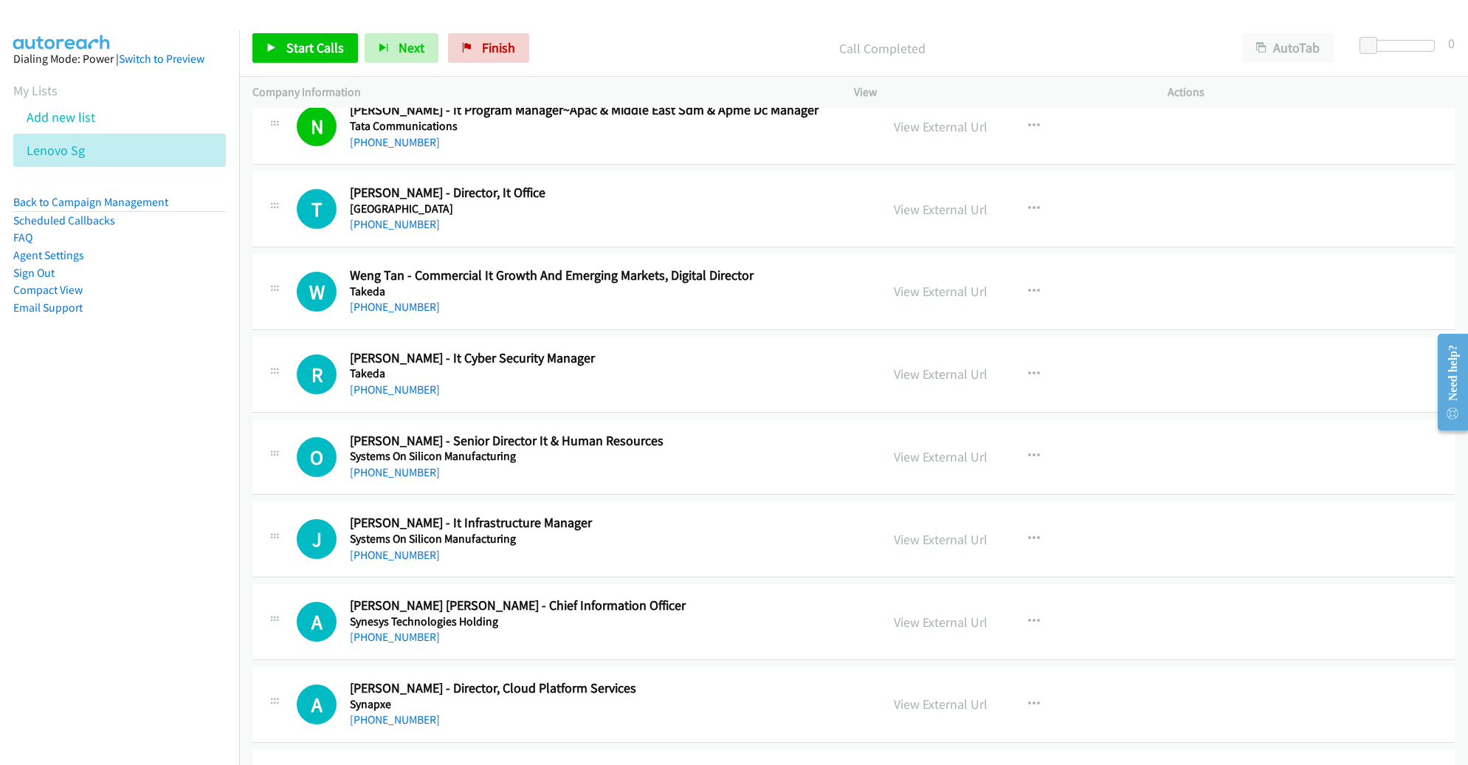
scroll to position [11168, 0]
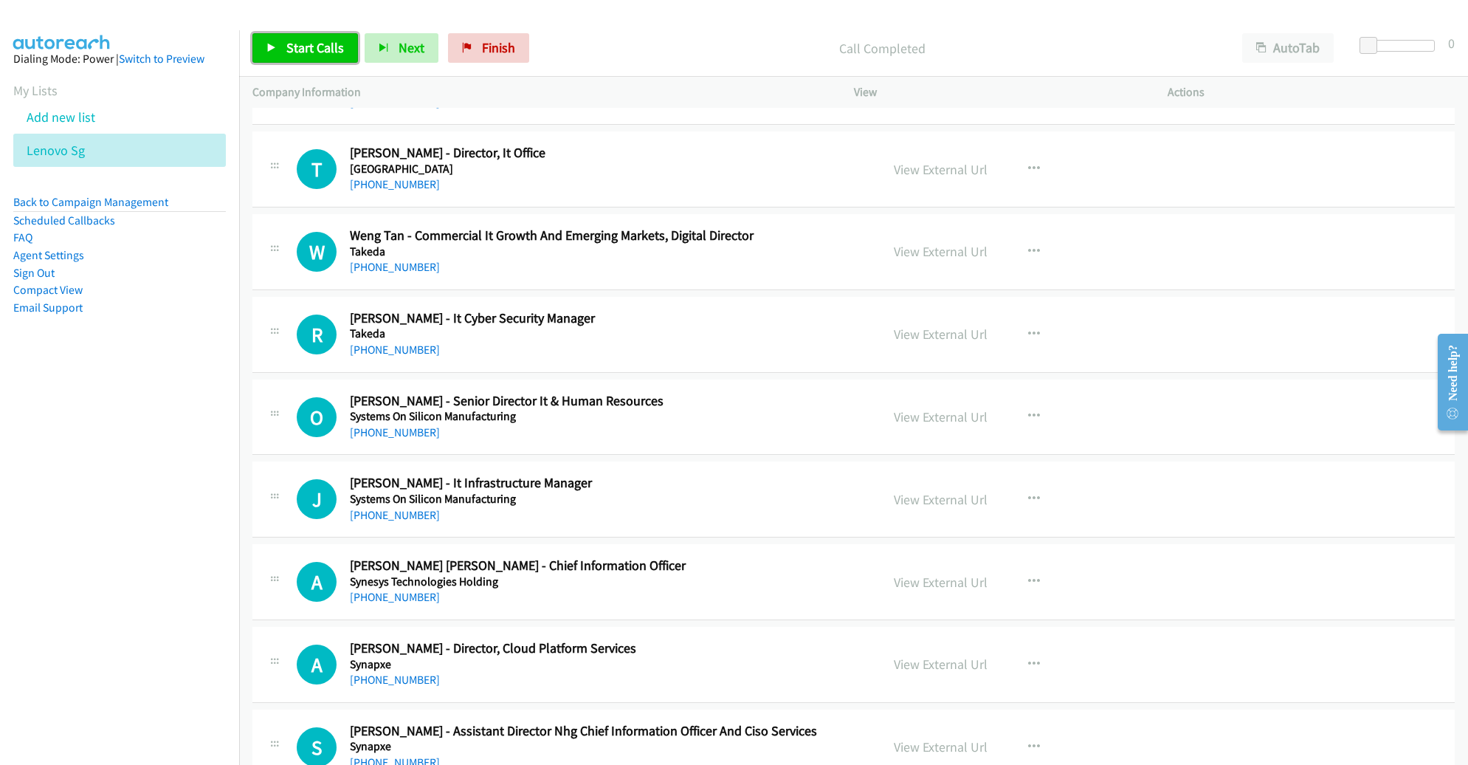
click at [328, 49] on span "Start Calls" at bounding box center [315, 47] width 58 height 17
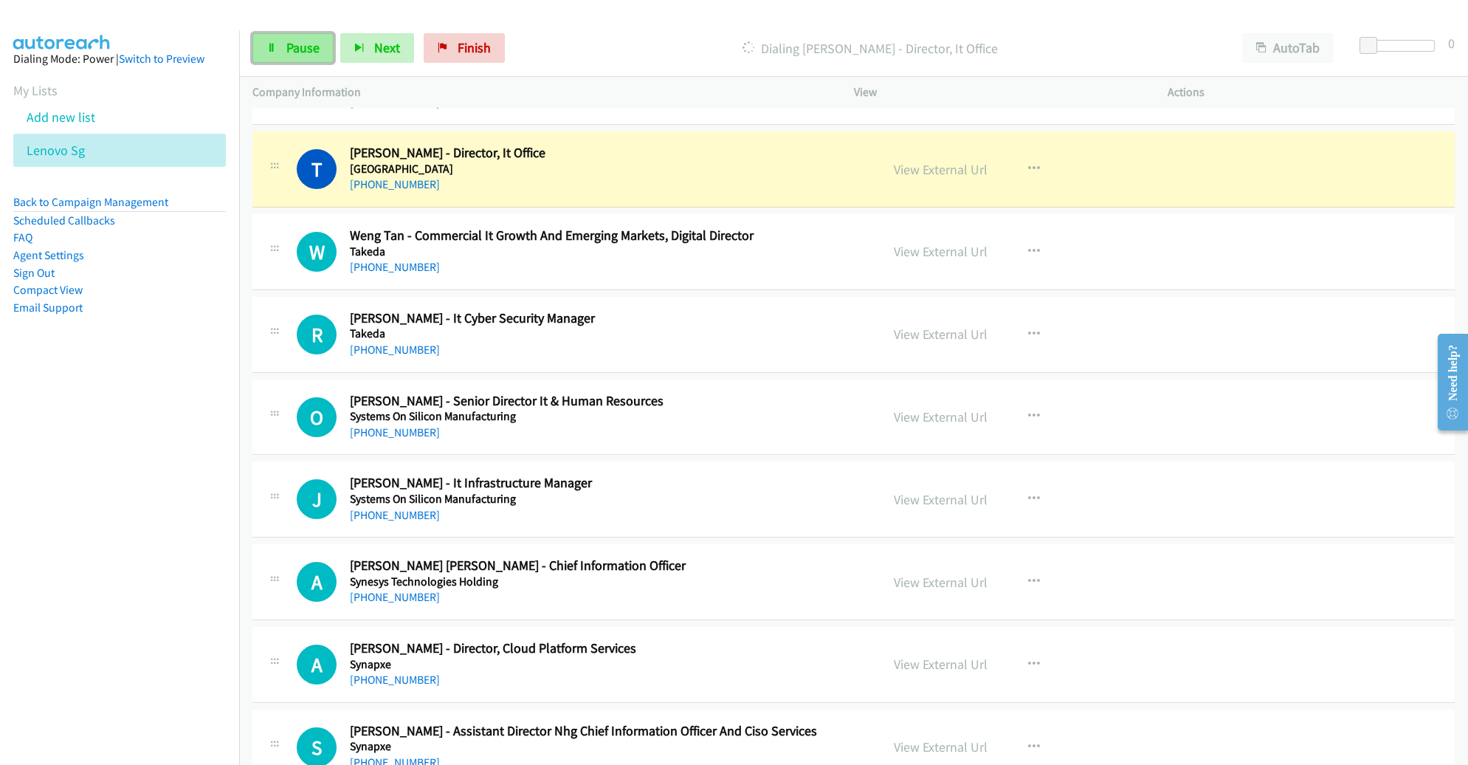
click at [306, 59] on link "Pause" at bounding box center [292, 48] width 81 height 30
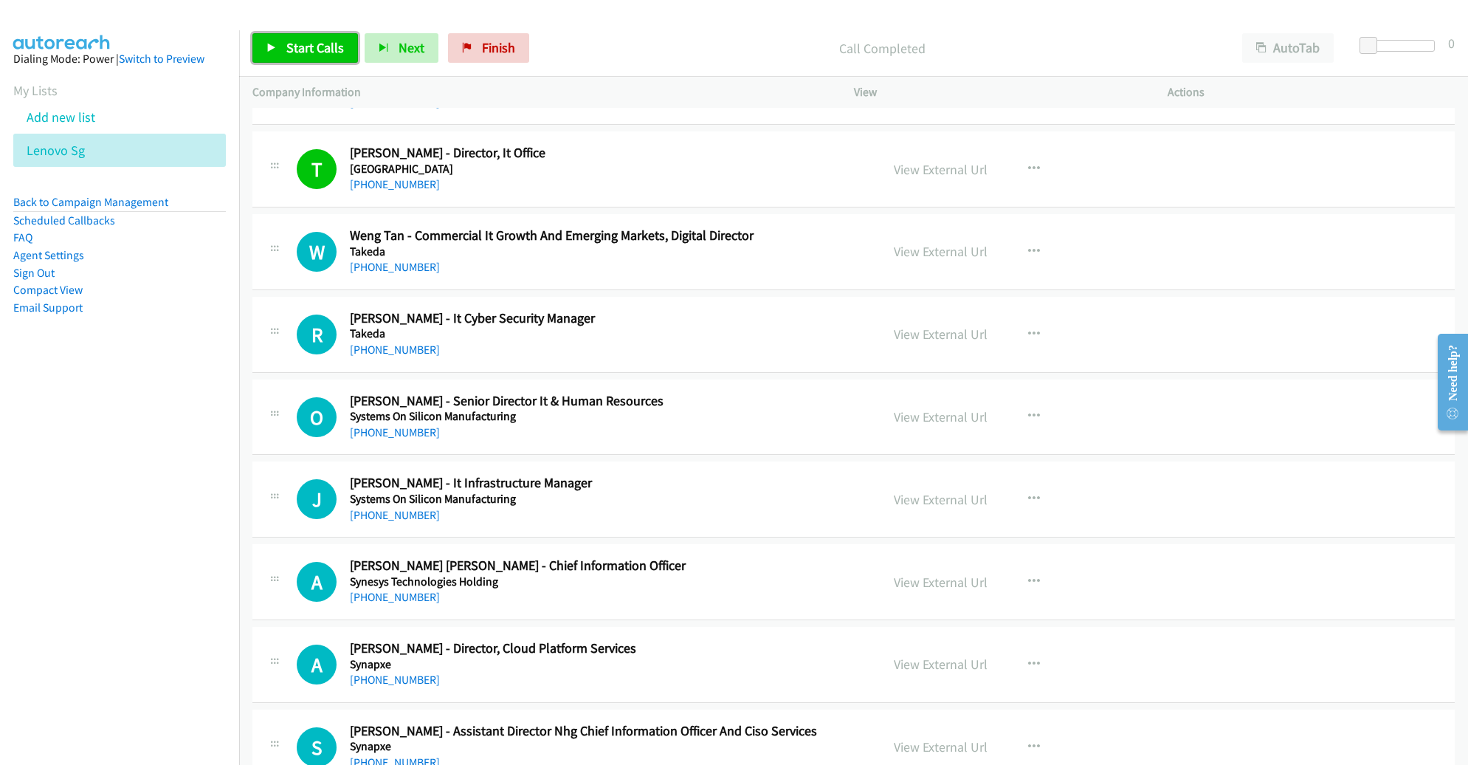
click at [286, 52] on span "Start Calls" at bounding box center [315, 47] width 58 height 17
click at [295, 55] on span "Pause" at bounding box center [302, 47] width 33 height 17
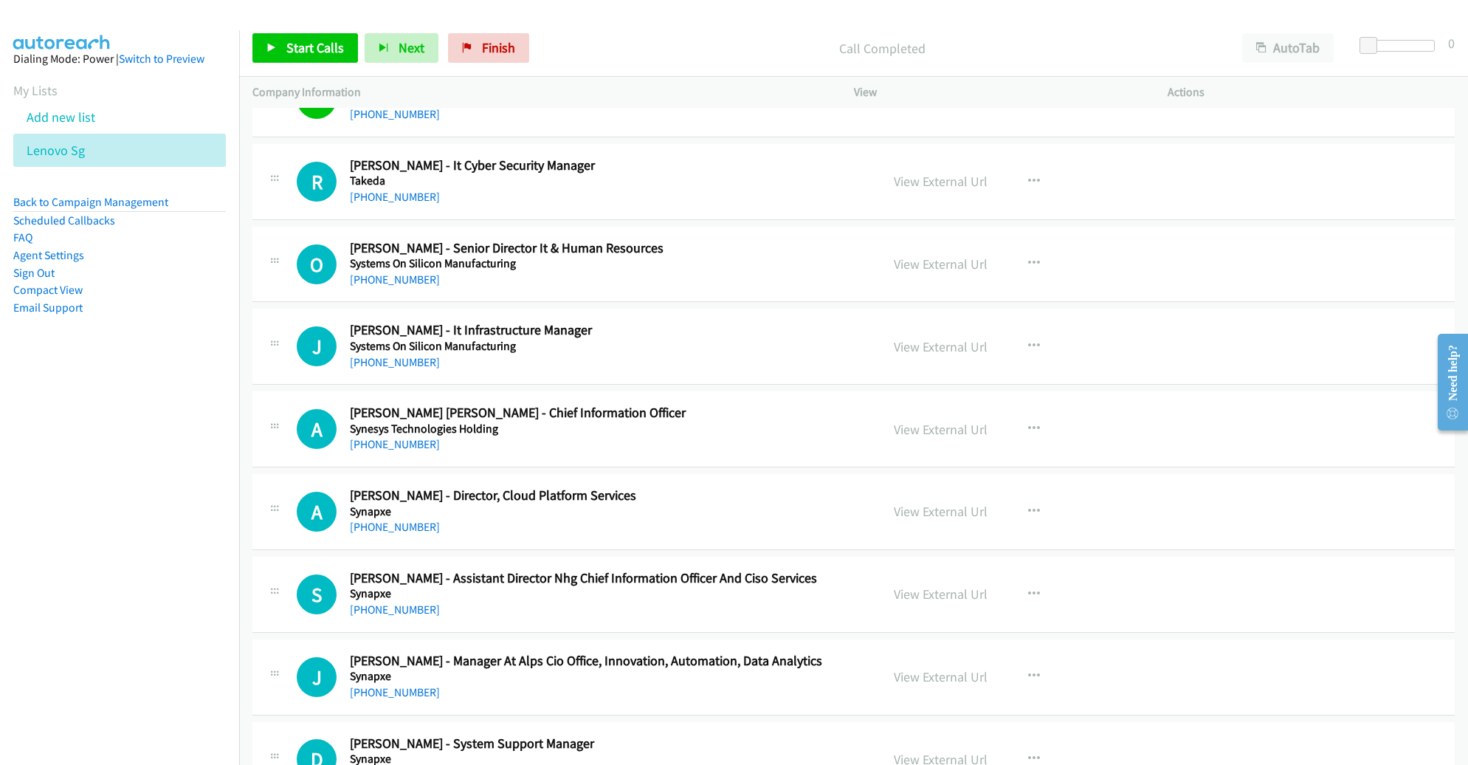
scroll to position [11324, 0]
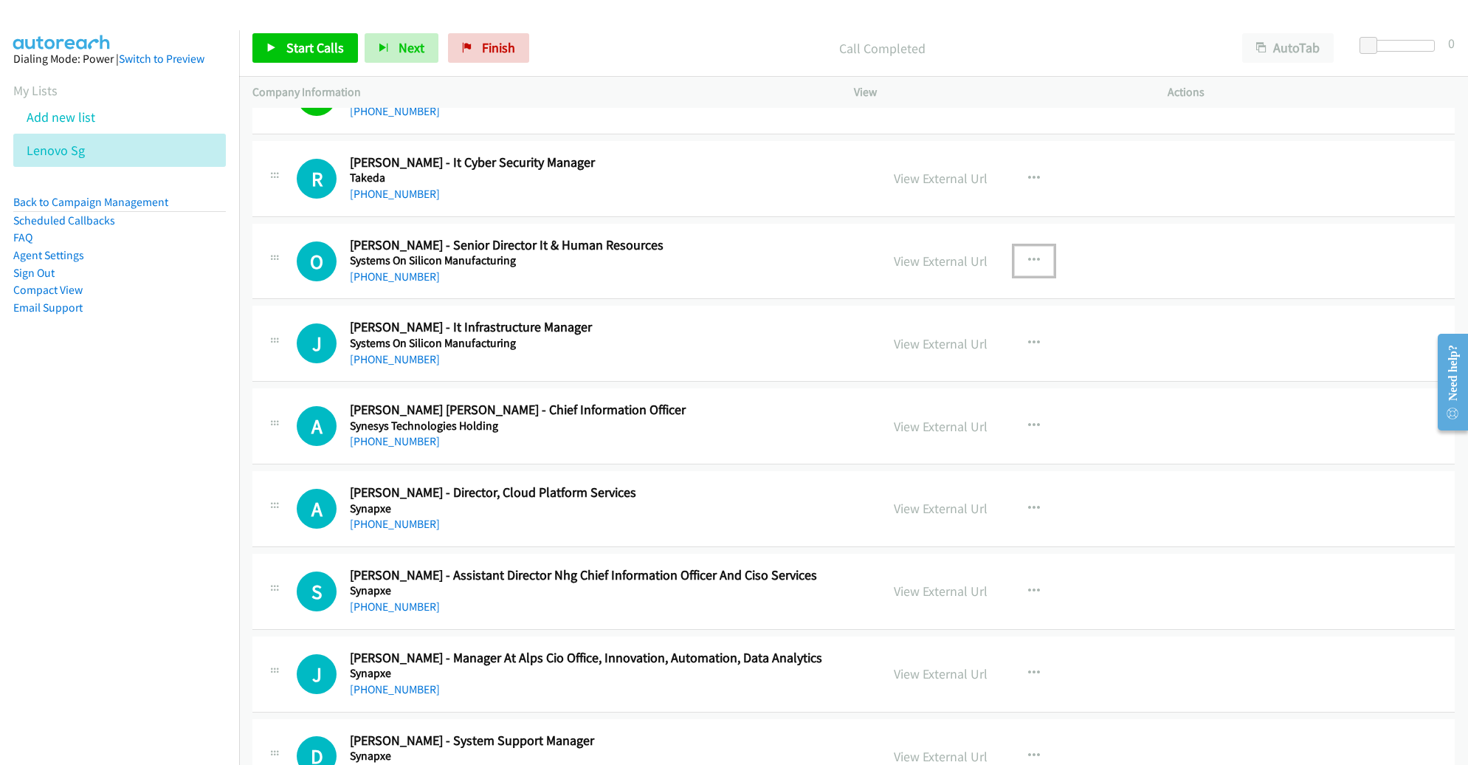
click at [1028, 255] on icon "button" at bounding box center [1034, 261] width 12 height 12
click at [977, 372] on link "Remove from list" at bounding box center [955, 387] width 196 height 30
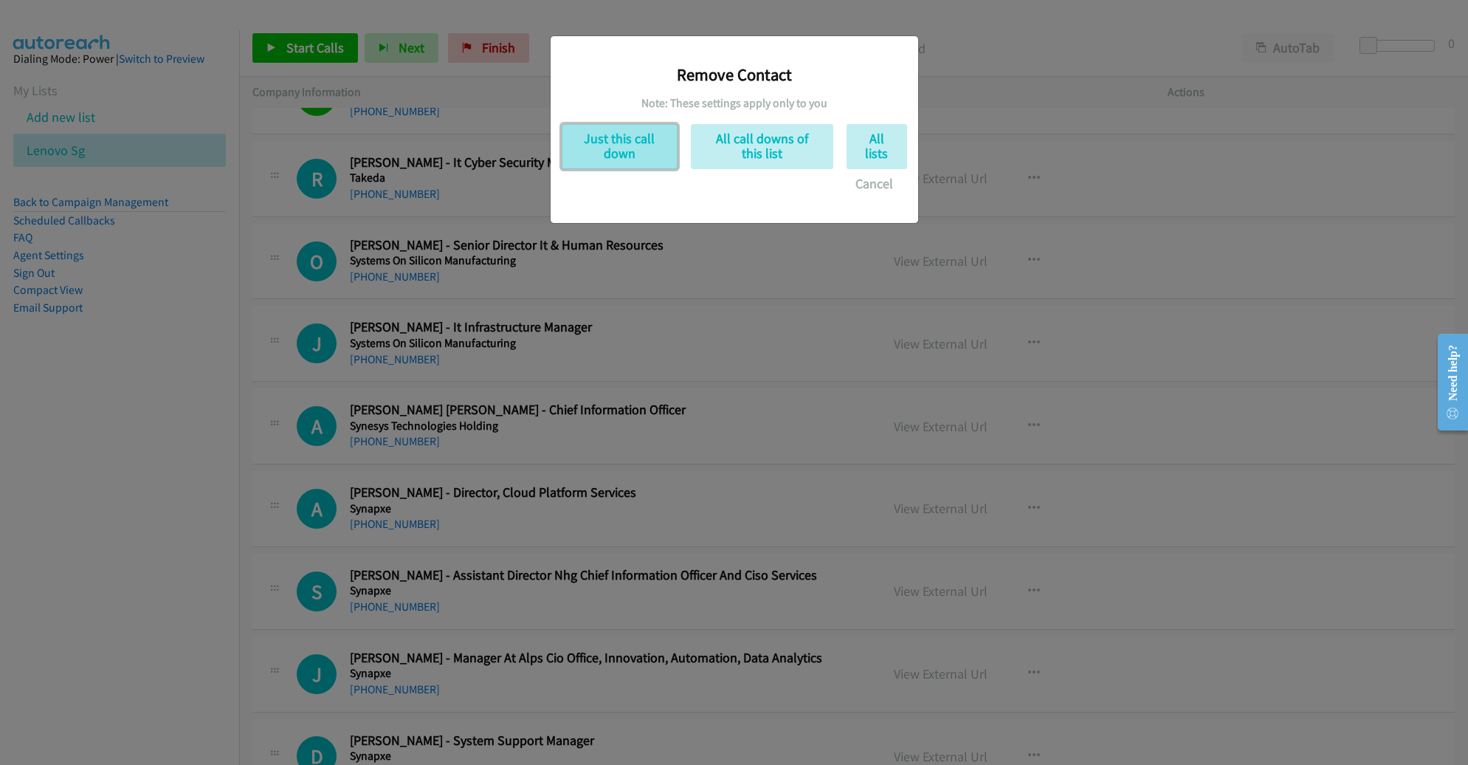
click at [648, 164] on button "Just this call down" at bounding box center [620, 146] width 116 height 45
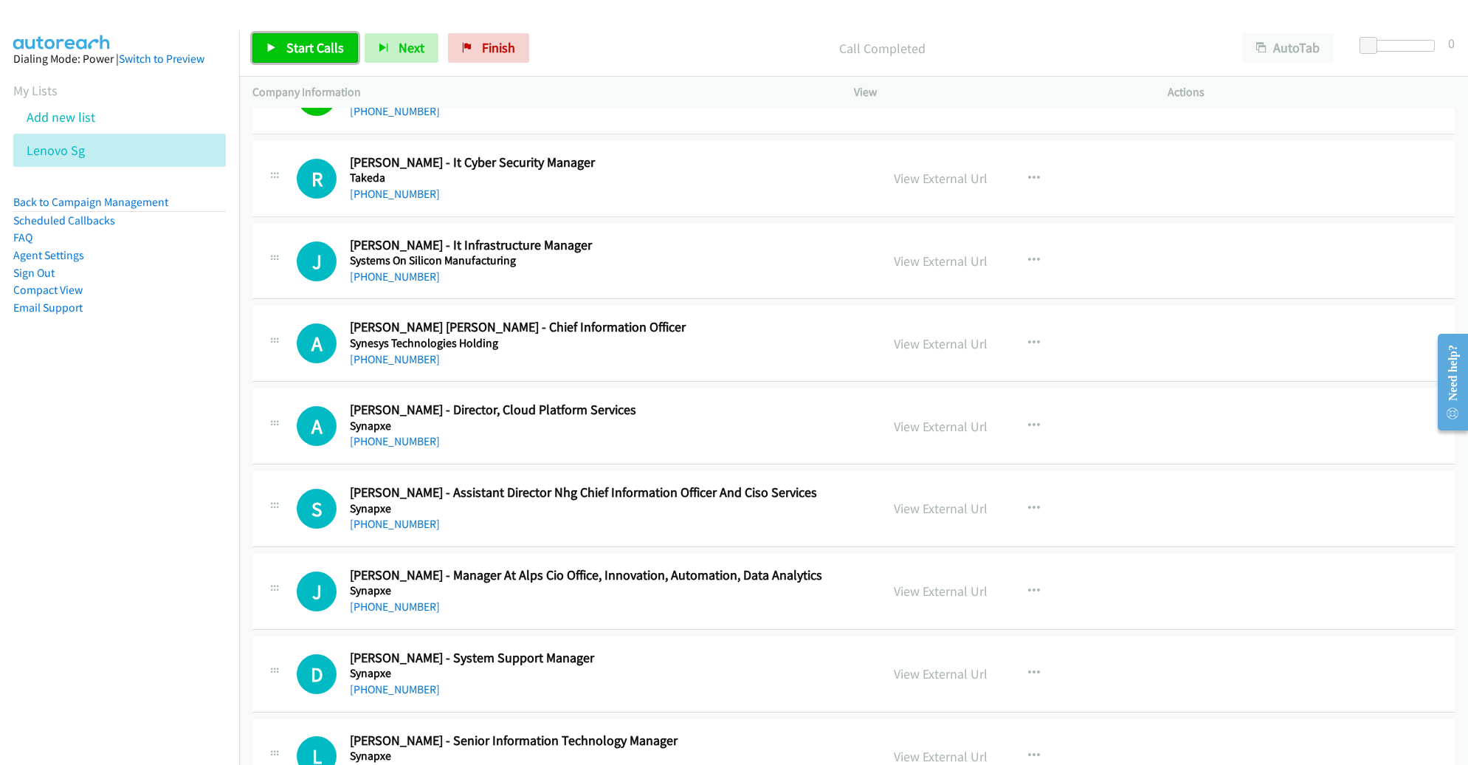
click at [283, 47] on link "Start Calls" at bounding box center [305, 48] width 106 height 30
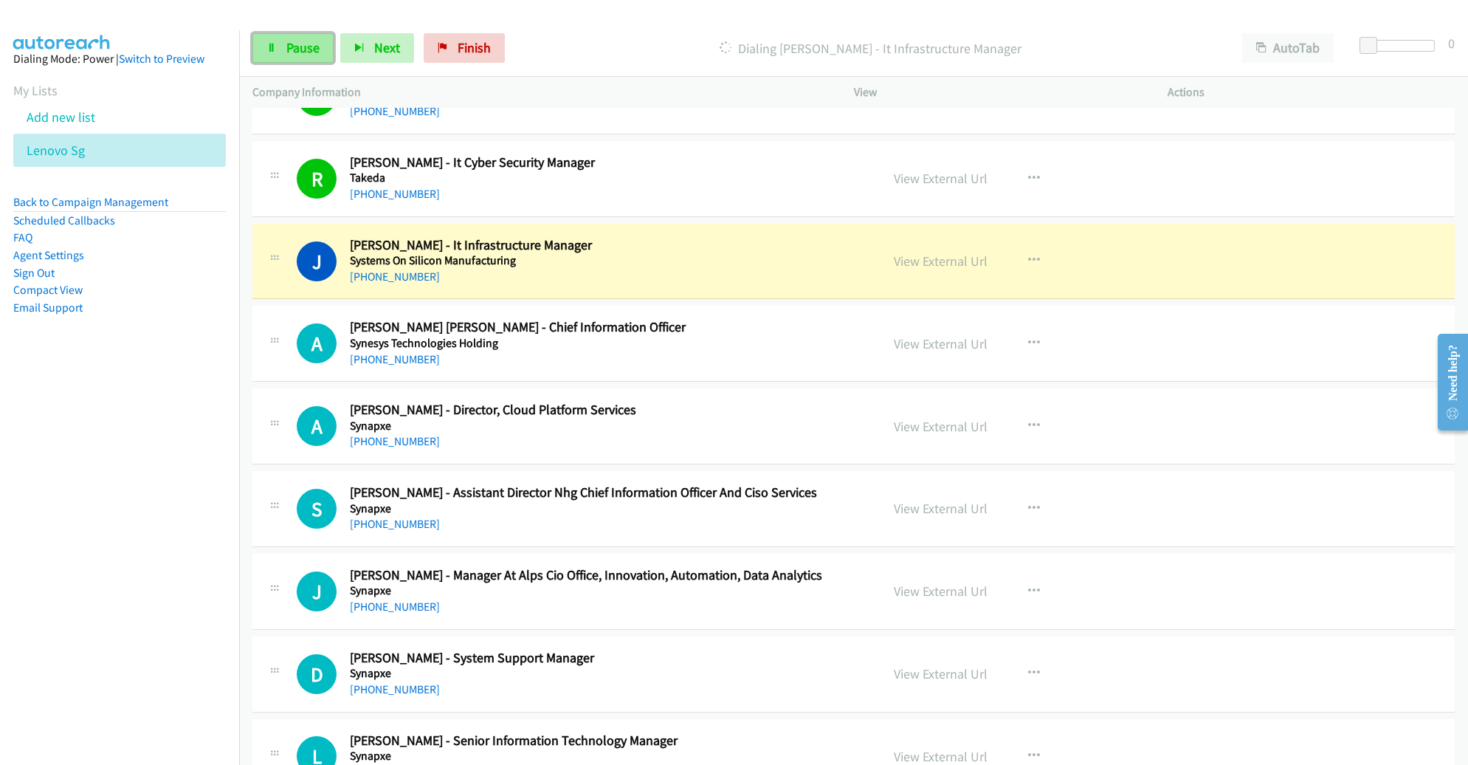
click at [309, 54] on span "Pause" at bounding box center [302, 47] width 33 height 17
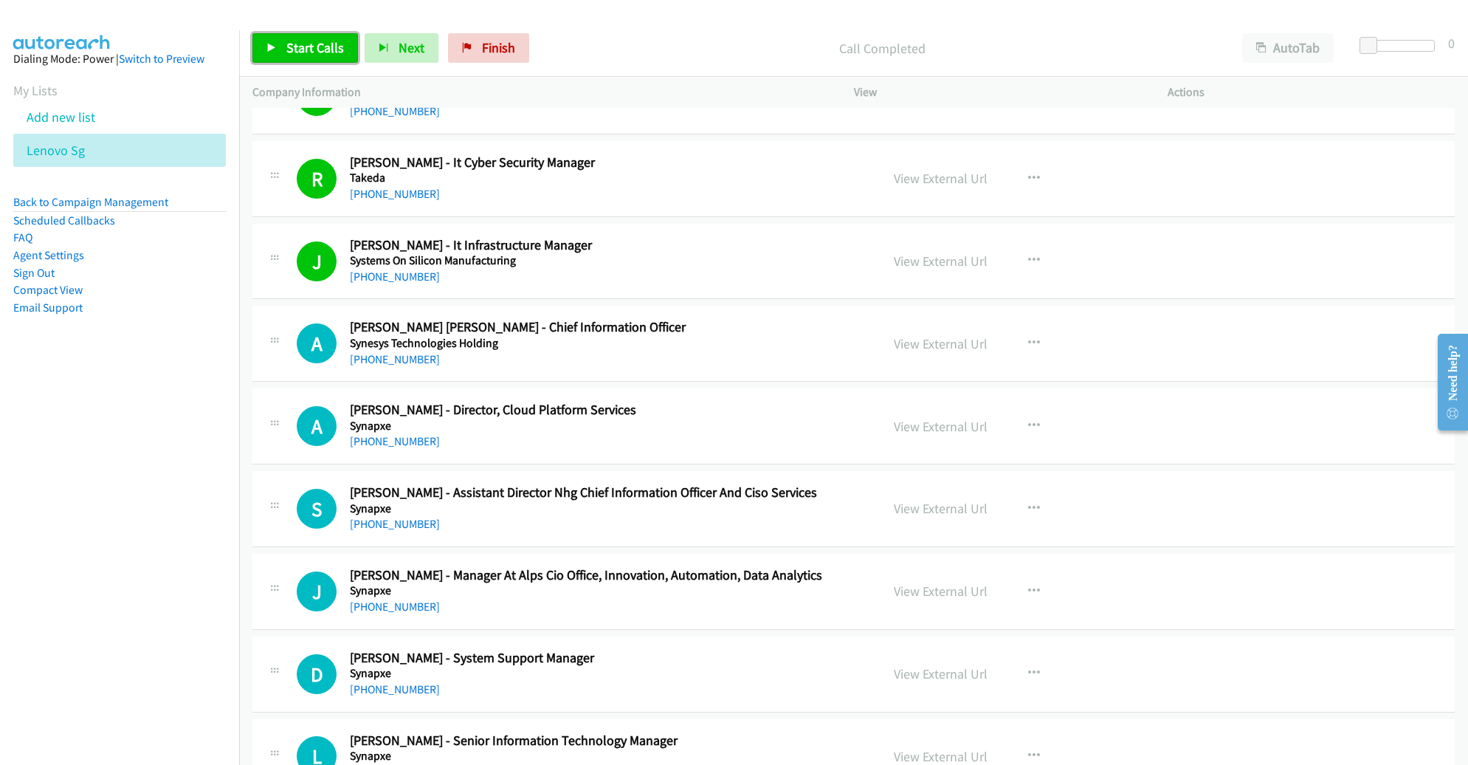
click at [323, 47] on span "Start Calls" at bounding box center [315, 47] width 58 height 17
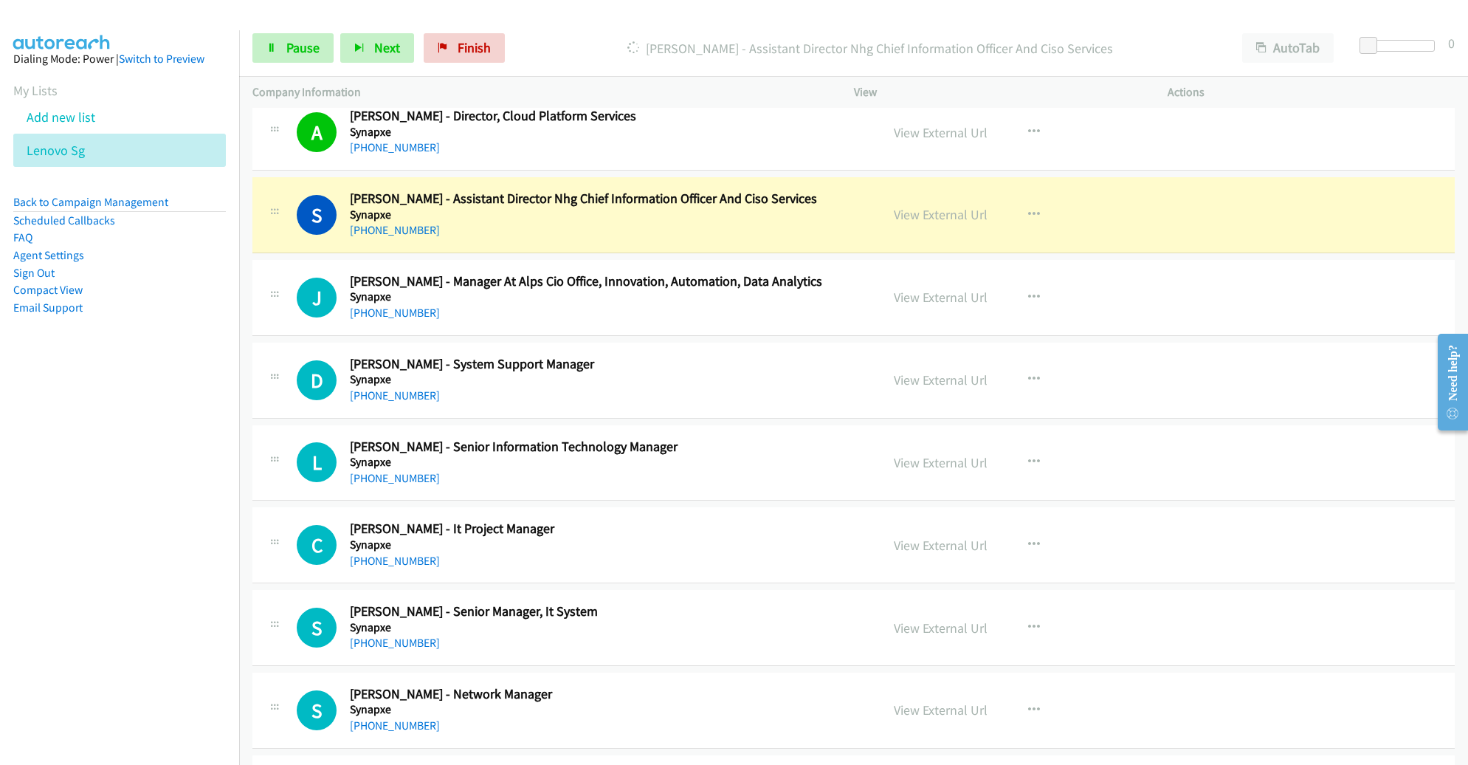
scroll to position [11622, 0]
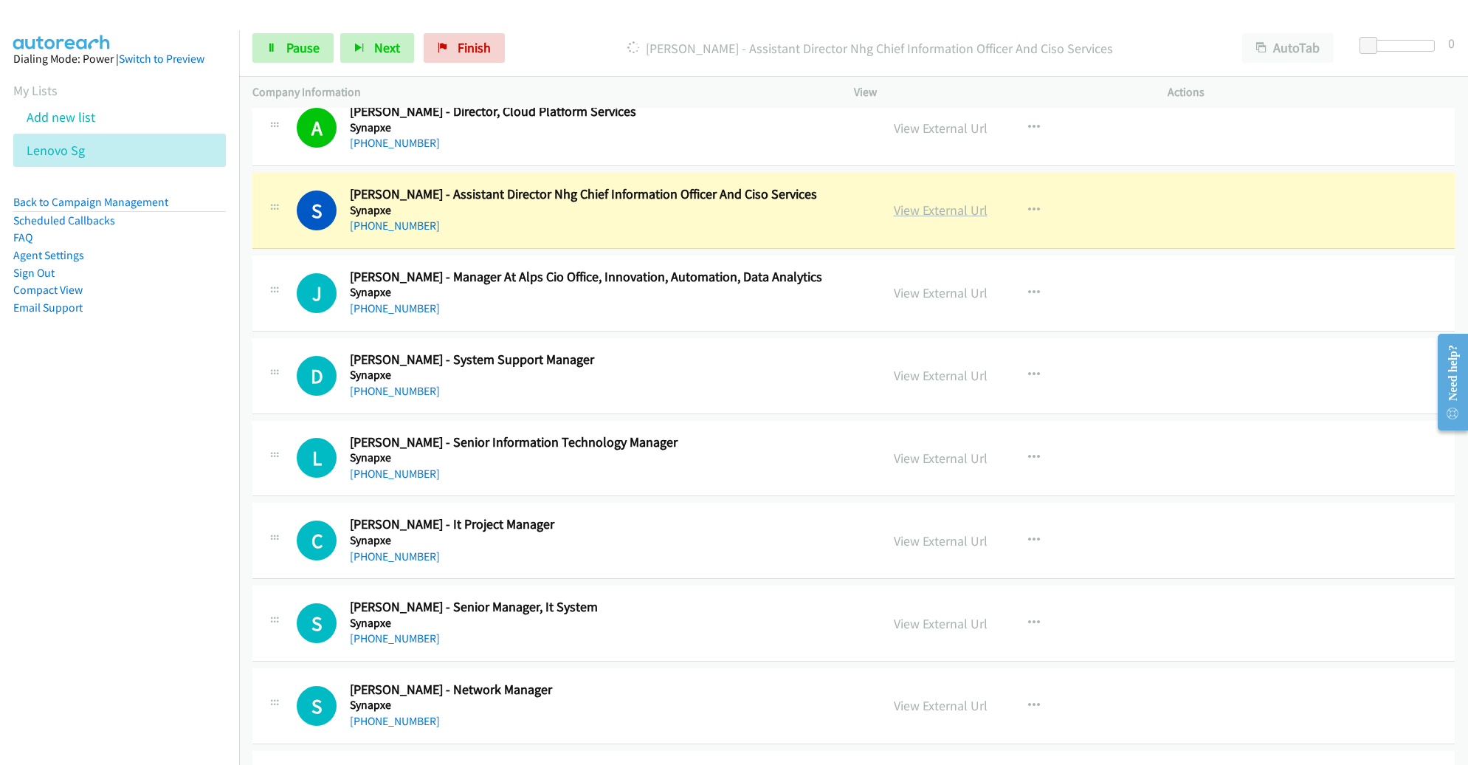
click at [937, 202] on link "View External Url" at bounding box center [941, 210] width 94 height 17
click at [279, 55] on link "Pause" at bounding box center [292, 48] width 81 height 30
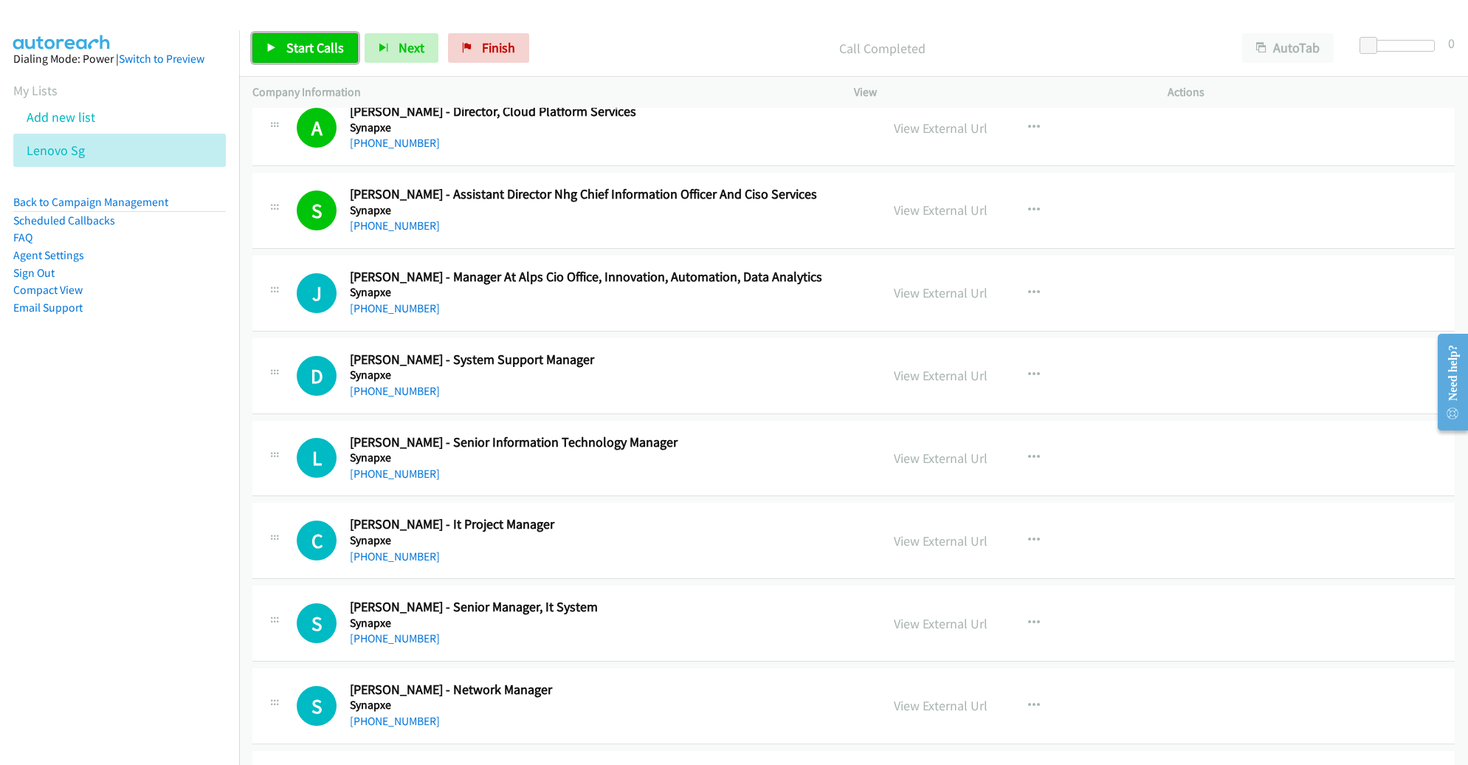
click at [314, 48] on span "Start Calls" at bounding box center [315, 47] width 58 height 17
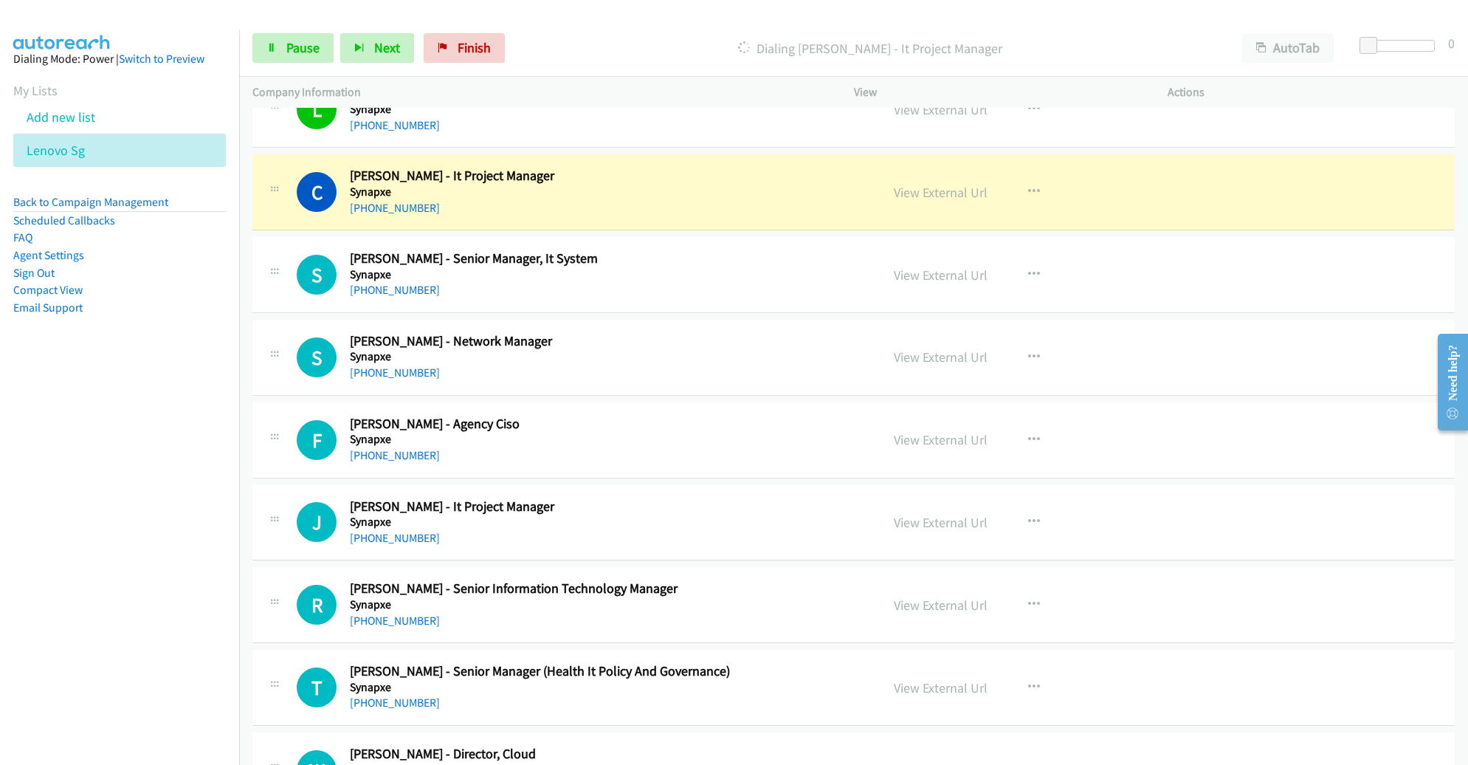
scroll to position [11975, 0]
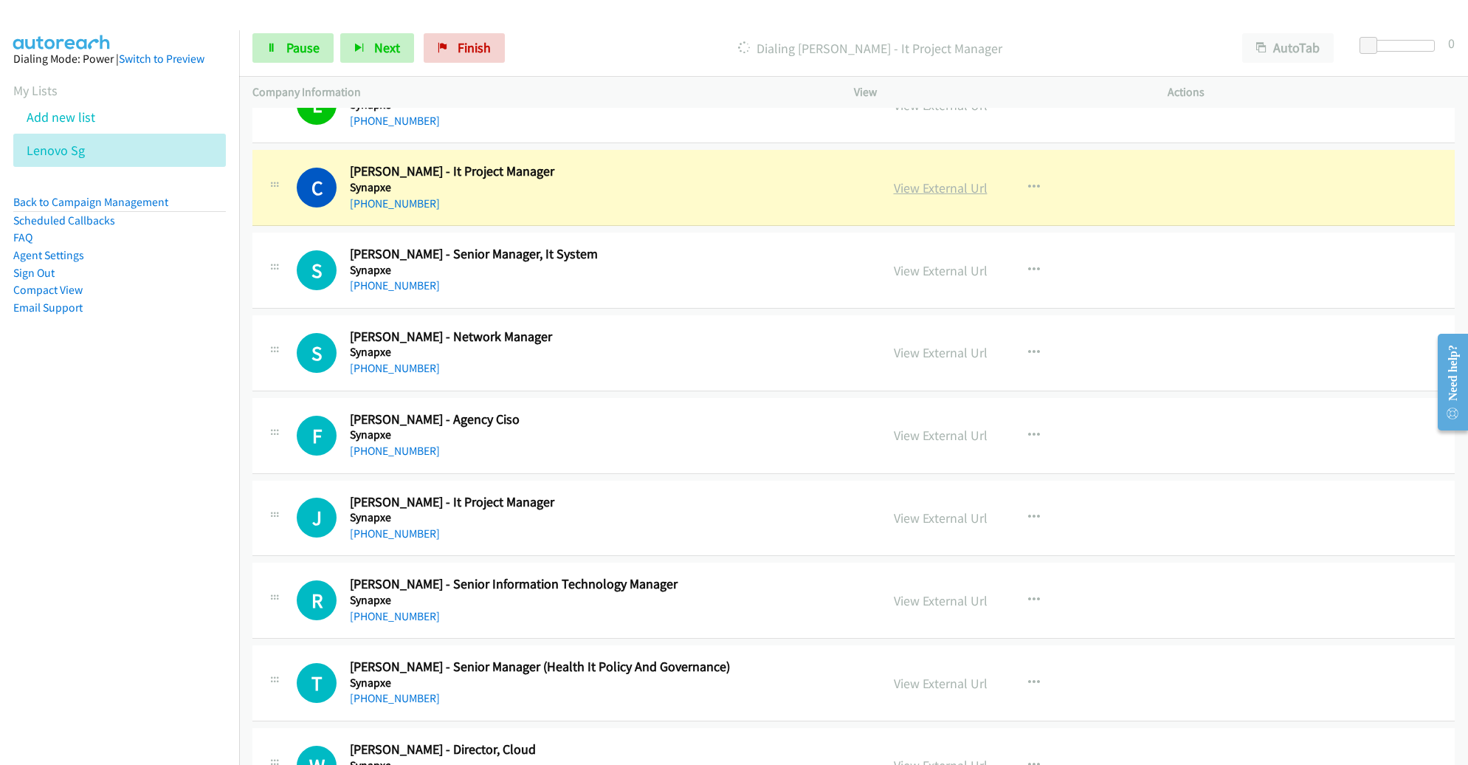
click at [927, 179] on link "View External Url" at bounding box center [941, 187] width 94 height 17
click at [755, 277] on div "+65 9380 0830" at bounding box center [604, 286] width 509 height 18
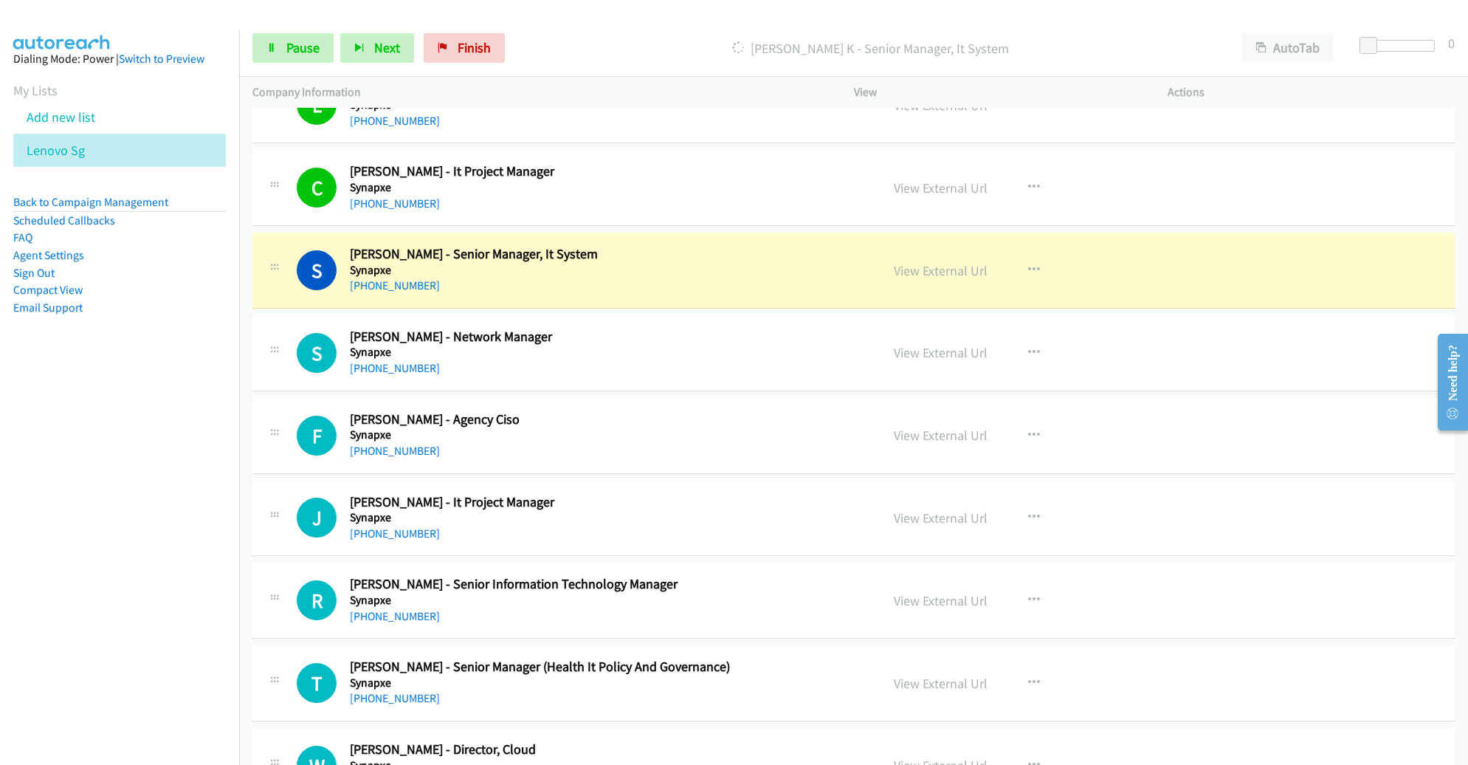
click at [289, 63] on div "Start Calls Pause Next Finish Dialing Saravanan K - Senior Manager, It System A…" at bounding box center [853, 48] width 1229 height 57
click at [294, 41] on span "Pause" at bounding box center [302, 47] width 33 height 17
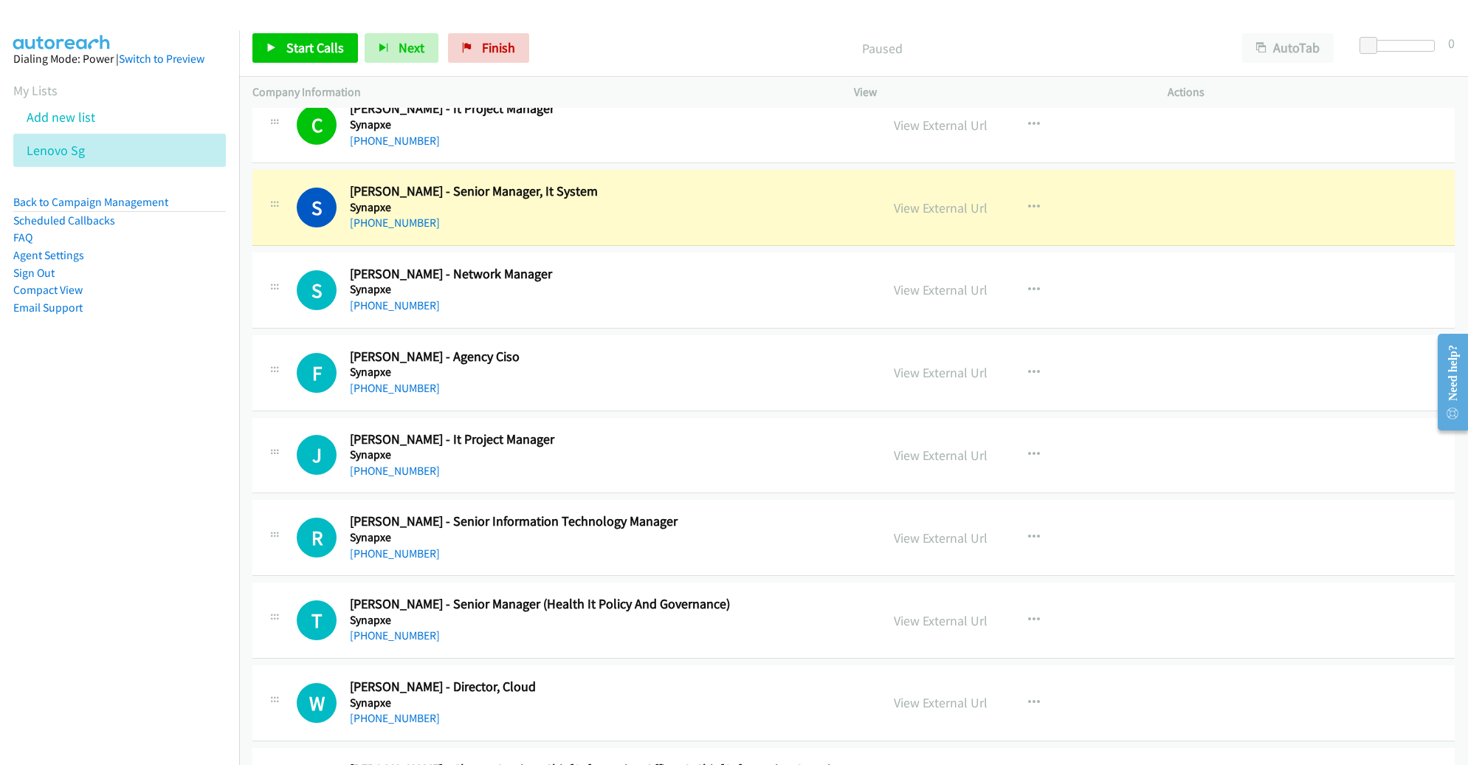
scroll to position [12042, 0]
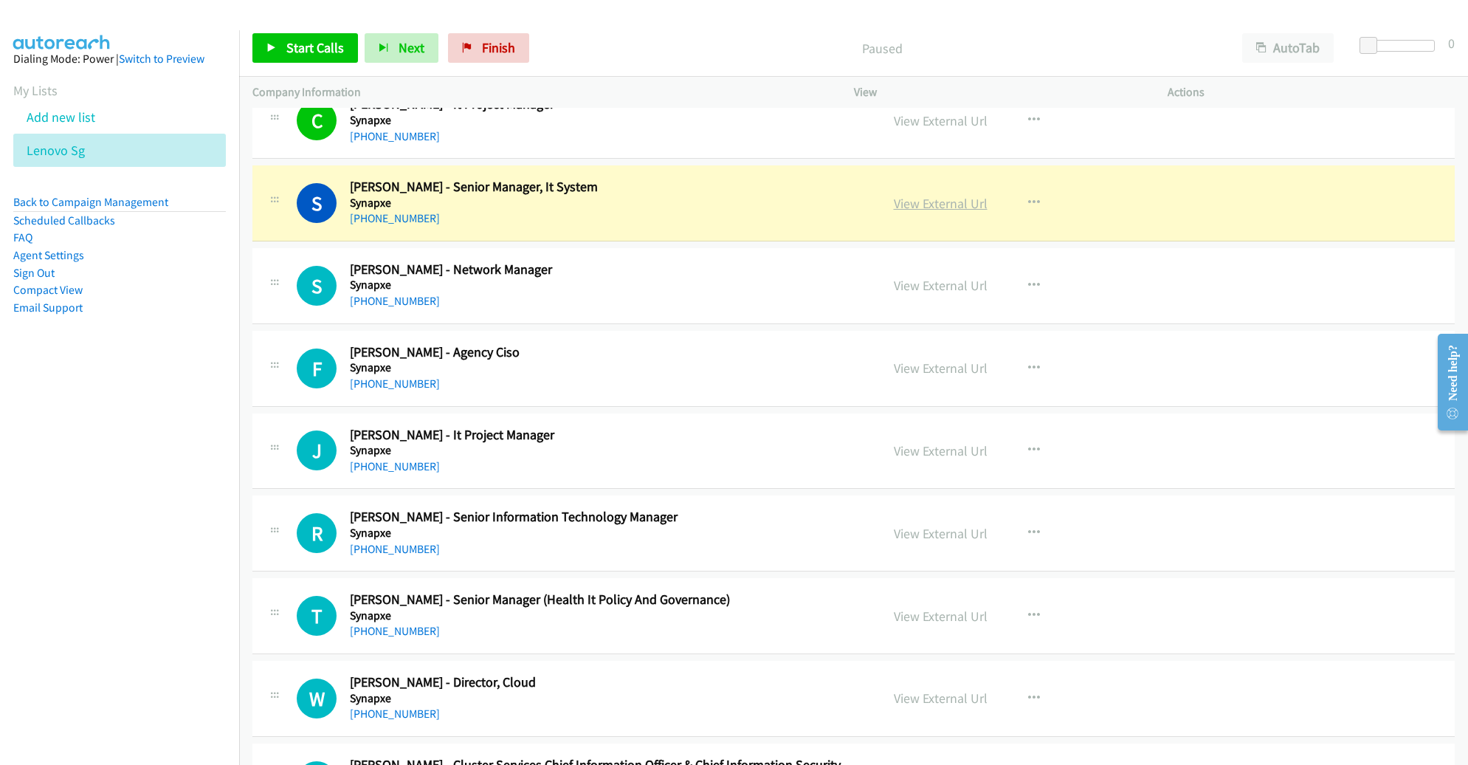
click at [934, 195] on link "View External Url" at bounding box center [941, 203] width 94 height 17
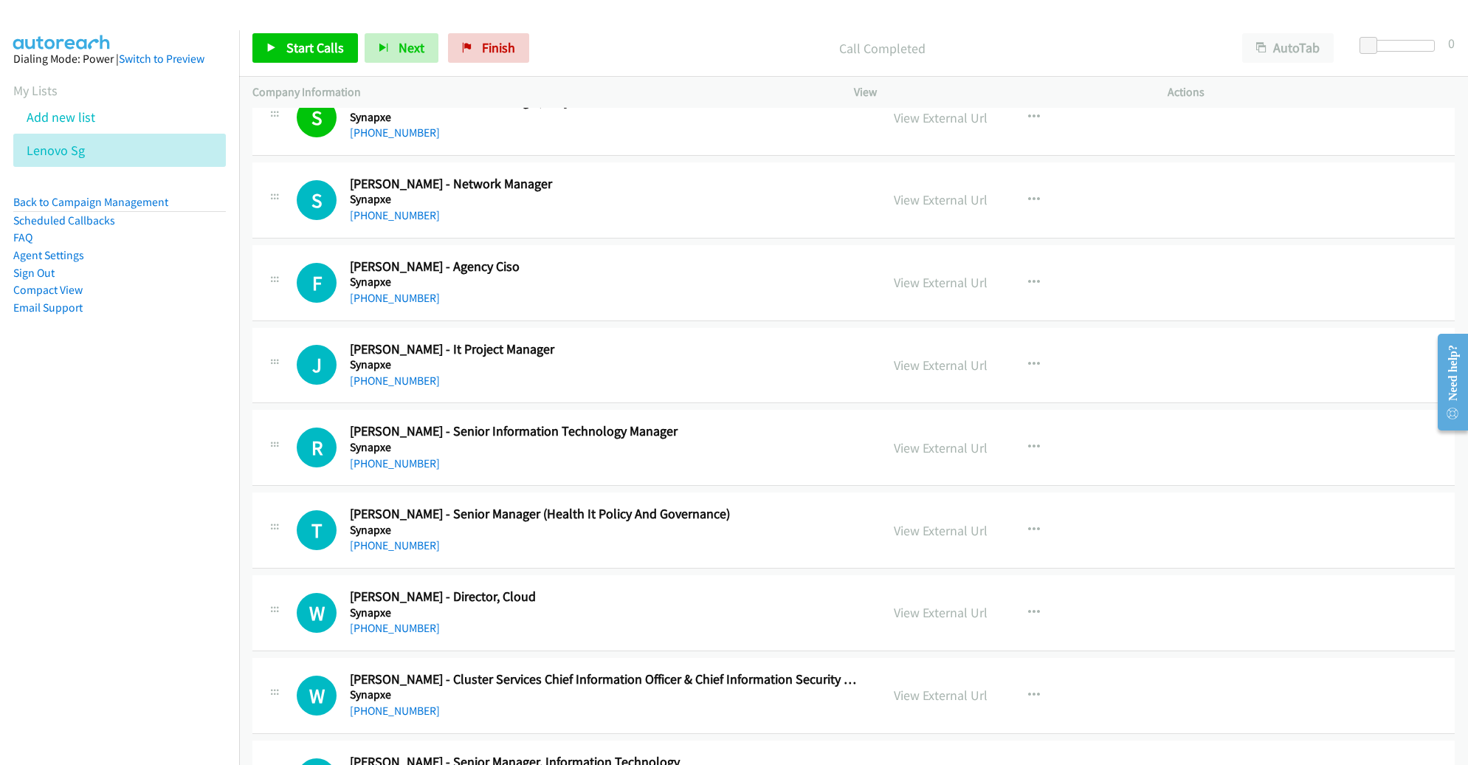
scroll to position [12128, 0]
click at [319, 59] on link "Start Calls" at bounding box center [305, 48] width 106 height 30
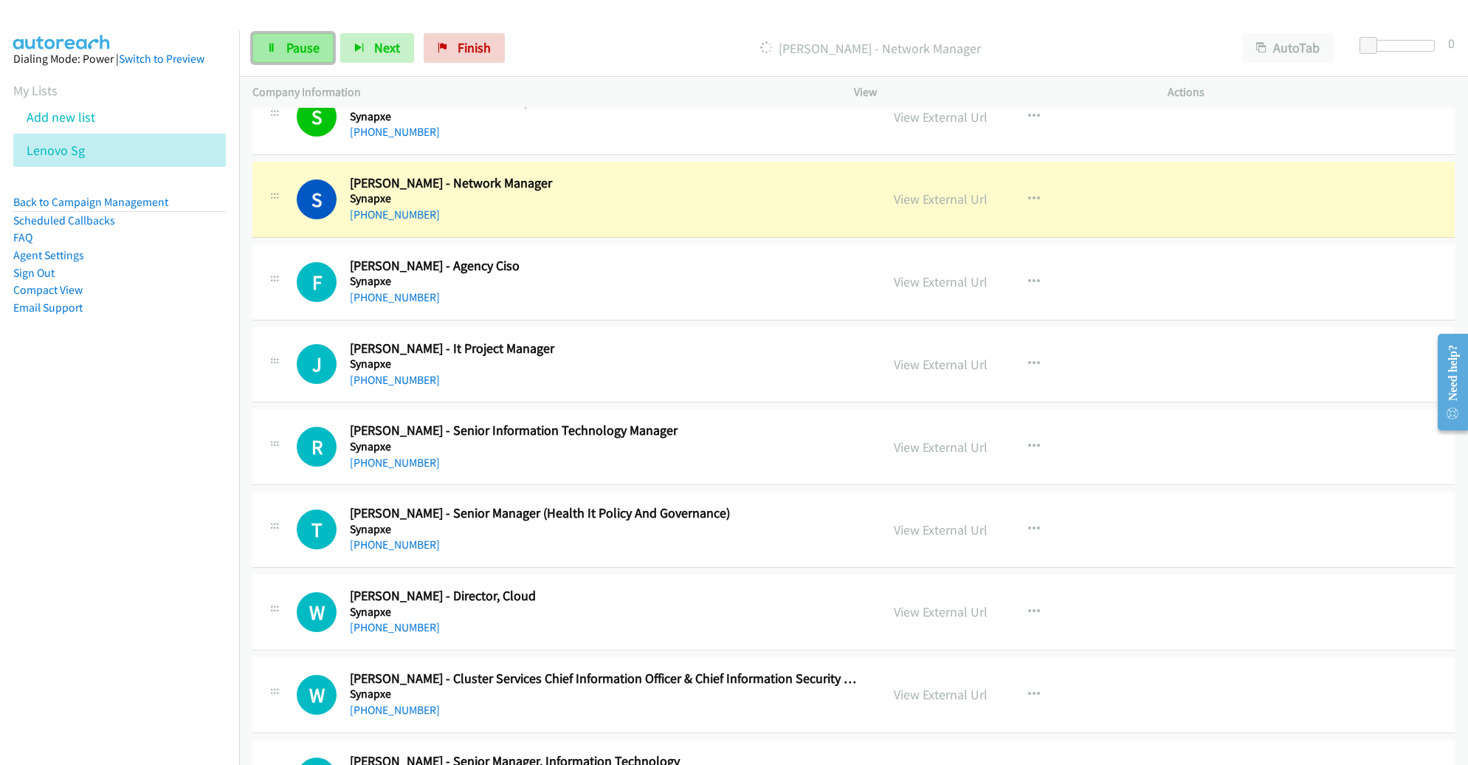
click at [270, 44] on icon at bounding box center [271, 49] width 10 height 10
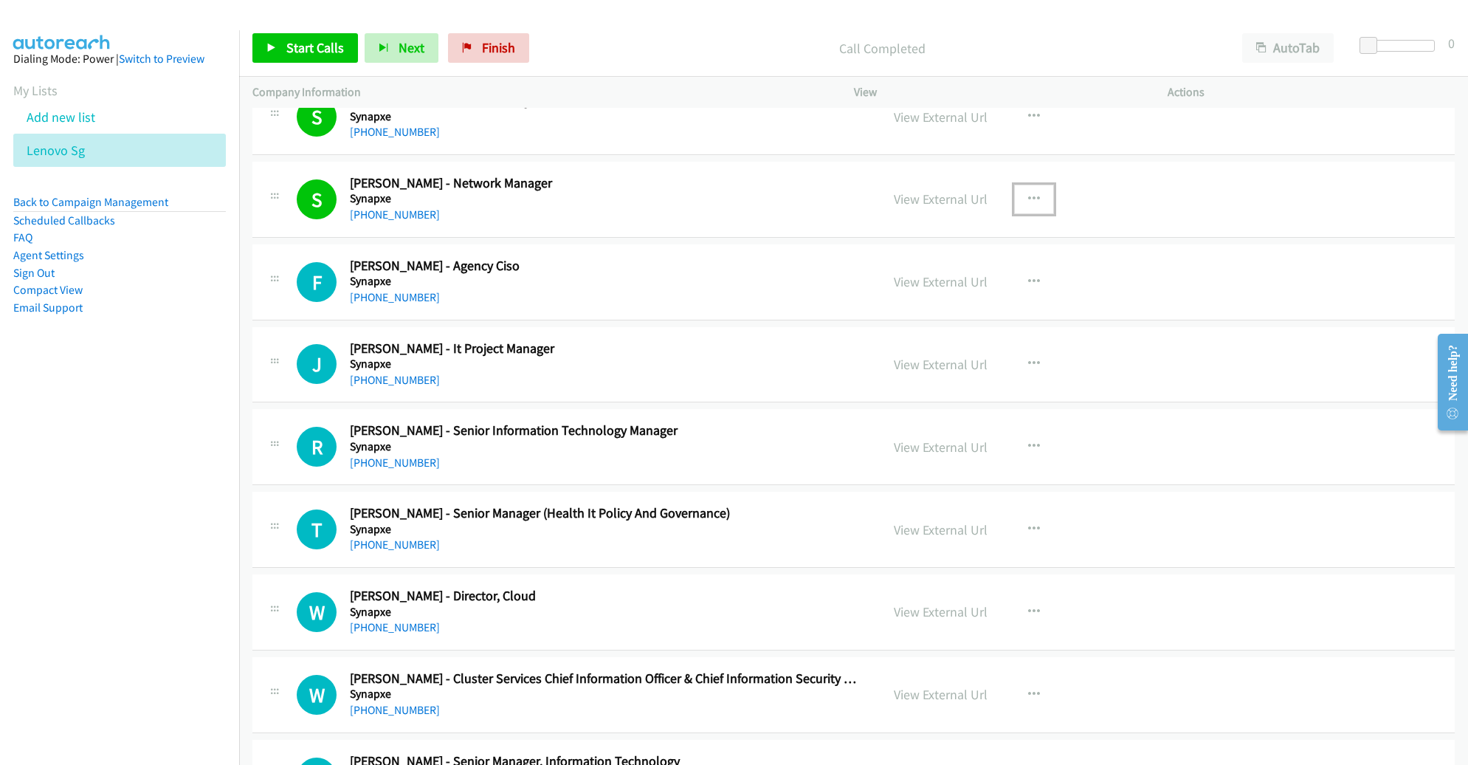
click at [1030, 185] on button "button" at bounding box center [1034, 200] width 40 height 30
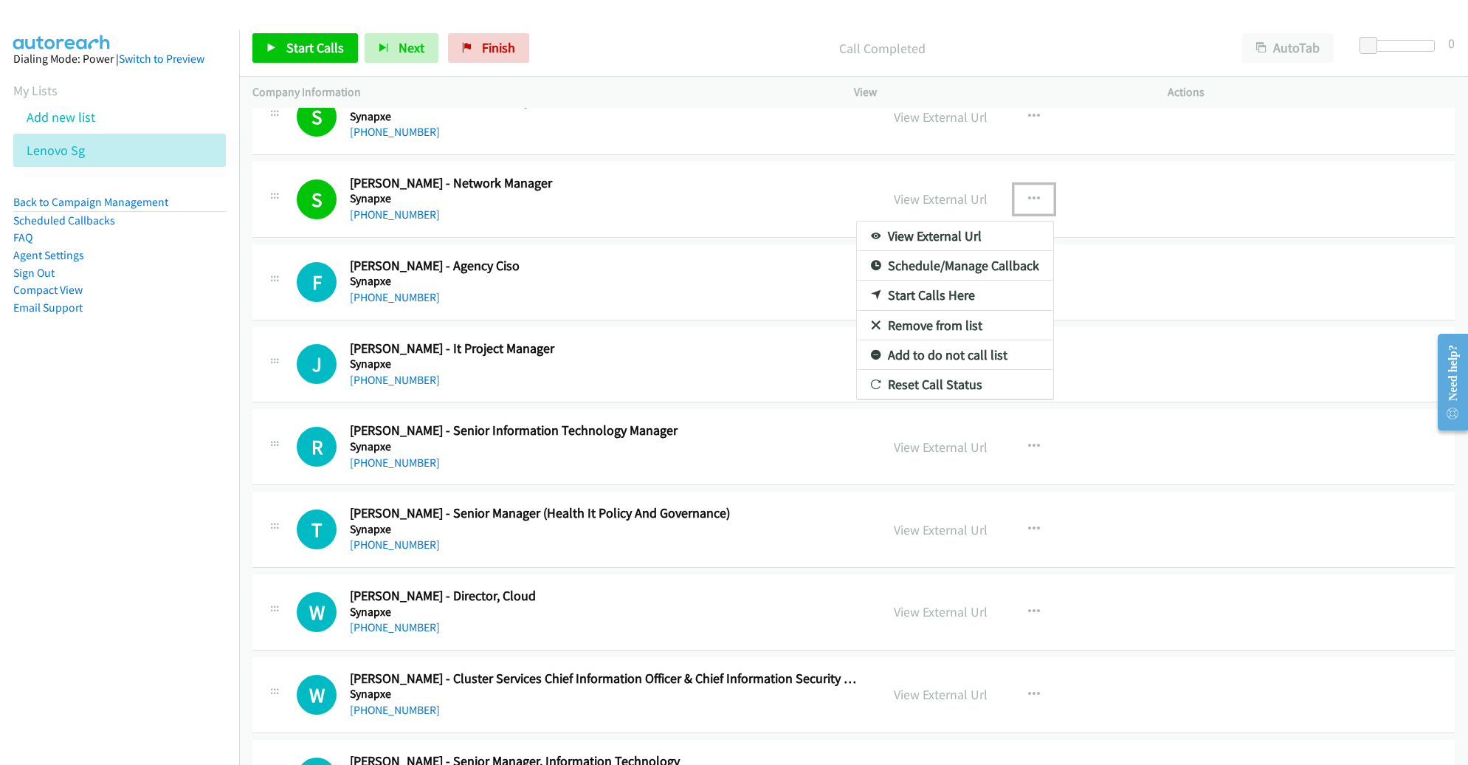
click at [766, 256] on div at bounding box center [734, 382] width 1468 height 765
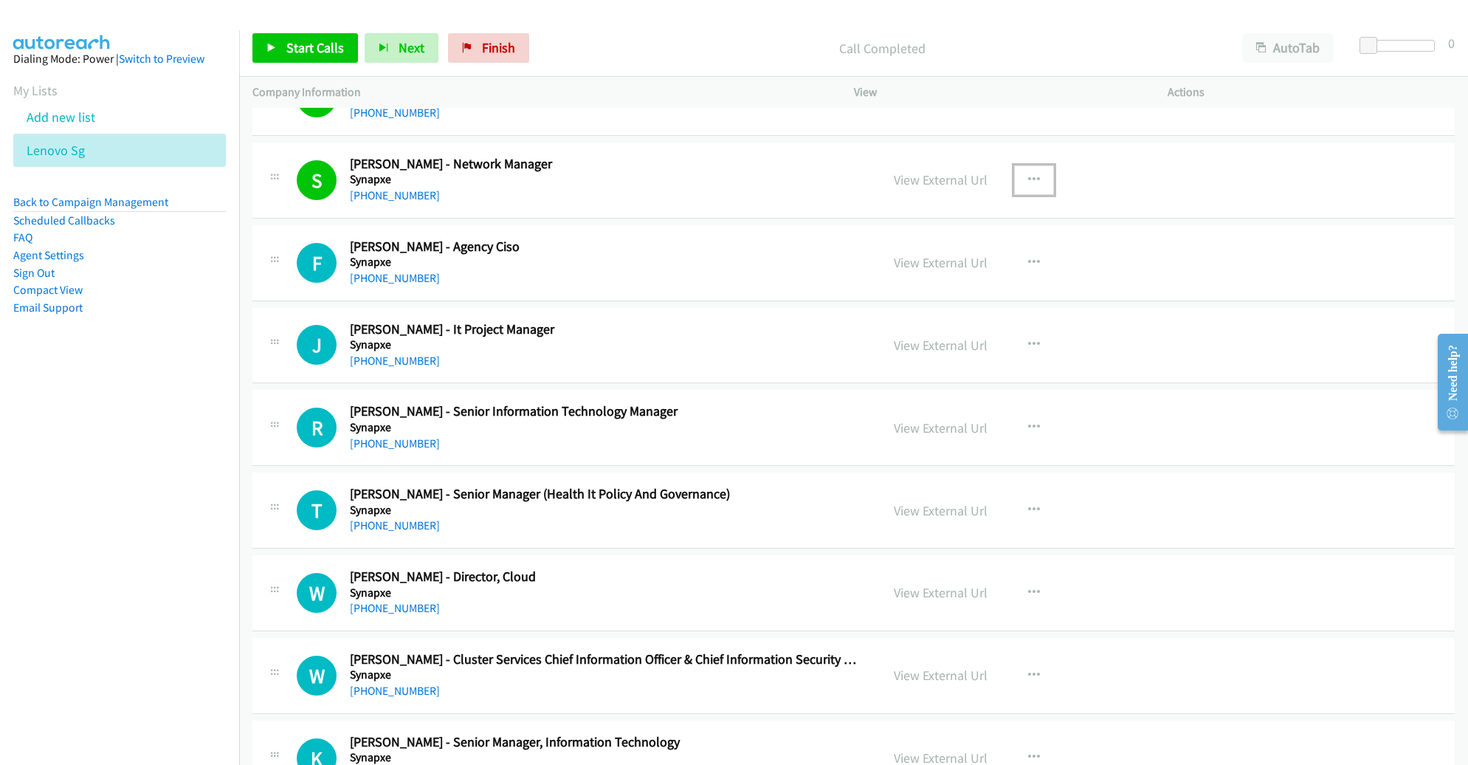
scroll to position [12148, 0]
click at [1028, 257] on icon "button" at bounding box center [1034, 263] width 12 height 12
click at [943, 374] on link "Remove from list" at bounding box center [955, 389] width 196 height 30
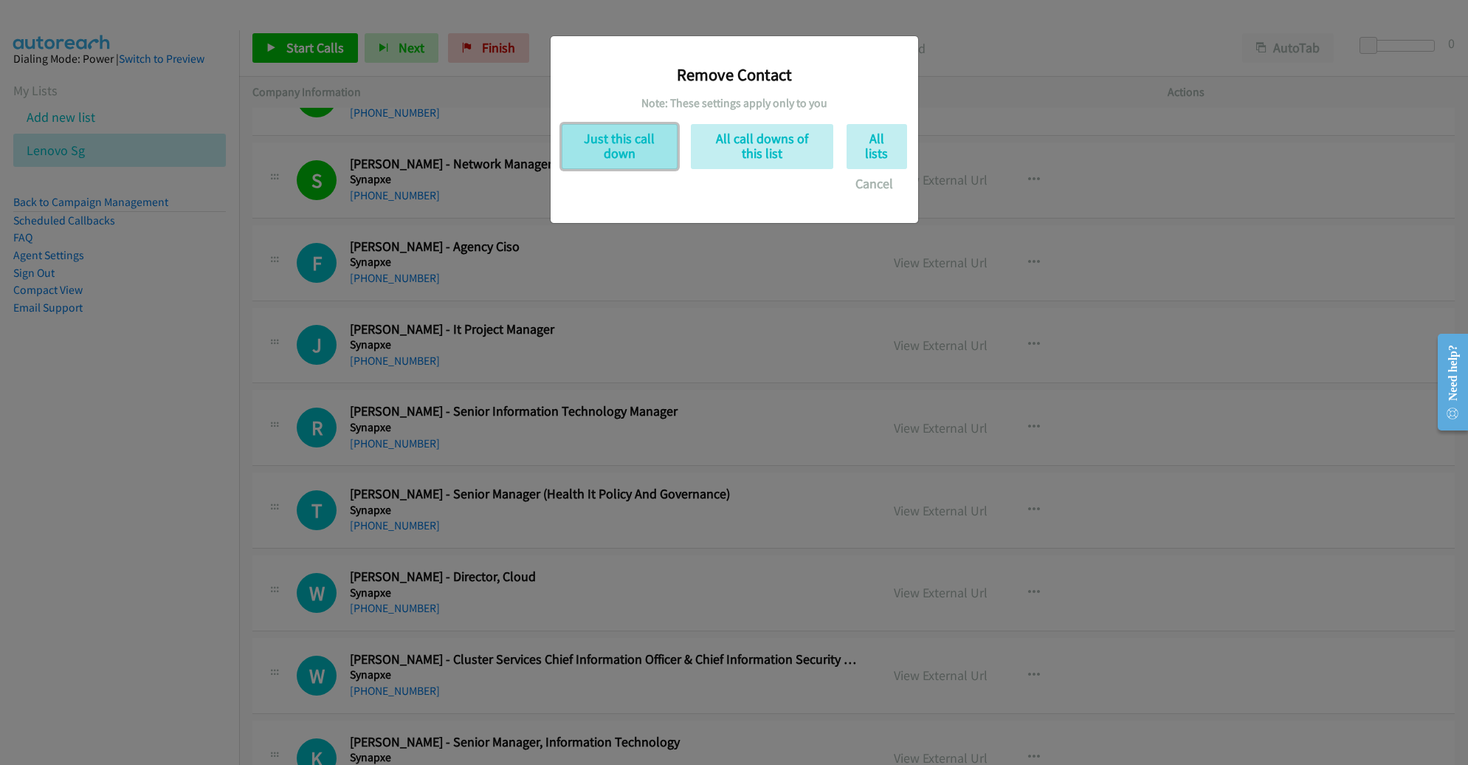
click at [611, 140] on button "Just this call down" at bounding box center [620, 146] width 116 height 45
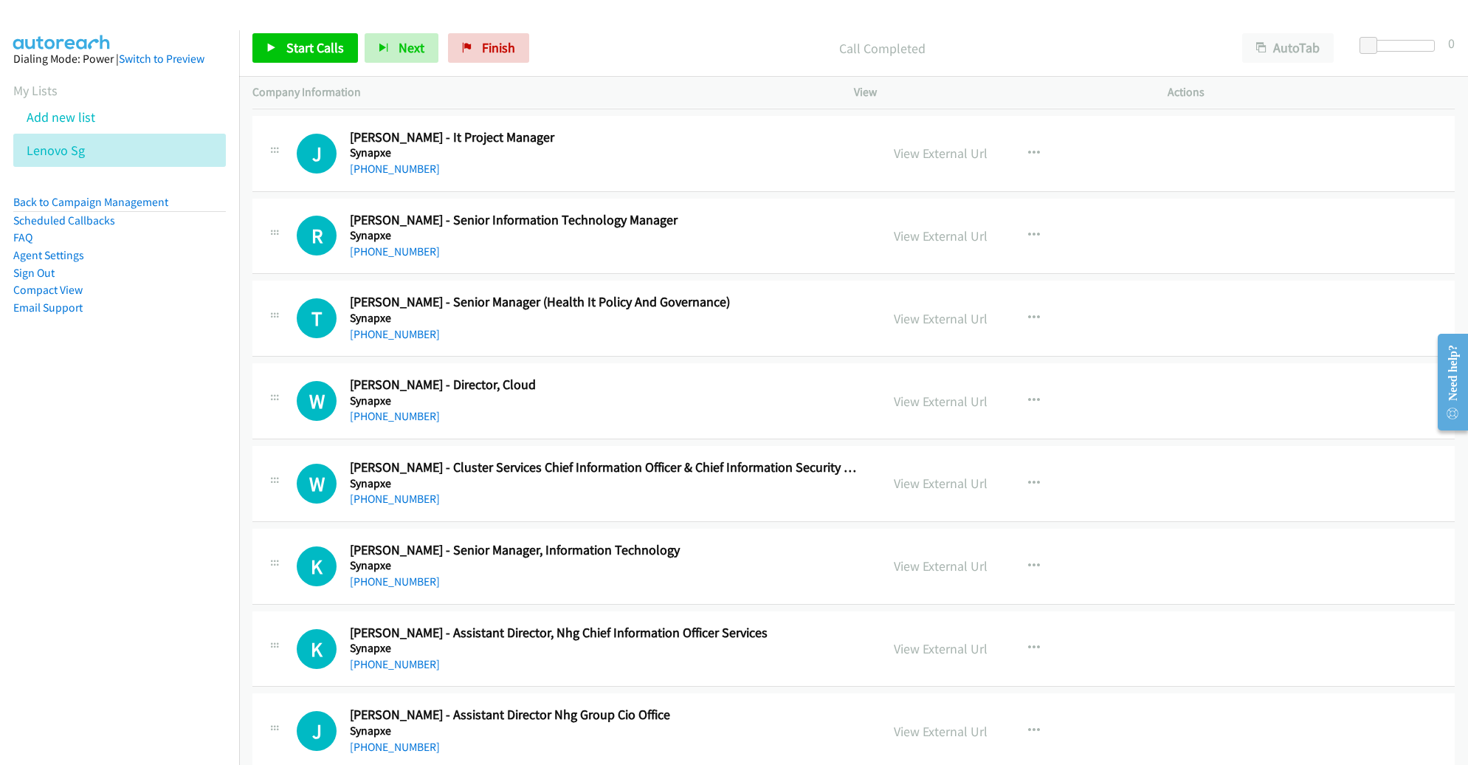
scroll to position [12258, 0]
click at [328, 63] on div "Start Calls Pause Next Finish Call Completed AutoTab AutoTab 0" at bounding box center [853, 48] width 1229 height 57
click at [328, 52] on span "Start Calls" at bounding box center [315, 47] width 58 height 17
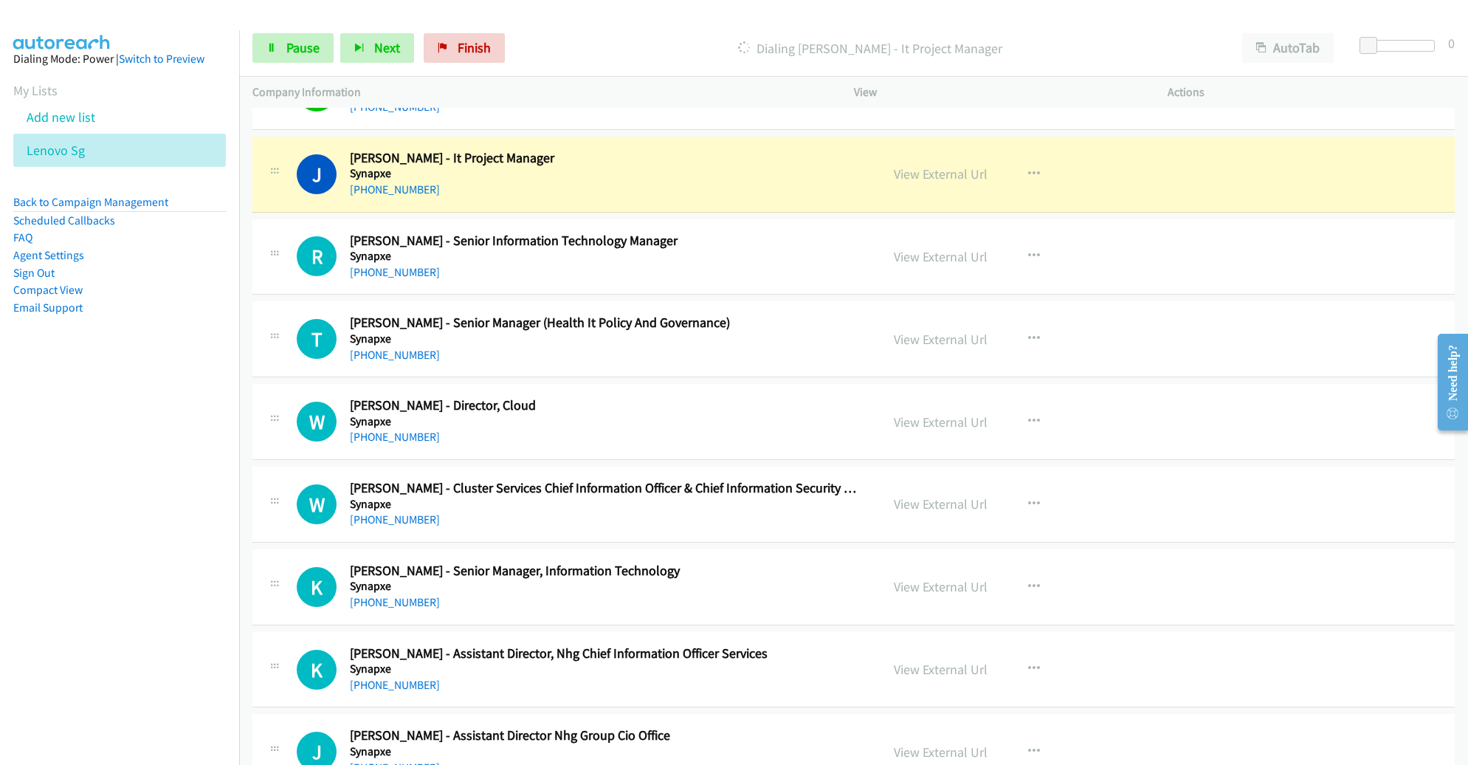
scroll to position [12236, 0]
click at [294, 50] on span "Pause" at bounding box center [302, 47] width 33 height 17
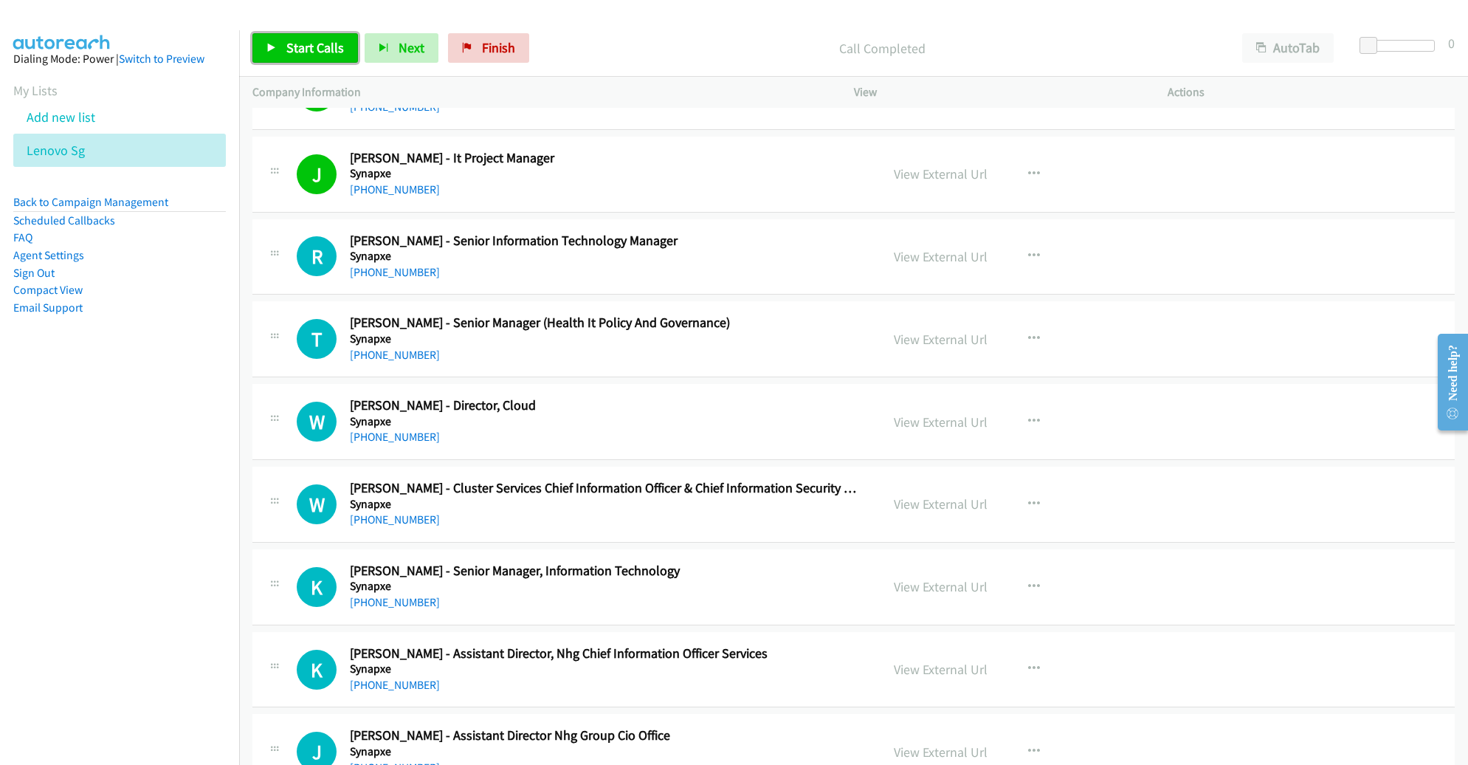
click at [282, 39] on link "Start Calls" at bounding box center [305, 48] width 106 height 30
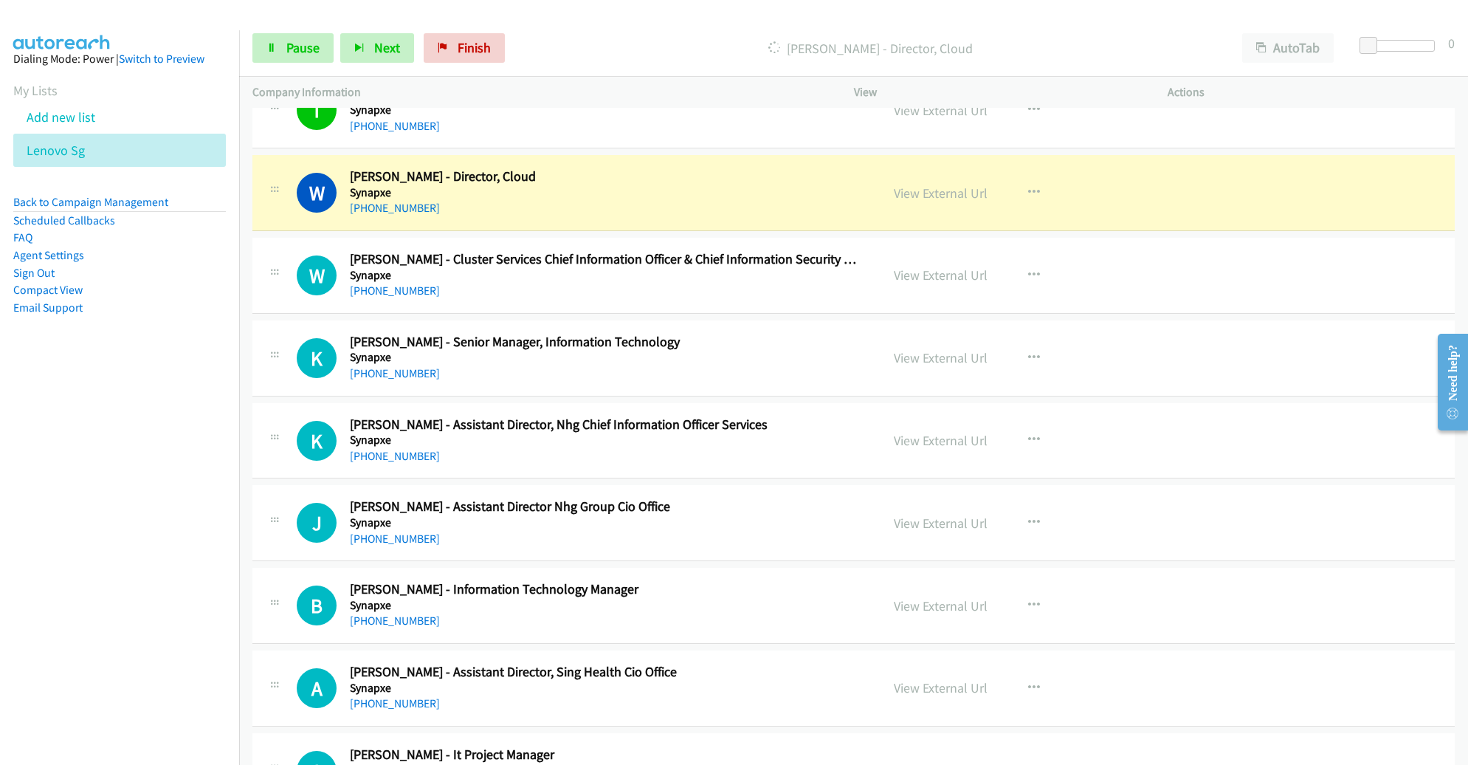
scroll to position [12469, 0]
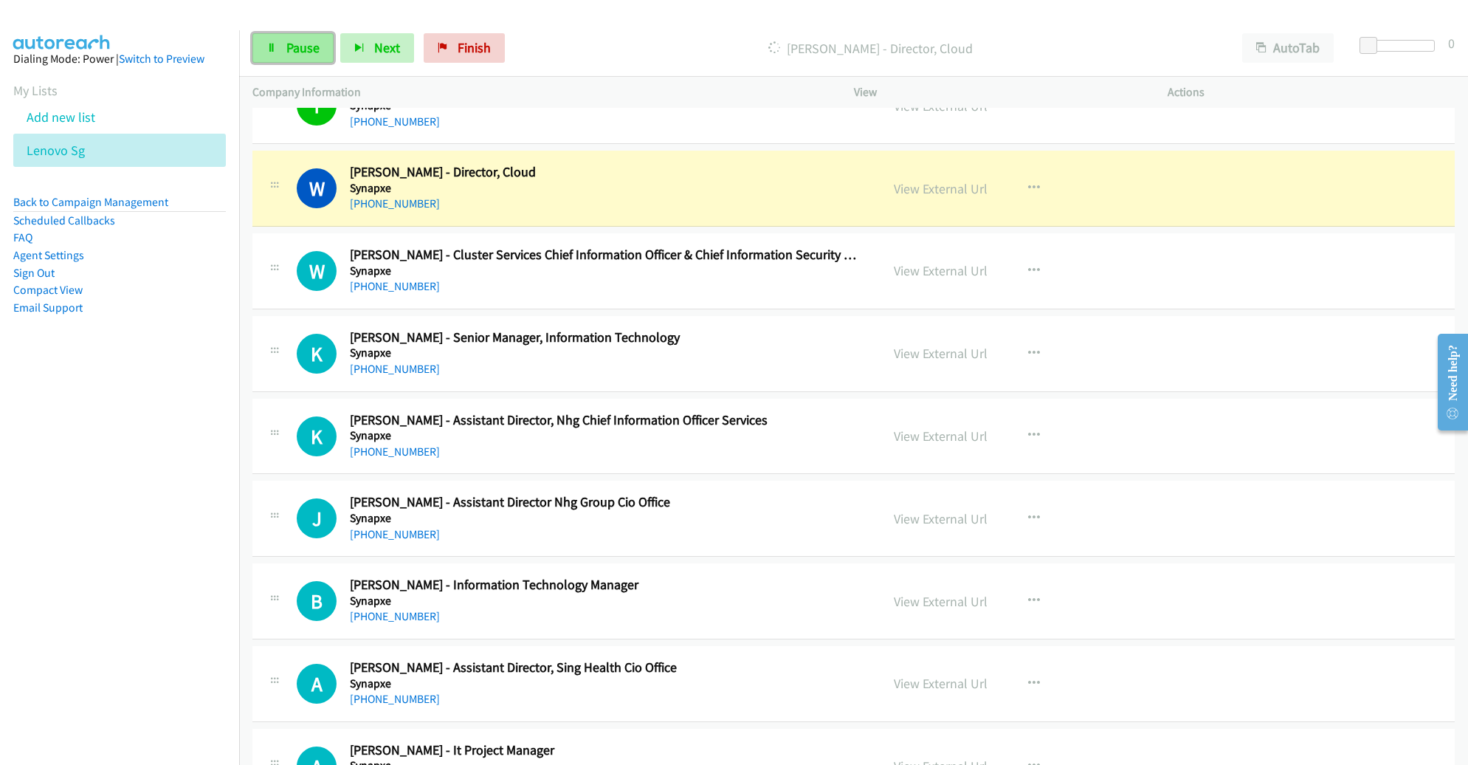
click at [282, 49] on link "Pause" at bounding box center [292, 48] width 81 height 30
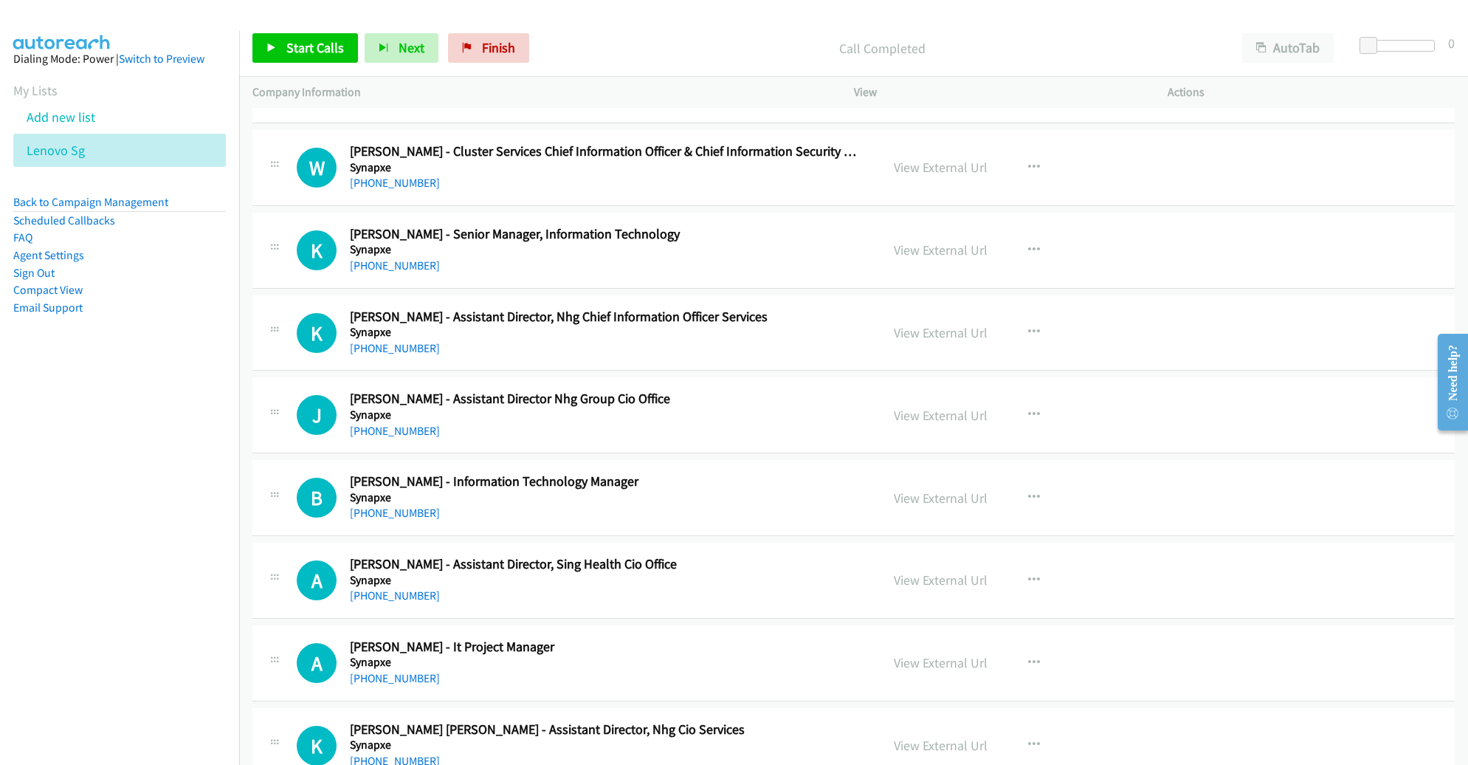
scroll to position [12568, 0]
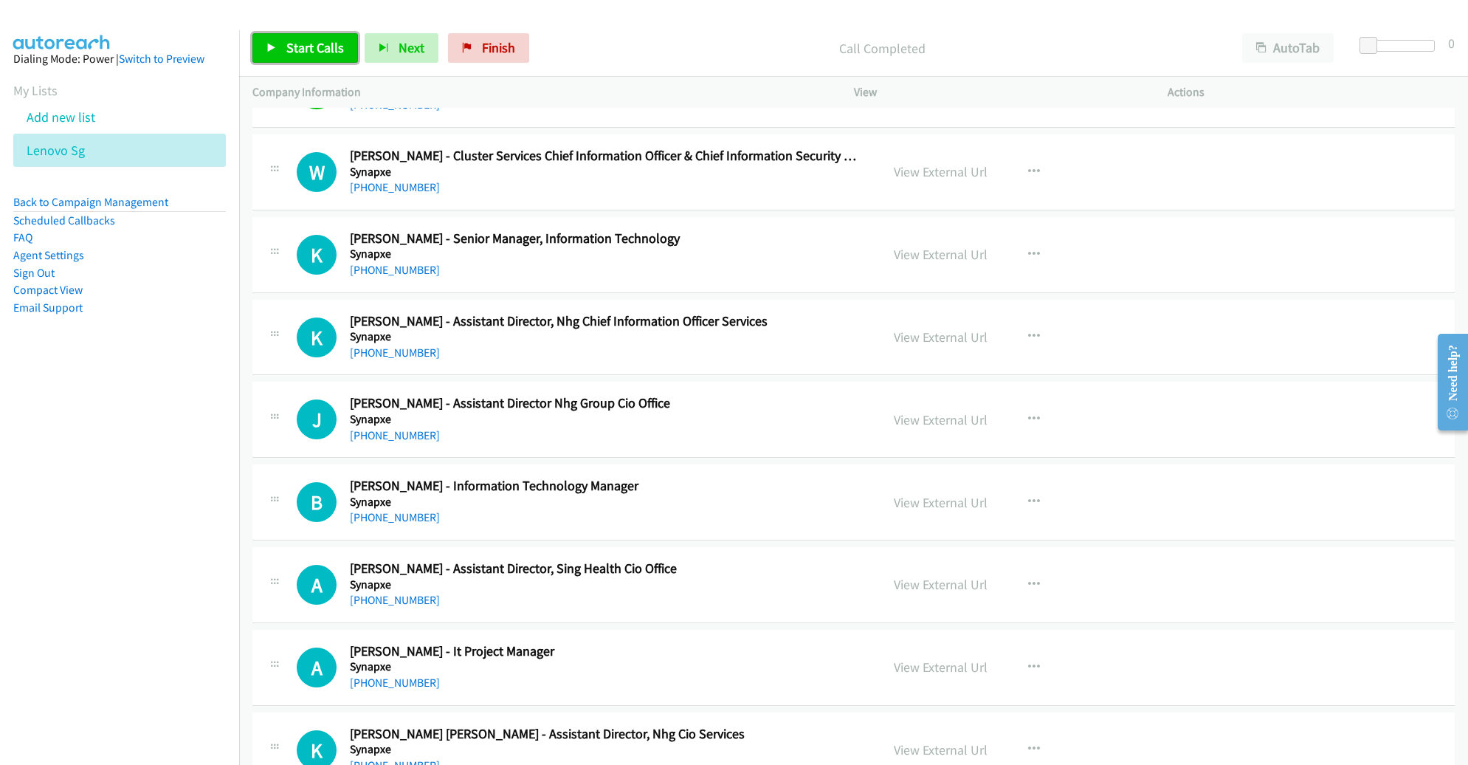
click at [320, 51] on span "Start Calls" at bounding box center [315, 47] width 58 height 17
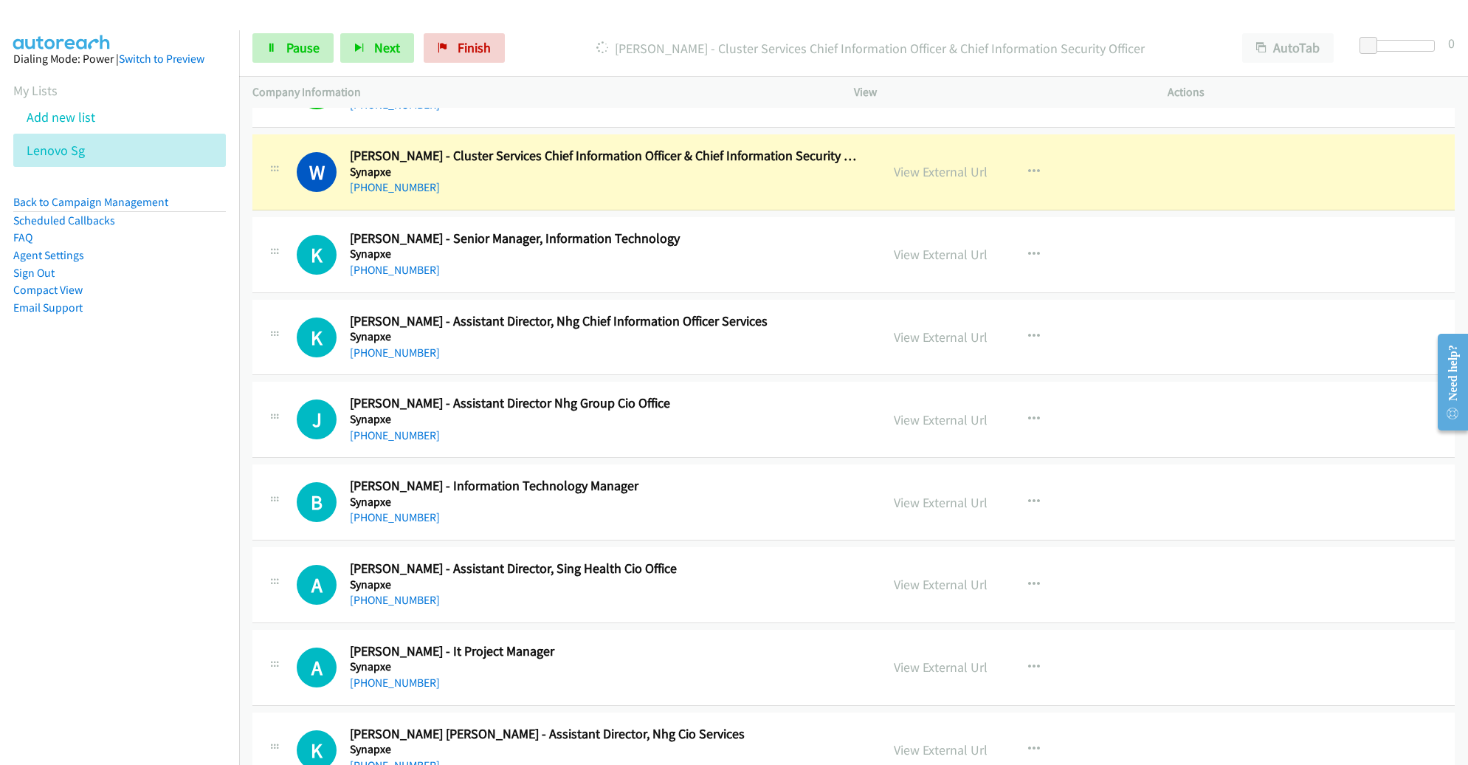
scroll to position [12564, 0]
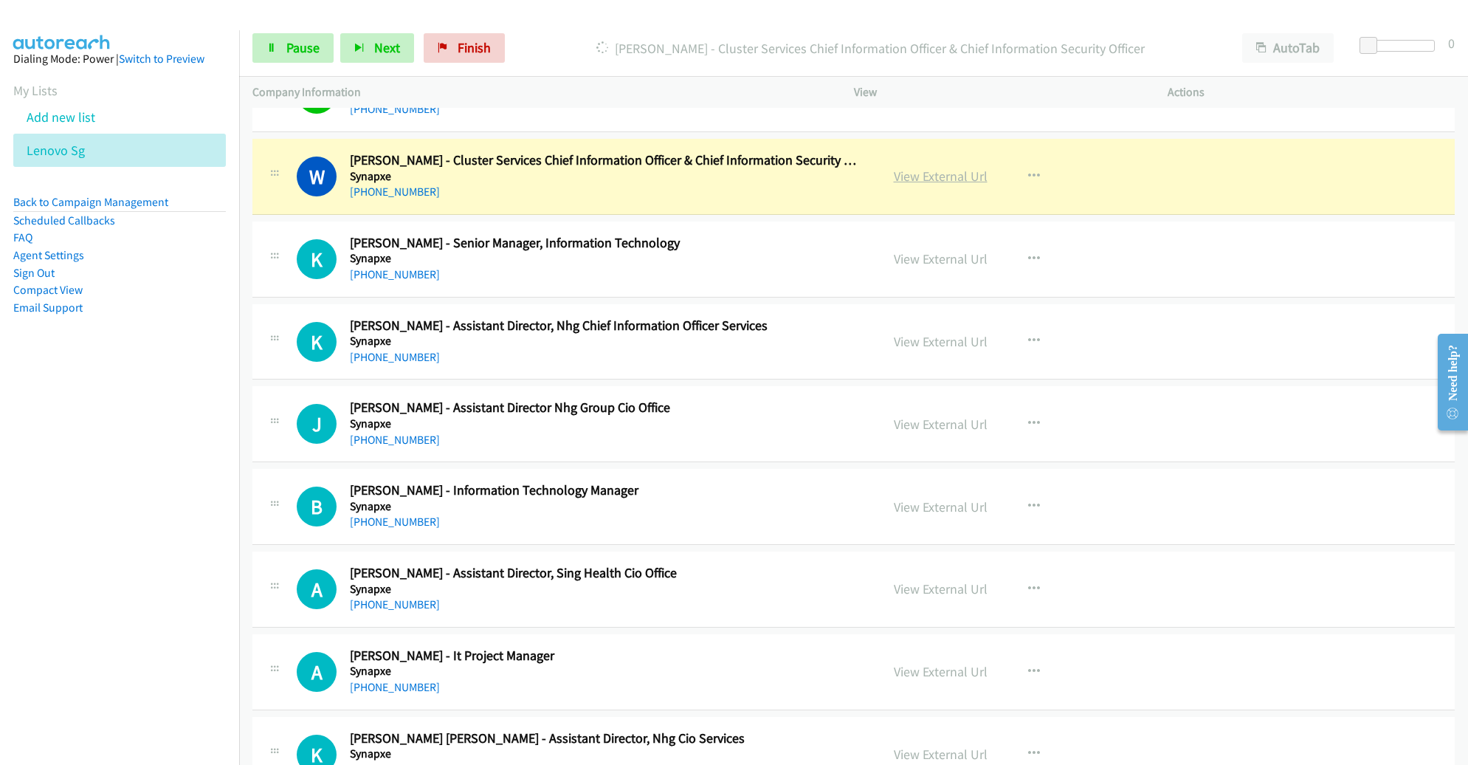
click at [926, 168] on link "View External Url" at bounding box center [941, 176] width 94 height 17
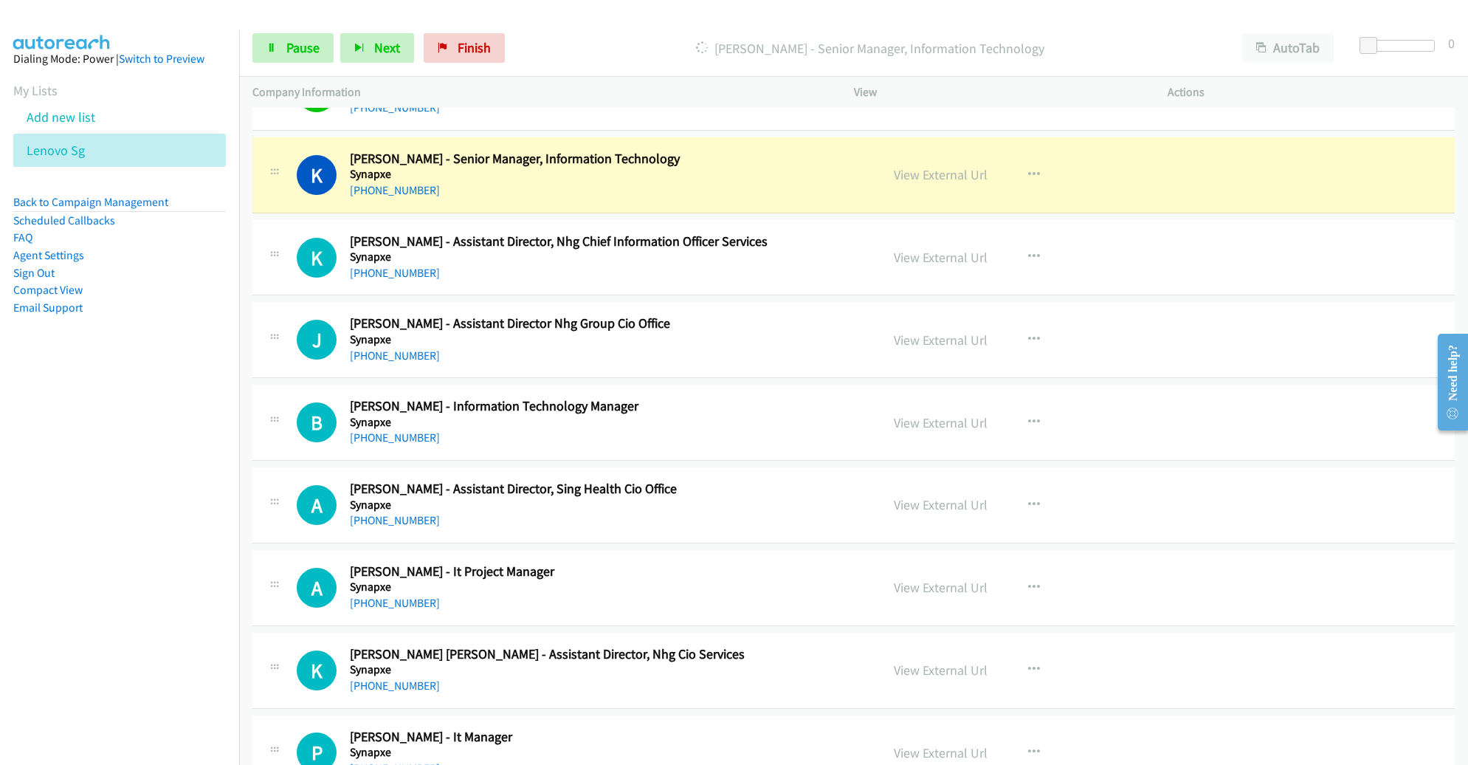
scroll to position [12652, 0]
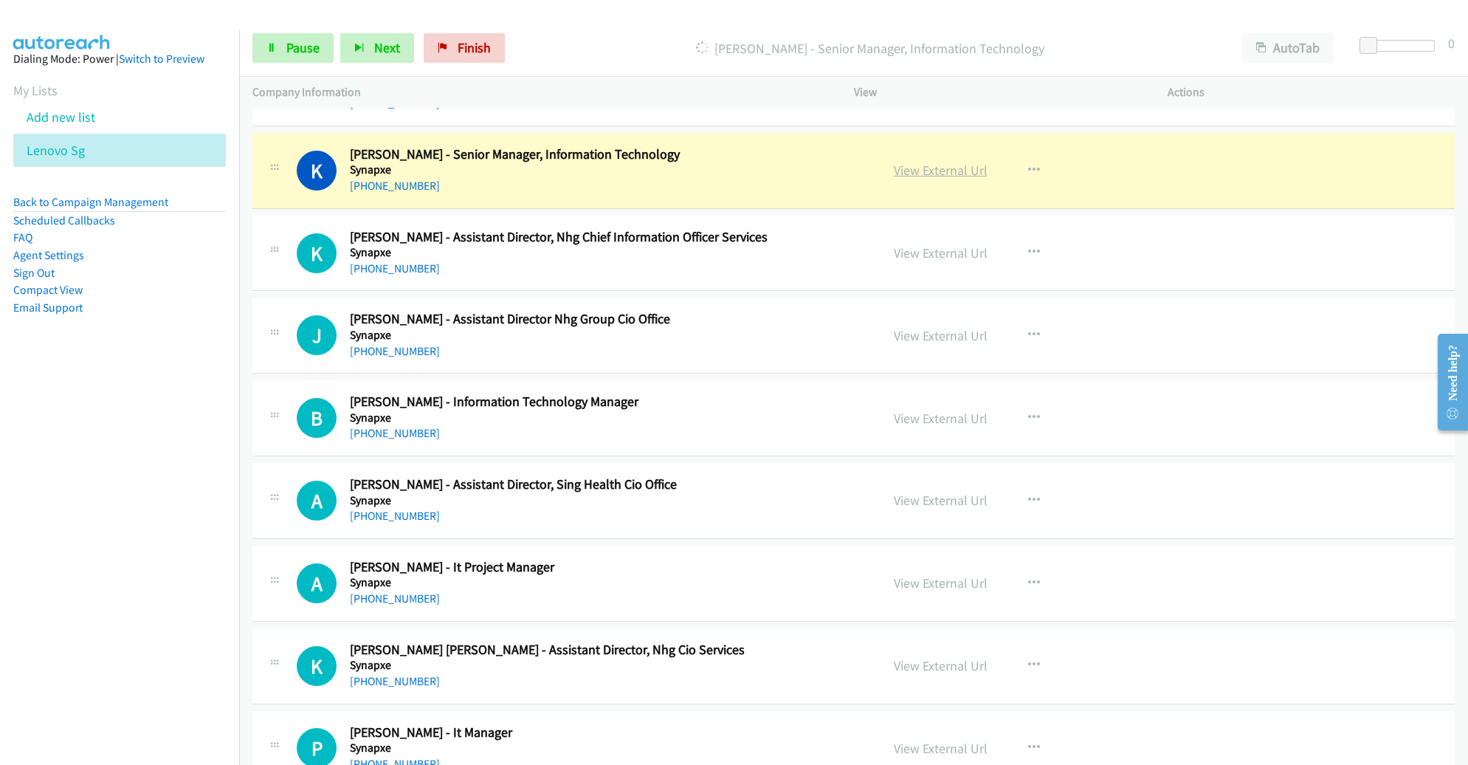
click at [920, 162] on link "View External Url" at bounding box center [941, 170] width 94 height 17
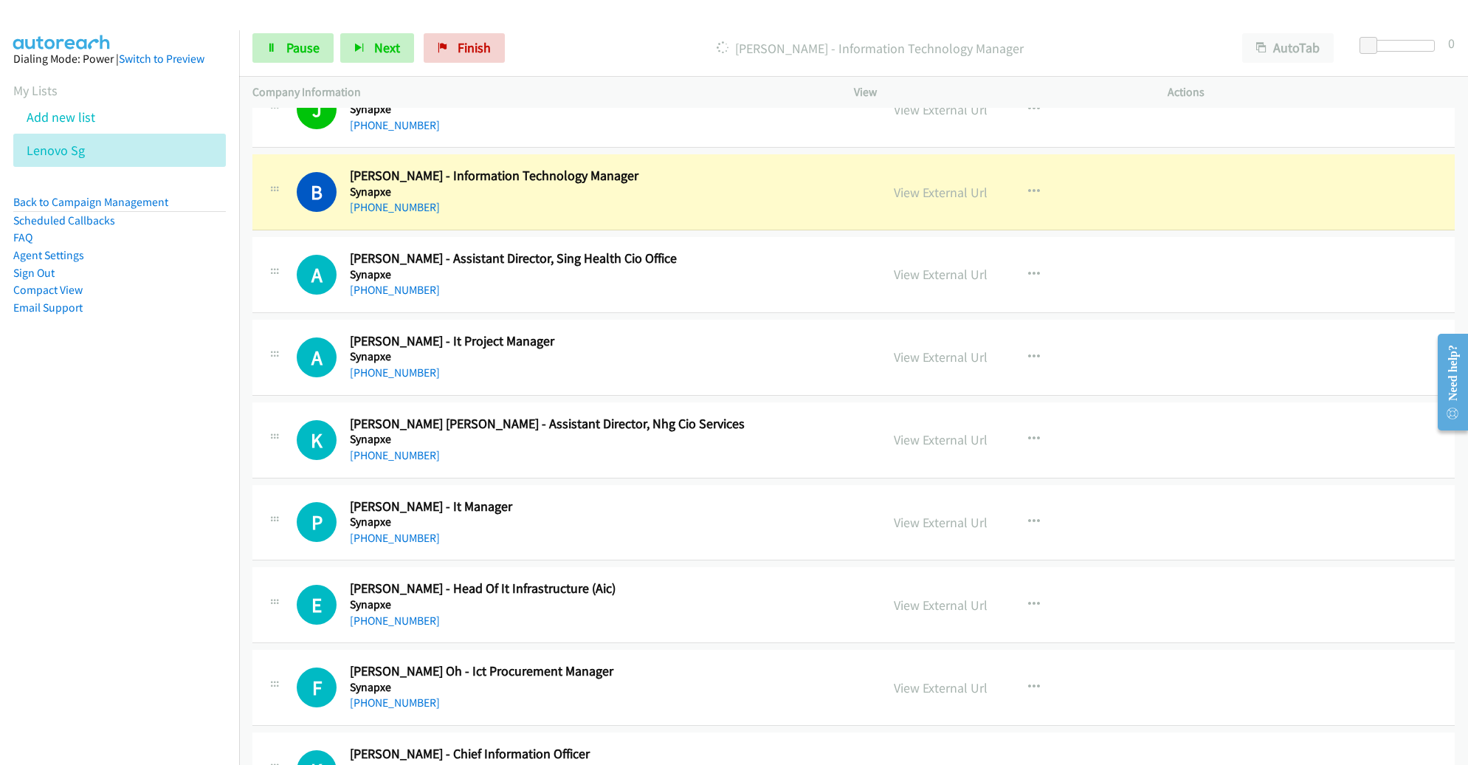
scroll to position [12904, 0]
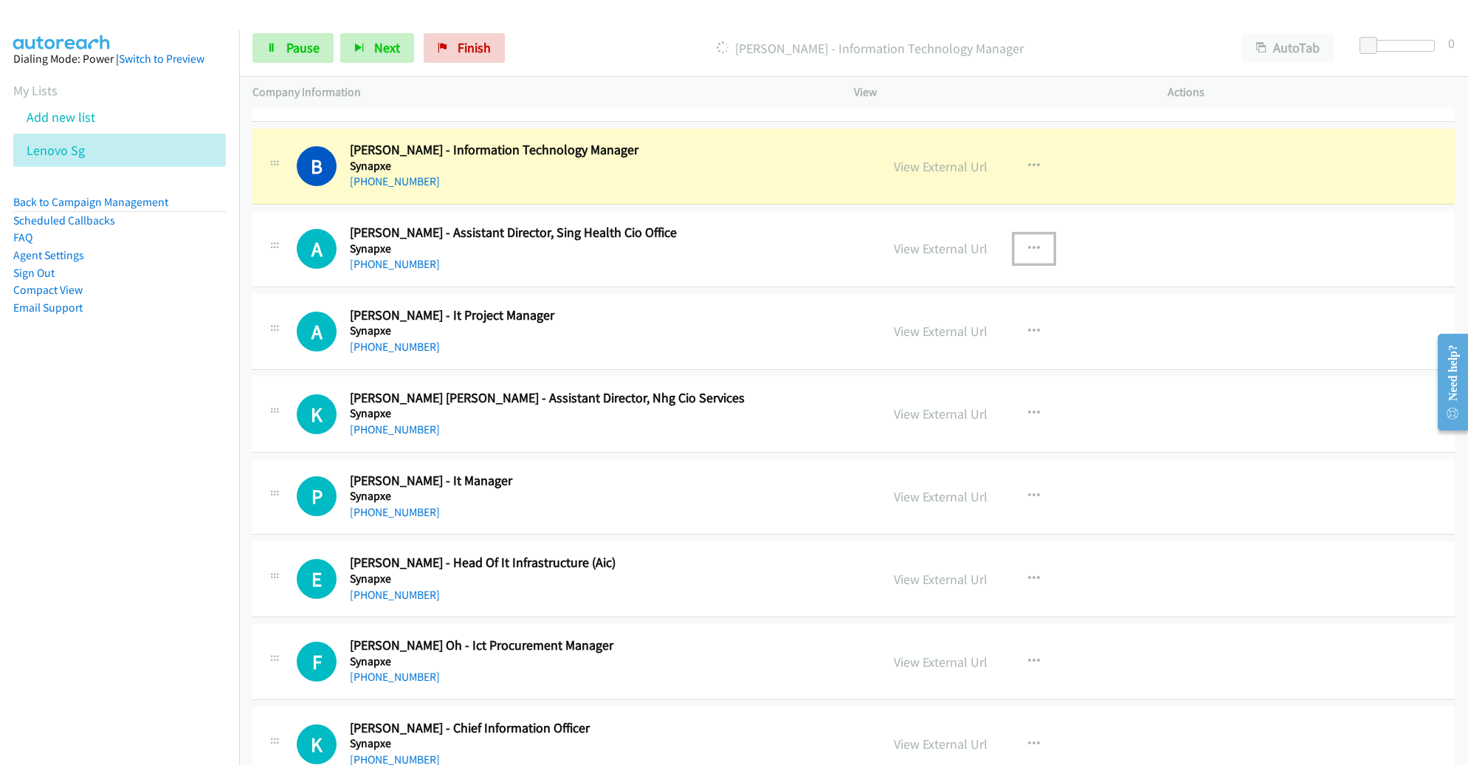
click at [1023, 234] on button "button" at bounding box center [1034, 249] width 40 height 30
click at [955, 360] on link "Remove from list" at bounding box center [955, 375] width 196 height 30
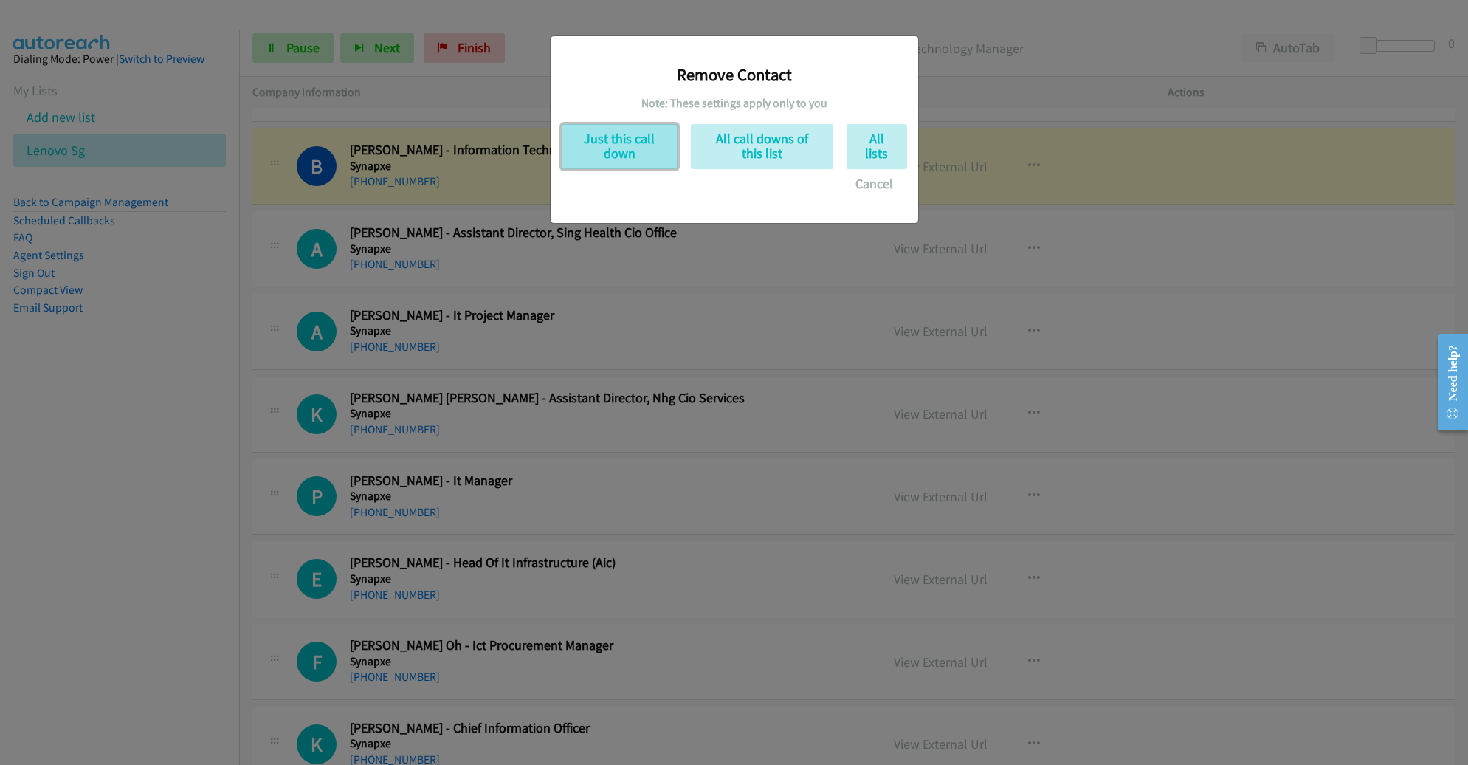
click at [651, 151] on button "Just this call down" at bounding box center [620, 146] width 116 height 45
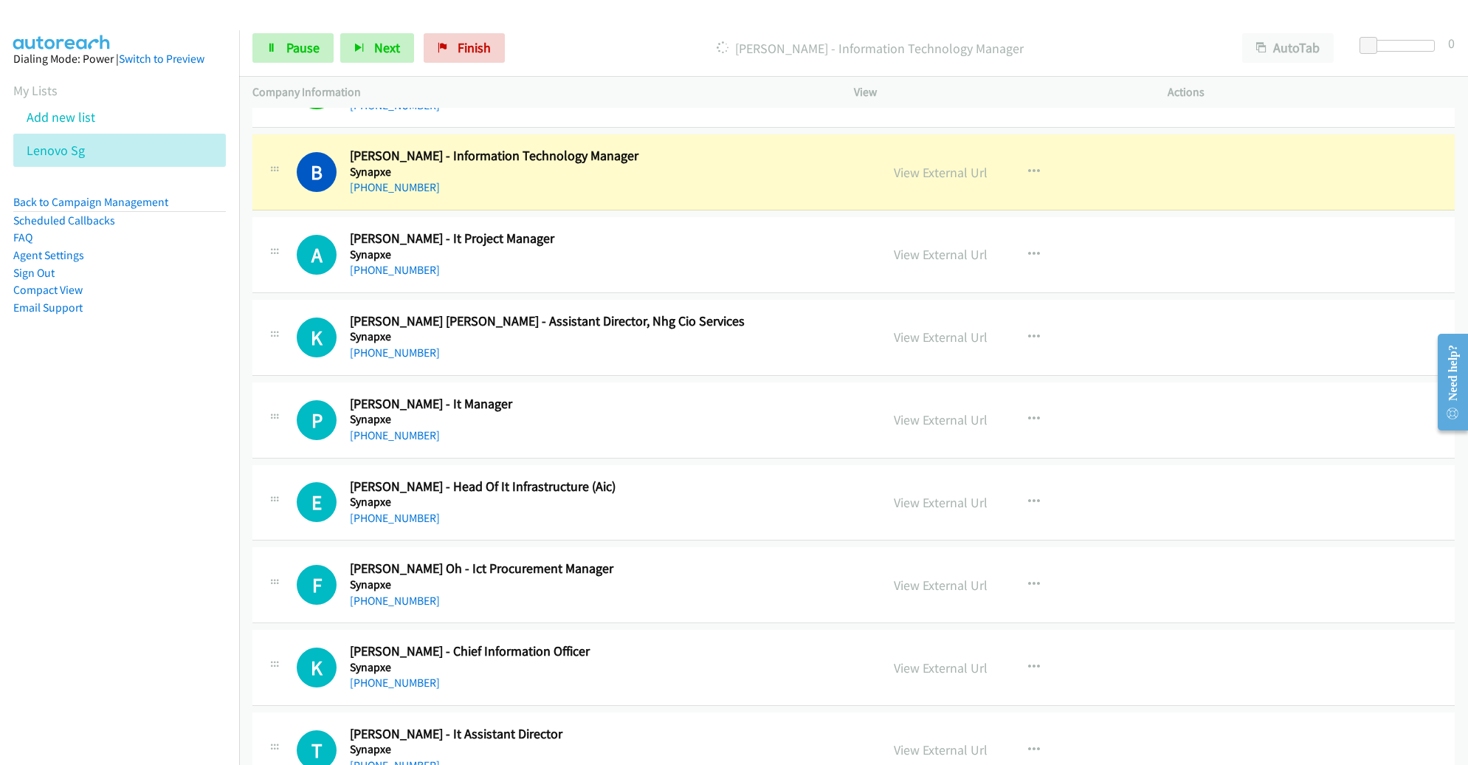
scroll to position [12895, 0]
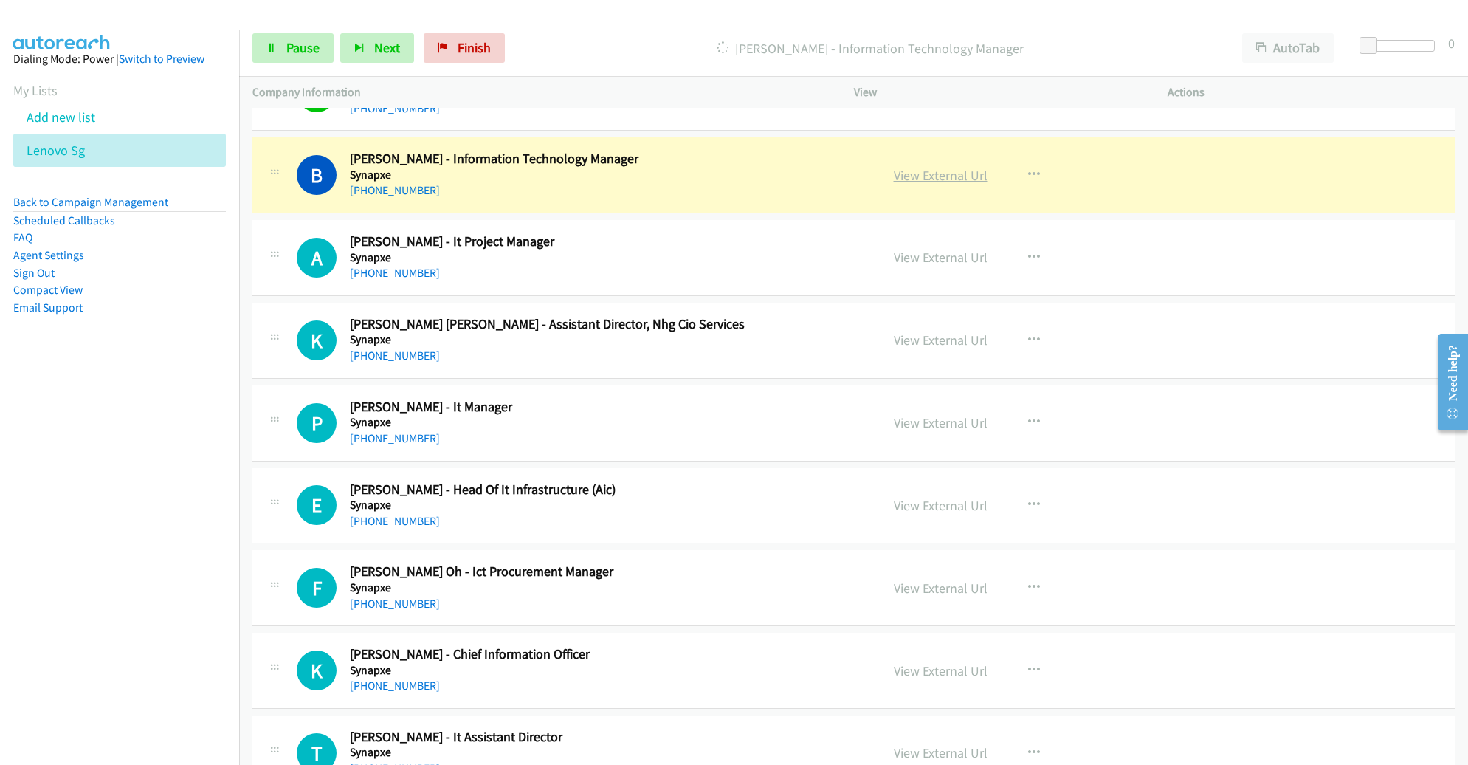
click at [935, 167] on link "View External Url" at bounding box center [941, 175] width 94 height 17
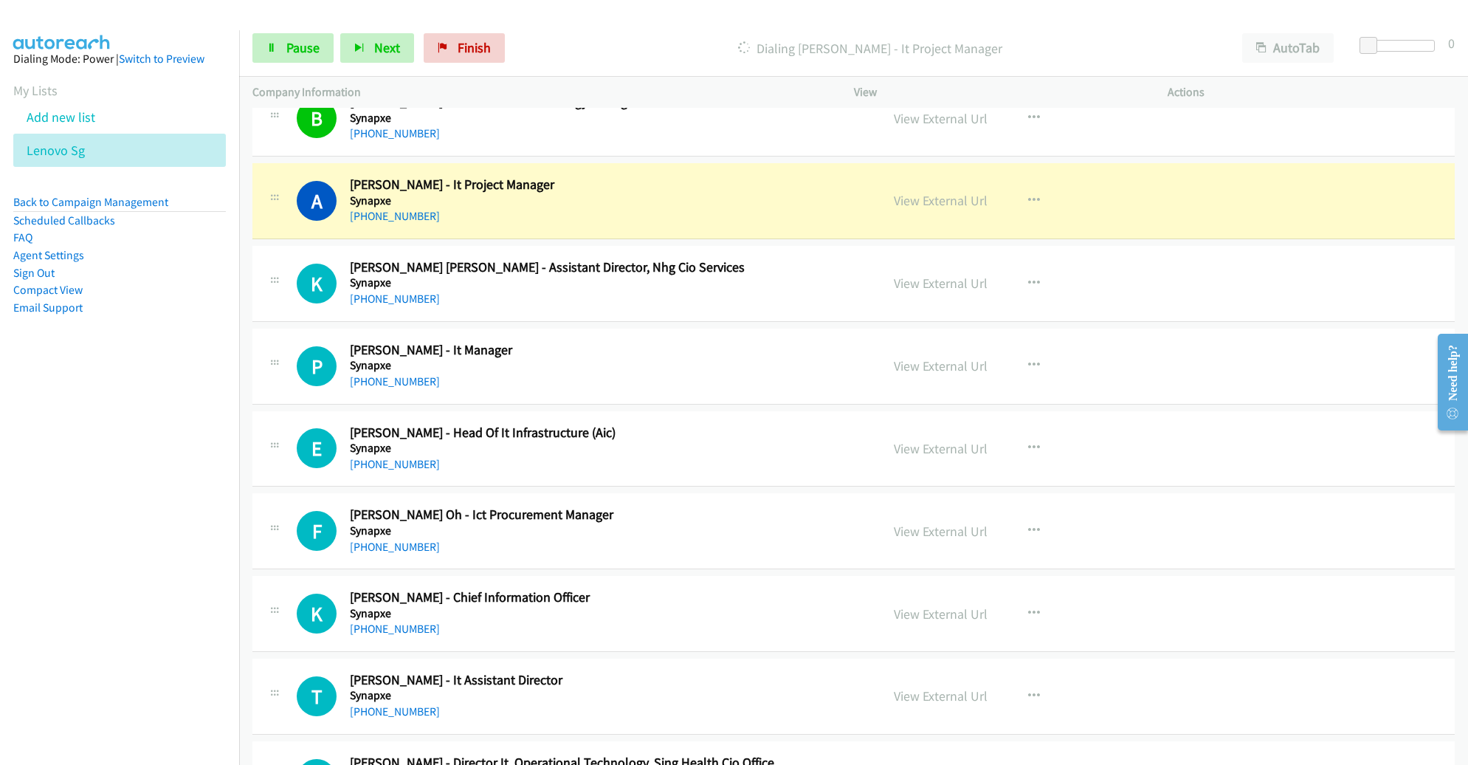
scroll to position [12979, 0]
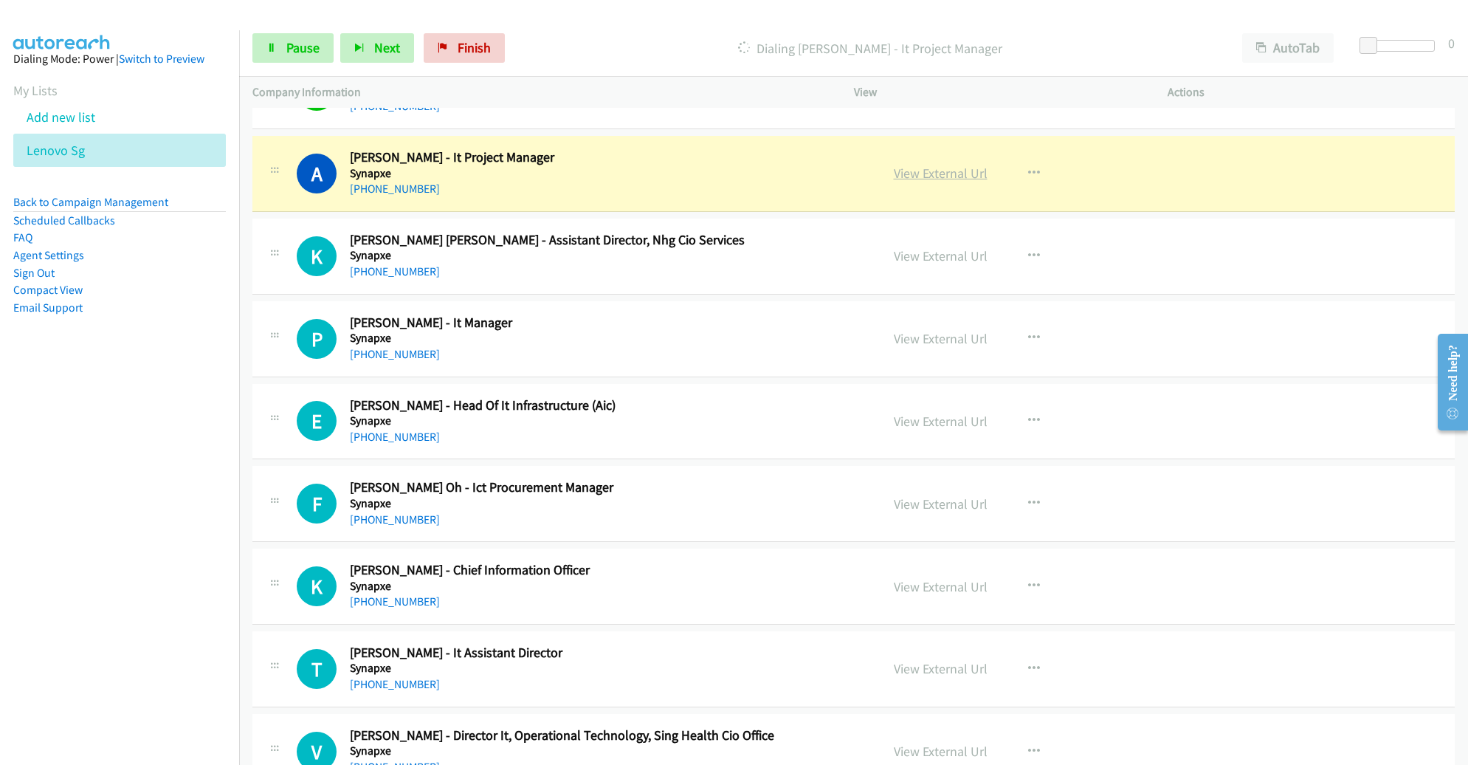
click at [909, 165] on link "View External Url" at bounding box center [941, 173] width 94 height 17
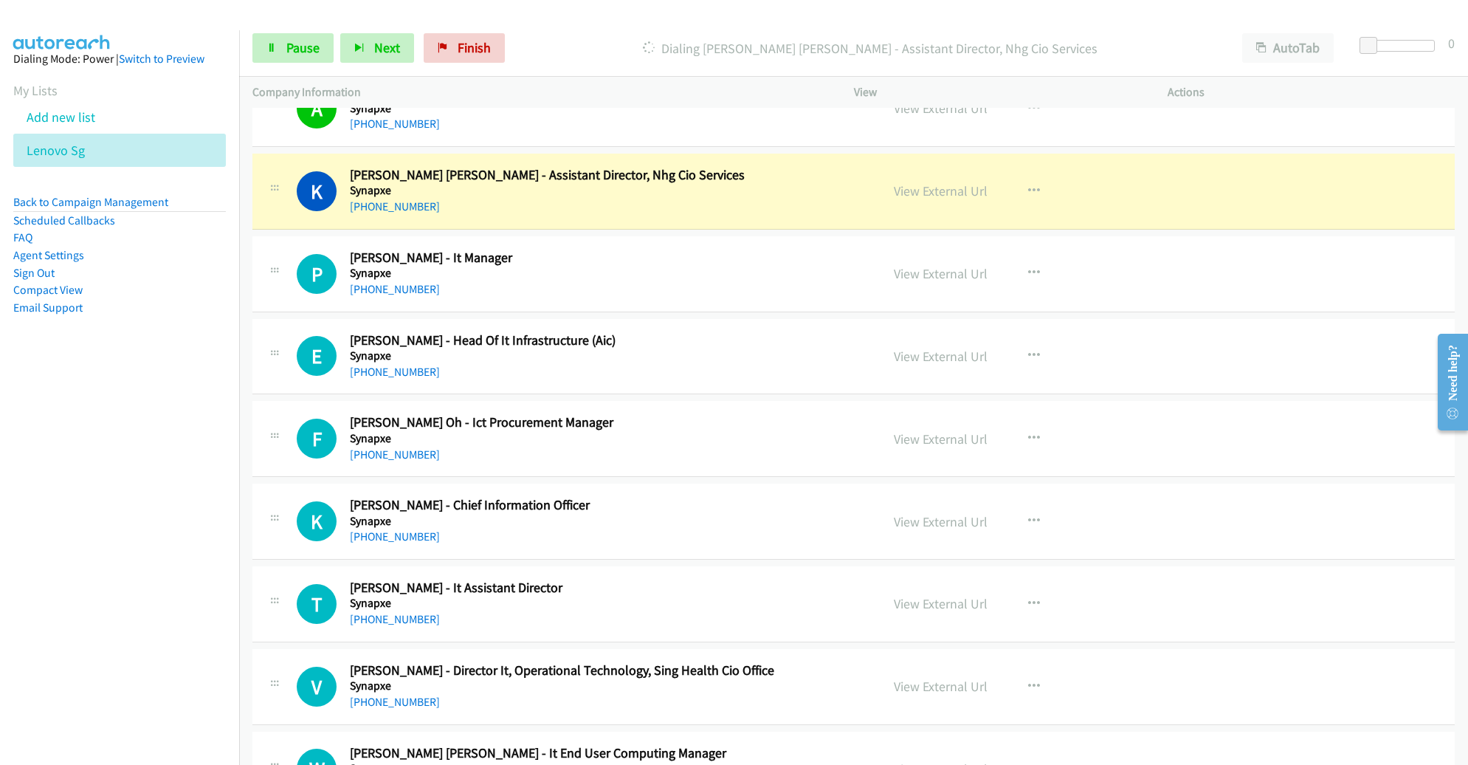
scroll to position [13053, 0]
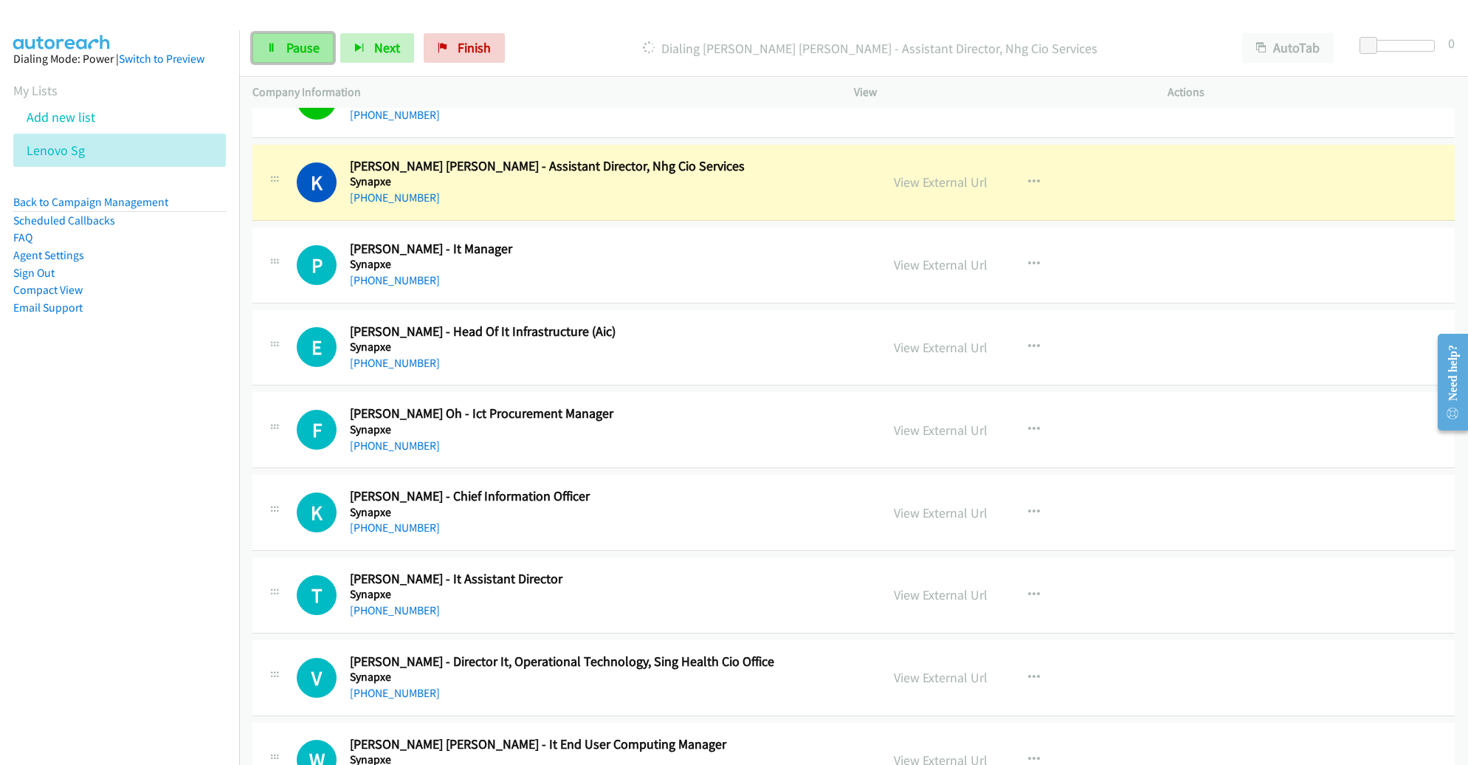
click at [320, 49] on link "Pause" at bounding box center [292, 48] width 81 height 30
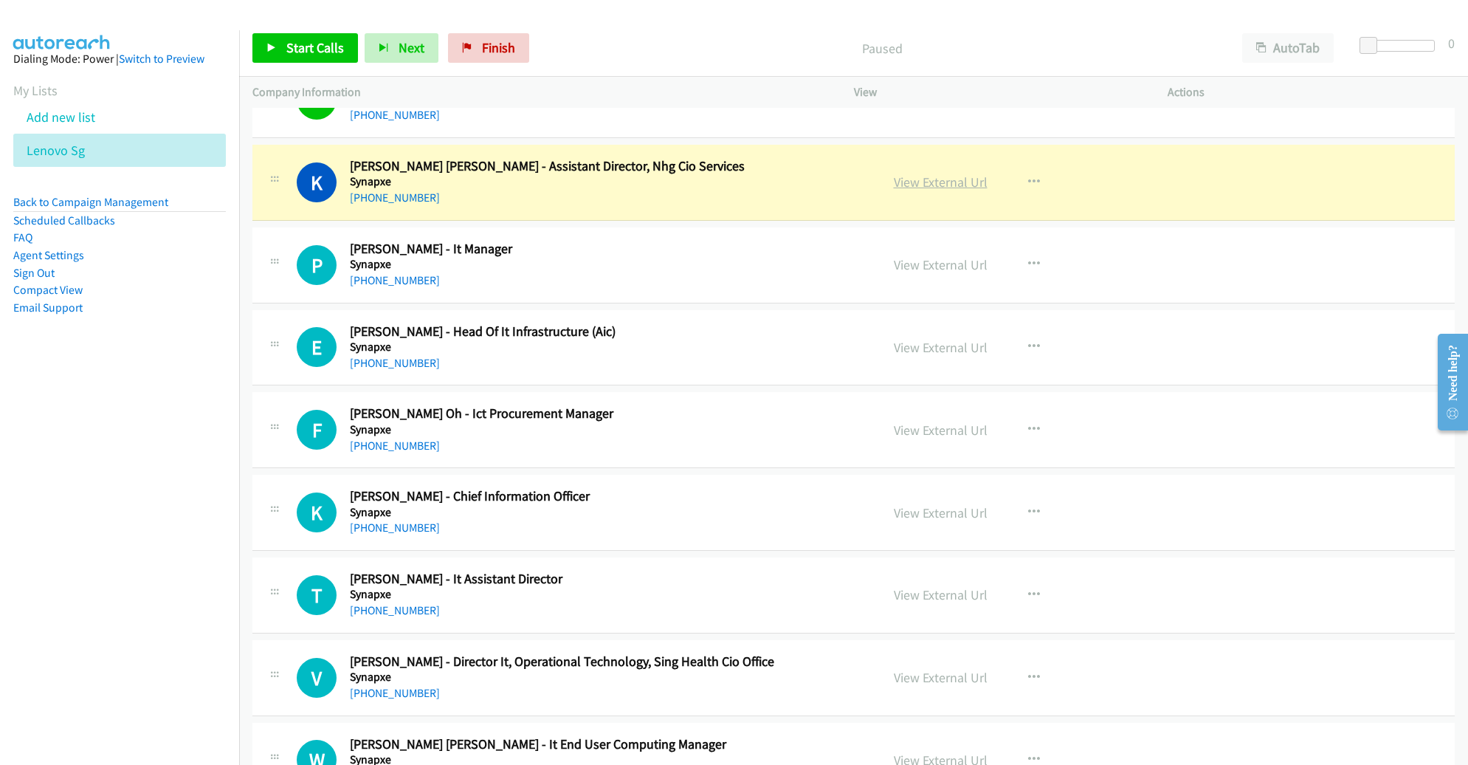
click at [928, 173] on link "View External Url" at bounding box center [941, 181] width 94 height 17
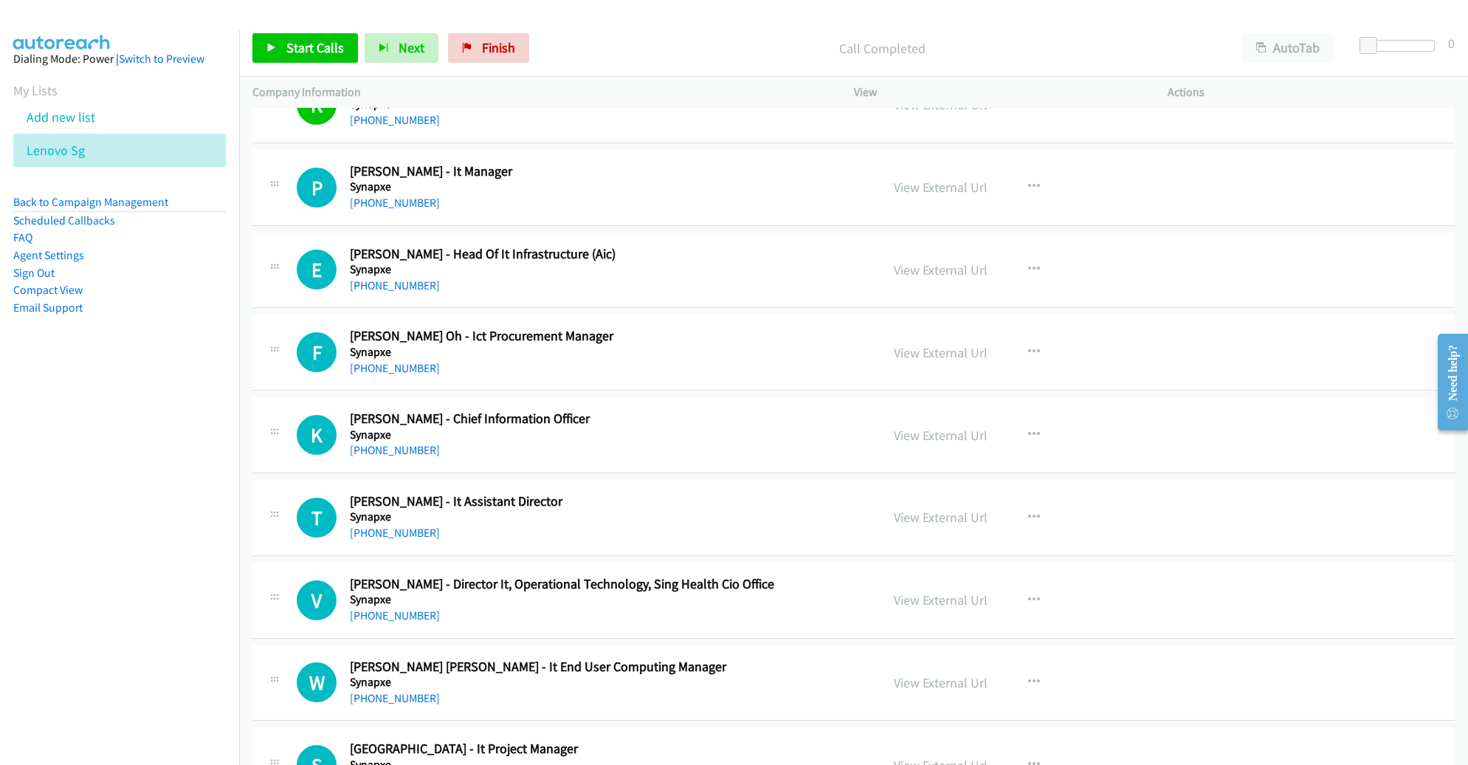
scroll to position [13135, 0]
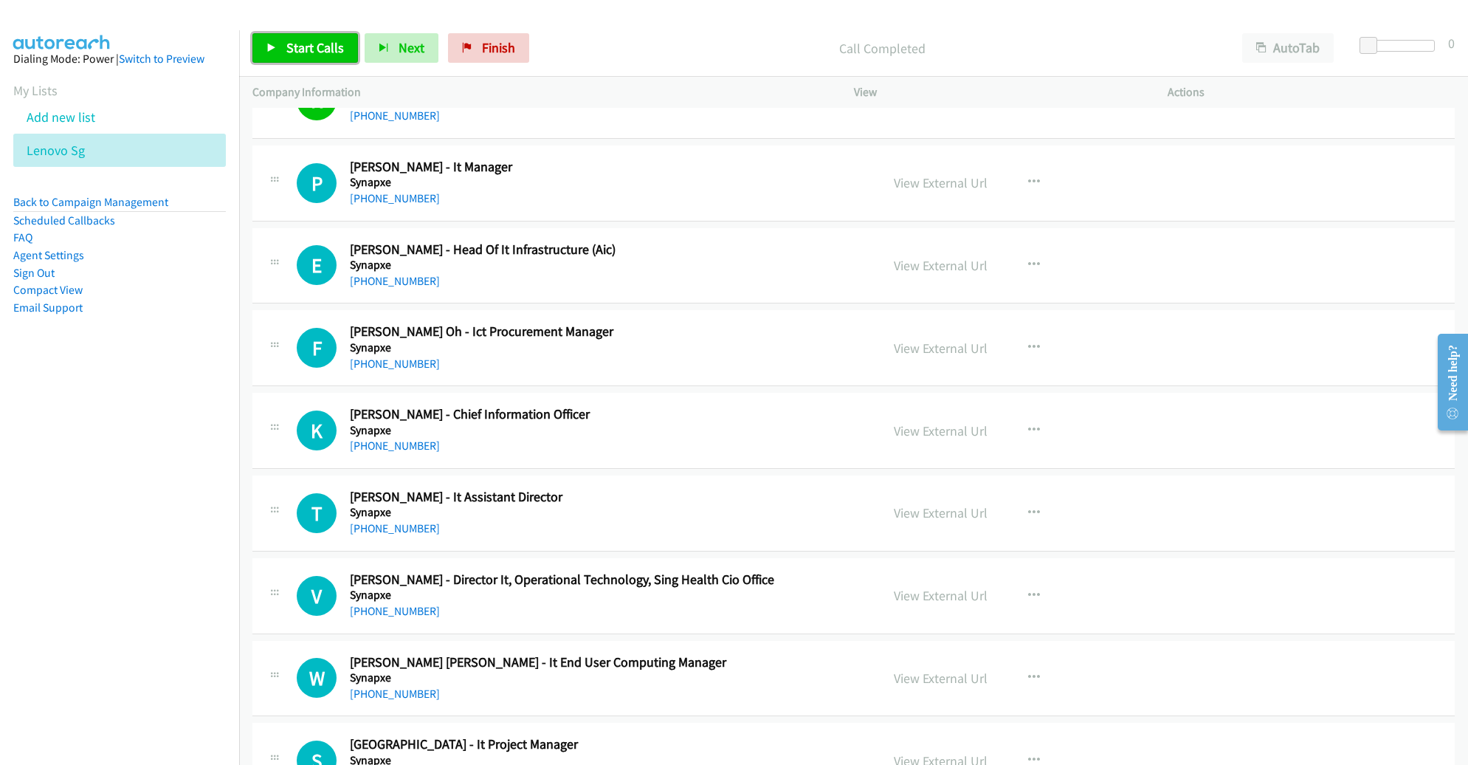
click at [295, 47] on span "Start Calls" at bounding box center [315, 47] width 58 height 17
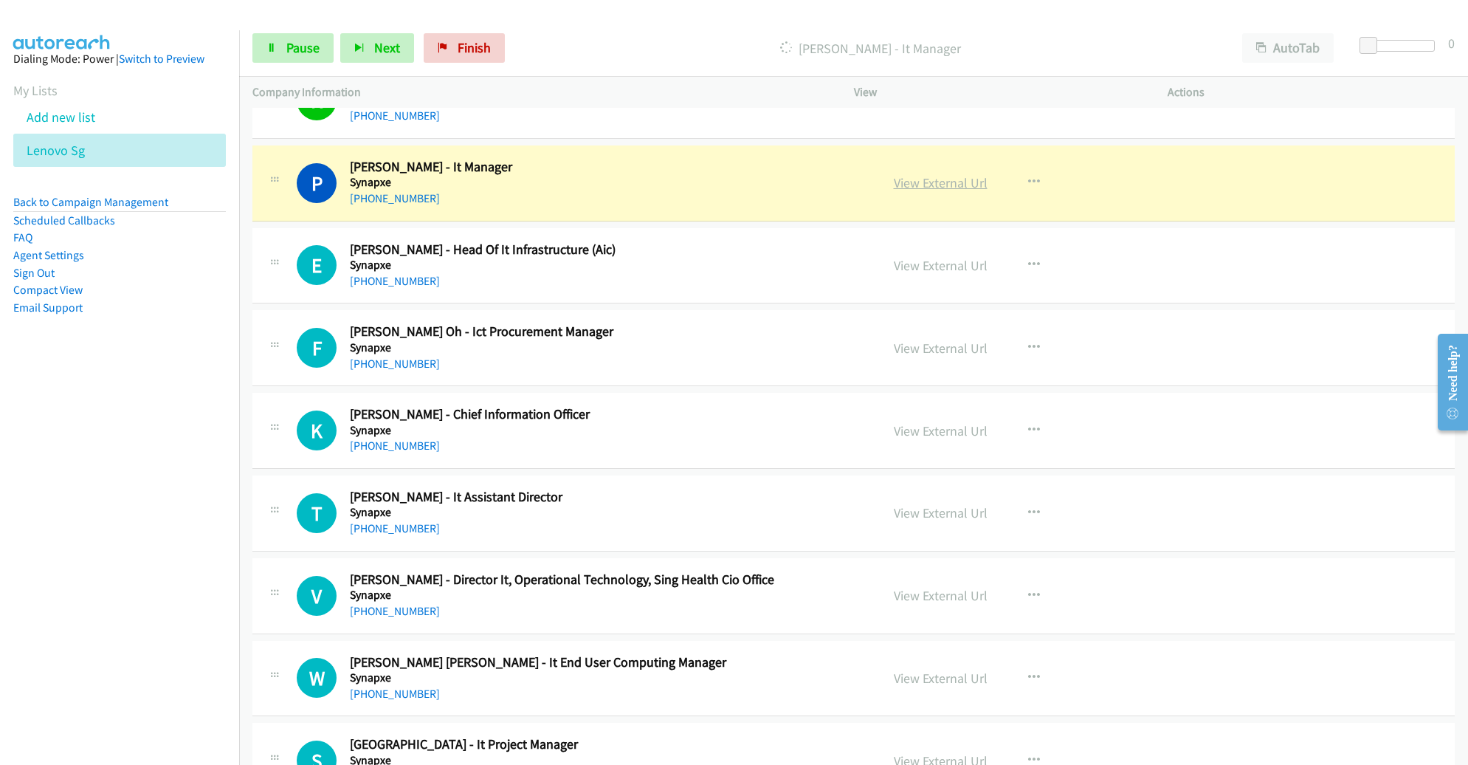
click at [955, 174] on link "View External Url" at bounding box center [941, 182] width 94 height 17
click at [295, 52] on span "Pause" at bounding box center [302, 47] width 33 height 17
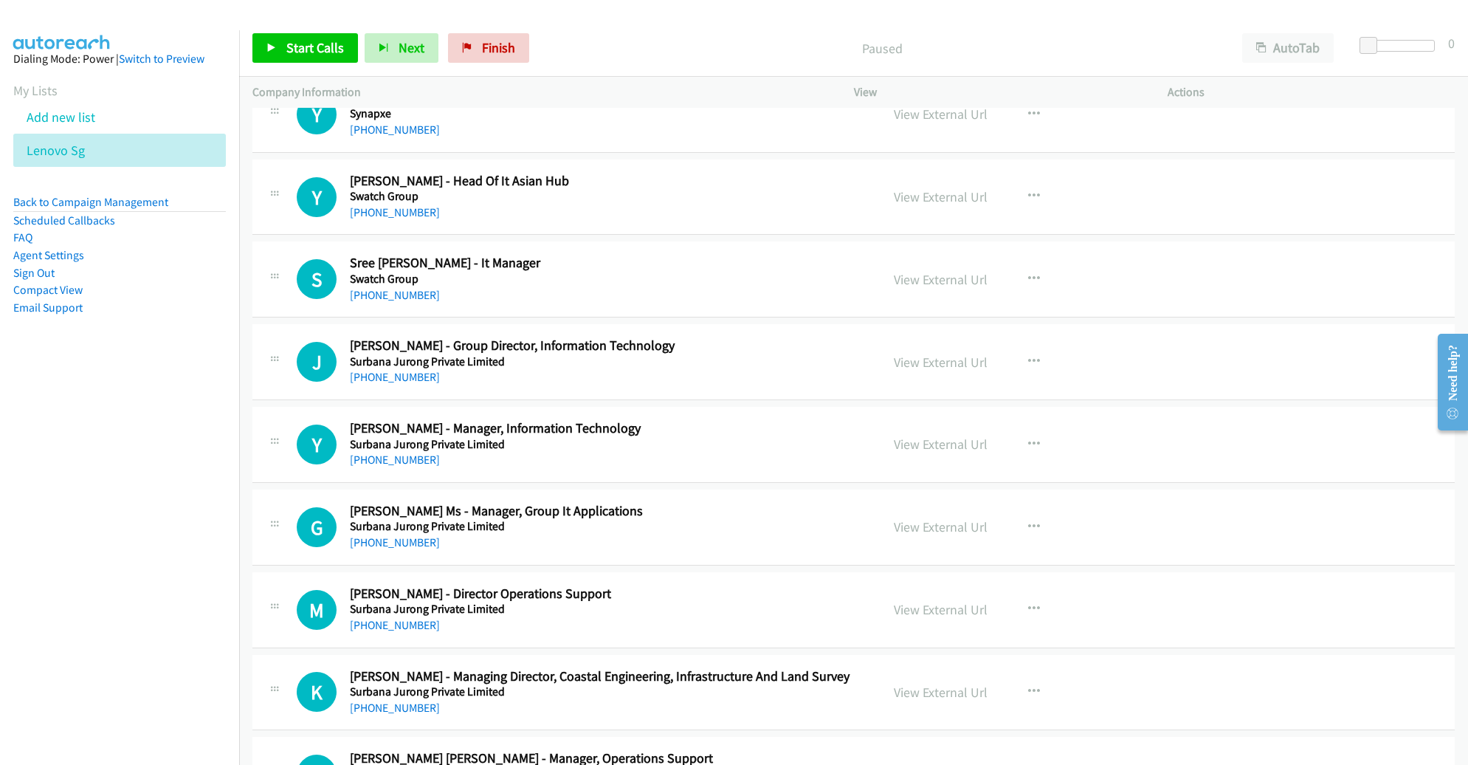
scroll to position [15354, 0]
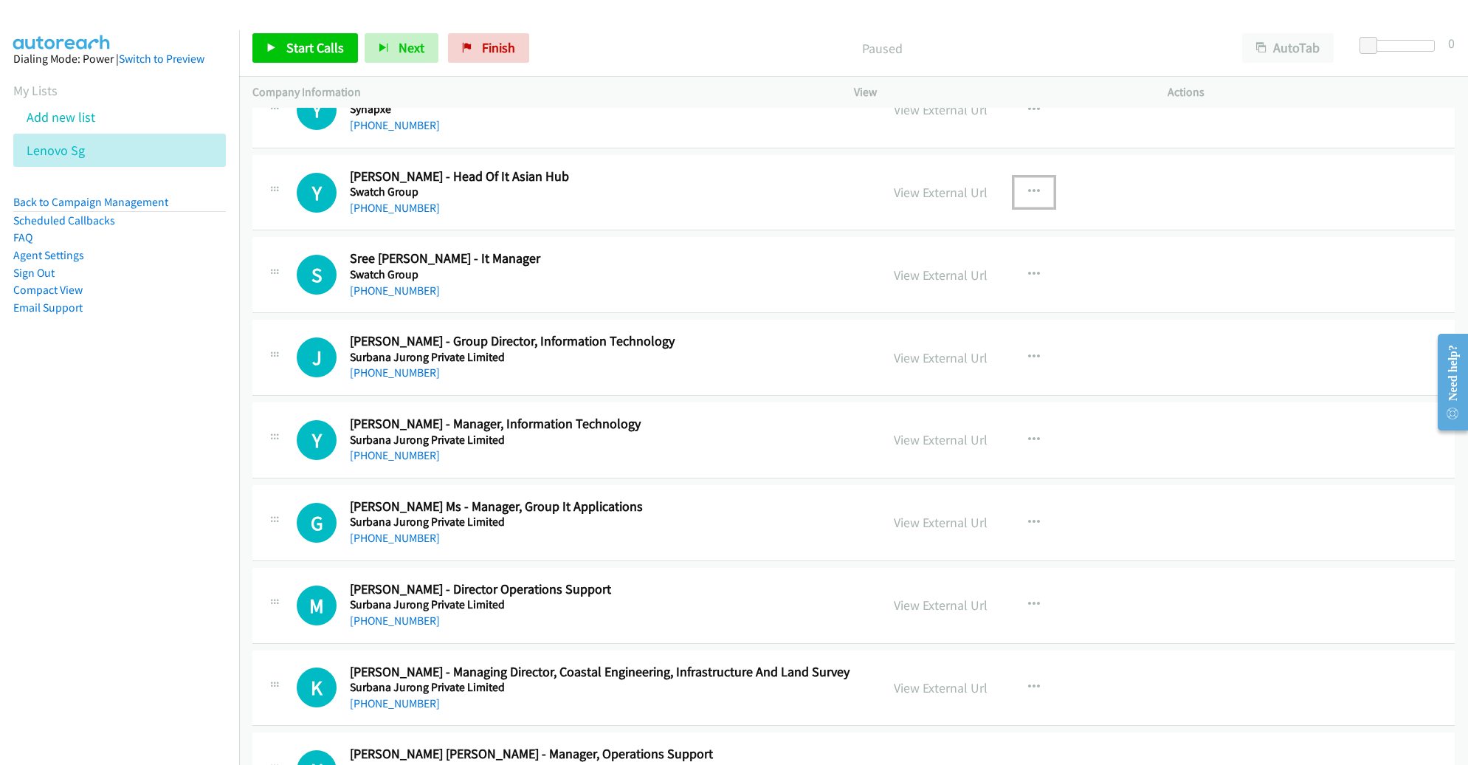
click at [1028, 186] on icon "button" at bounding box center [1034, 192] width 12 height 12
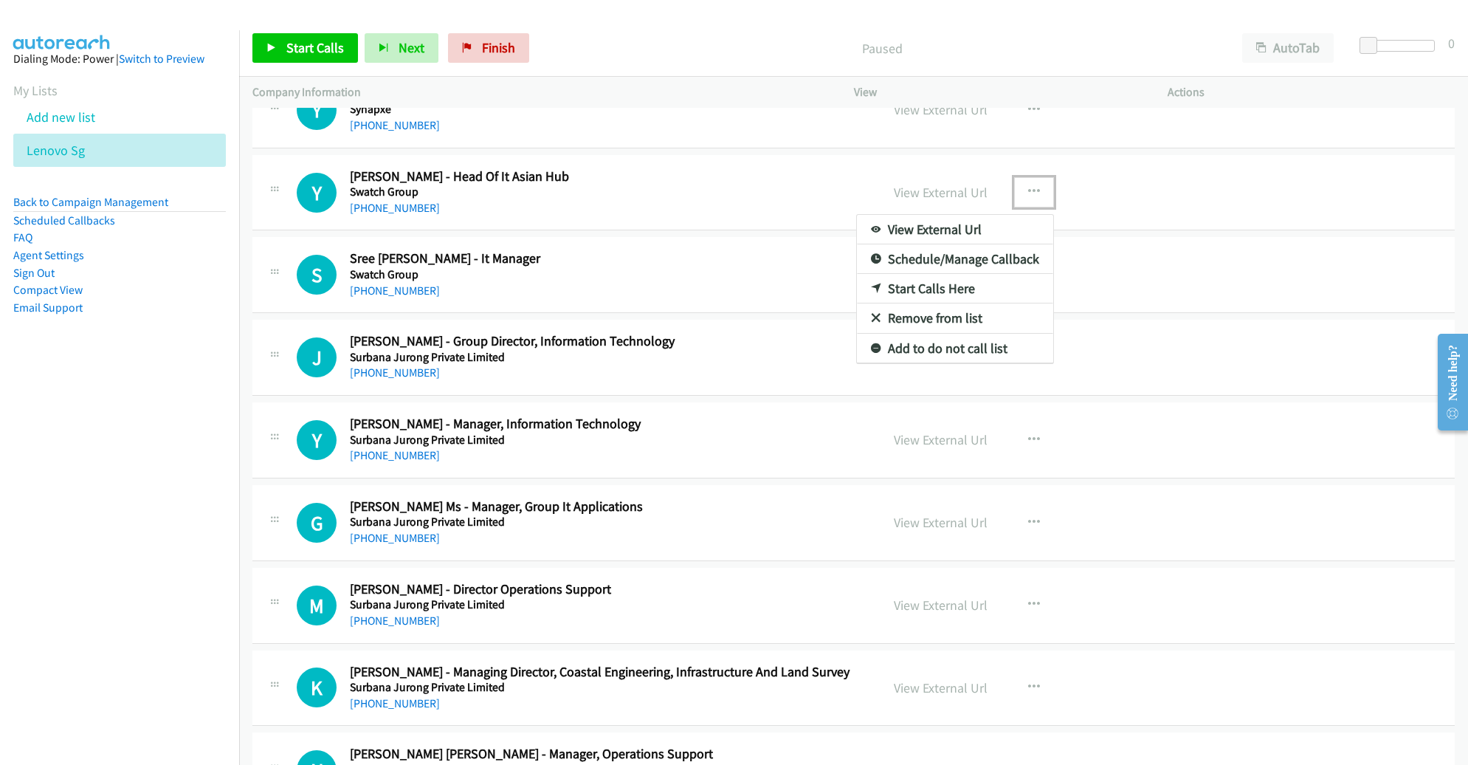
click at [943, 274] on link "Start Calls Here" at bounding box center [955, 289] width 196 height 30
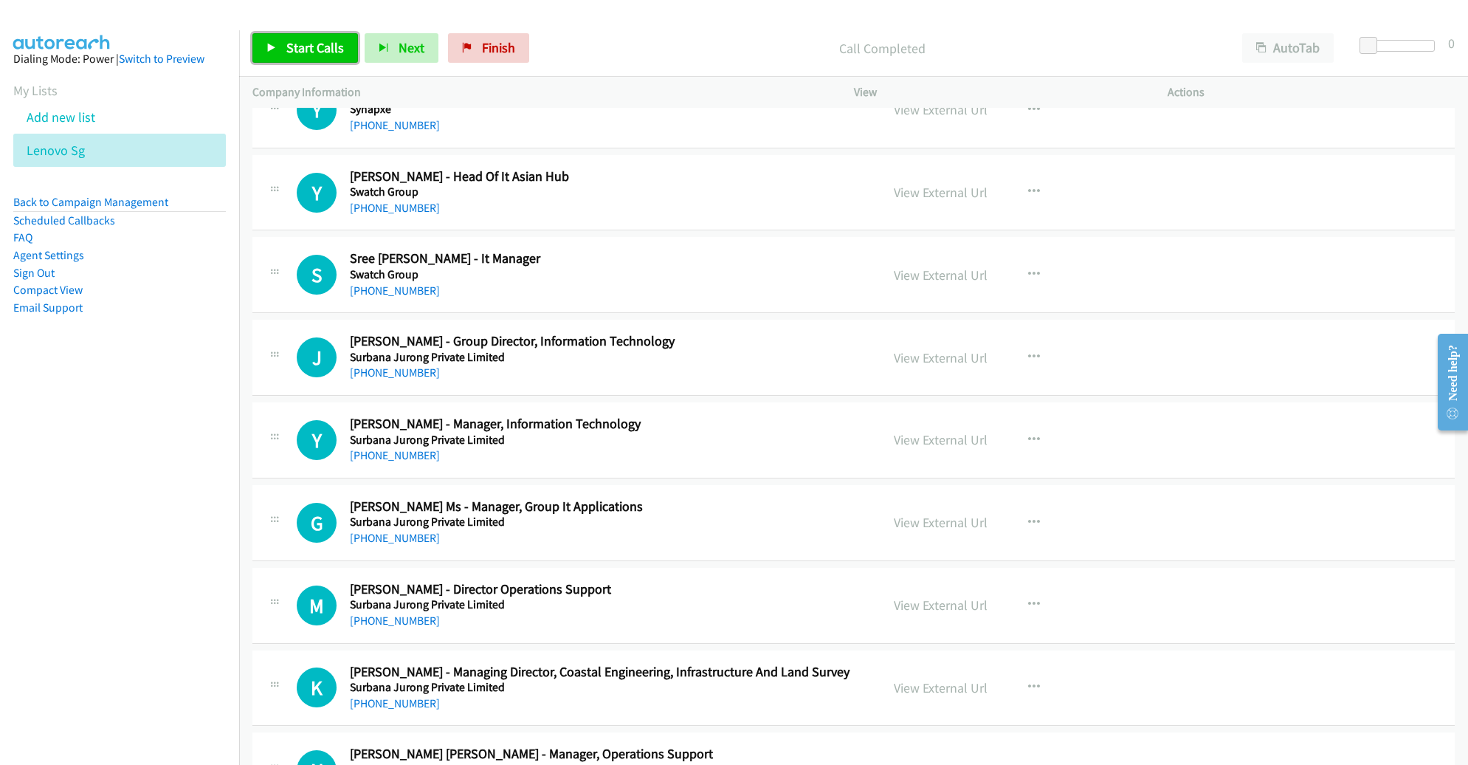
click at [322, 37] on link "Start Calls" at bounding box center [305, 48] width 106 height 30
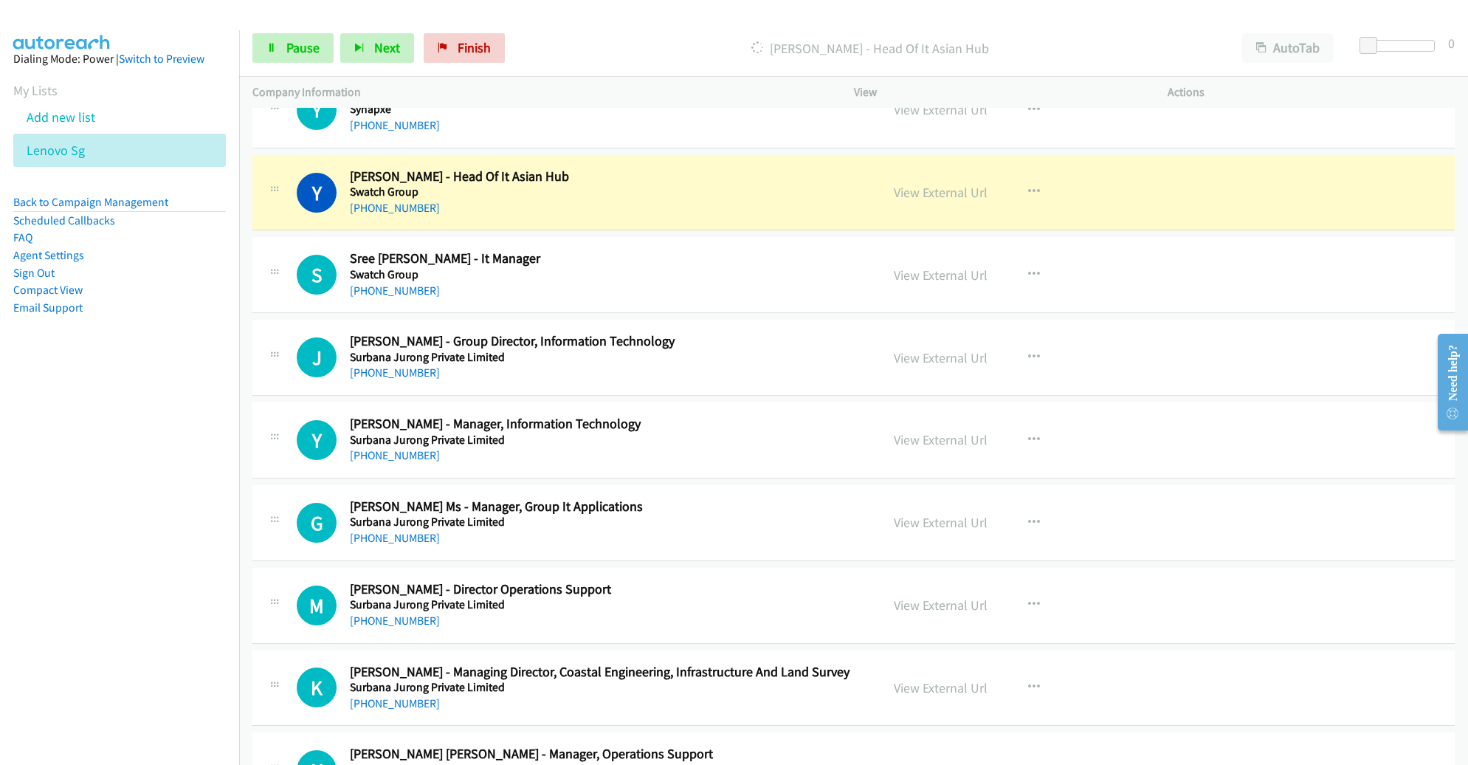
scroll to position [15358, 0]
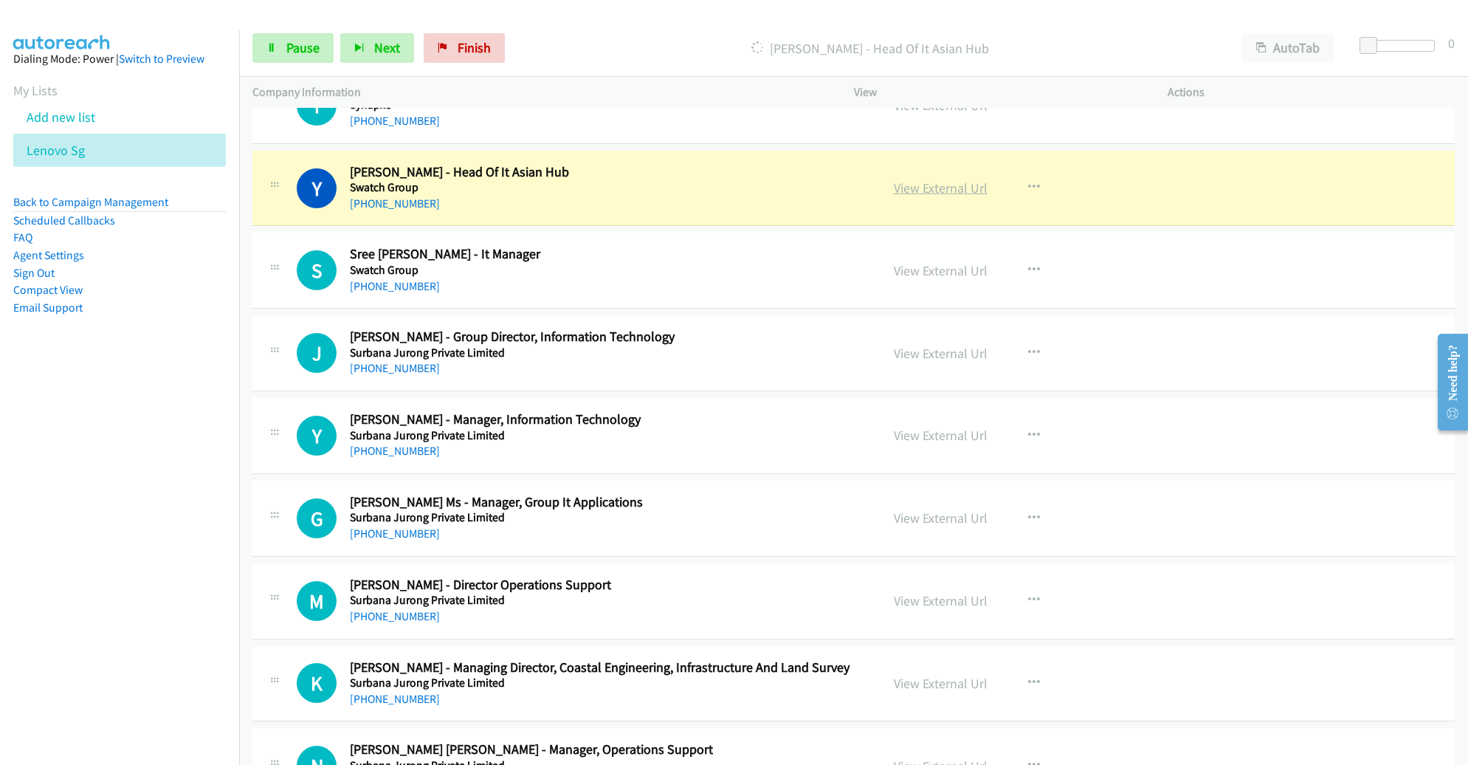
click at [920, 179] on link "View External Url" at bounding box center [941, 187] width 94 height 17
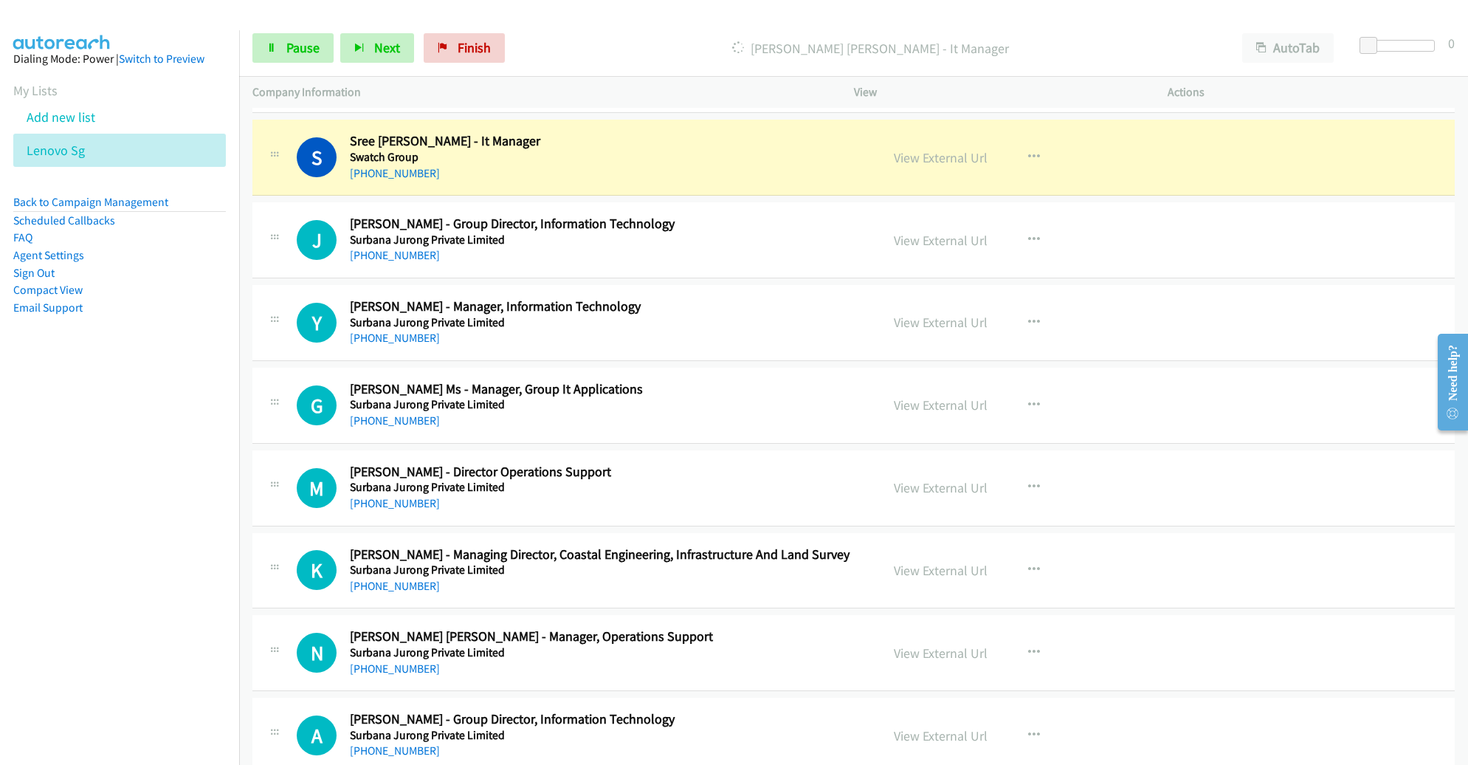
scroll to position [15425, 0]
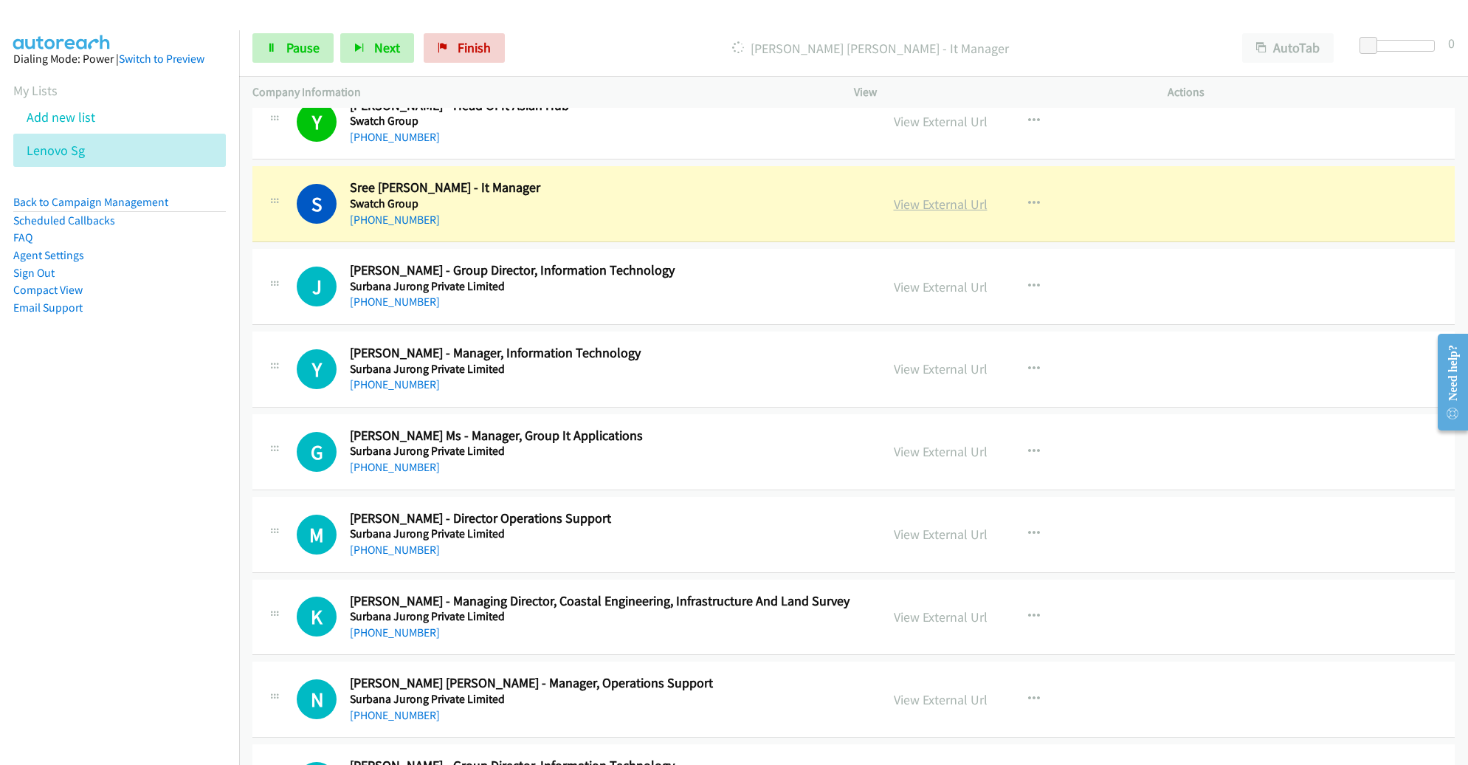
click at [937, 196] on link "View External Url" at bounding box center [941, 204] width 94 height 17
click at [306, 51] on span "Pause" at bounding box center [302, 47] width 33 height 17
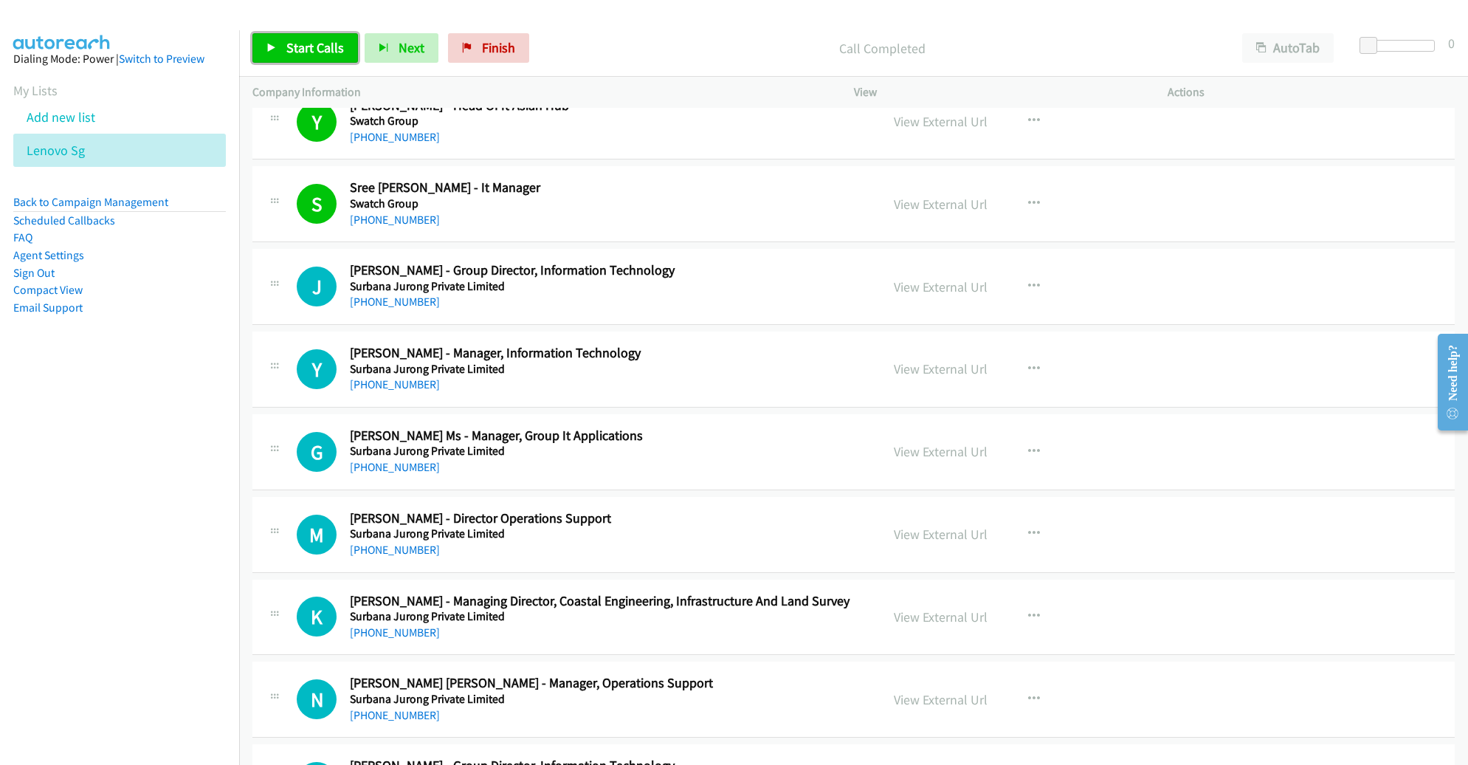
click at [320, 48] on span "Start Calls" at bounding box center [315, 47] width 58 height 17
click at [320, 48] on link "Pause" at bounding box center [292, 48] width 81 height 30
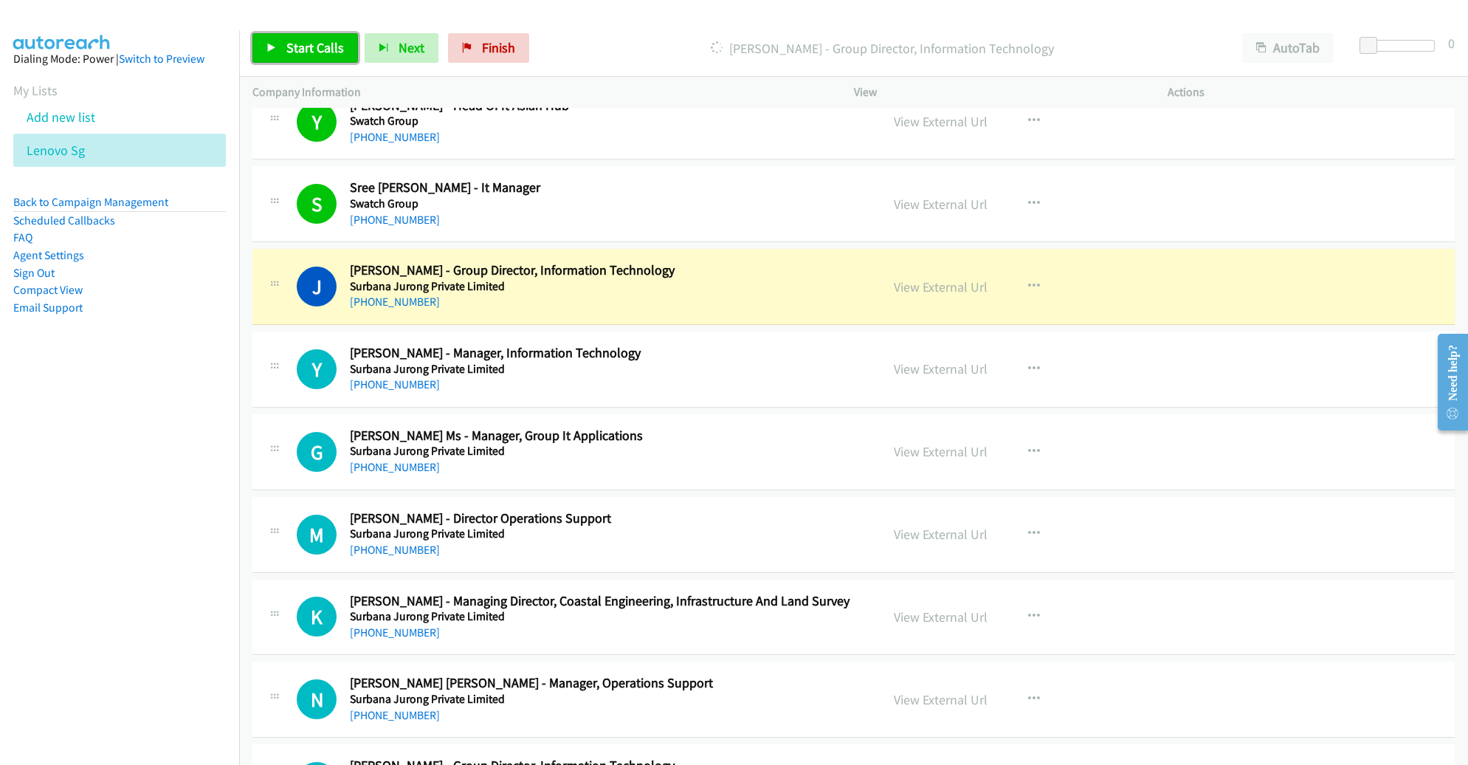
click at [299, 54] on span "Start Calls" at bounding box center [315, 47] width 58 height 17
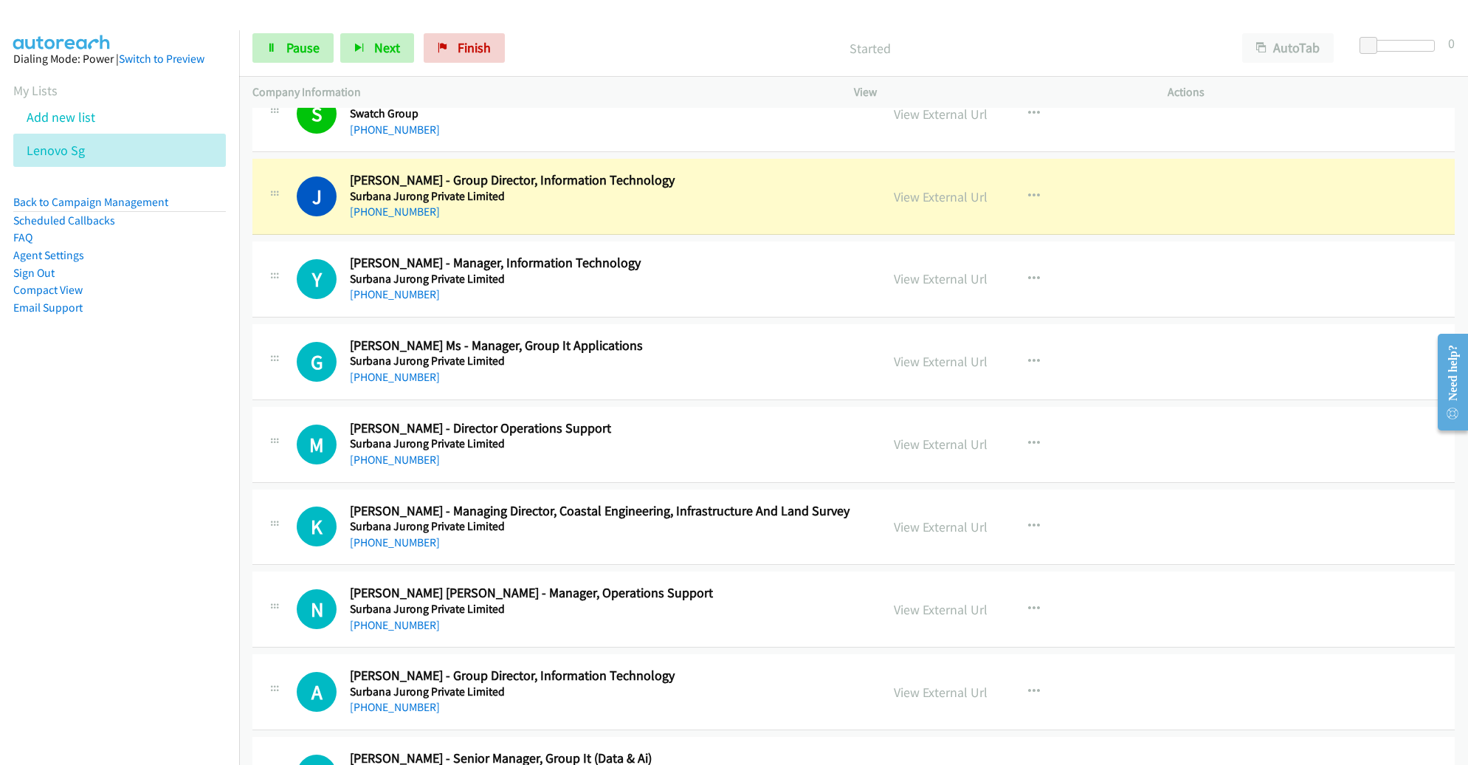
scroll to position [15516, 0]
click at [934, 187] on link "View External Url" at bounding box center [941, 195] width 94 height 17
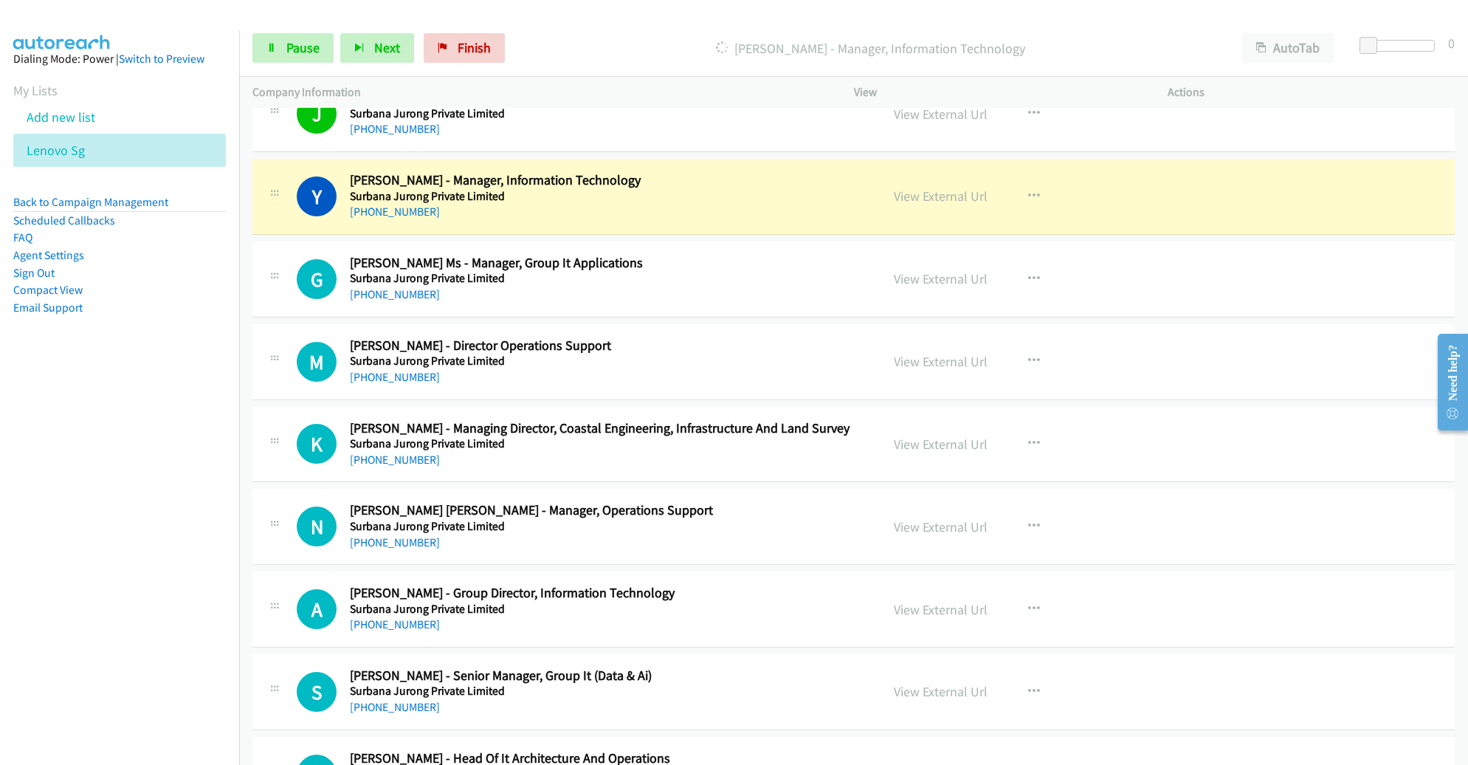
scroll to position [15597, 0]
click at [1028, 273] on icon "button" at bounding box center [1034, 279] width 12 height 12
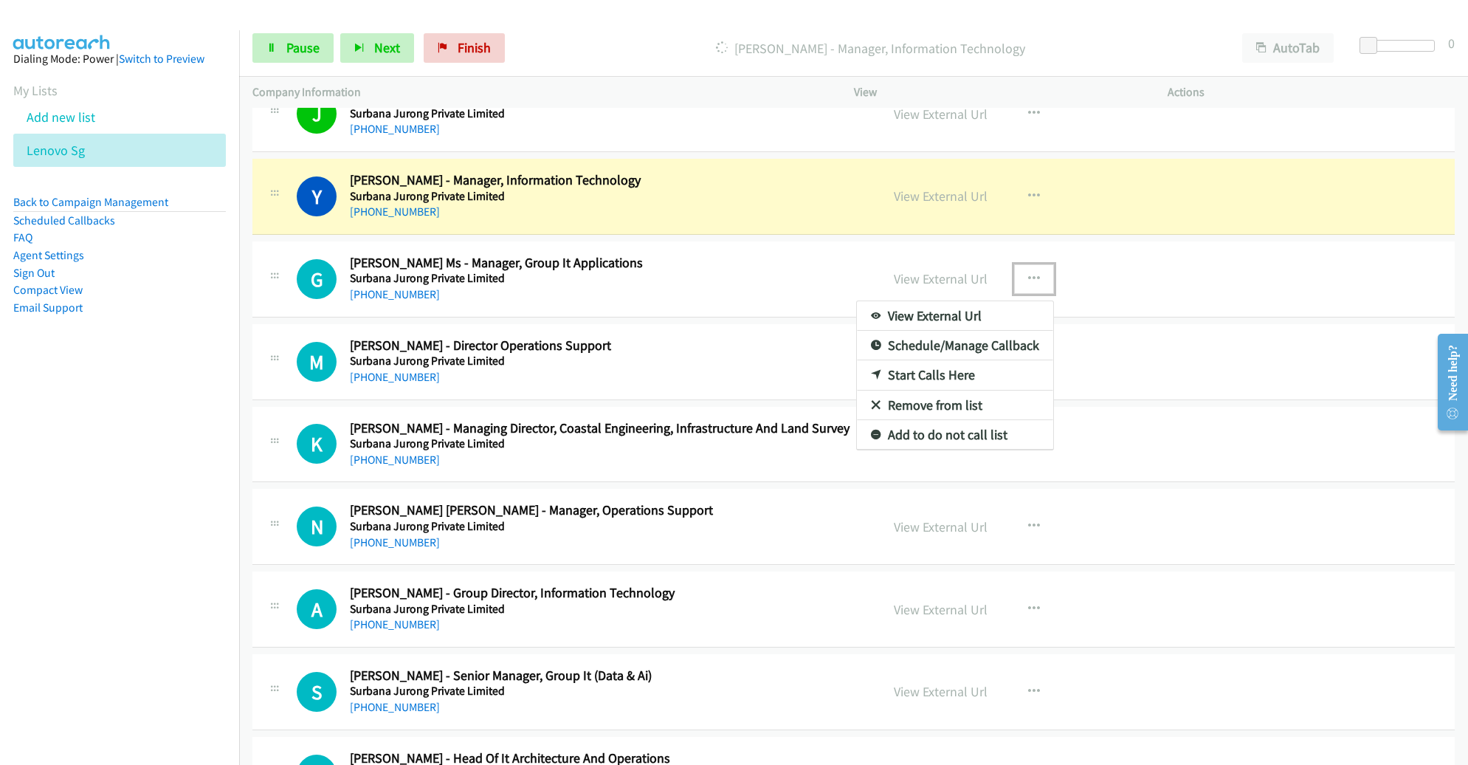
click at [961, 390] on link "Remove from list" at bounding box center [955, 405] width 196 height 30
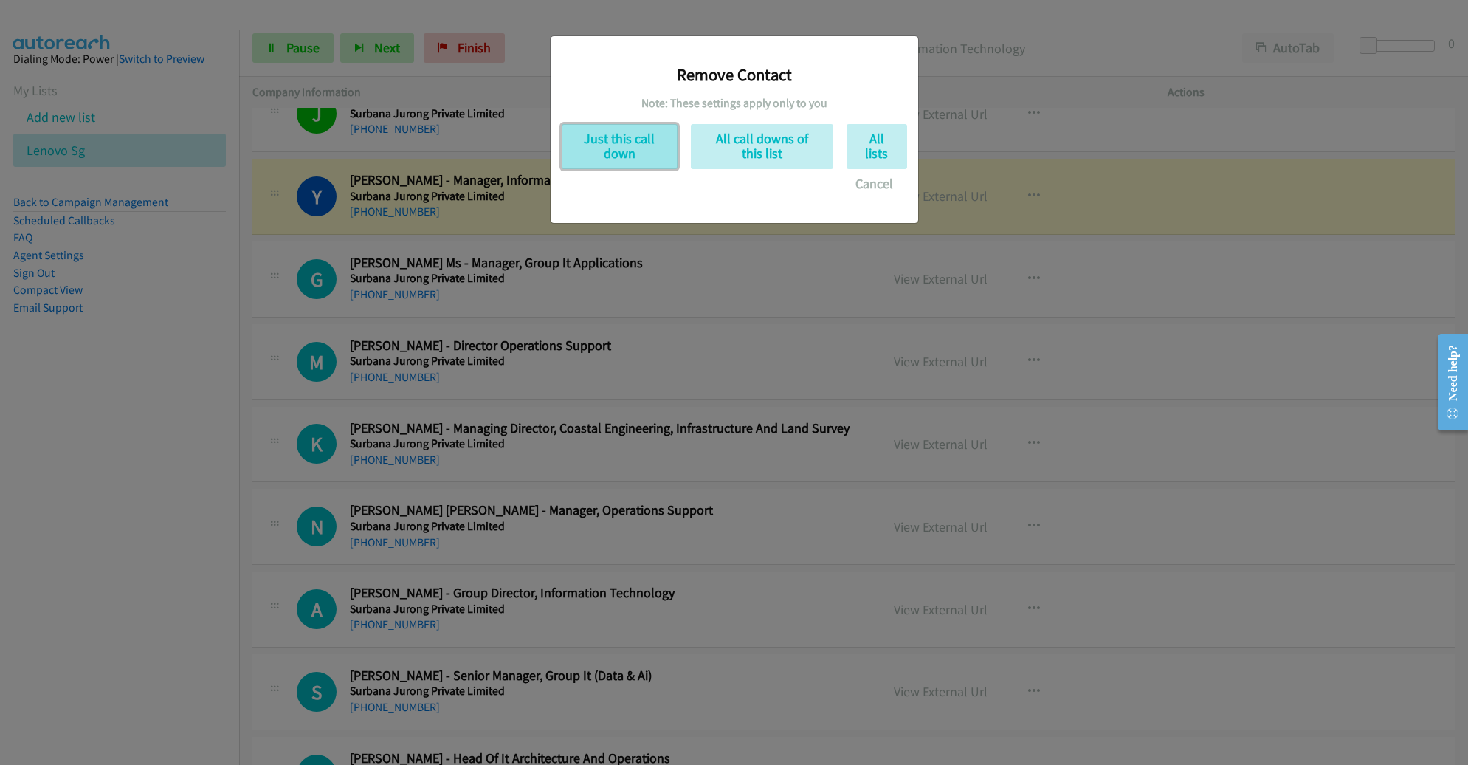
click at [633, 156] on button "Just this call down" at bounding box center [620, 146] width 116 height 45
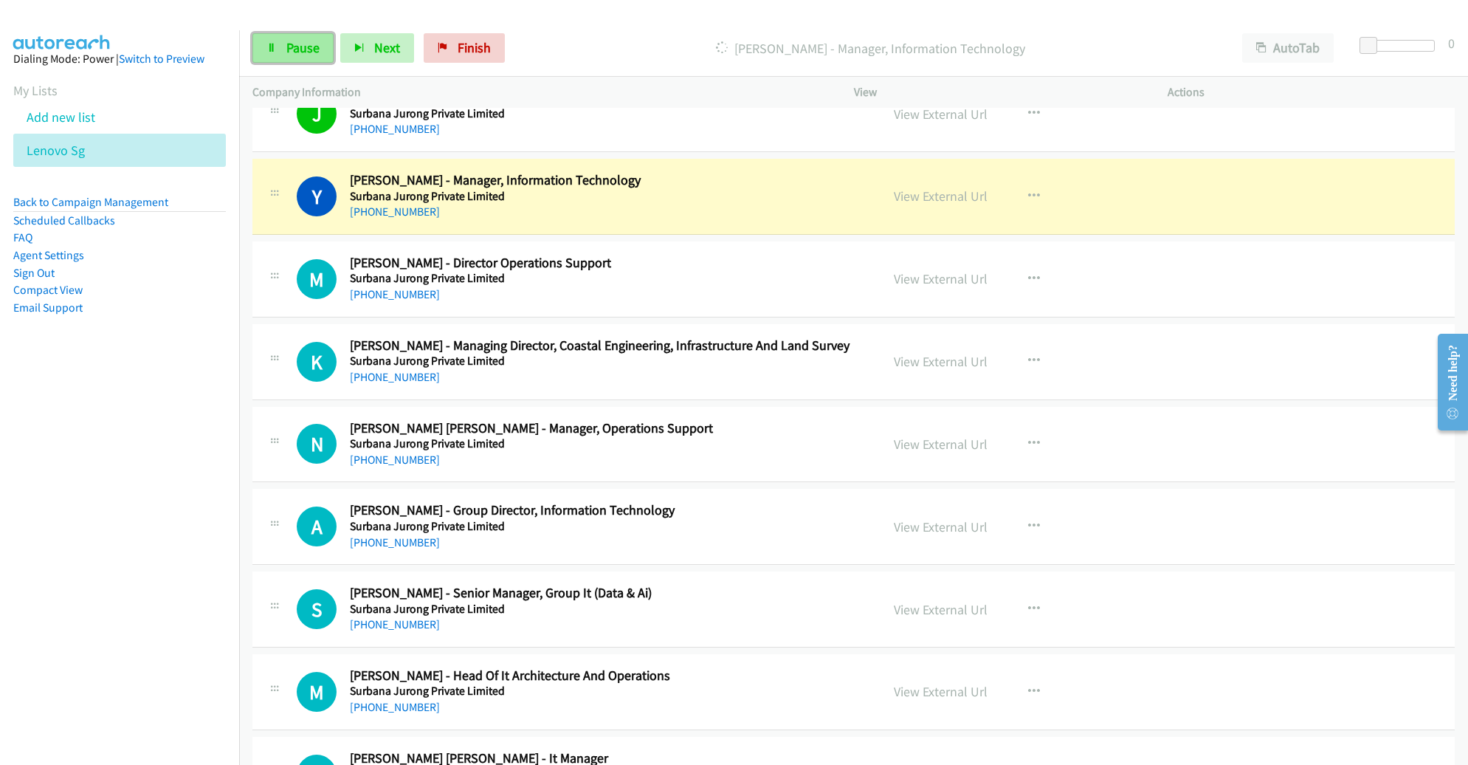
click at [297, 52] on span "Pause" at bounding box center [302, 47] width 33 height 17
